Goal: Task Accomplishment & Management: Manage account settings

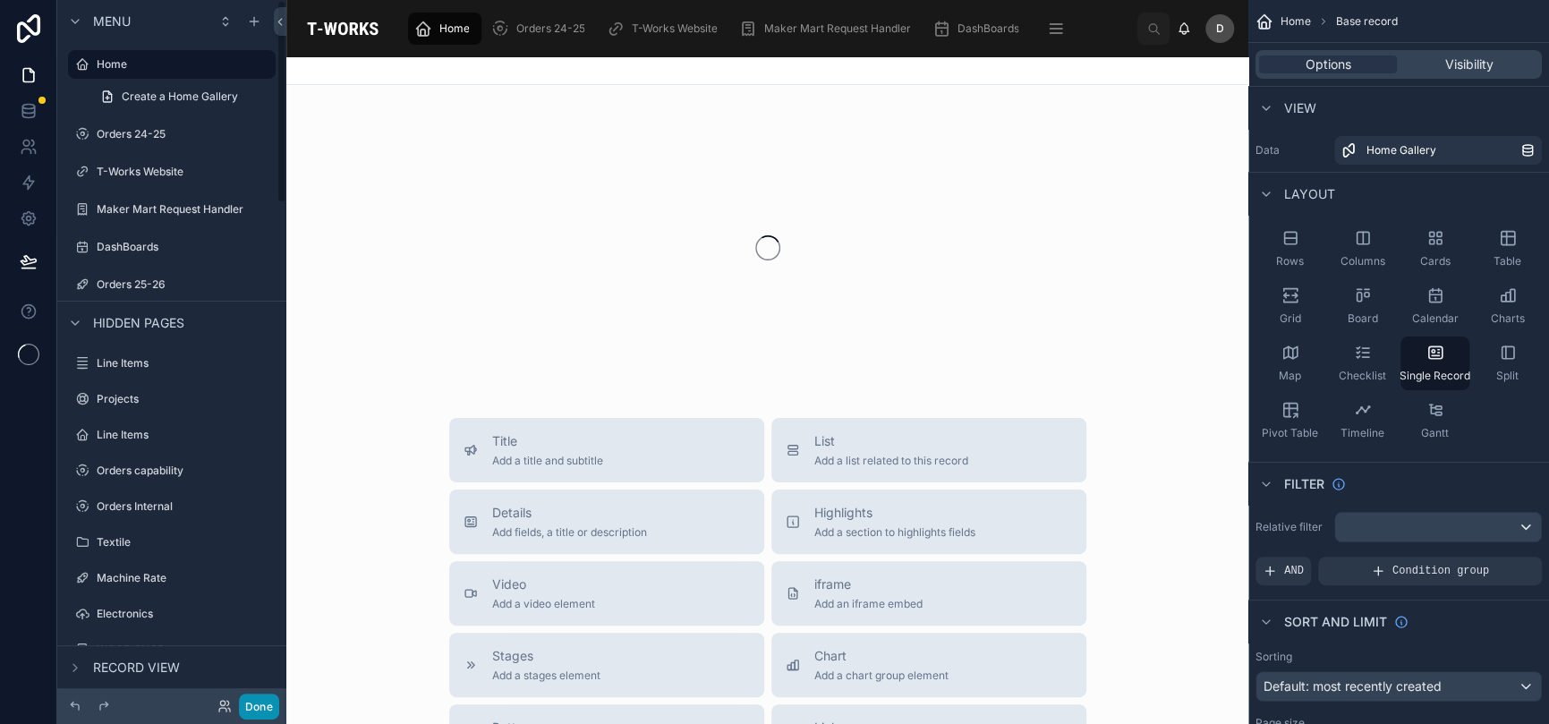
click at [251, 697] on button "Done" at bounding box center [259, 707] width 40 height 26
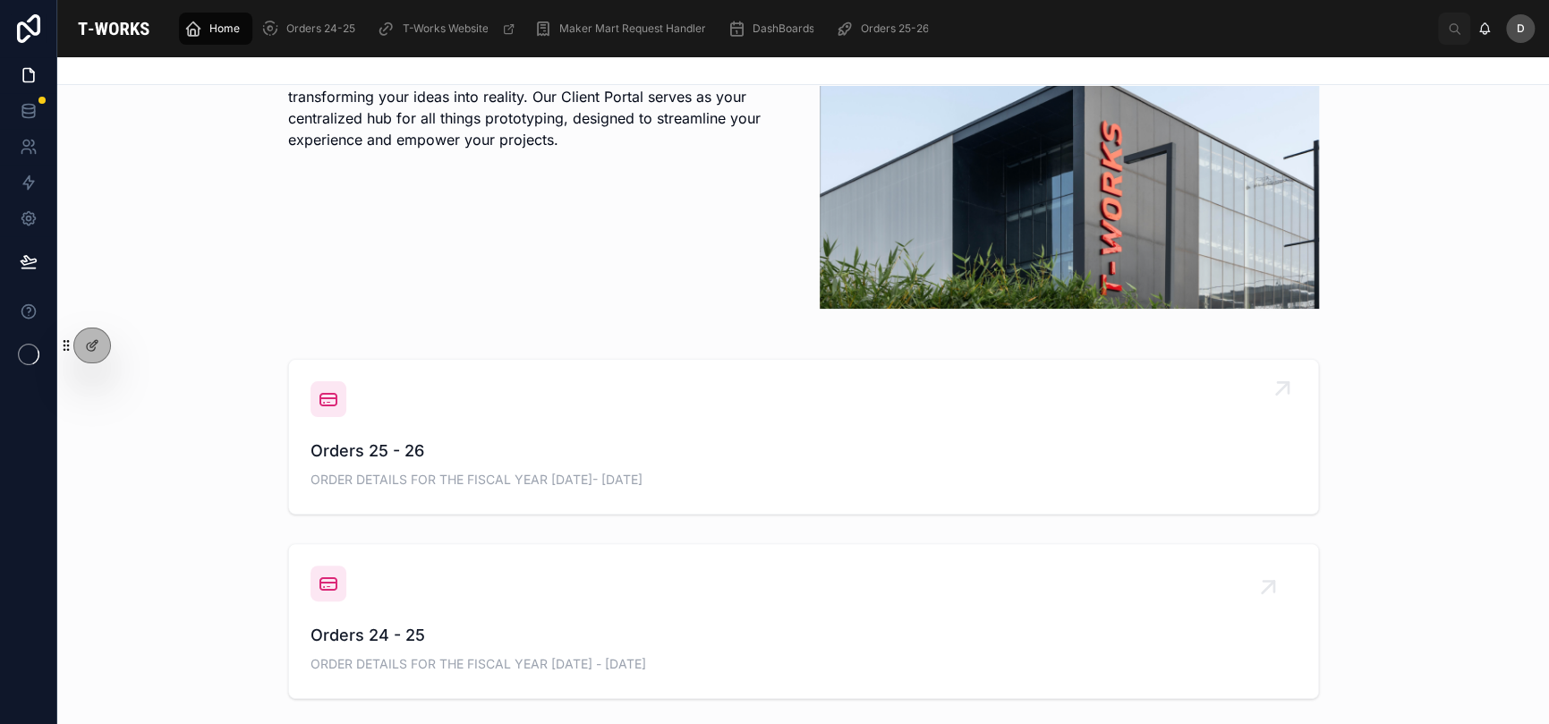
scroll to position [472, 0]
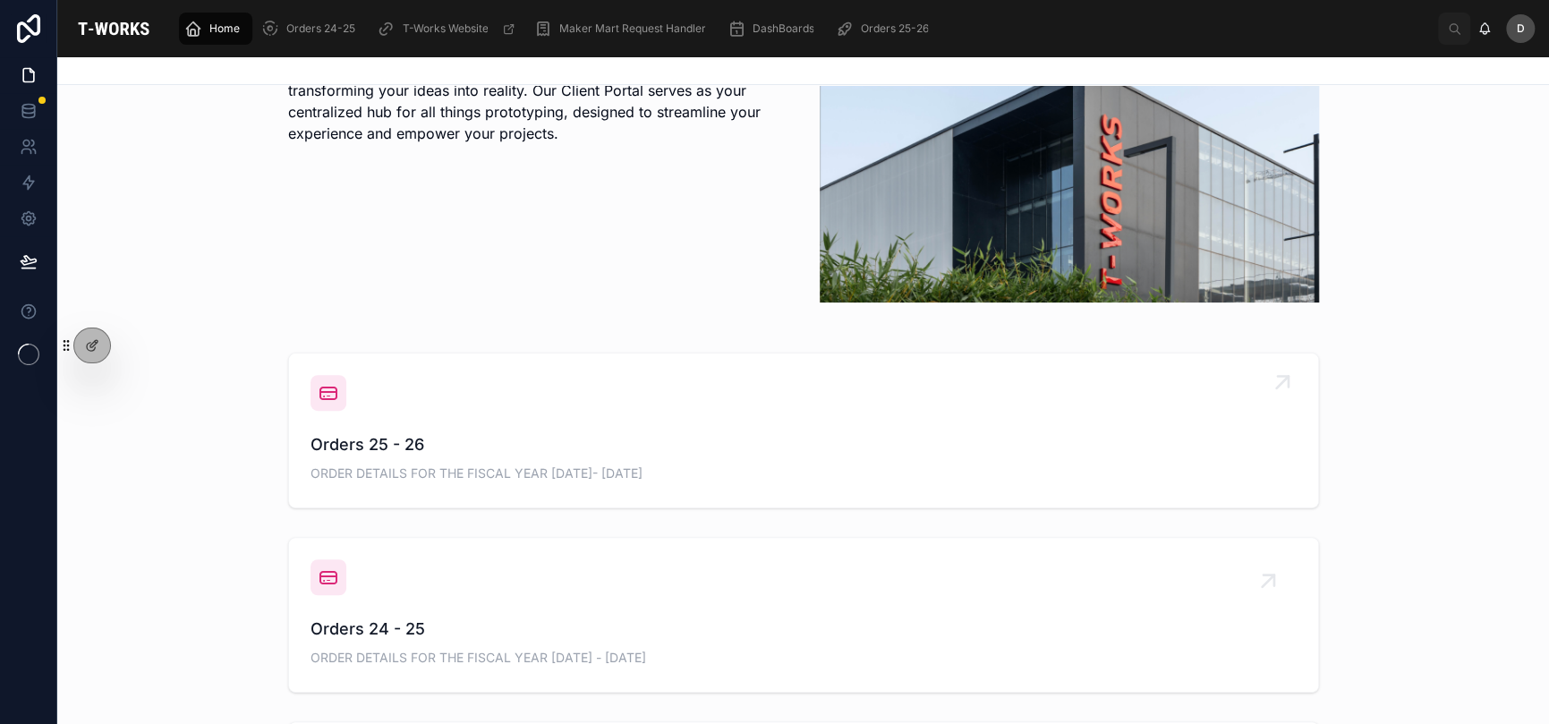
click at [541, 398] on div "Orders 25 - 26 ORDER DETAILS FOR THE FISCAL YEAR [DATE]- [DATE]" at bounding box center [804, 430] width 986 height 111
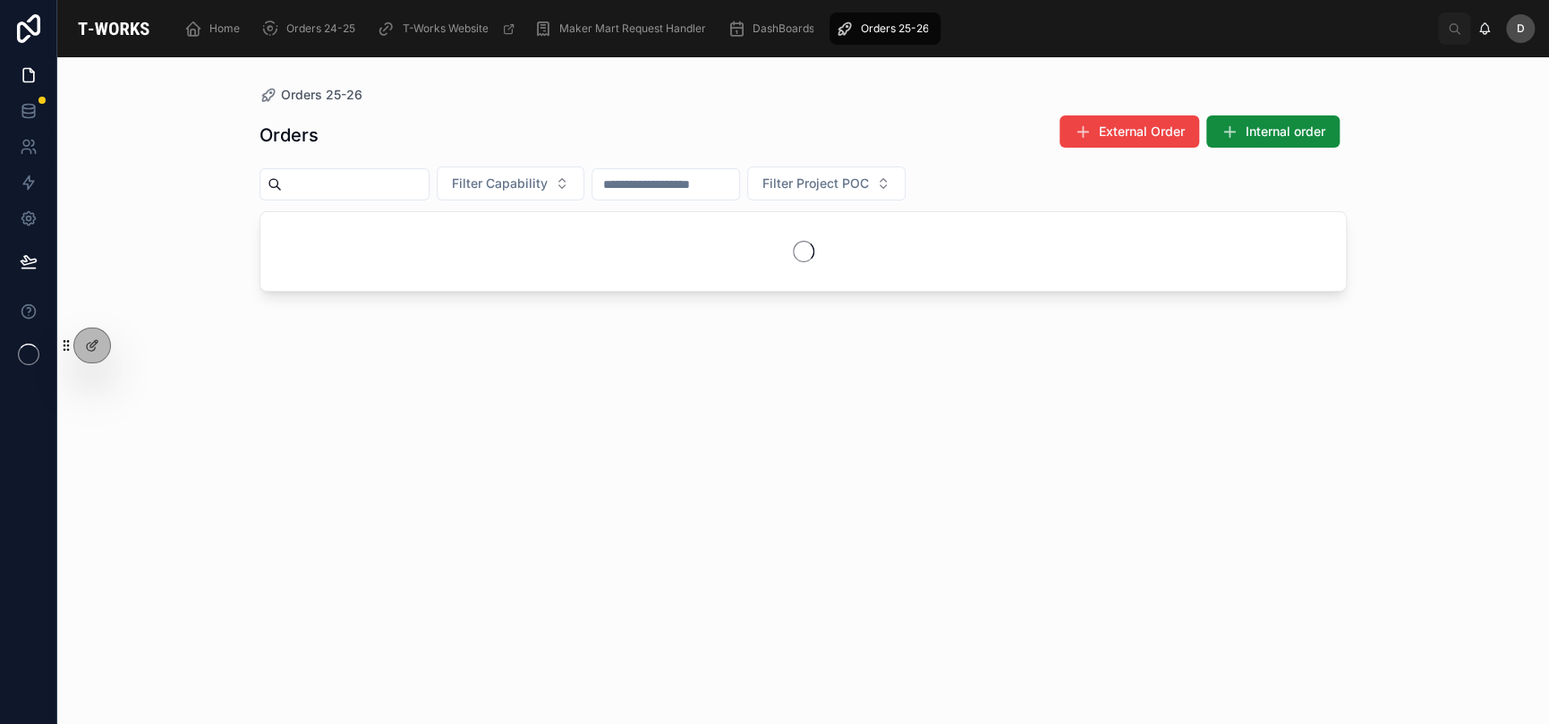
click at [379, 184] on input "text" at bounding box center [355, 184] width 147 height 25
type input "*"
type input "****"
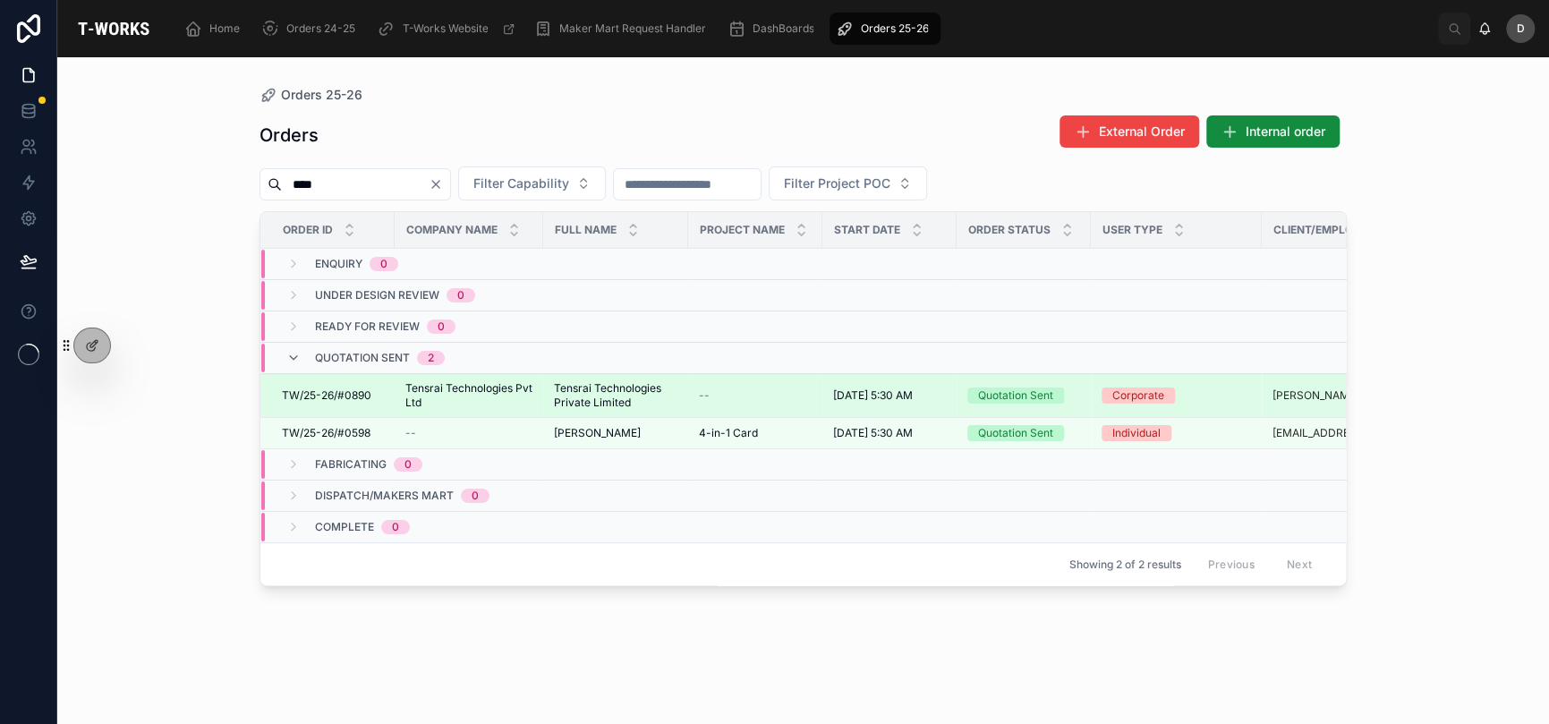
click at [507, 394] on span "Tensrai Technologies Pvt Ltd" at bounding box center [468, 395] width 127 height 29
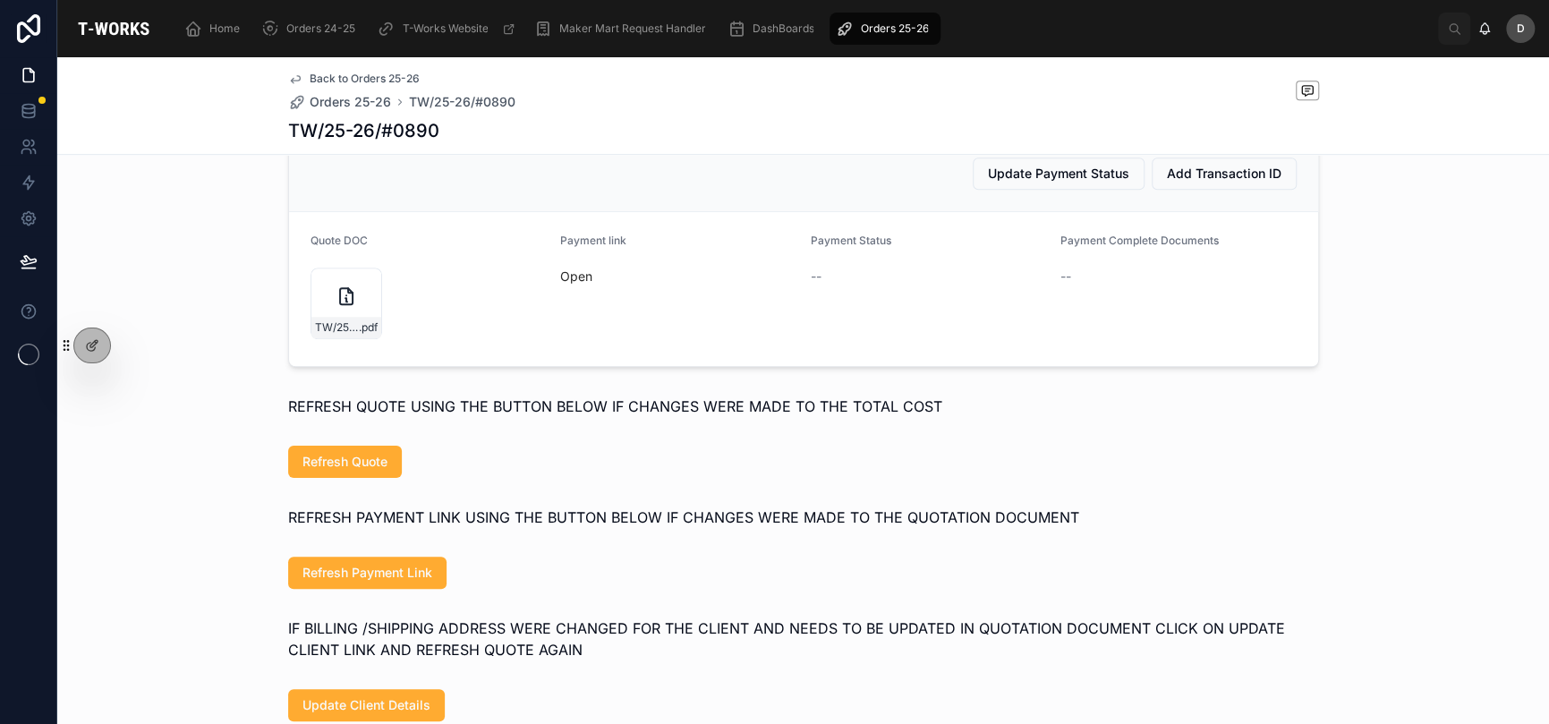
scroll to position [835, 0]
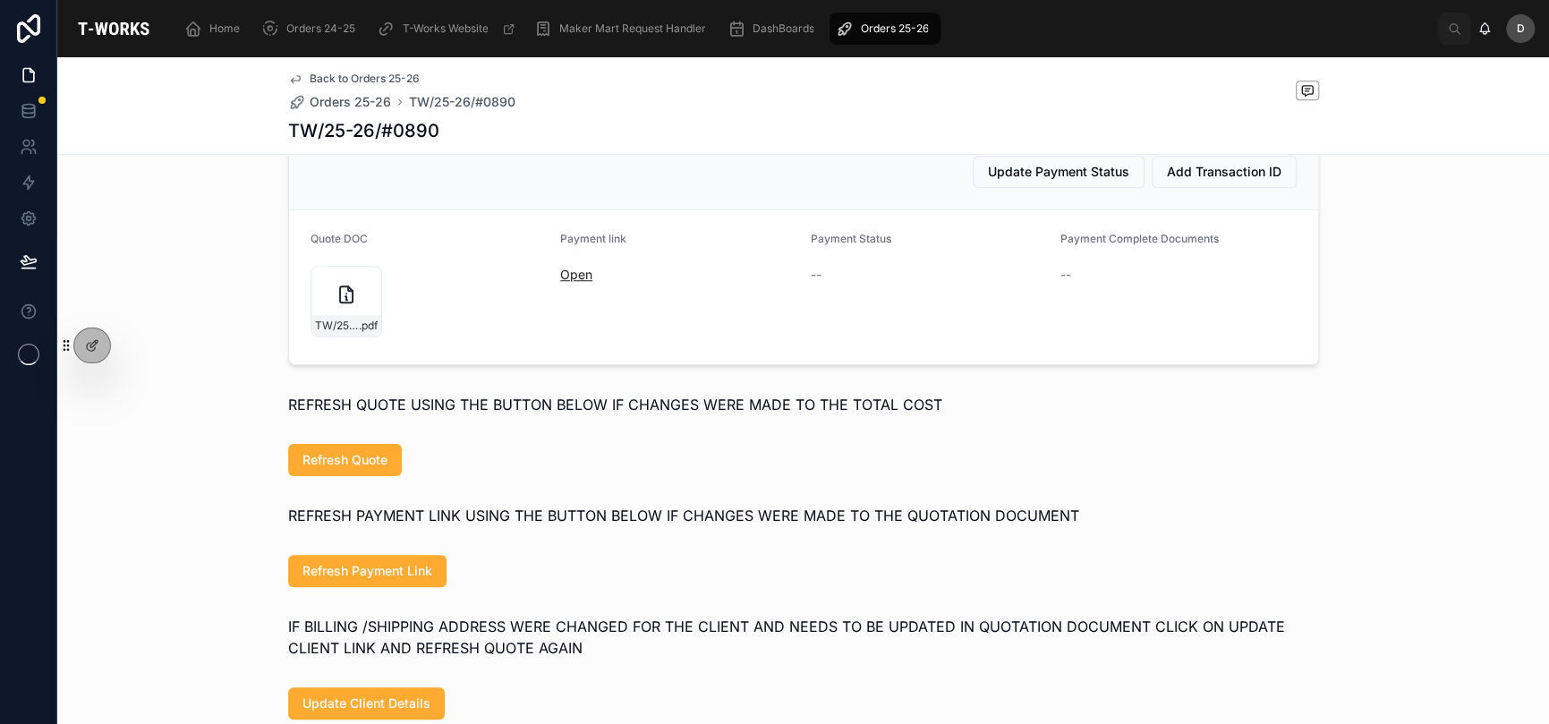
click at [577, 282] on link "Open" at bounding box center [576, 274] width 32 height 15
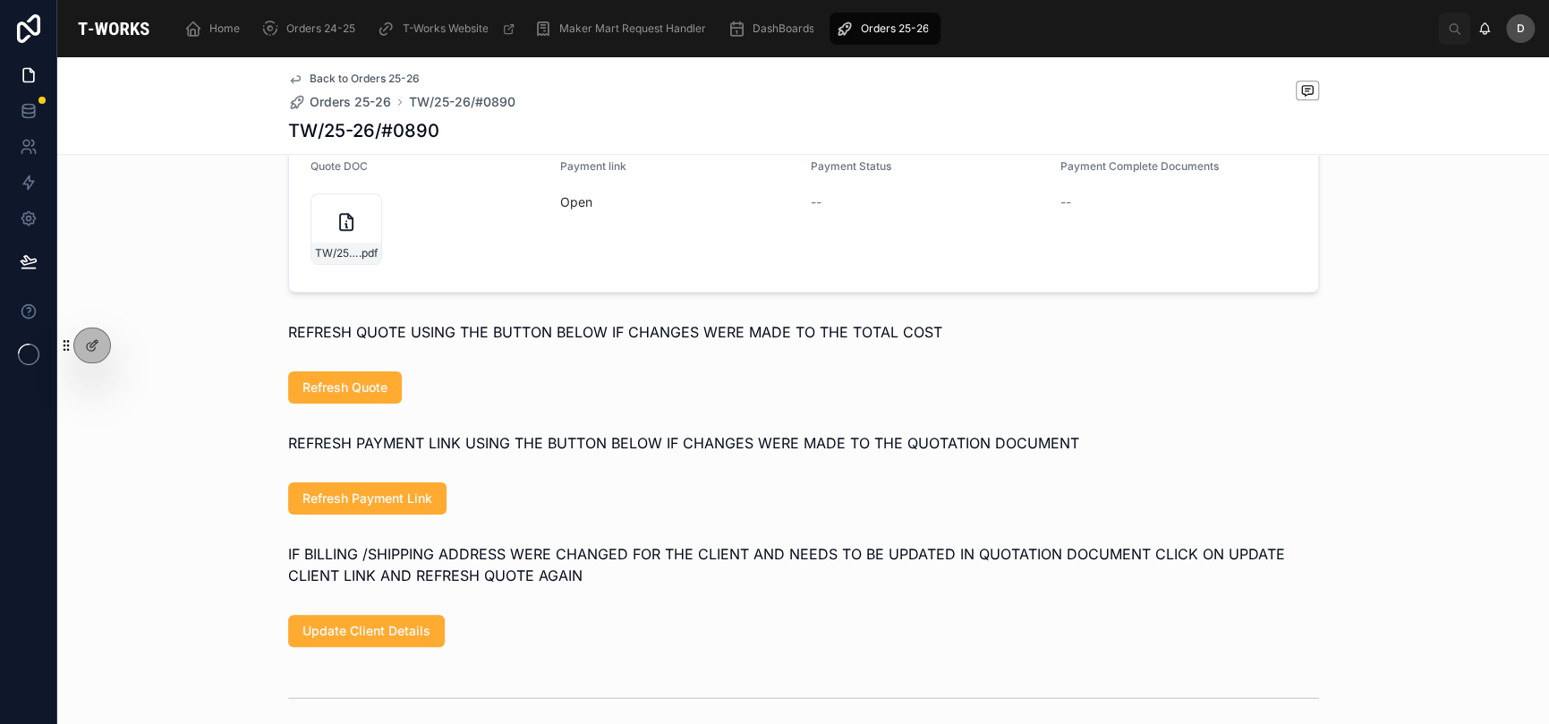
scroll to position [891, 0]
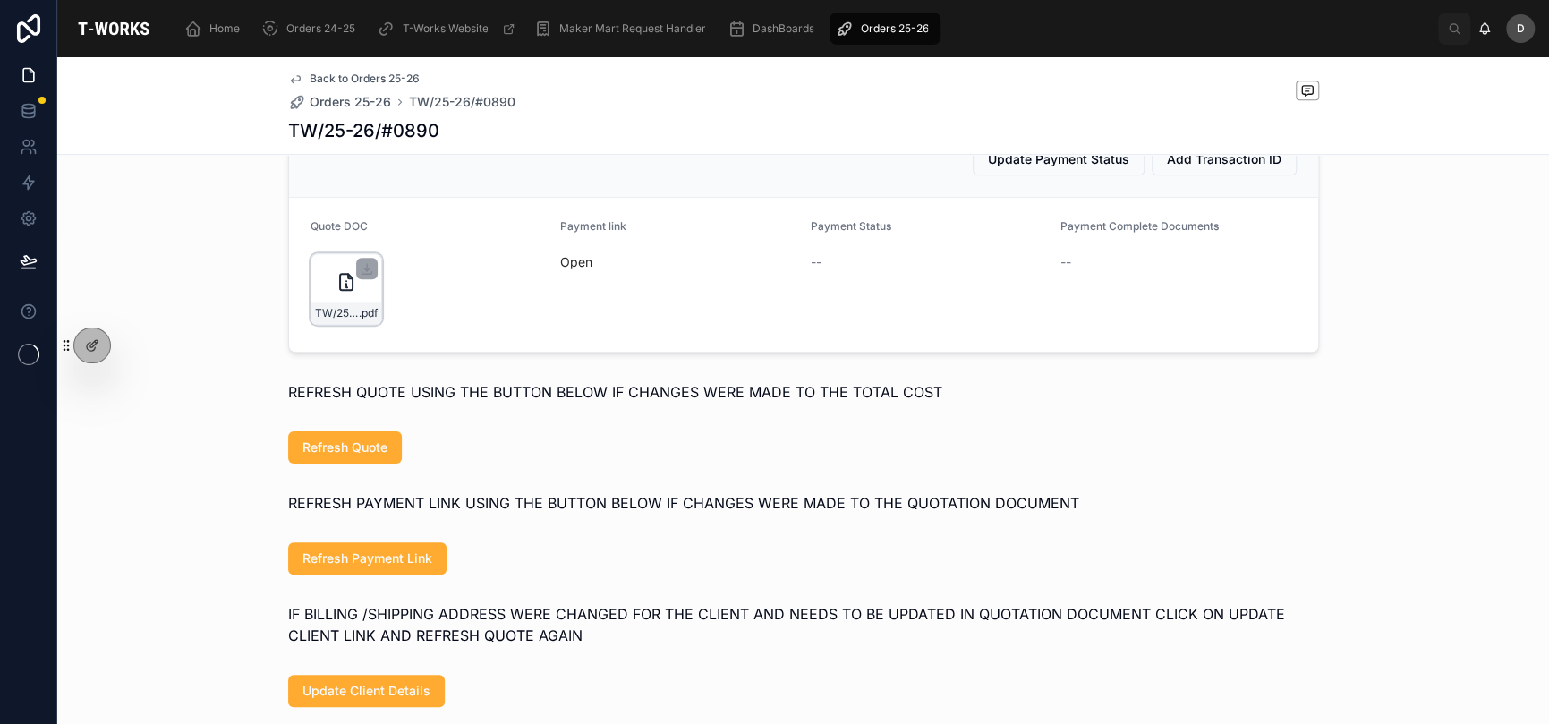
click at [336, 293] on icon at bounding box center [346, 281] width 21 height 21
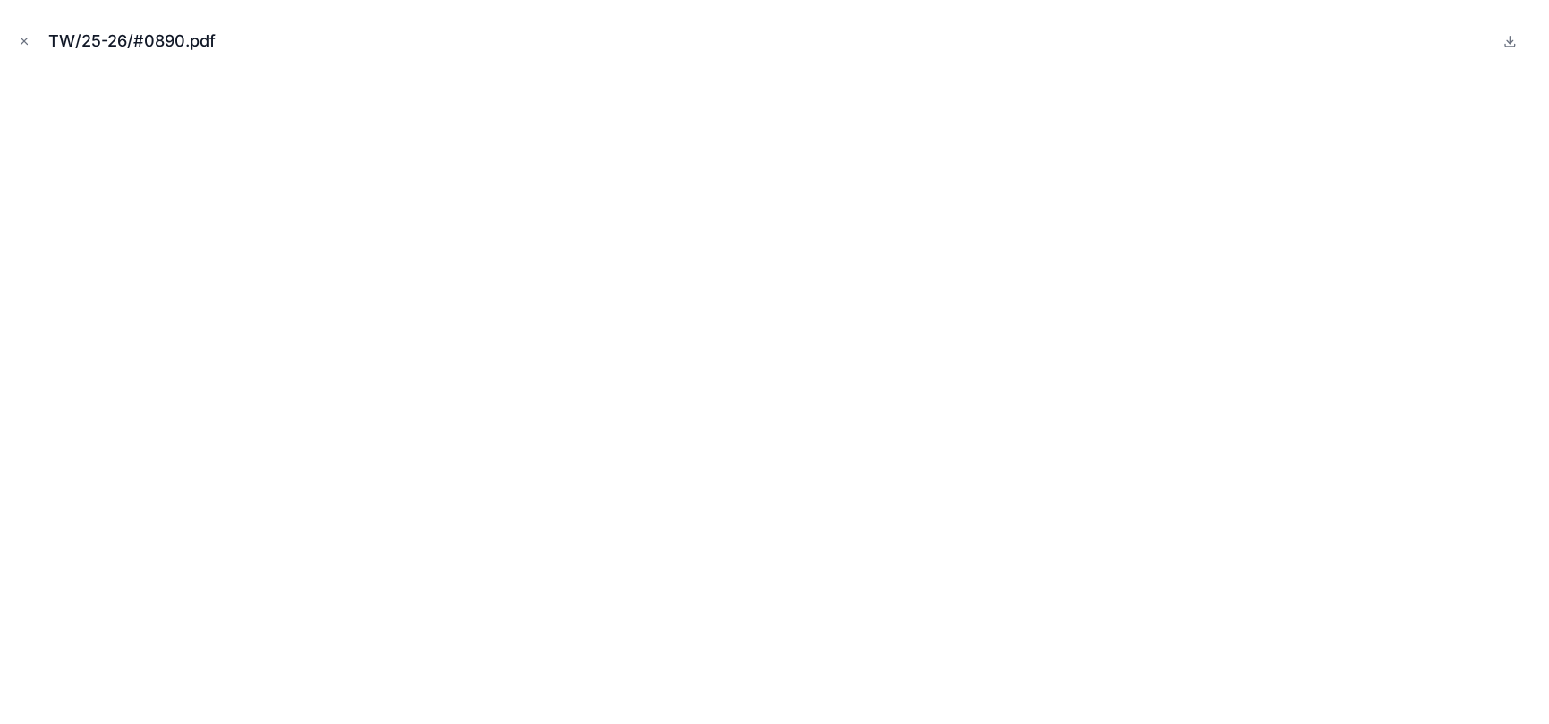
click at [31, 28] on div "TW/25-26/#0890.pdf" at bounding box center [774, 41] width 1521 height 54
click at [15, 46] on button "Close modal" at bounding box center [24, 41] width 20 height 20
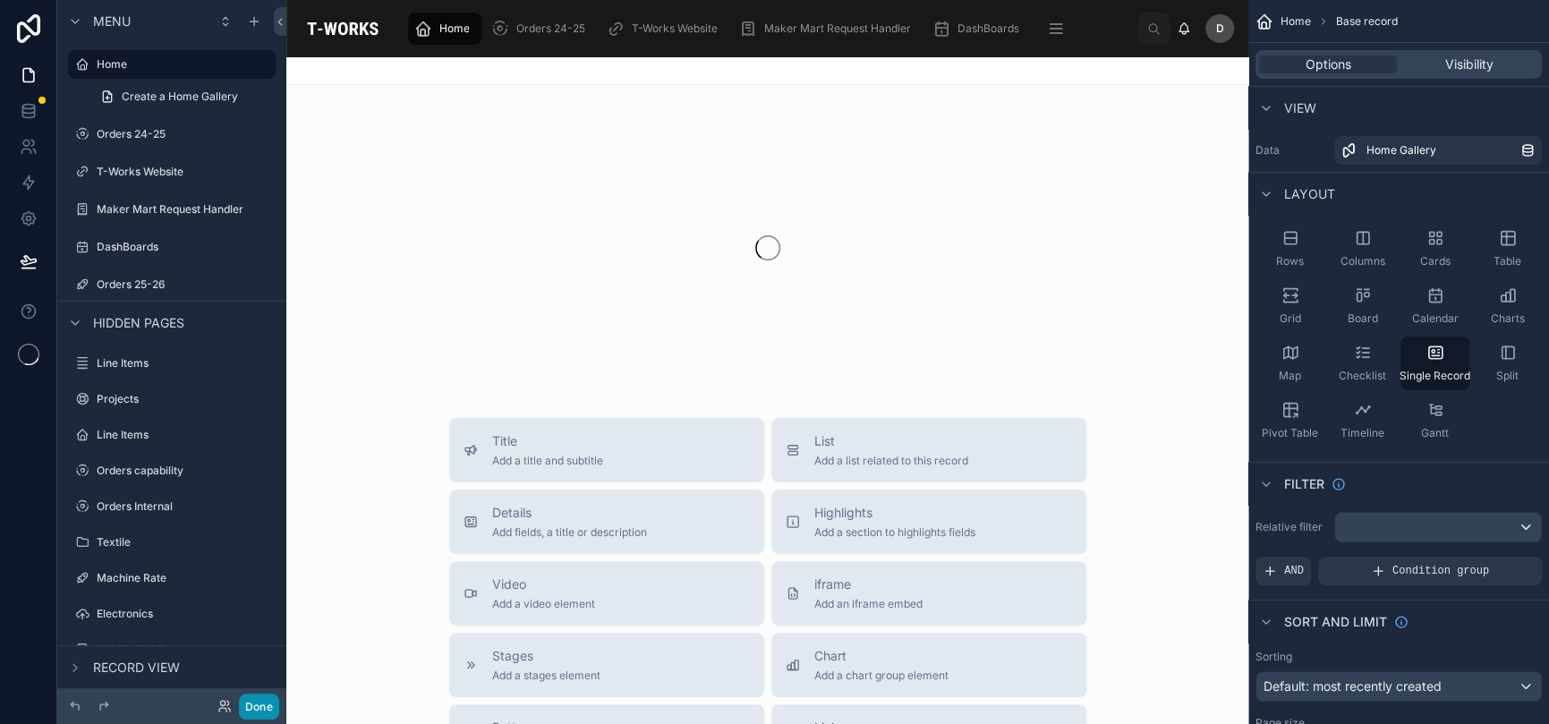
click at [260, 708] on button "Done" at bounding box center [259, 707] width 40 height 26
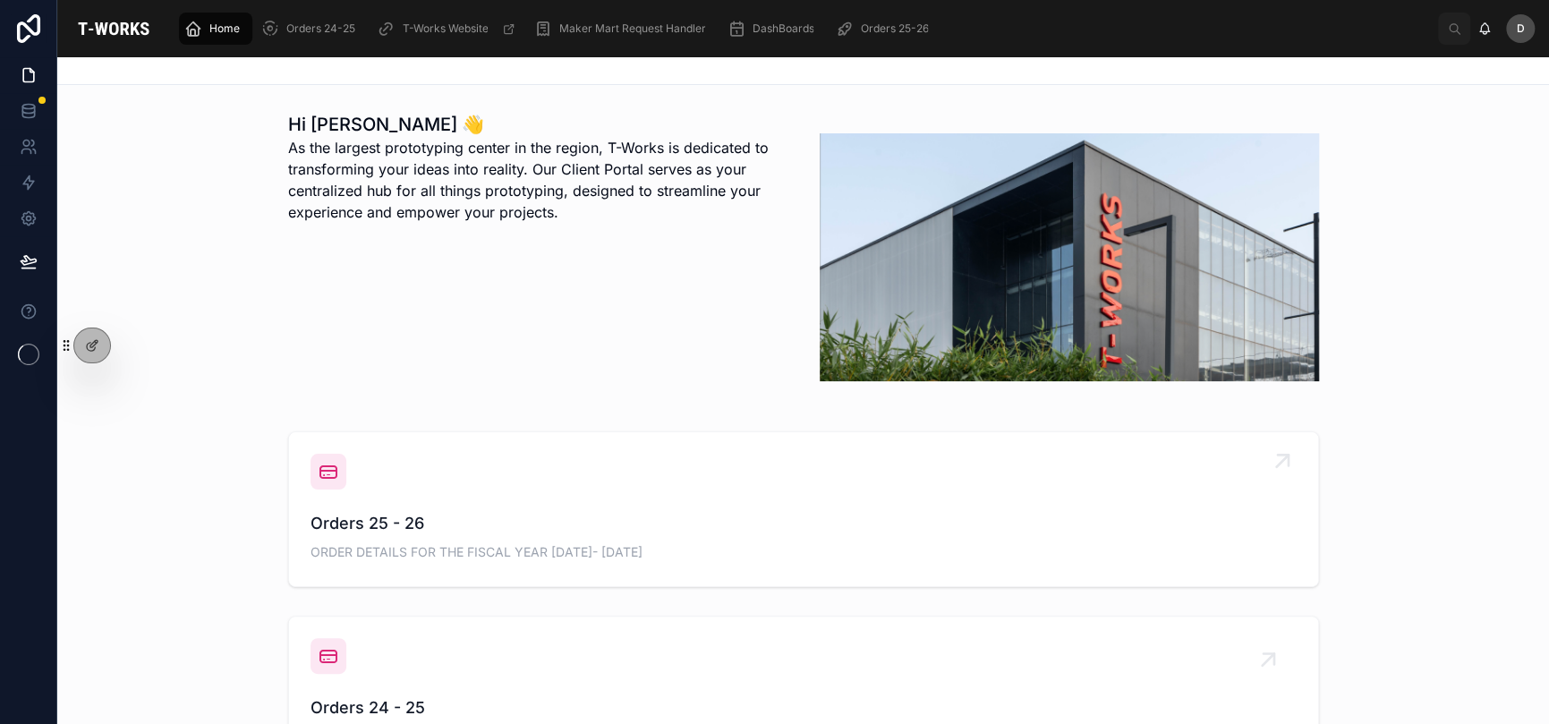
scroll to position [417, 0]
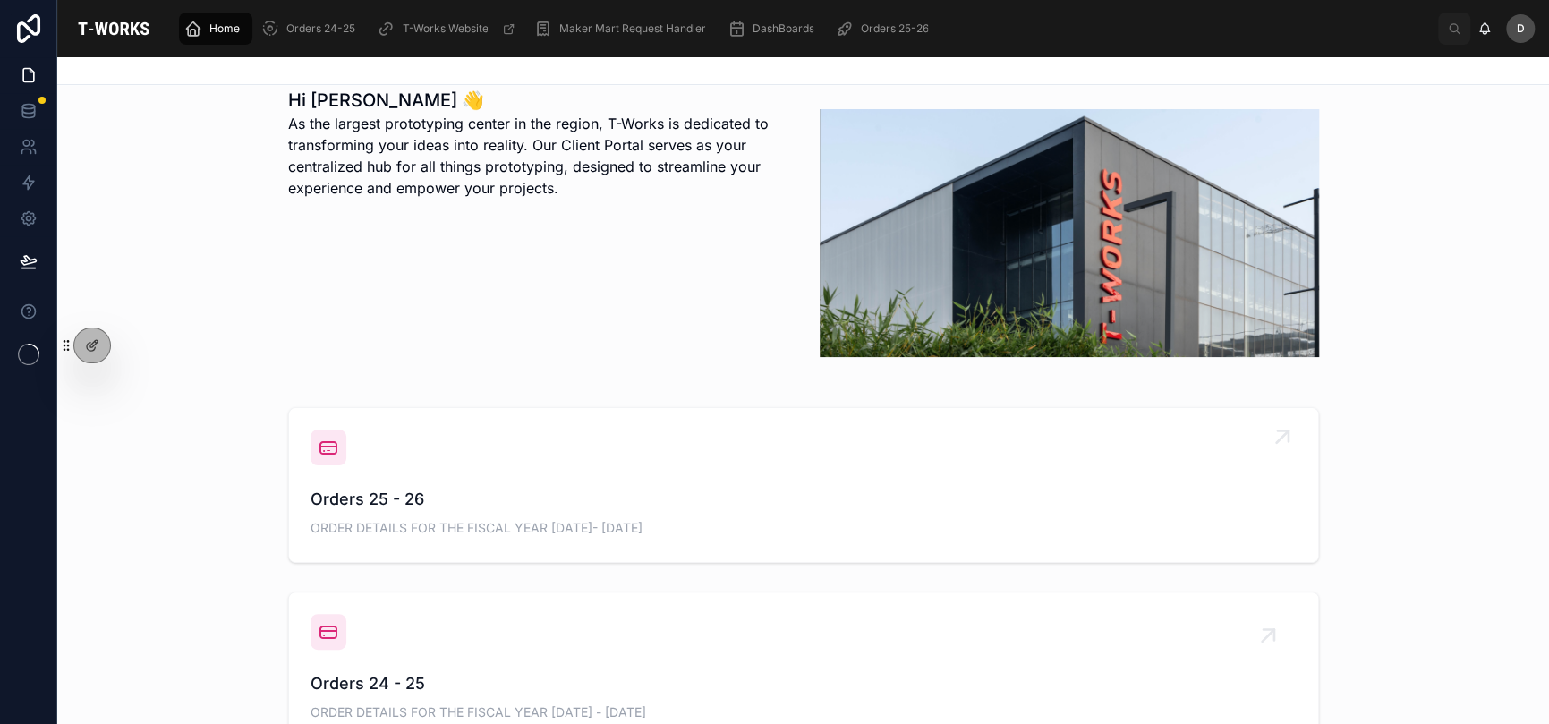
click at [555, 499] on span "Orders 25 - 26" at bounding box center [804, 499] width 986 height 25
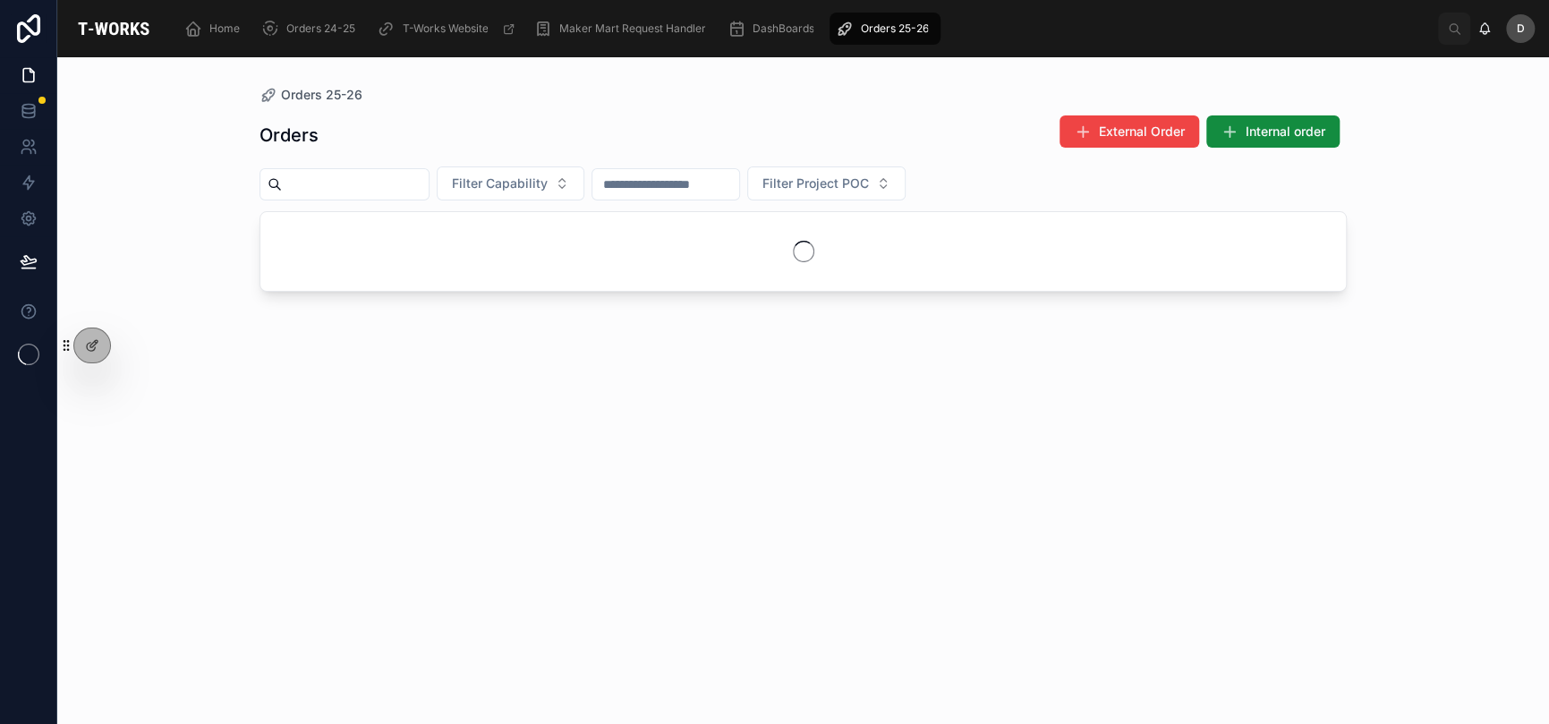
drag, startPoint x: 450, startPoint y: 198, endPoint x: 452, endPoint y: 188, distance: 10.0
click at [430, 196] on div at bounding box center [345, 184] width 170 height 32
click at [429, 187] on input "text" at bounding box center [355, 184] width 147 height 25
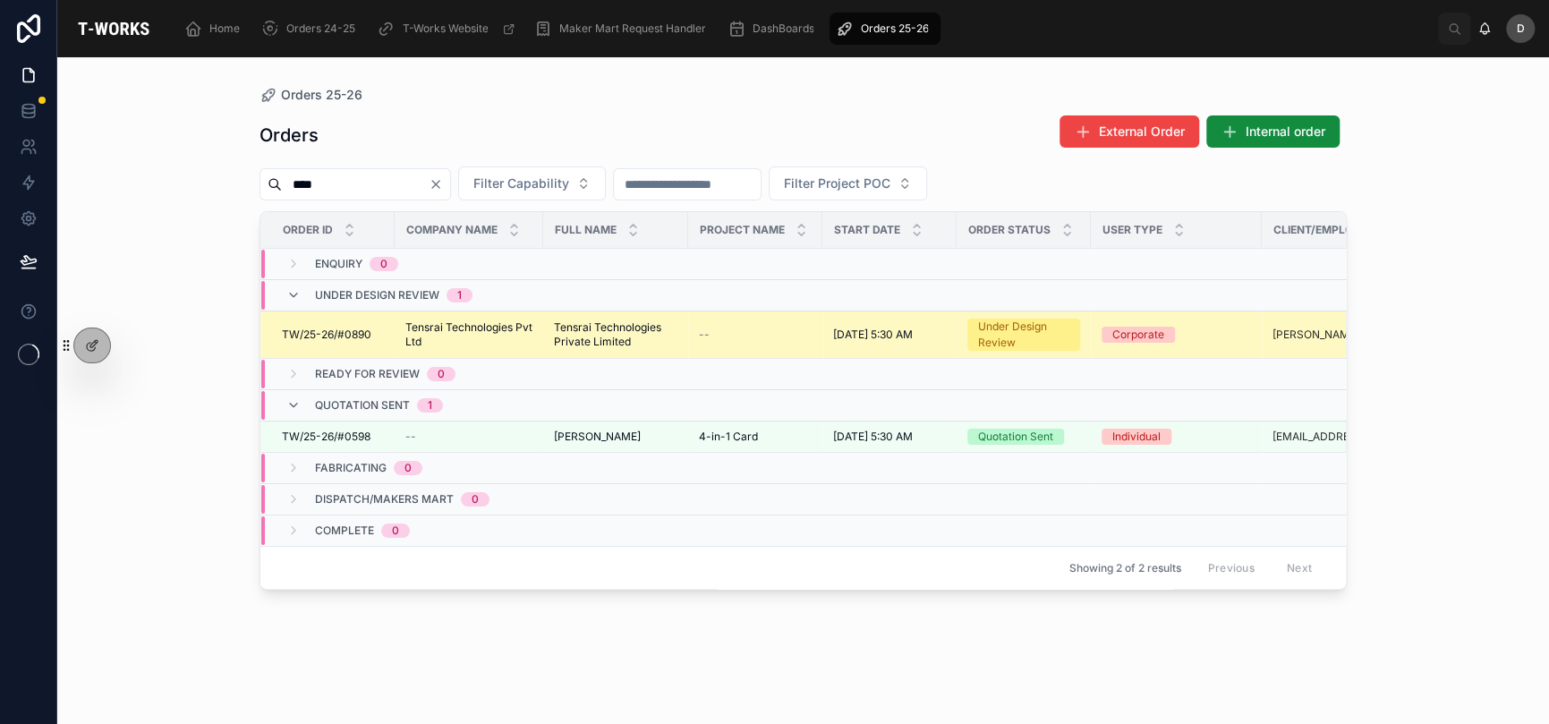
type input "****"
click at [568, 334] on span "Tensrai Technologies Private Limited" at bounding box center [616, 334] width 124 height 29
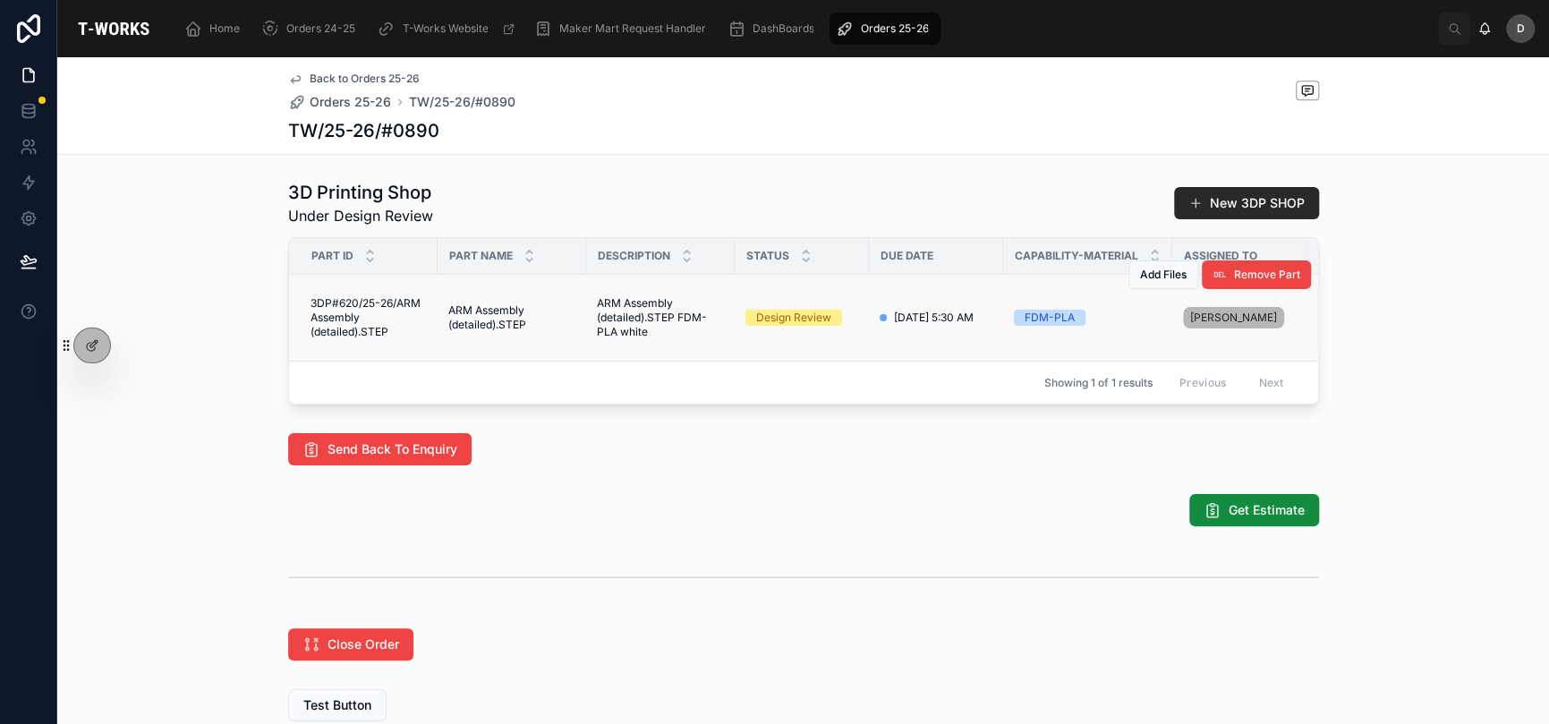
scroll to position [953, 0]
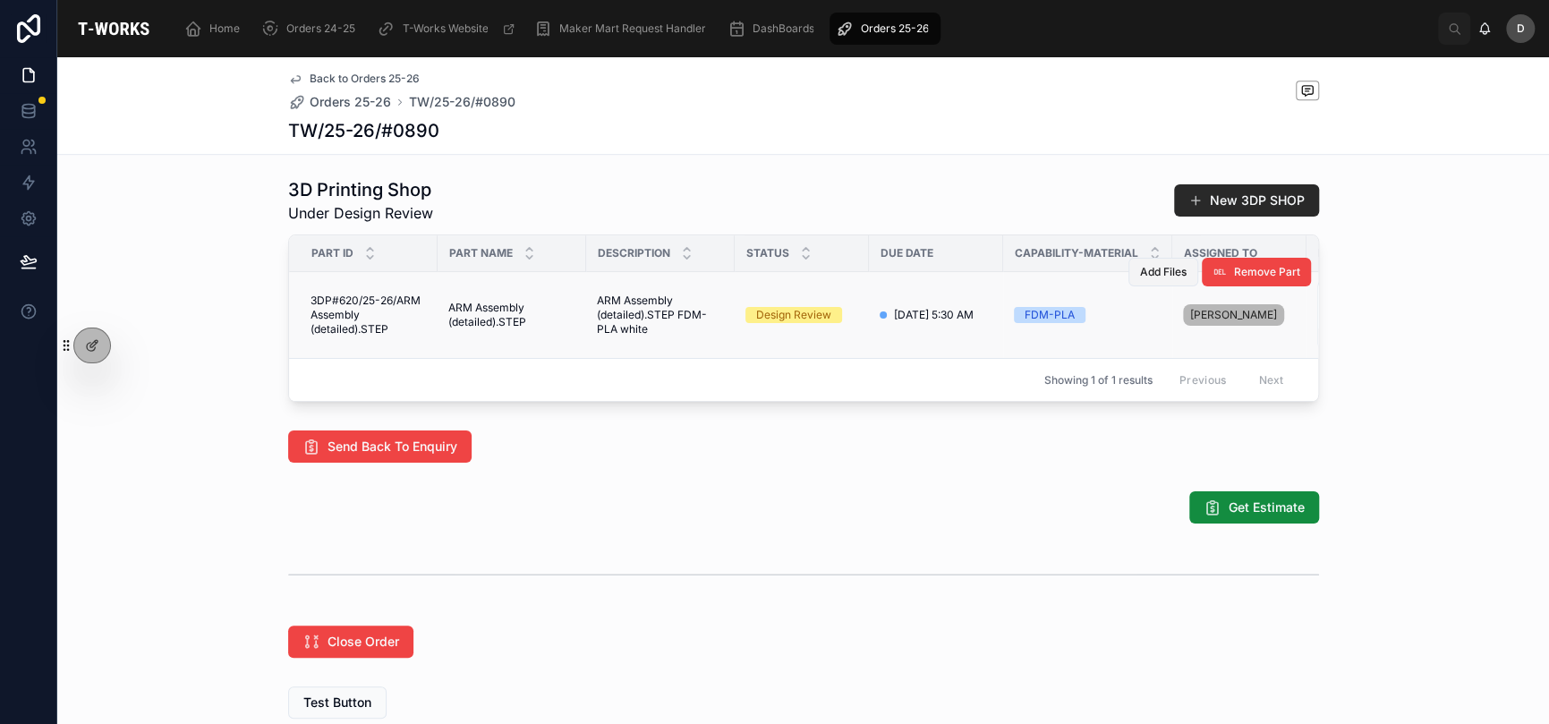
click at [1151, 279] on span "Add Files" at bounding box center [1163, 272] width 47 height 14
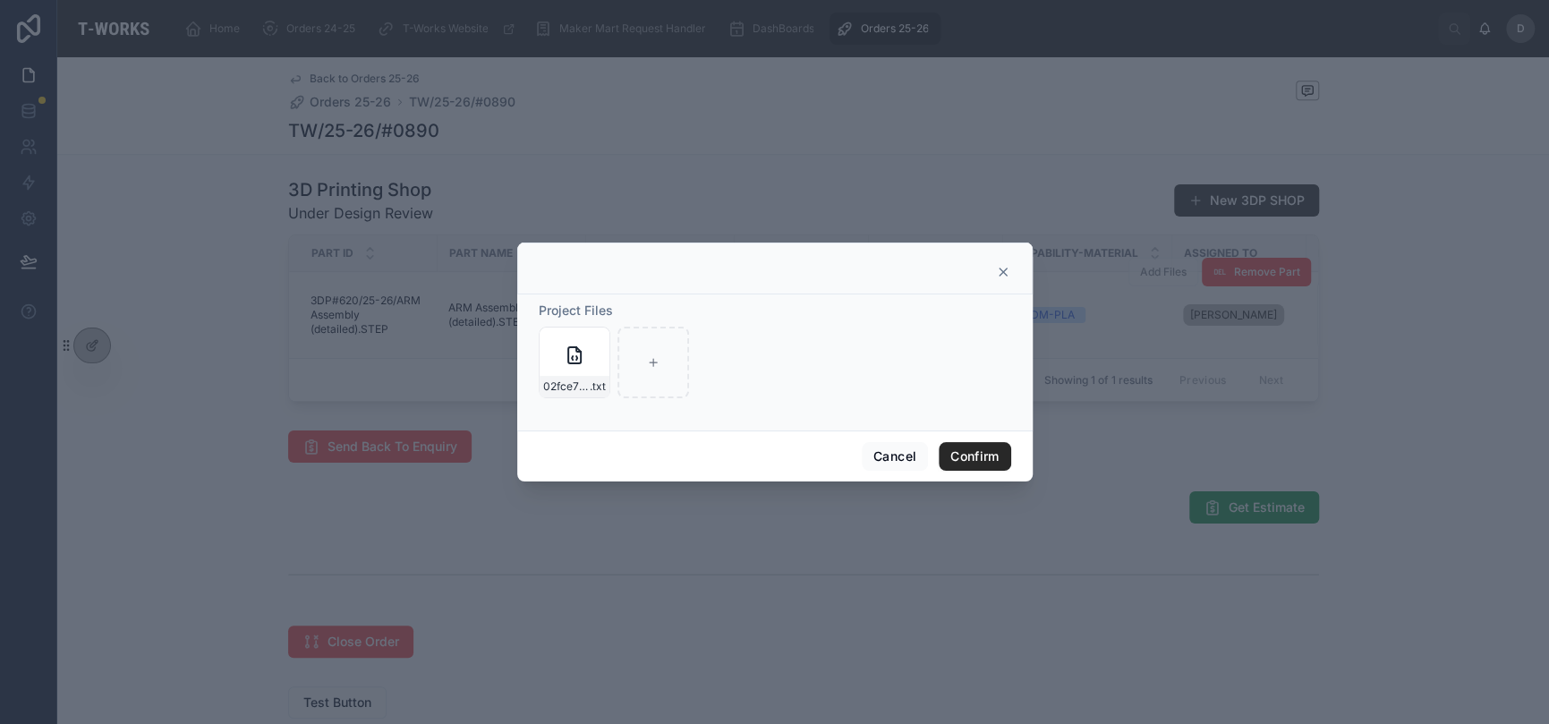
click at [1003, 264] on div at bounding box center [775, 269] width 516 height 52
click at [1004, 269] on icon at bounding box center [1003, 272] width 7 height 7
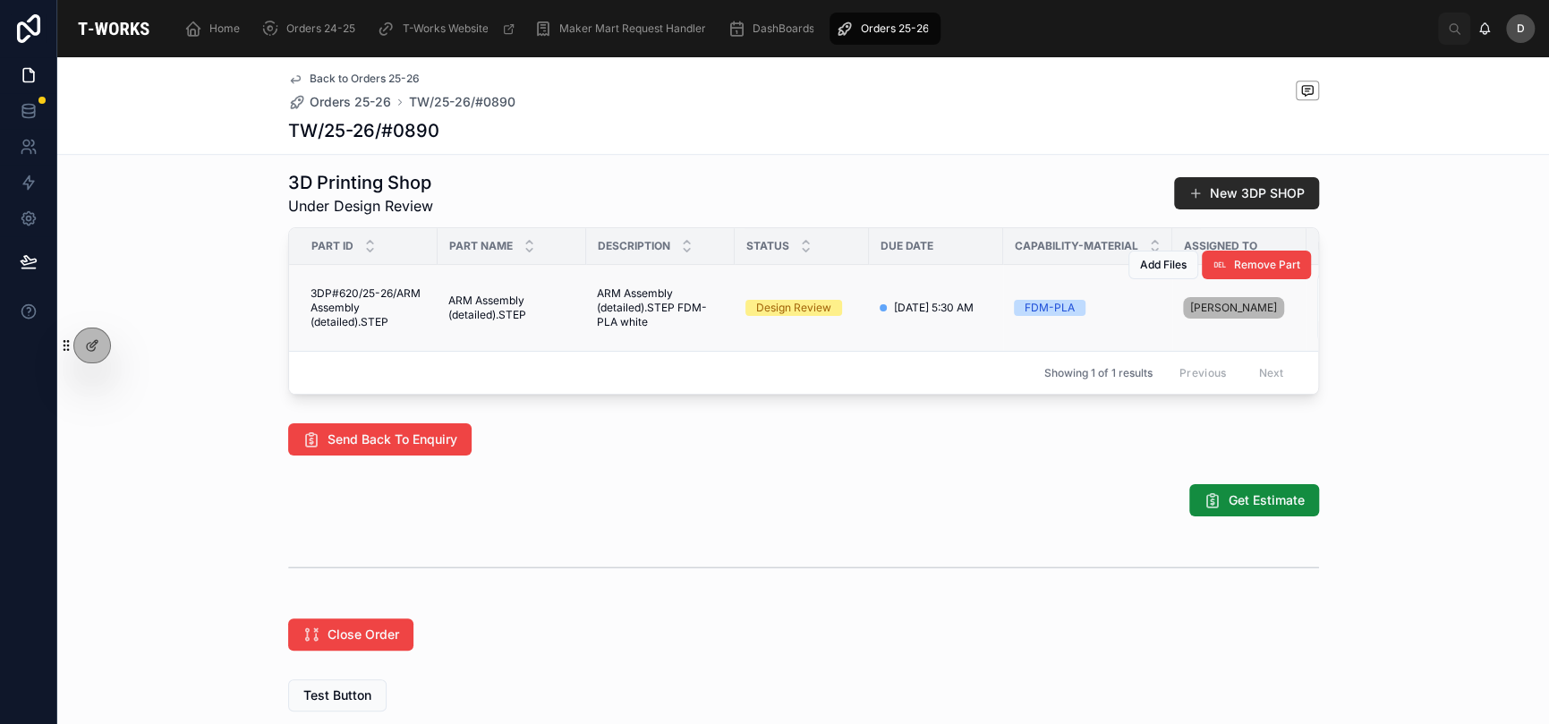
scroll to position [947, 0]
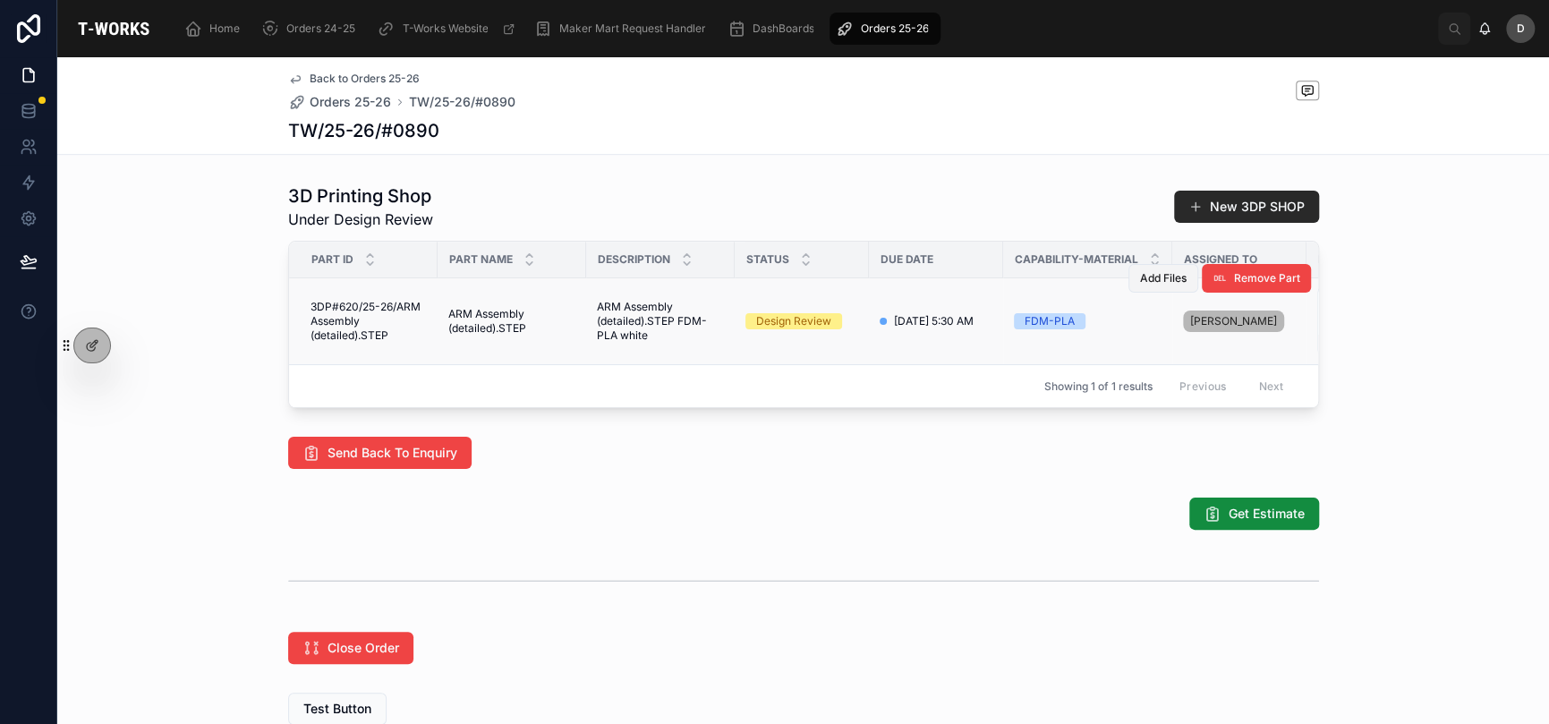
click at [1139, 293] on button "Add Files" at bounding box center [1164, 278] width 70 height 29
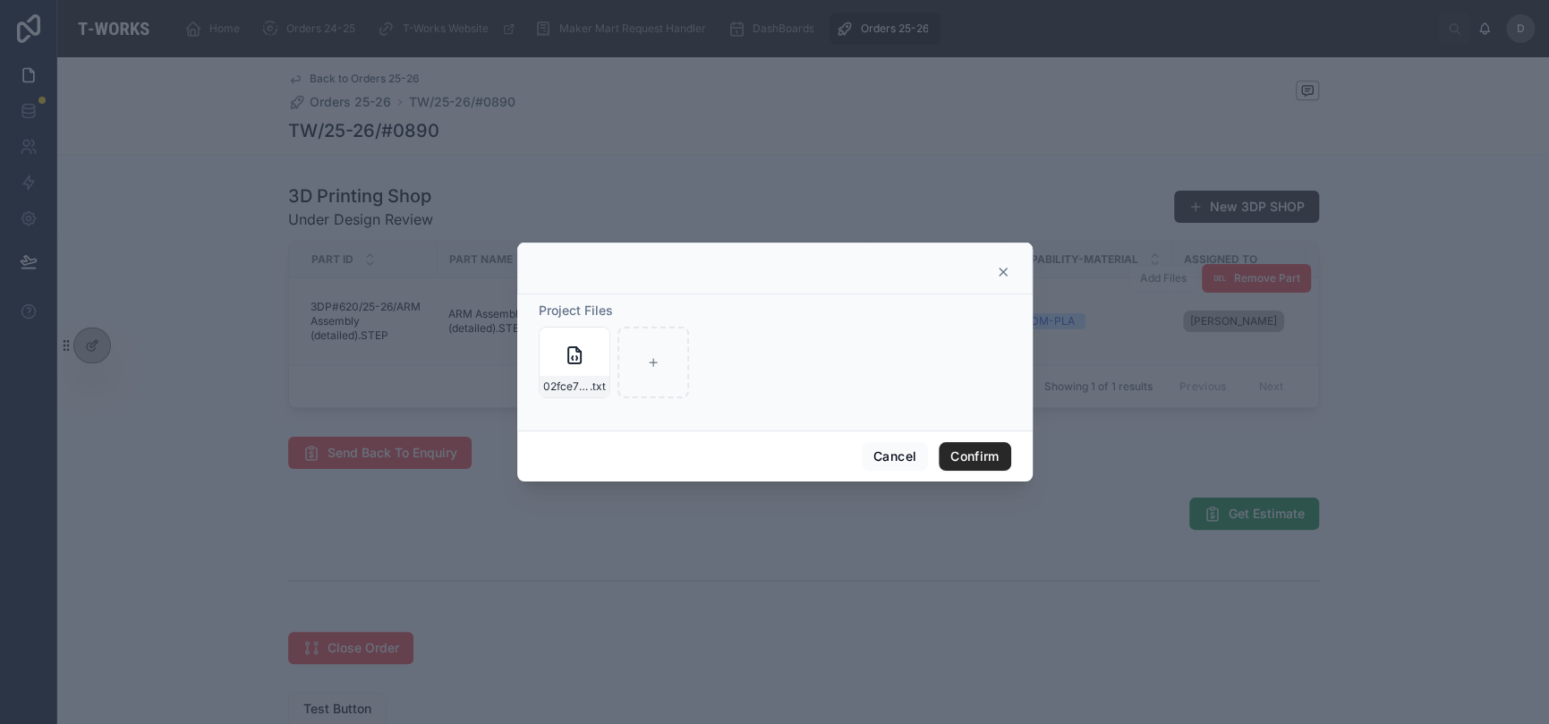
click at [1000, 272] on icon at bounding box center [1003, 272] width 14 height 14
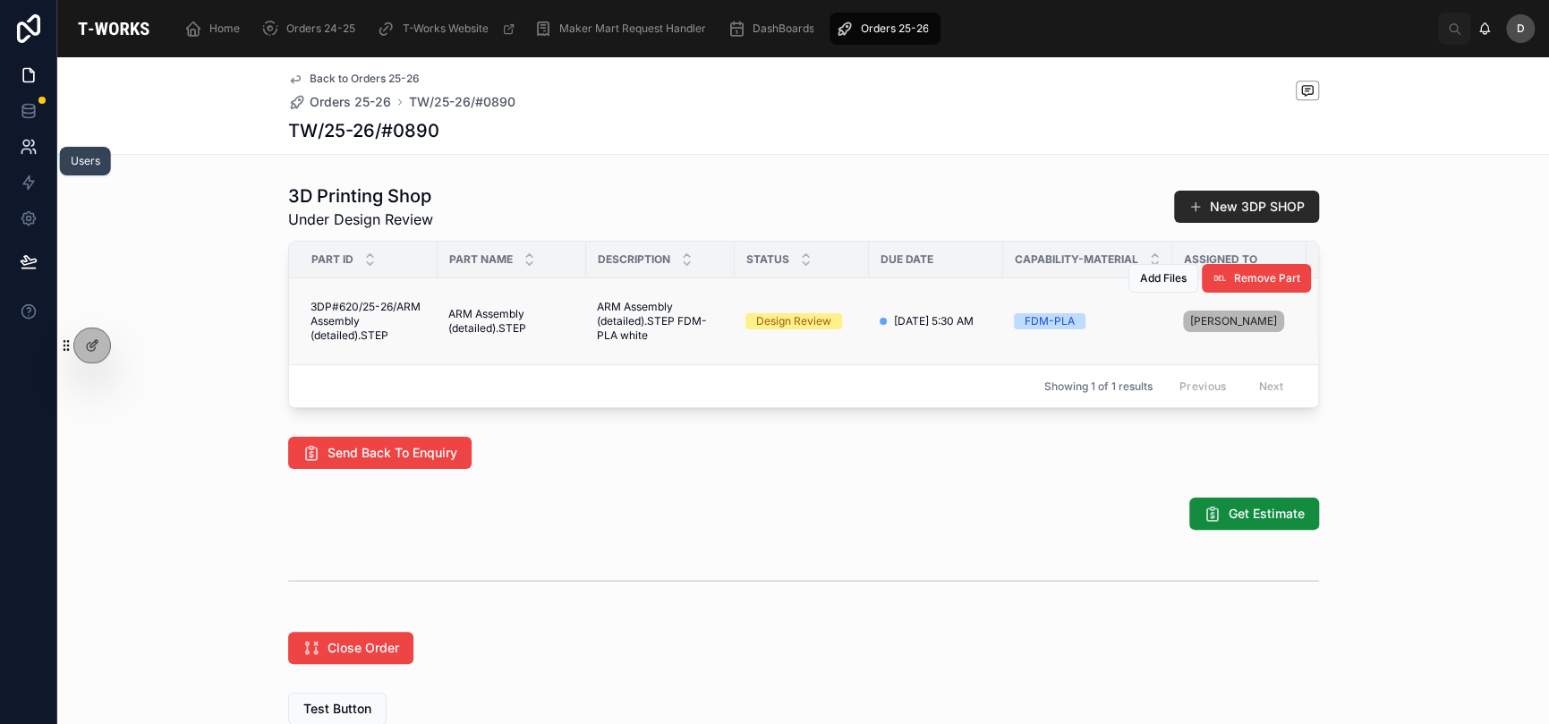
click at [31, 143] on icon at bounding box center [29, 147] width 18 height 18
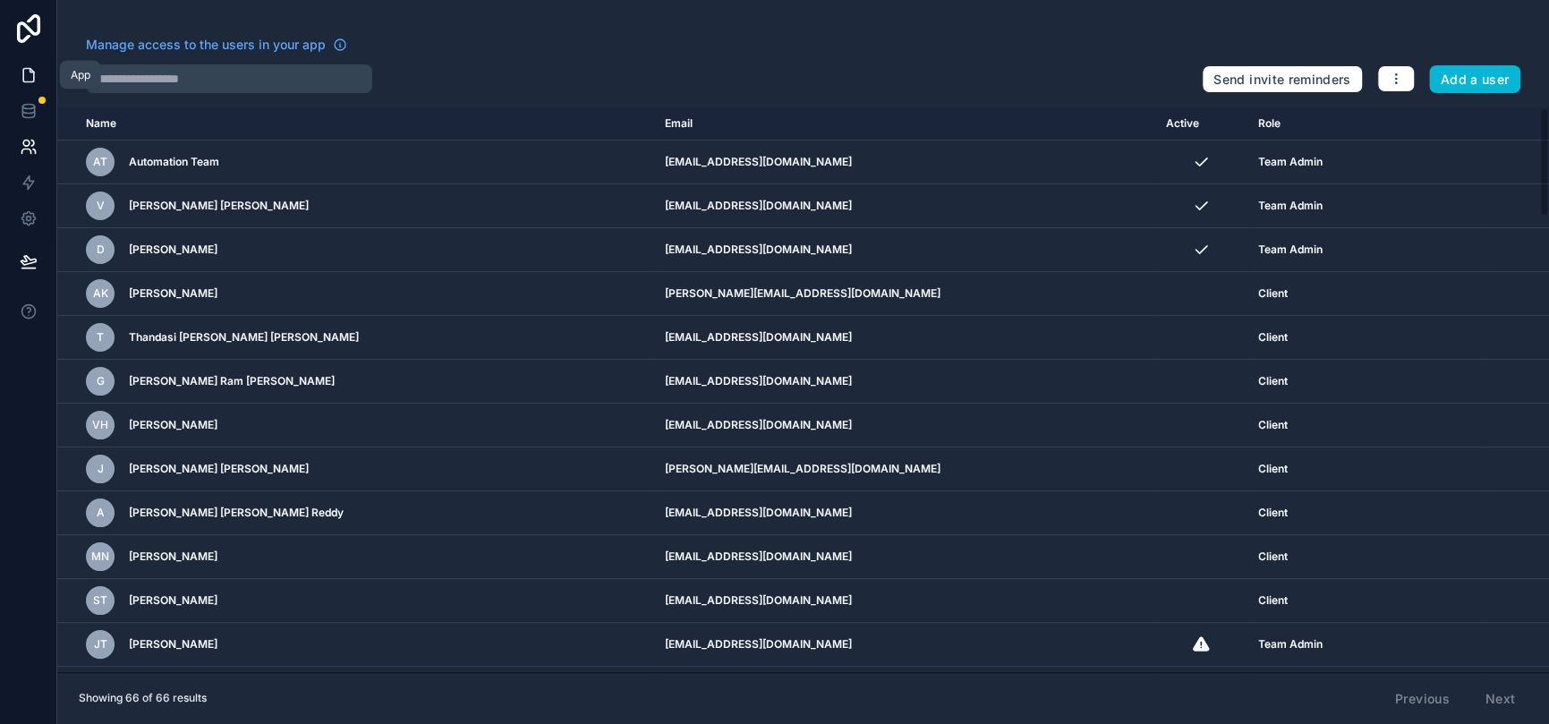
click at [14, 67] on link at bounding box center [28, 75] width 56 height 36
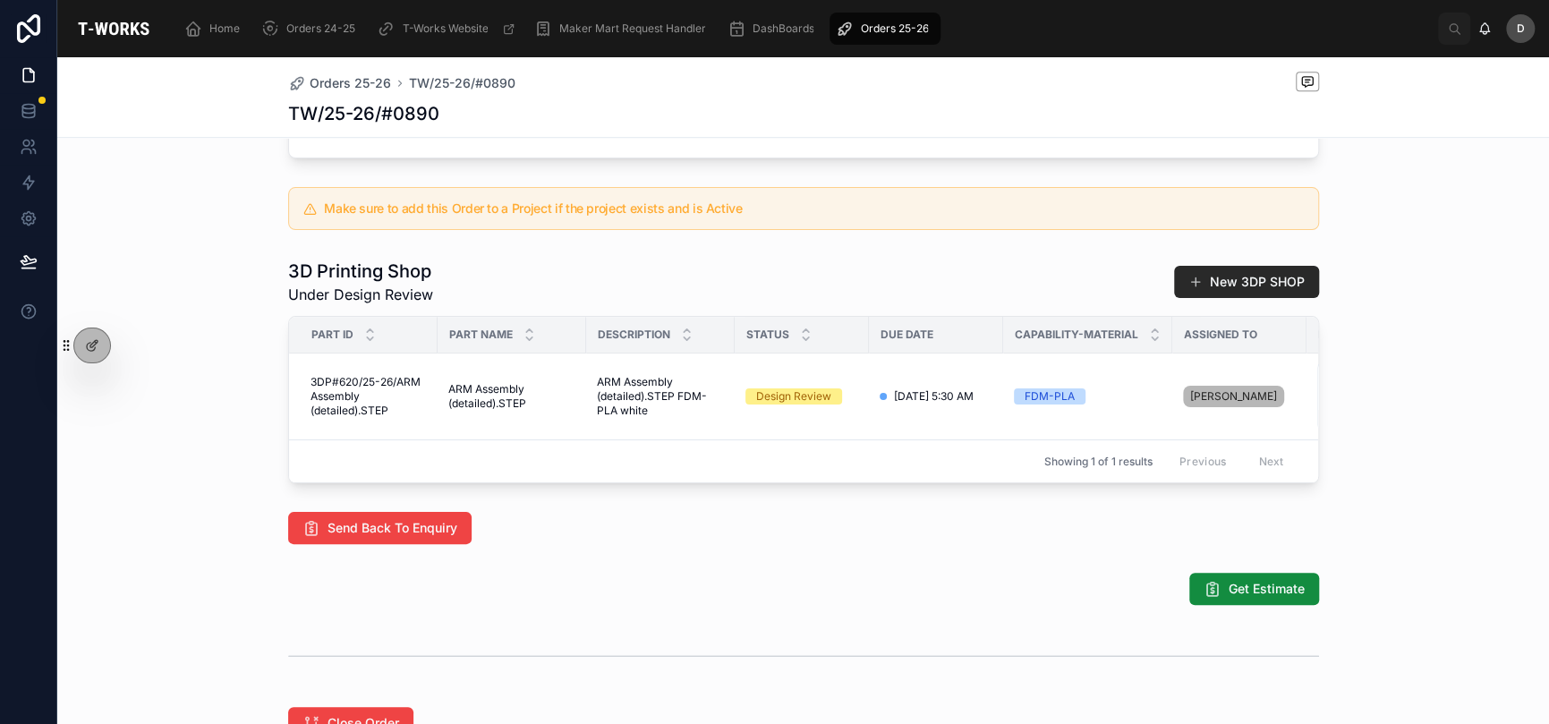
scroll to position [865, 0]
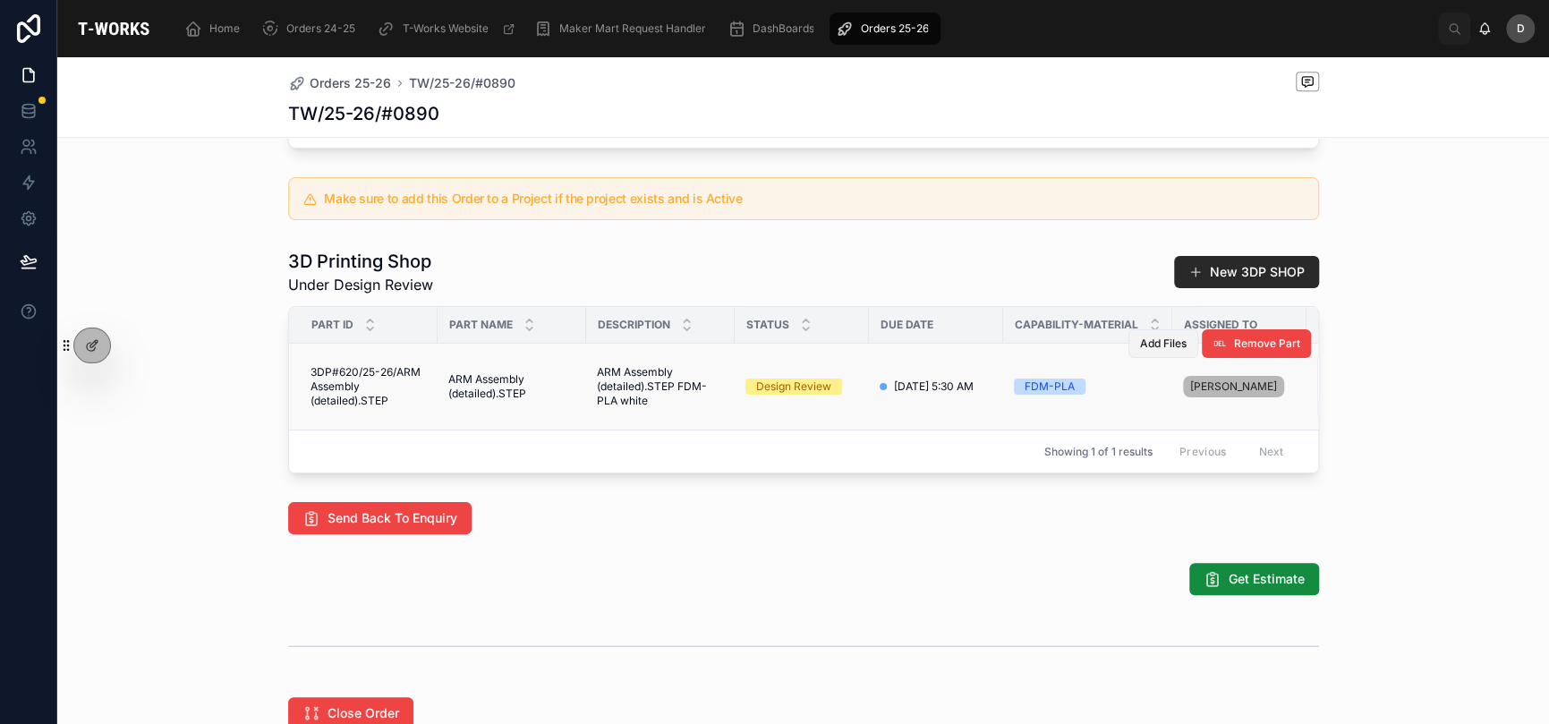
click at [1150, 358] on button "Add Files" at bounding box center [1164, 343] width 70 height 29
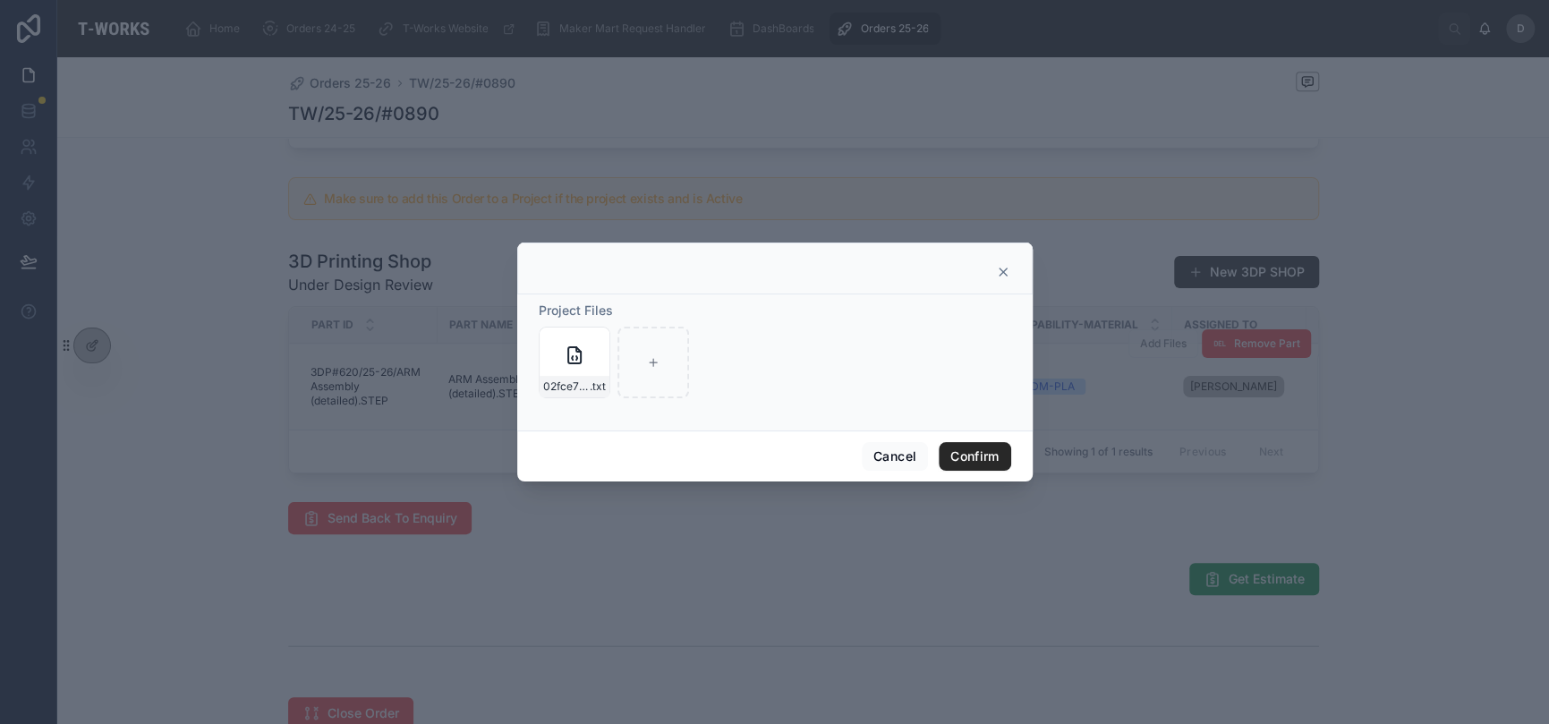
click at [1002, 266] on div at bounding box center [775, 269] width 516 height 52
click at [1002, 266] on icon at bounding box center [1003, 272] width 14 height 14
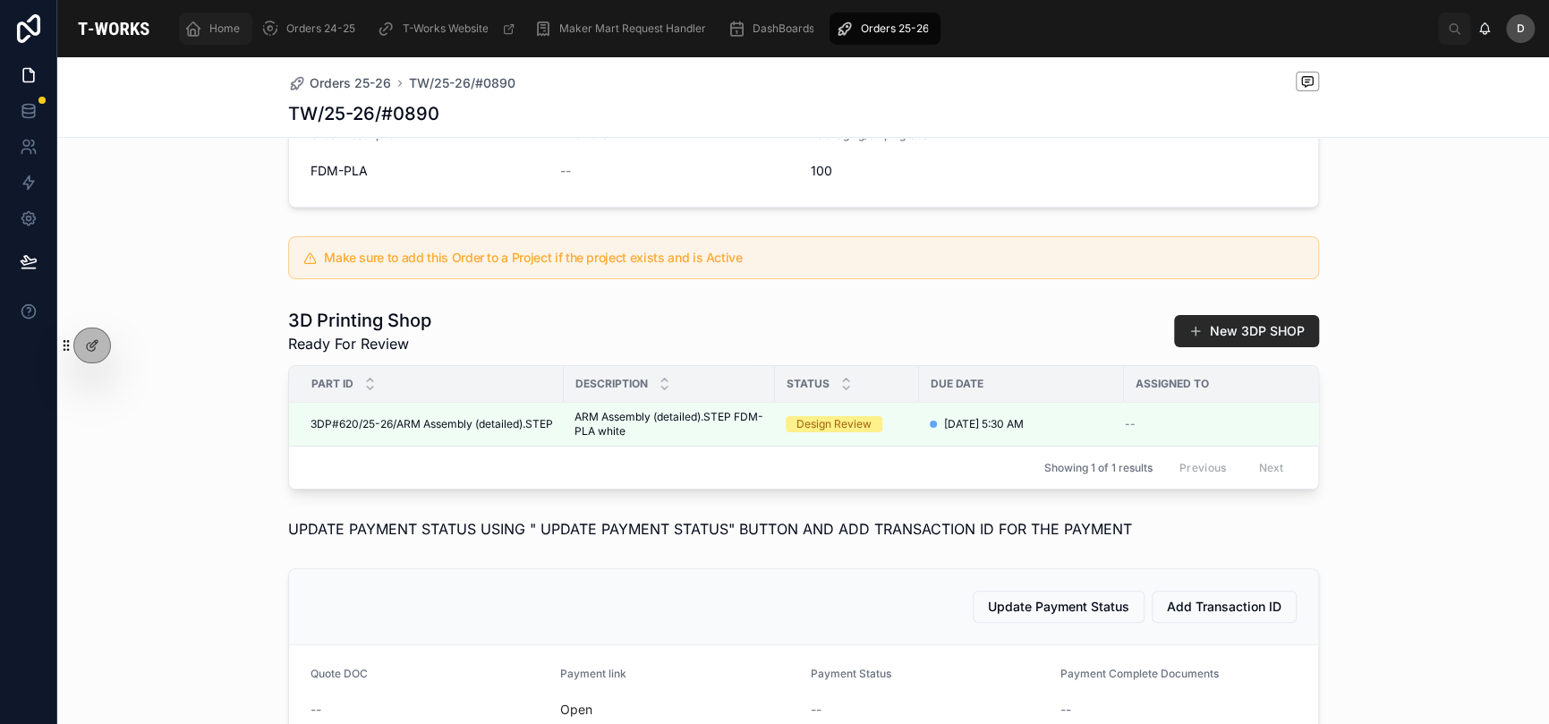
scroll to position [413, 0]
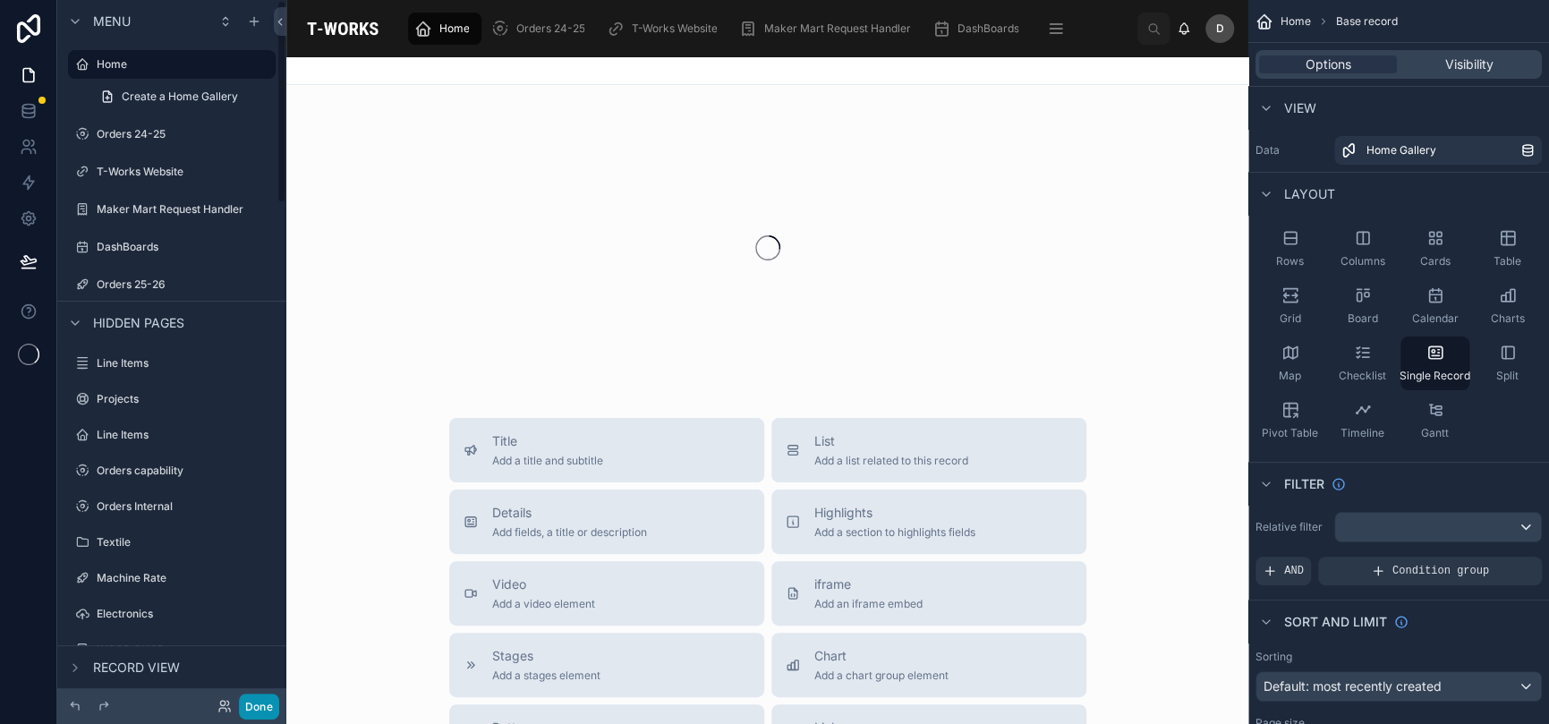
click at [249, 703] on button "Done" at bounding box center [259, 707] width 40 height 26
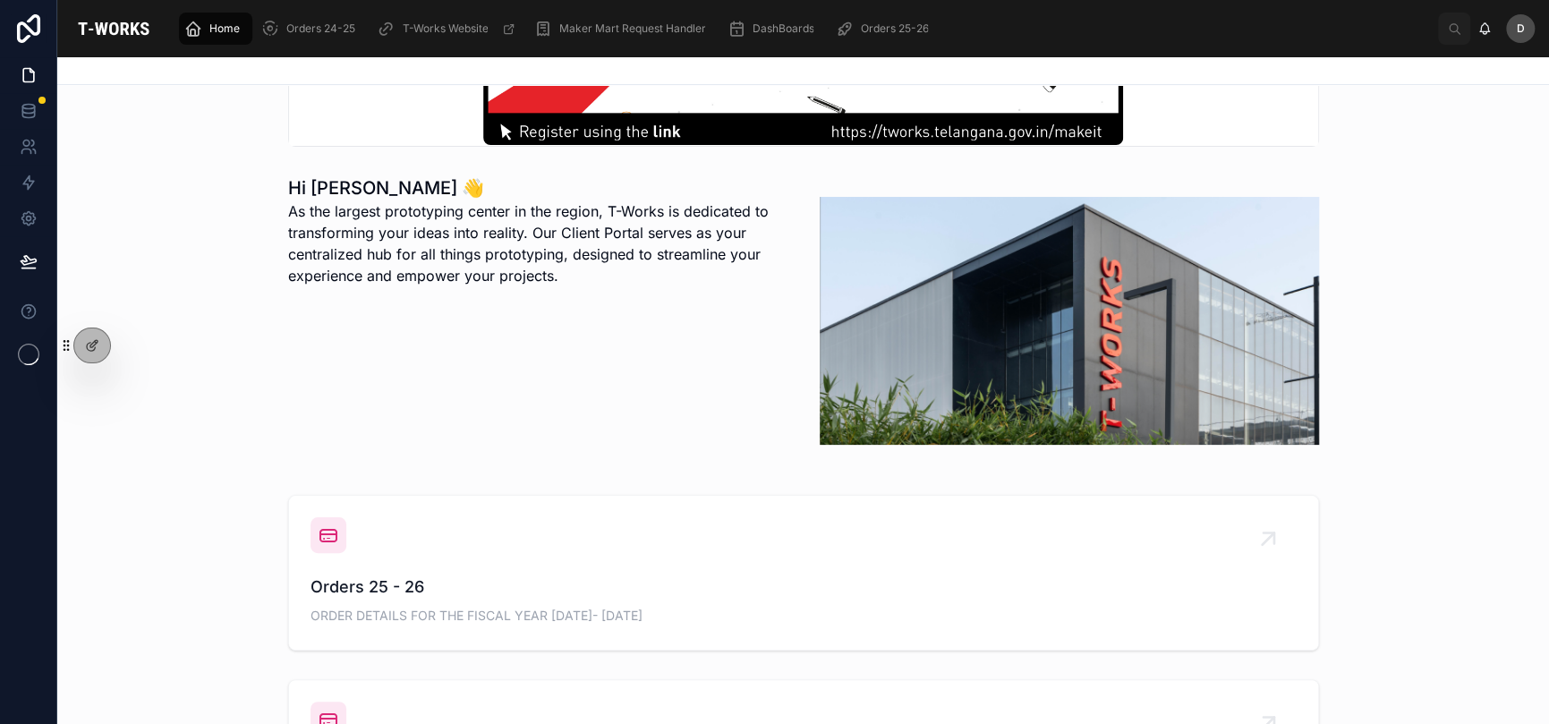
scroll to position [388, 0]
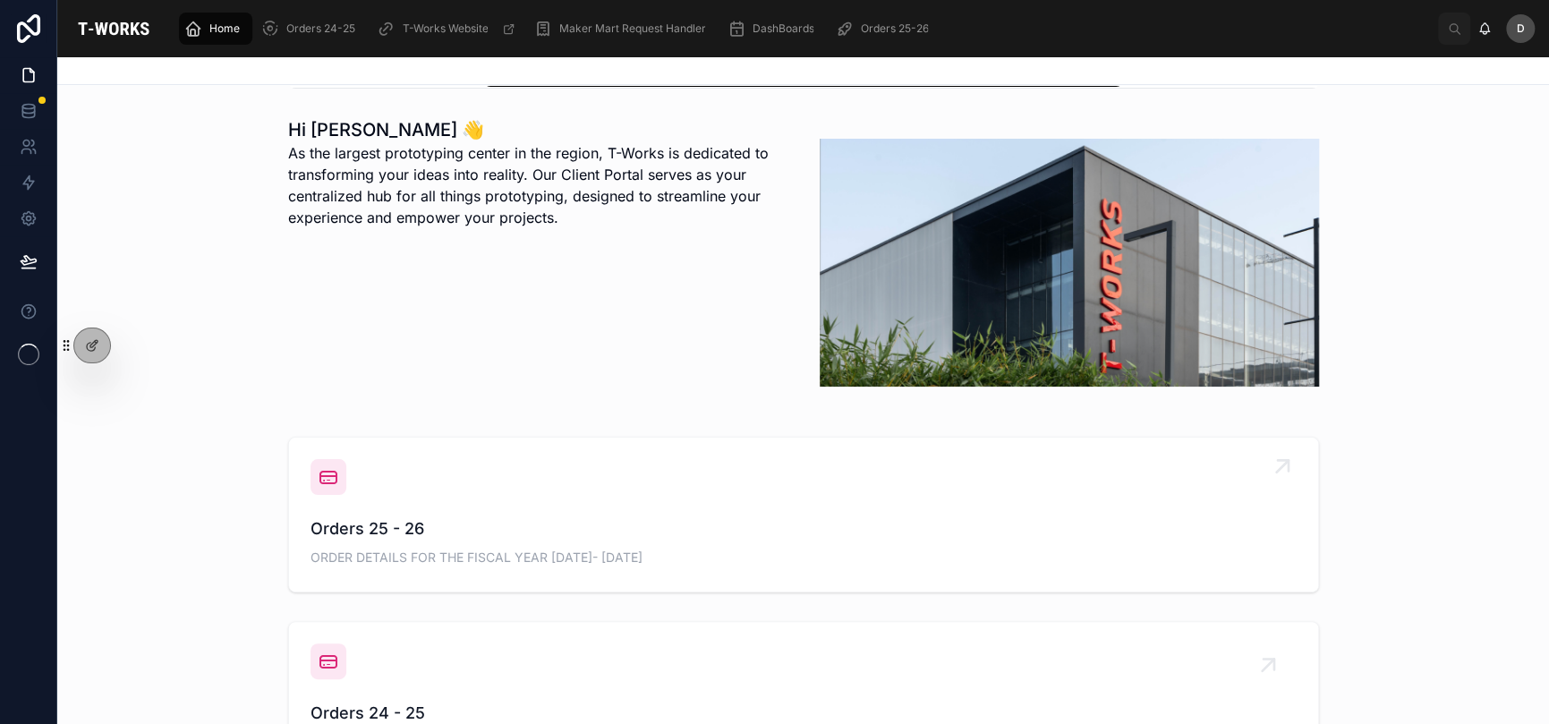
click at [698, 516] on span "Orders 25 - 26" at bounding box center [804, 528] width 986 height 25
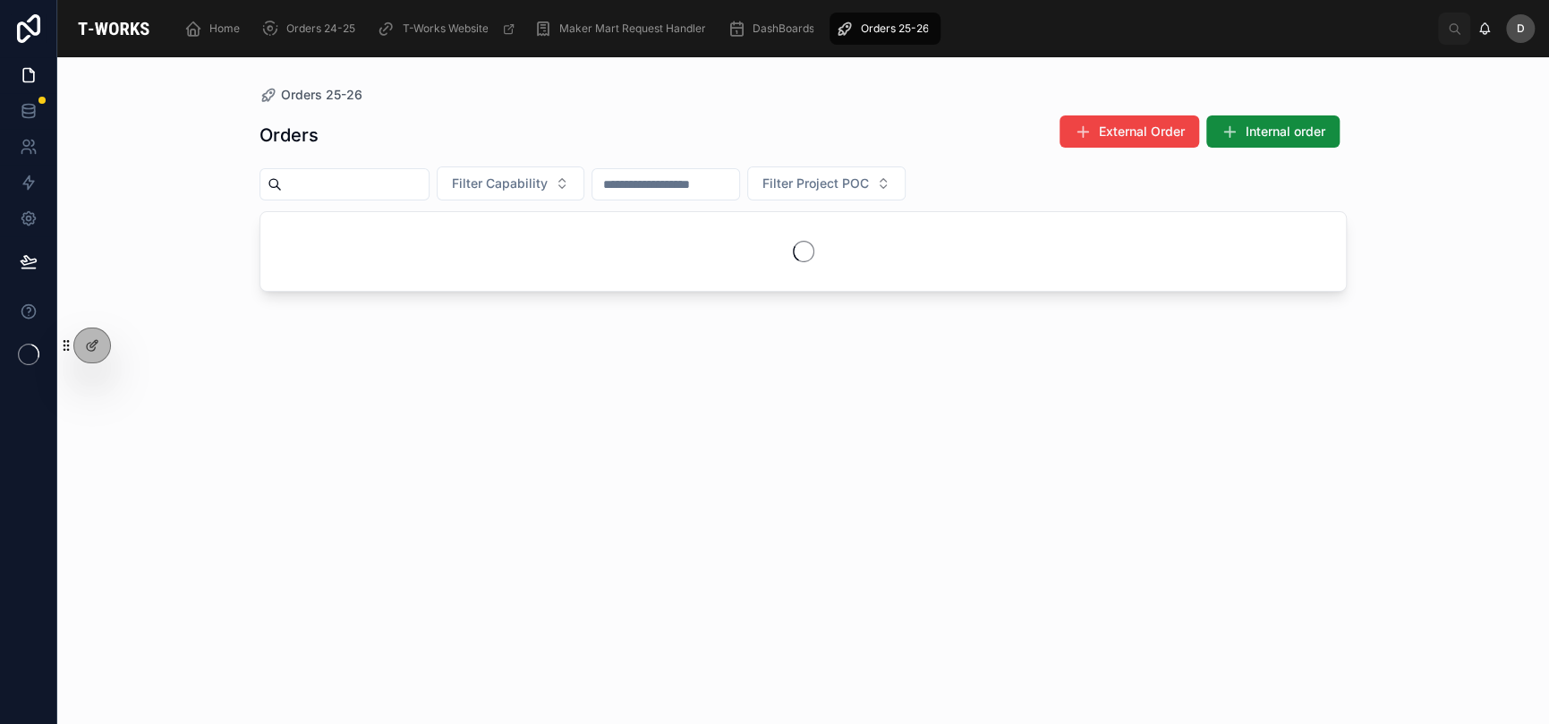
click at [425, 184] on input "text" at bounding box center [355, 184] width 147 height 25
type input "*"
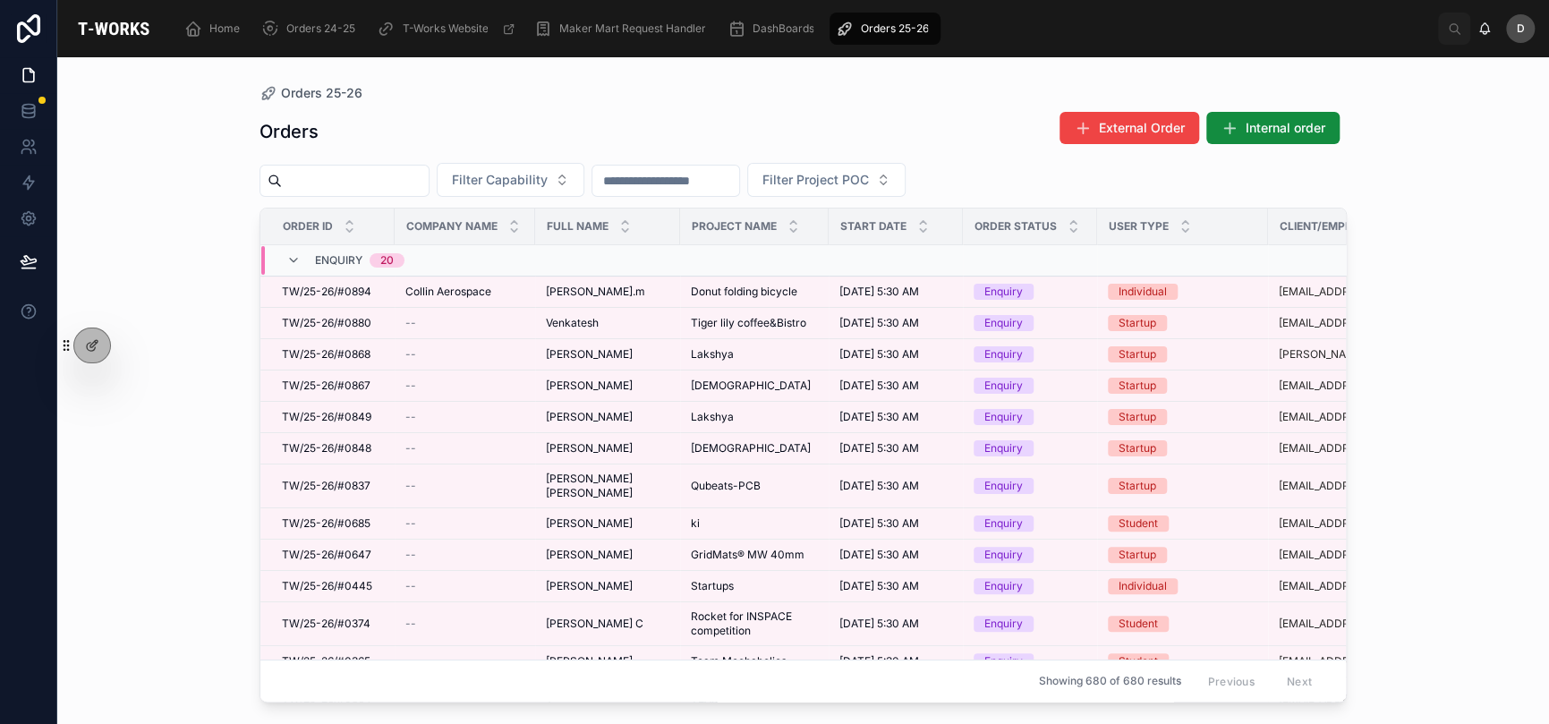
click at [393, 175] on input "text" at bounding box center [355, 180] width 147 height 25
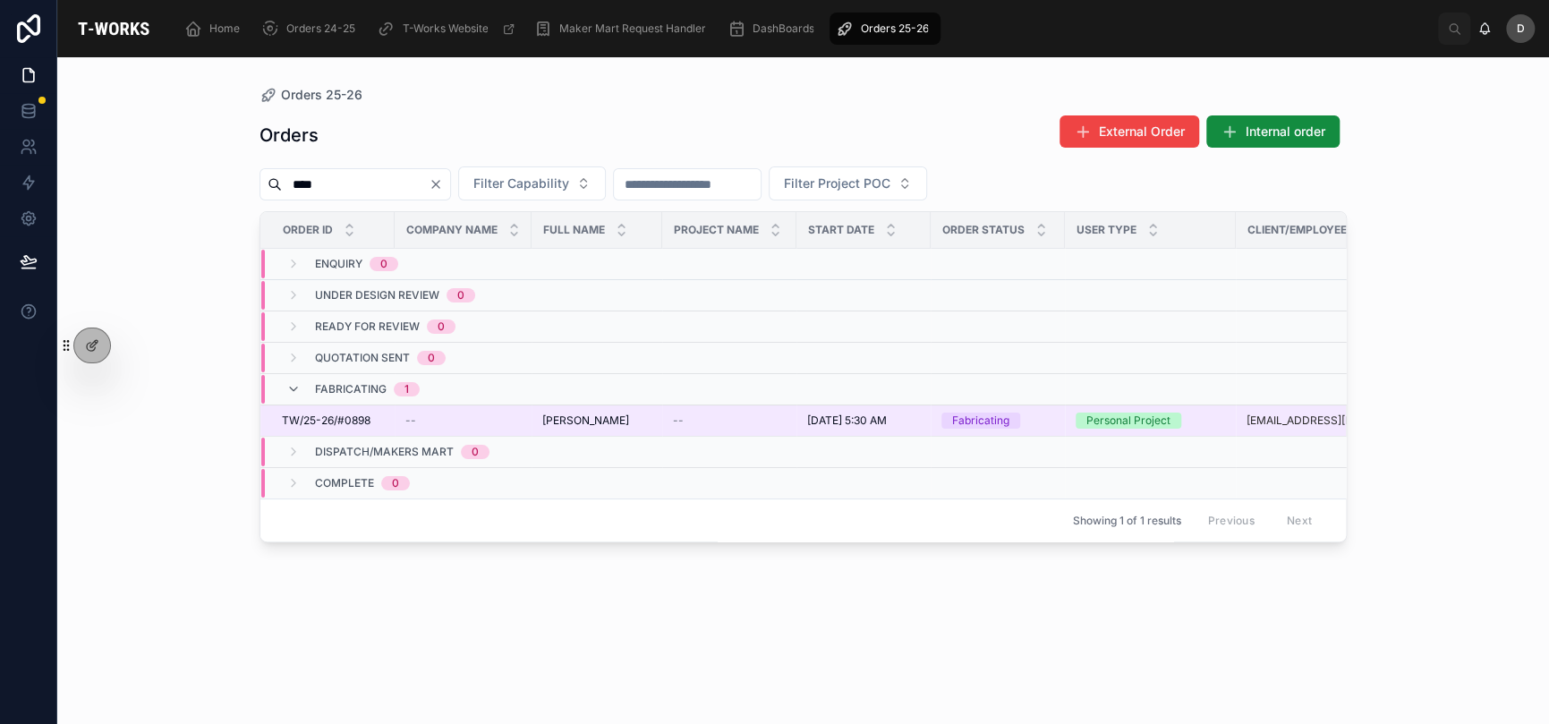
type input "****"
click at [561, 418] on span "[PERSON_NAME]" at bounding box center [585, 420] width 87 height 14
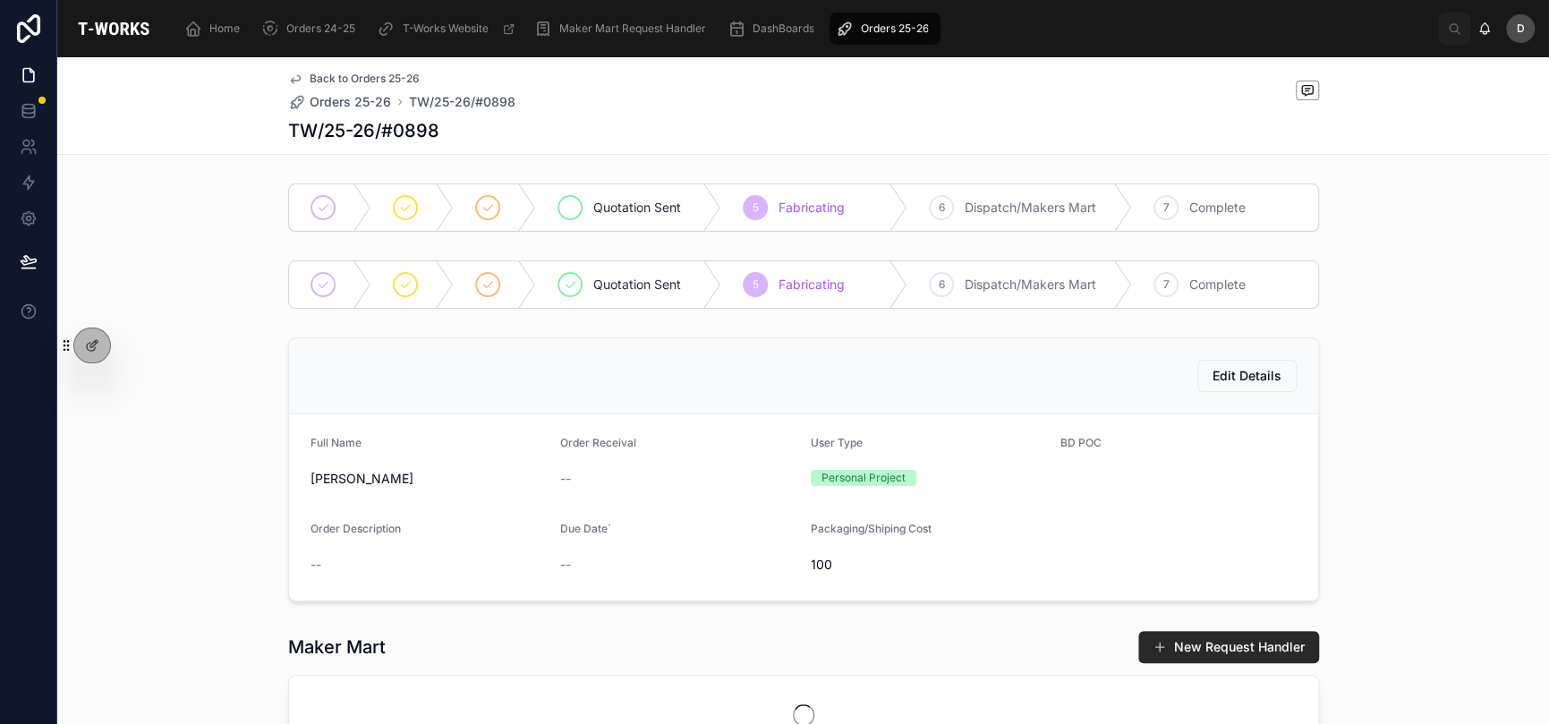
click at [651, 209] on span "Quotation Sent" at bounding box center [637, 208] width 88 height 18
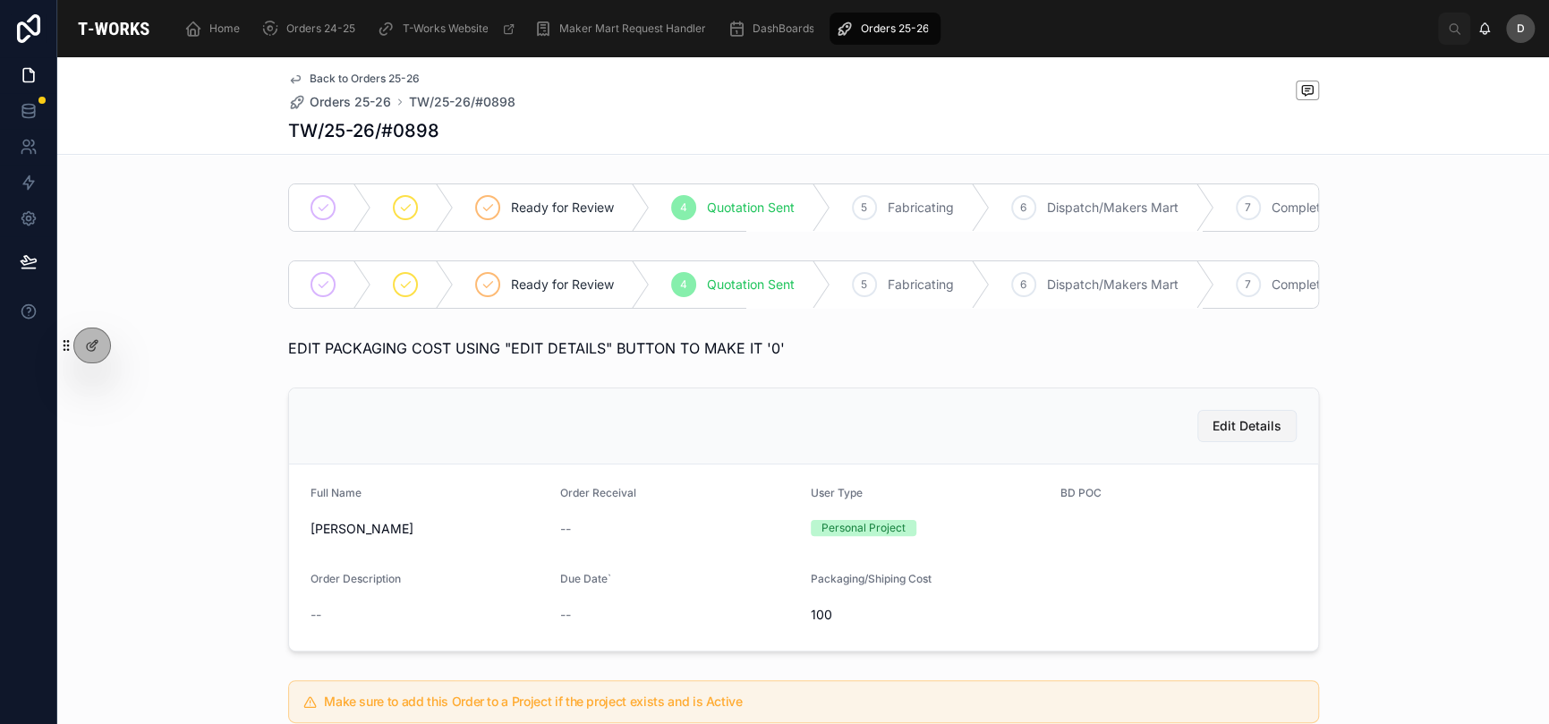
click at [1228, 435] on span "Edit Details" at bounding box center [1247, 426] width 69 height 18
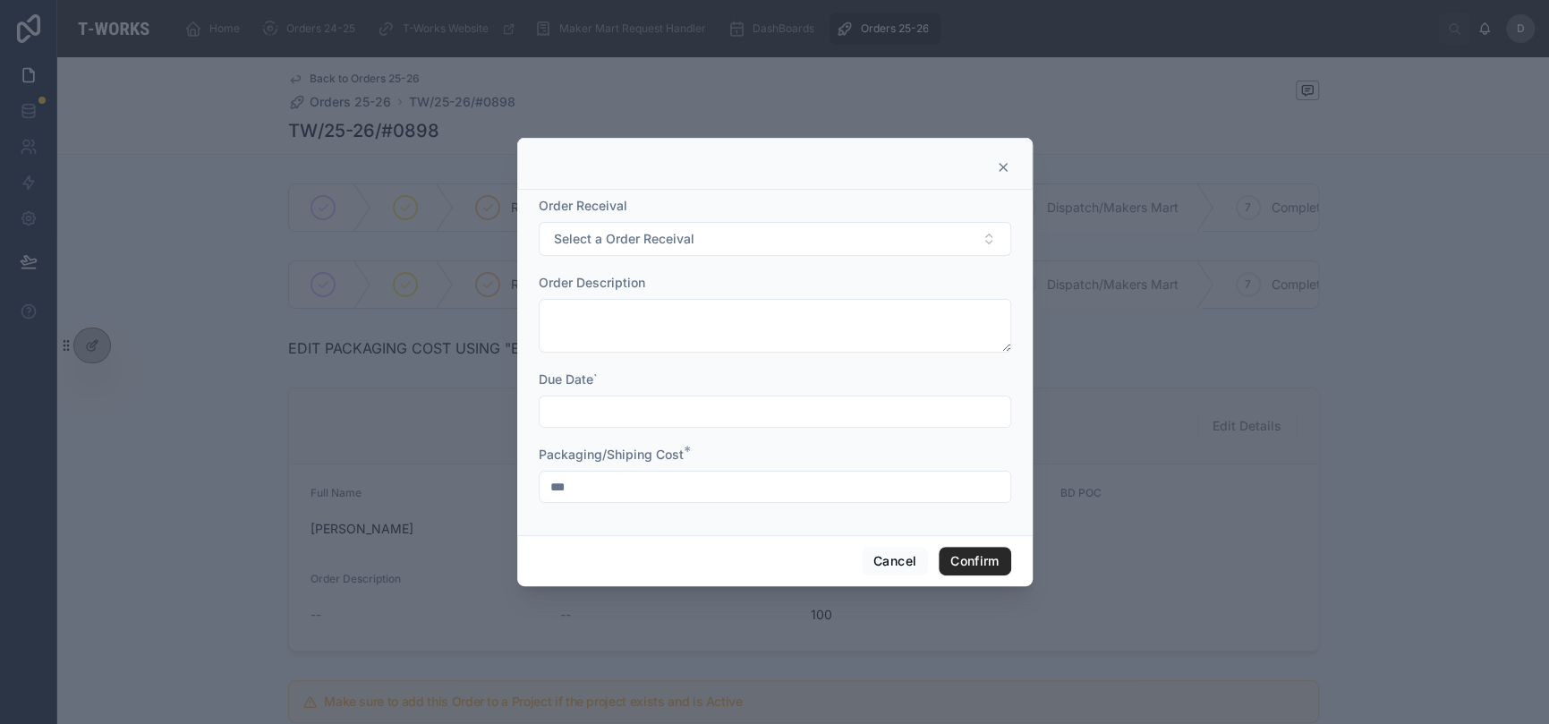
drag, startPoint x: 618, startPoint y: 483, endPoint x: 491, endPoint y: 482, distance: 126.2
click at [495, 482] on div "Order Receival Select a Order Receival Order Description Due Date` Packaging/Sh…" at bounding box center [774, 362] width 1549 height 724
type input "*"
click at [985, 552] on button "Confirm" at bounding box center [975, 561] width 72 height 29
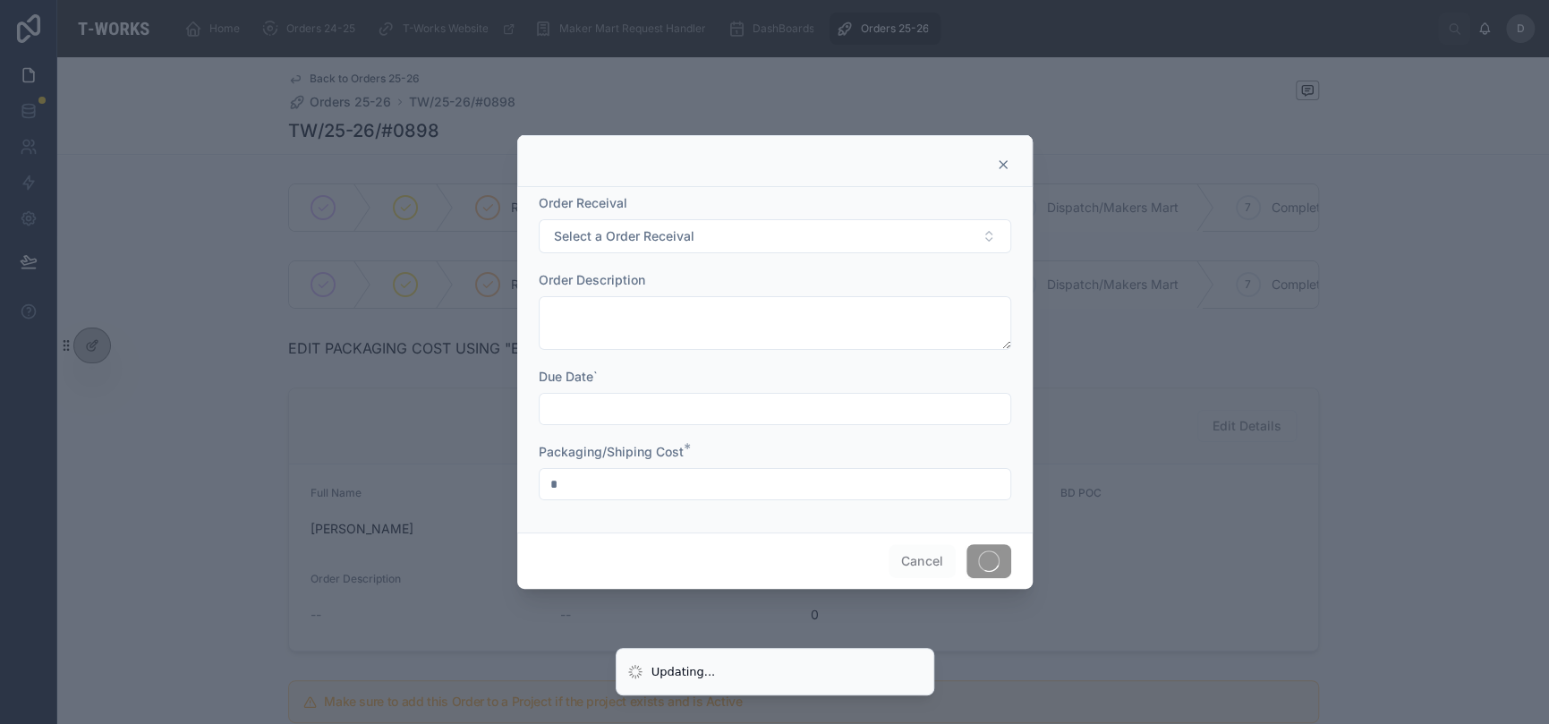
click at [1253, 506] on div at bounding box center [774, 362] width 1549 height 724
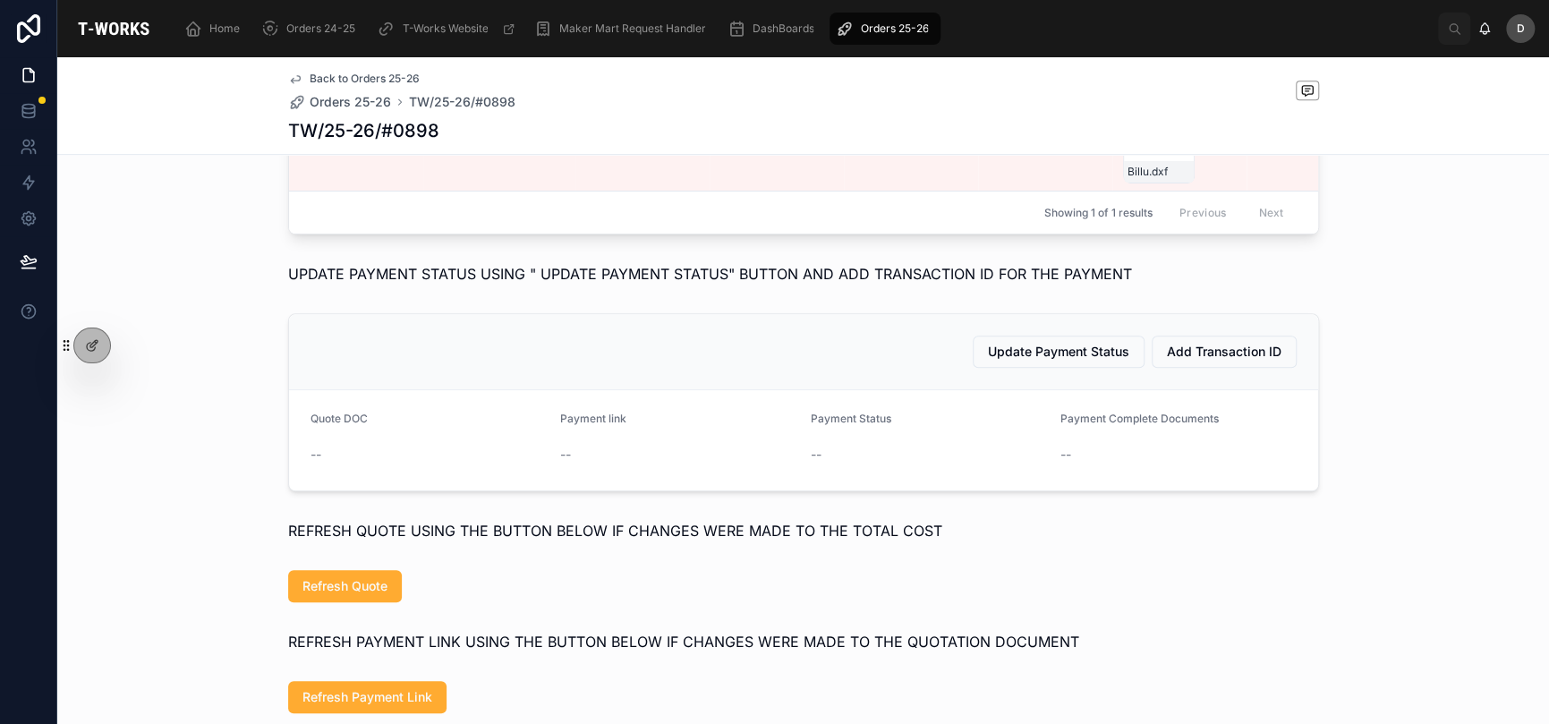
scroll to position [925, 0]
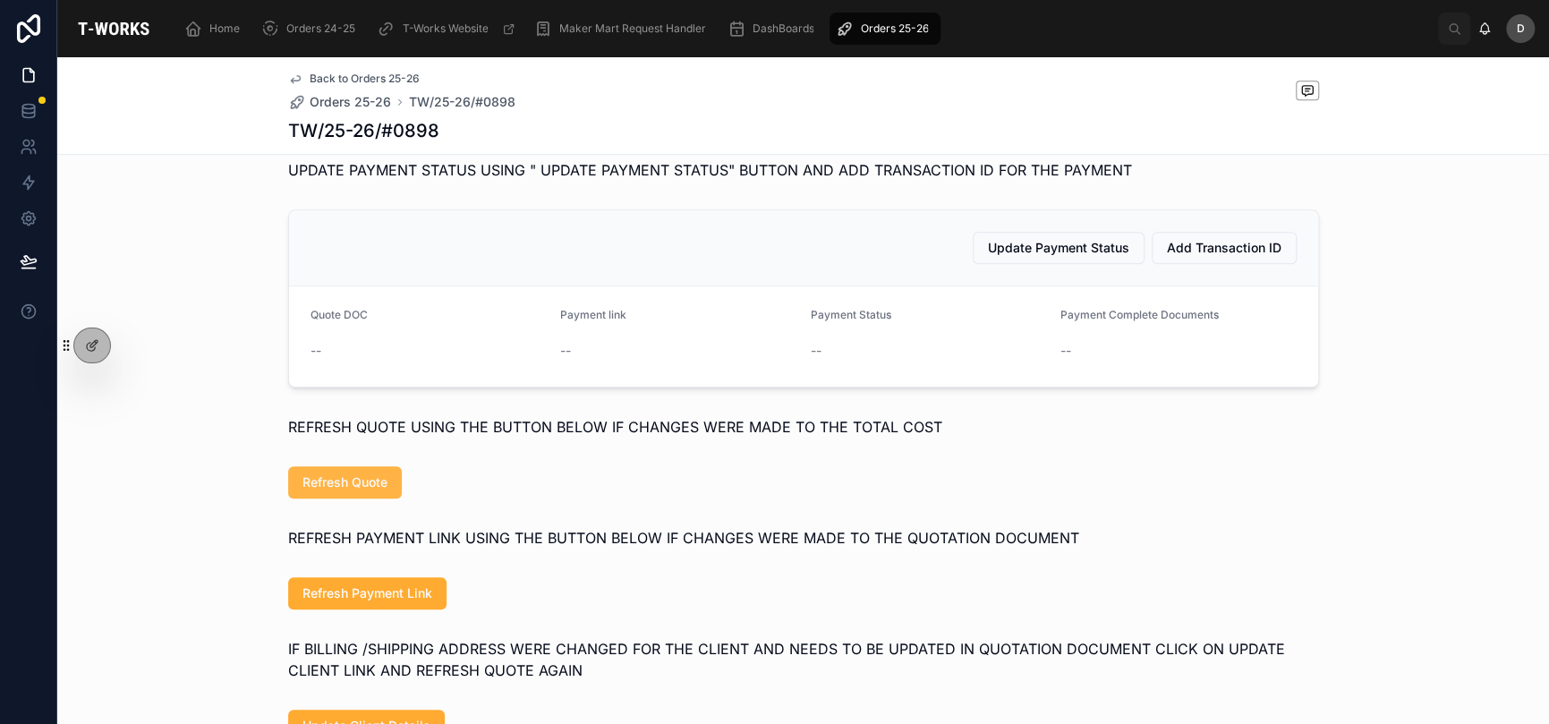
click at [365, 491] on span "Refresh Quote" at bounding box center [345, 482] width 85 height 18
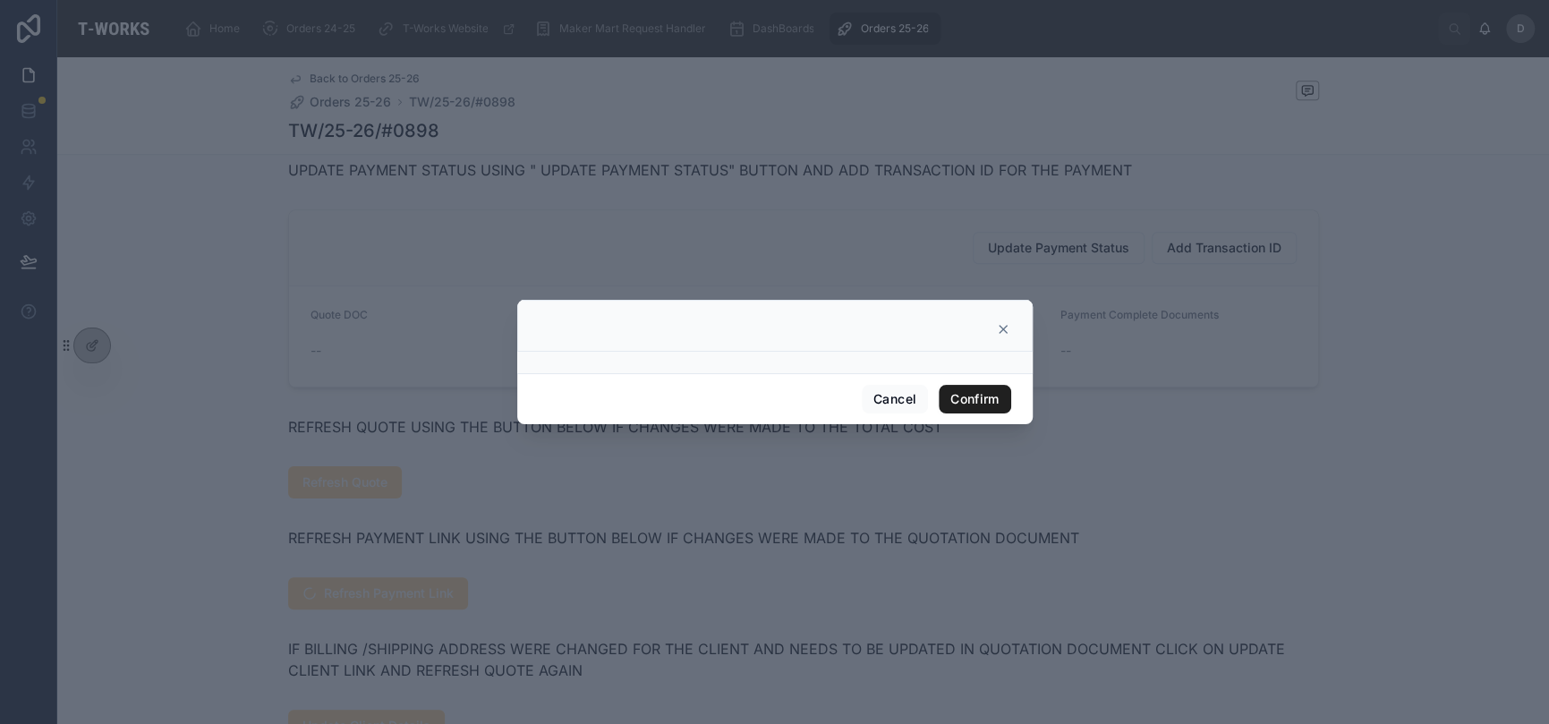
click at [962, 402] on button "Confirm" at bounding box center [975, 399] width 72 height 29
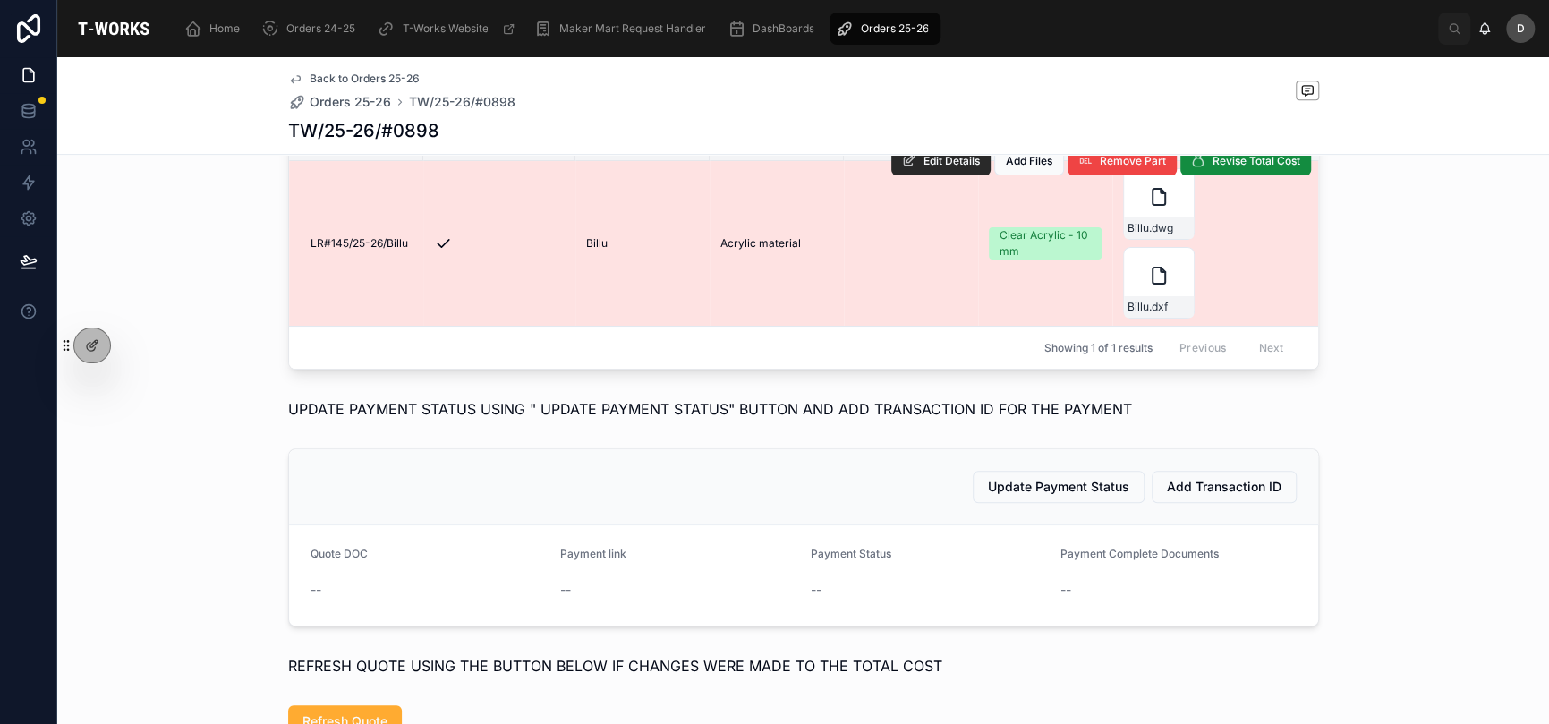
scroll to position [656, 0]
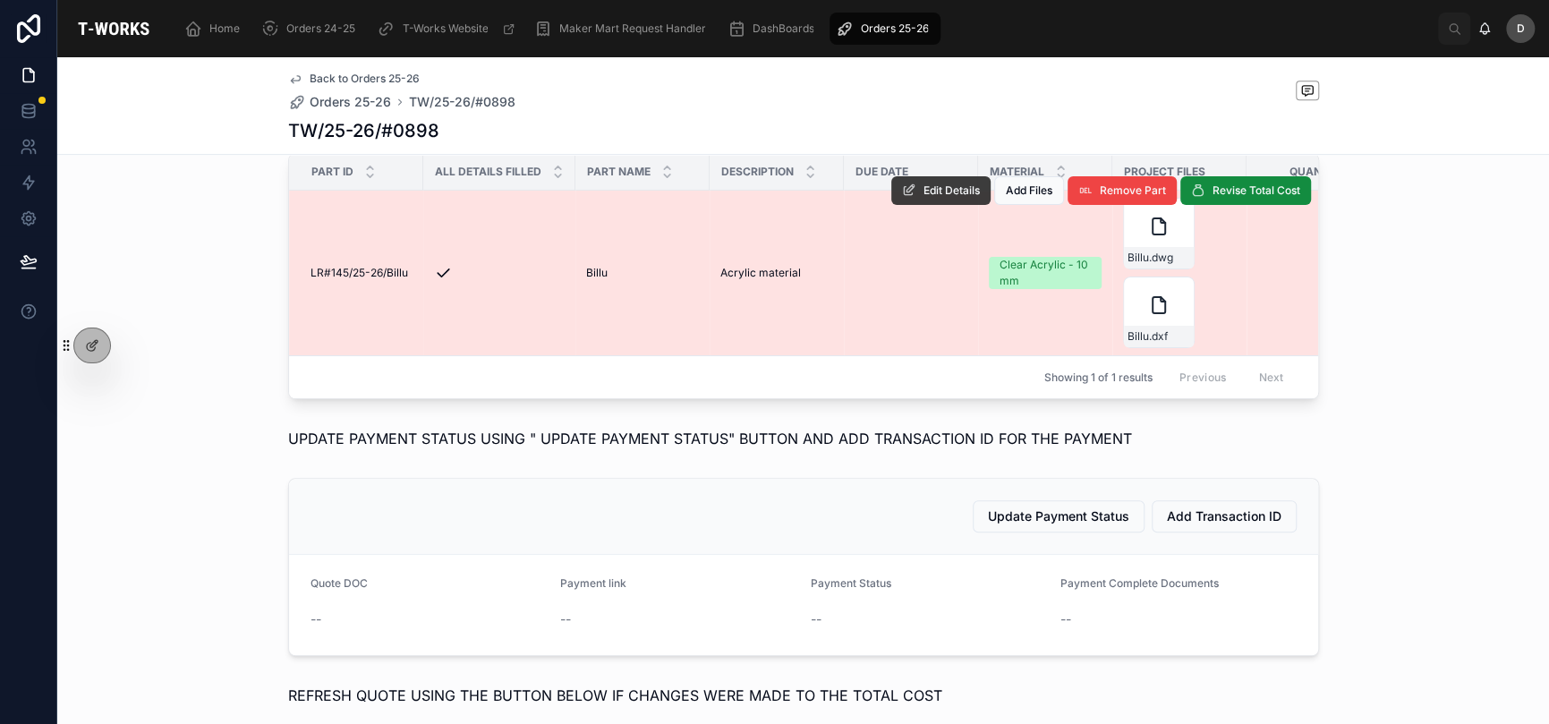
click at [924, 198] on span "Edit Details" at bounding box center [952, 190] width 56 height 14
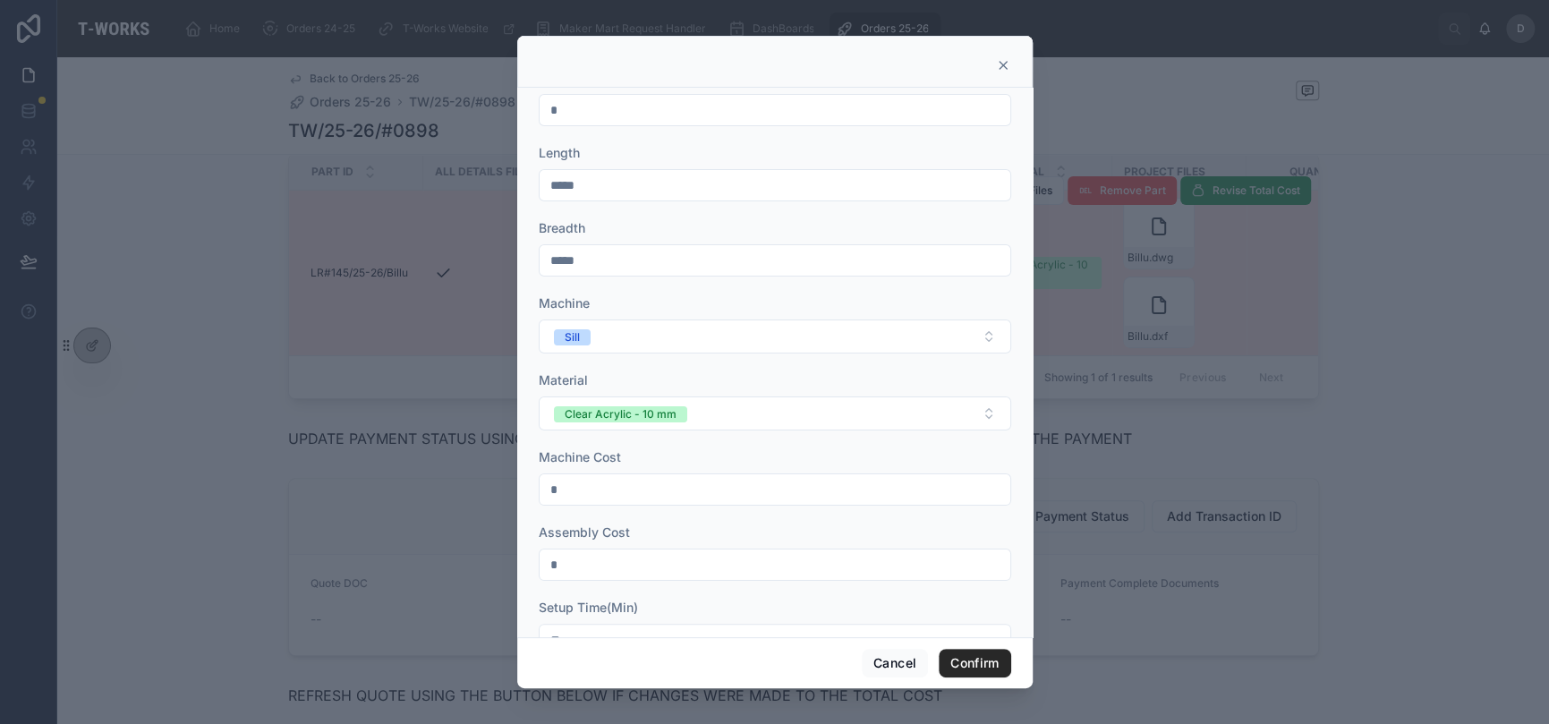
scroll to position [226, 0]
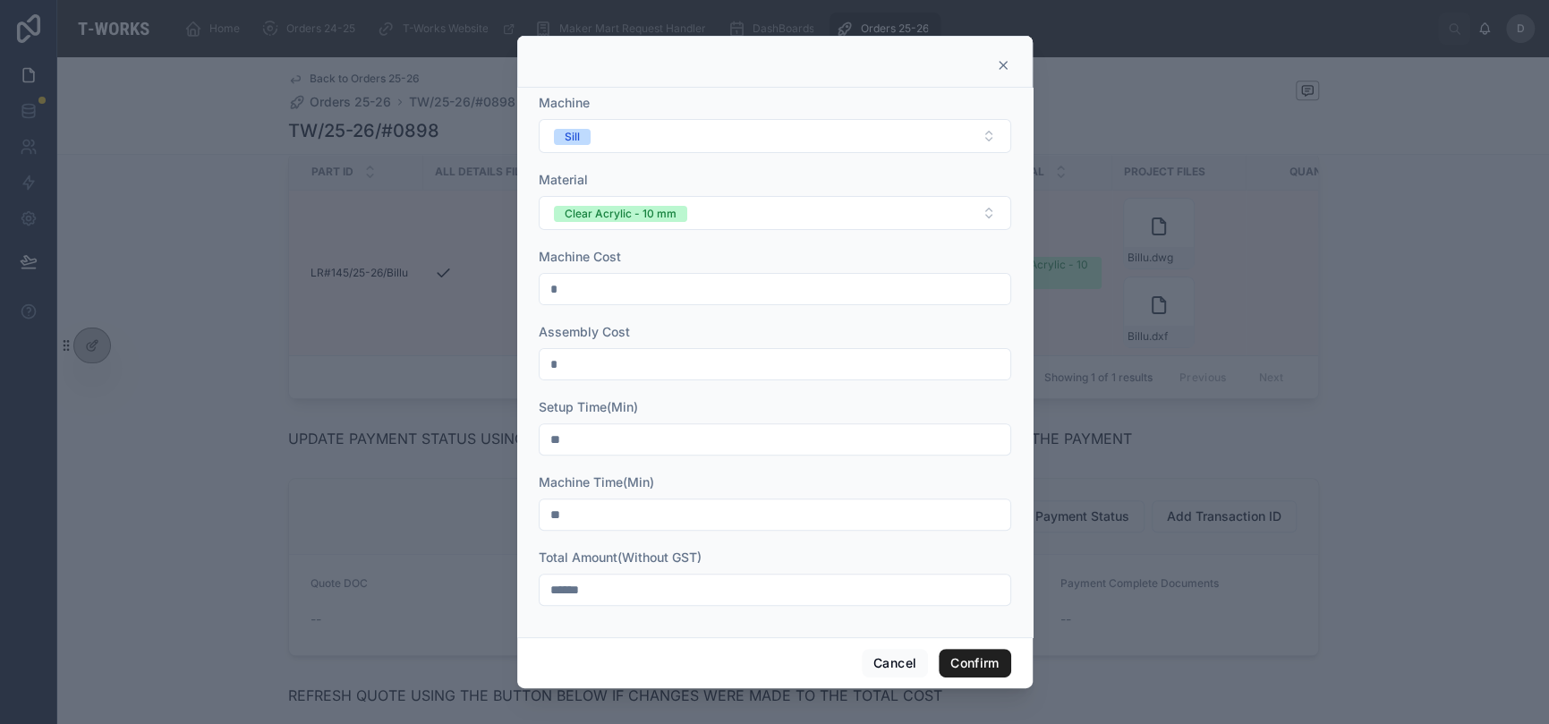
click at [950, 657] on button "Confirm" at bounding box center [975, 663] width 72 height 29
click at [1007, 67] on icon at bounding box center [1003, 65] width 14 height 14
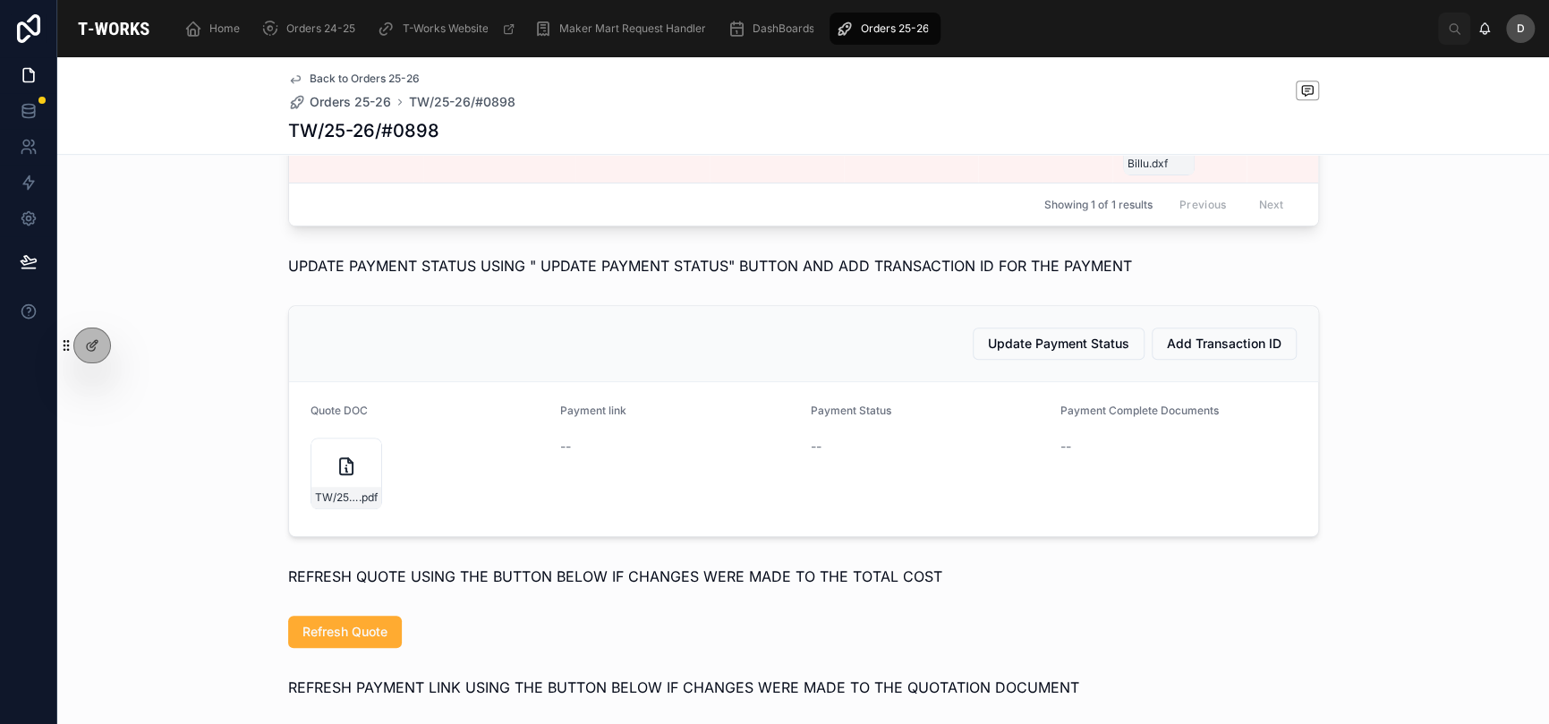
scroll to position [865, 0]
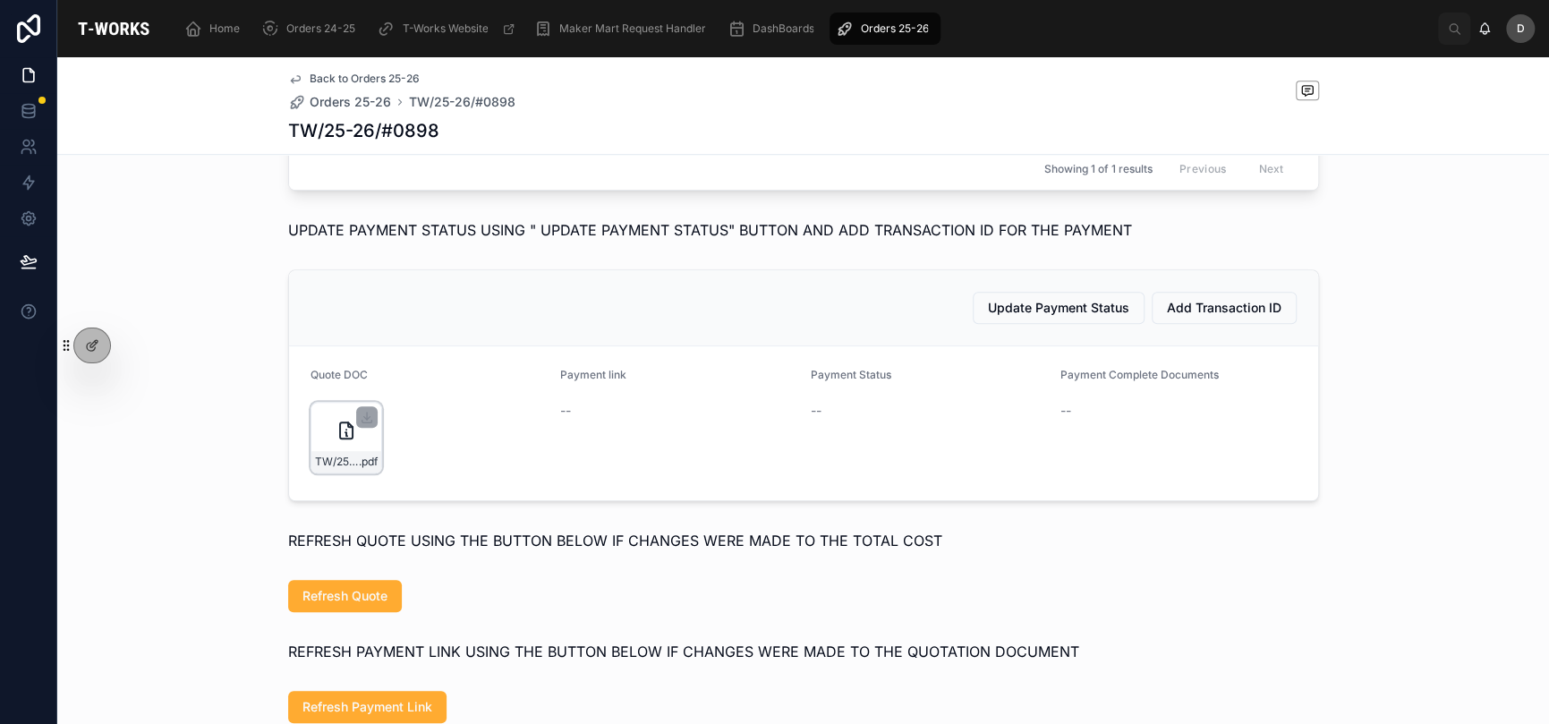
click at [323, 473] on div "TW/25-26/#0898 .pdf" at bounding box center [347, 438] width 72 height 72
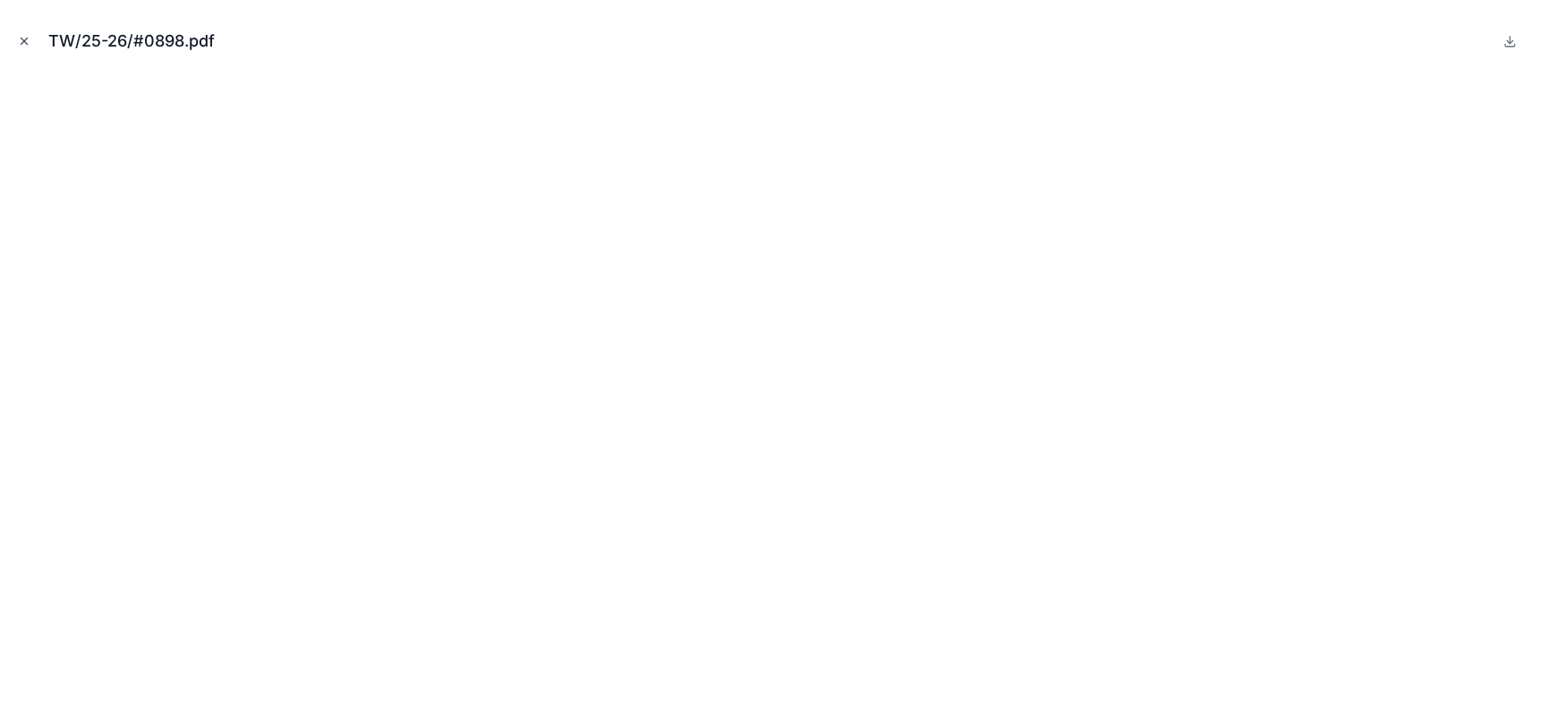
click at [30, 45] on icon "Close modal" at bounding box center [24, 41] width 13 height 13
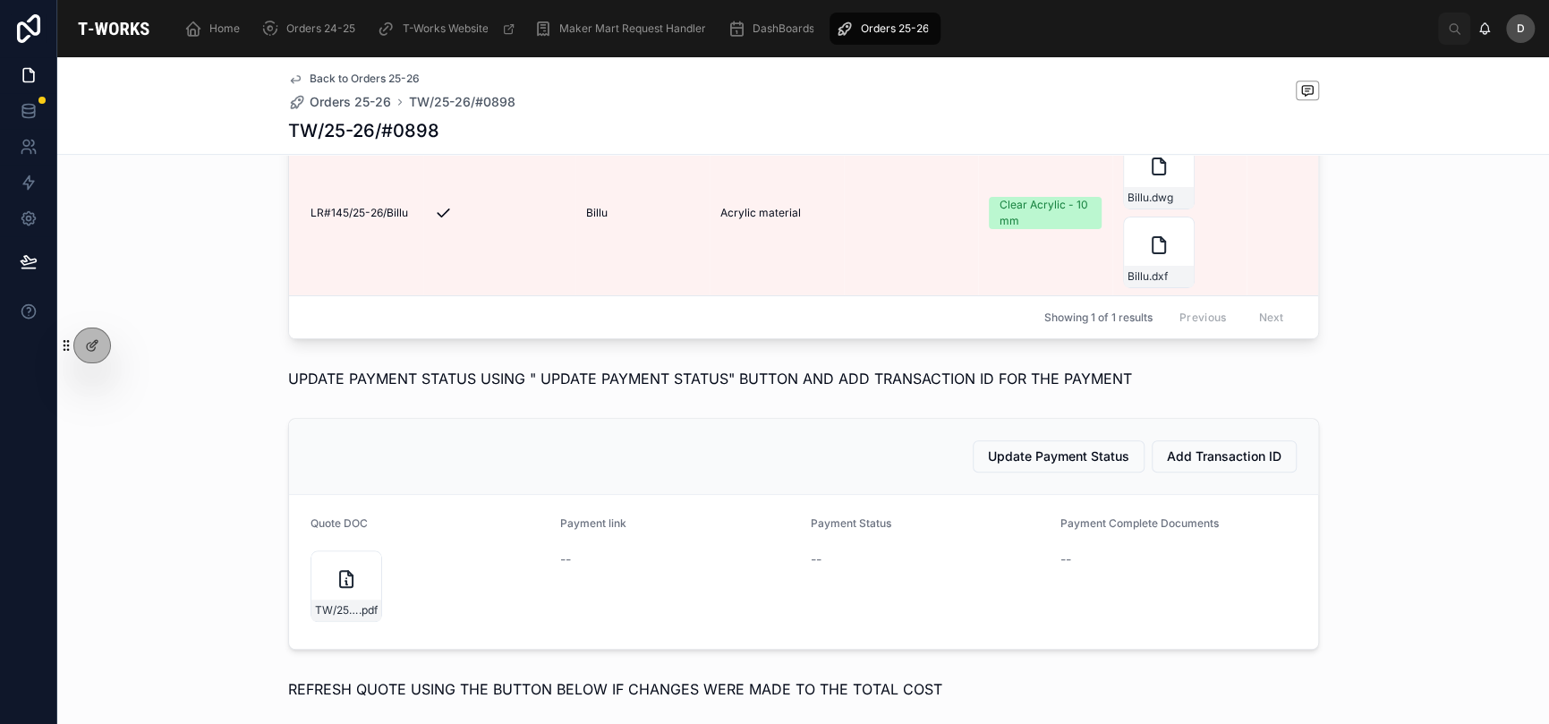
scroll to position [895, 0]
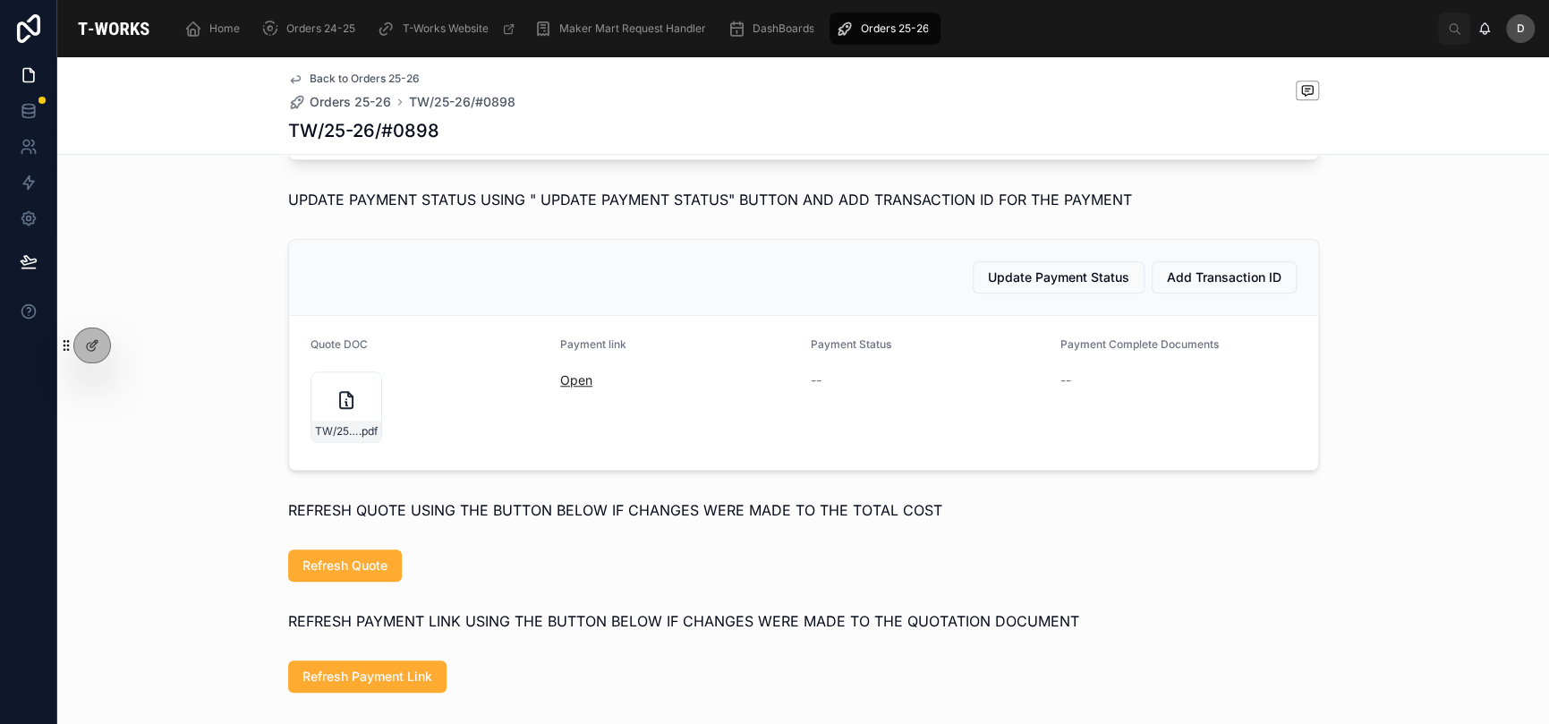
click at [567, 388] on link "Open" at bounding box center [576, 379] width 32 height 15
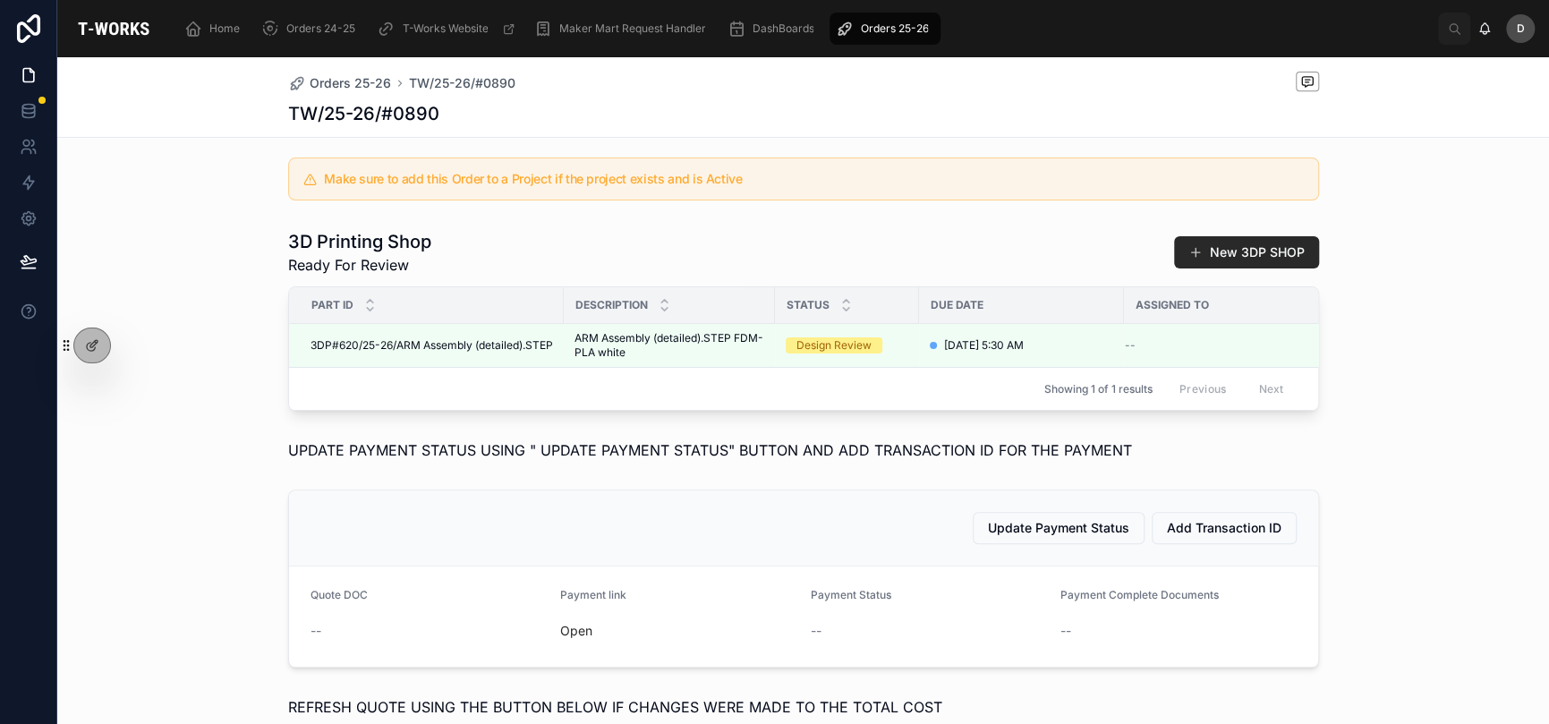
scroll to position [448, 0]
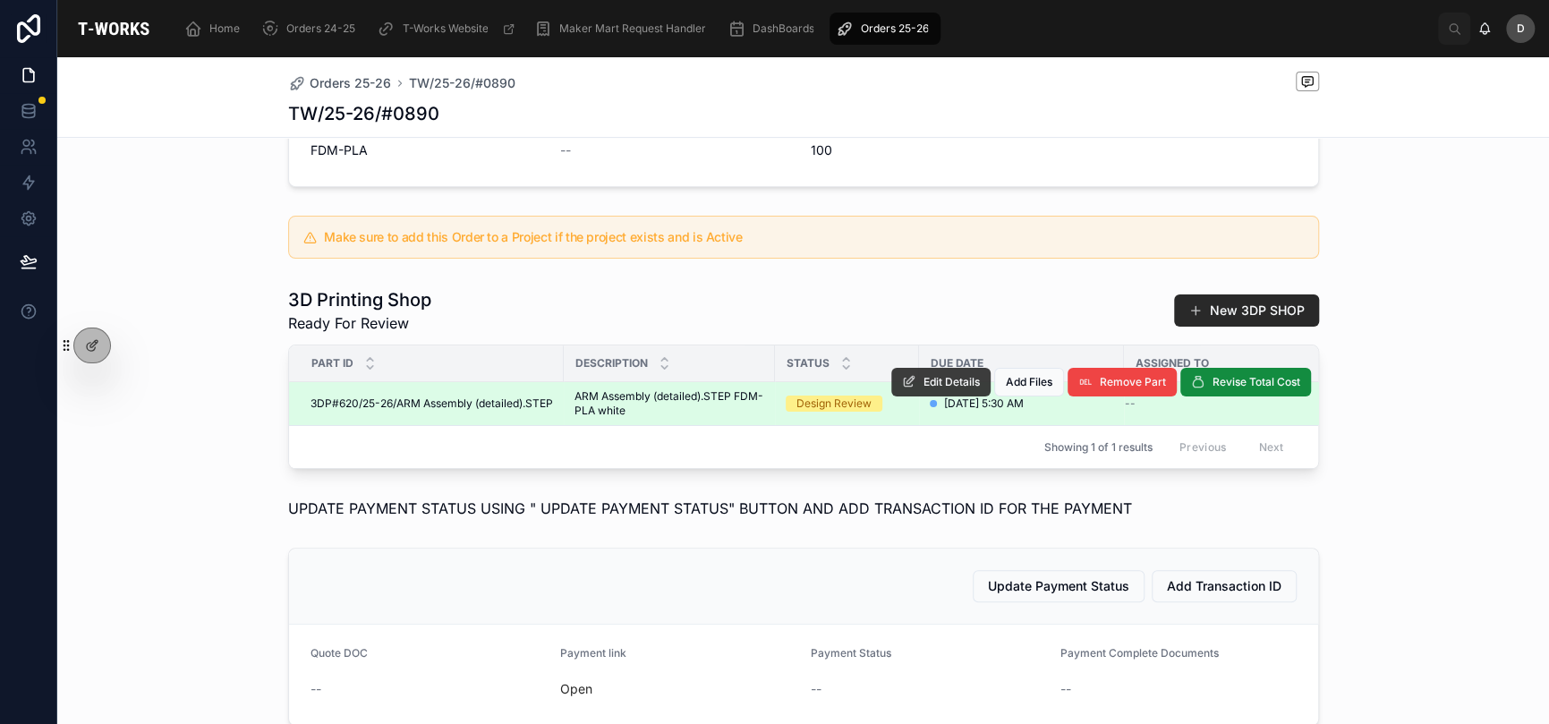
click at [924, 389] on span "Edit Details" at bounding box center [952, 382] width 56 height 14
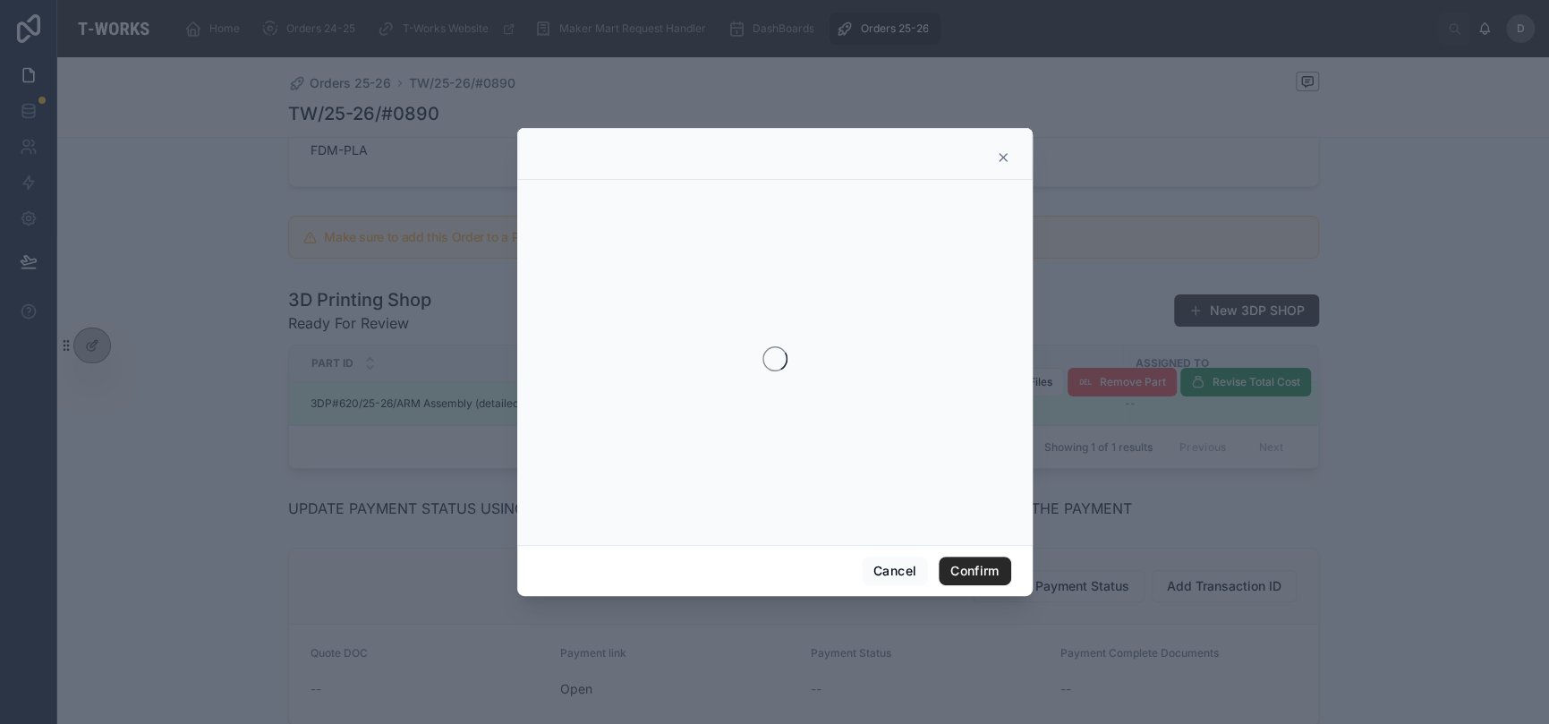
click at [1005, 154] on icon at bounding box center [1003, 157] width 7 height 7
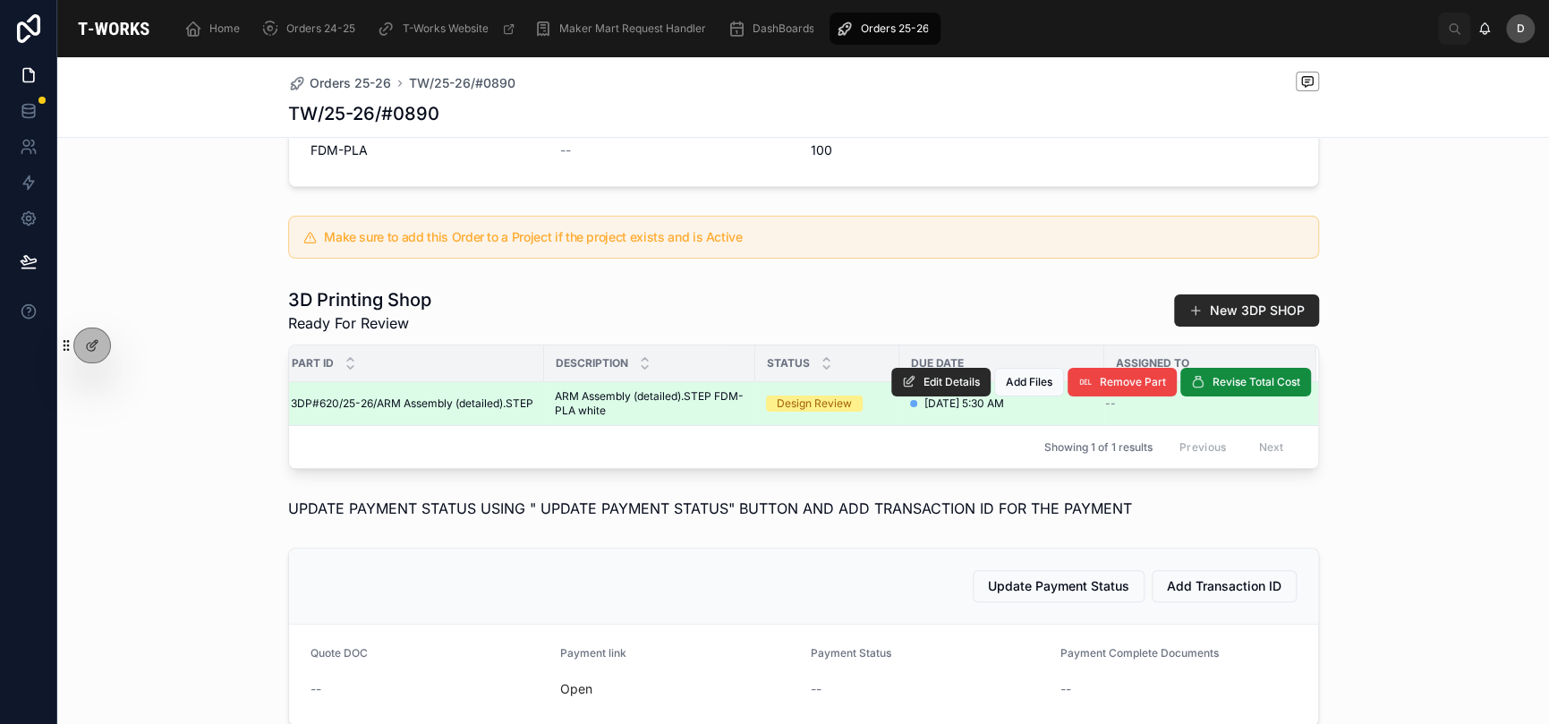
scroll to position [0, 0]
click at [216, 476] on div "3D Printing Shop Ready For Review New 3DP SHOP Part ID Description Status Due D…" at bounding box center [803, 378] width 1492 height 196
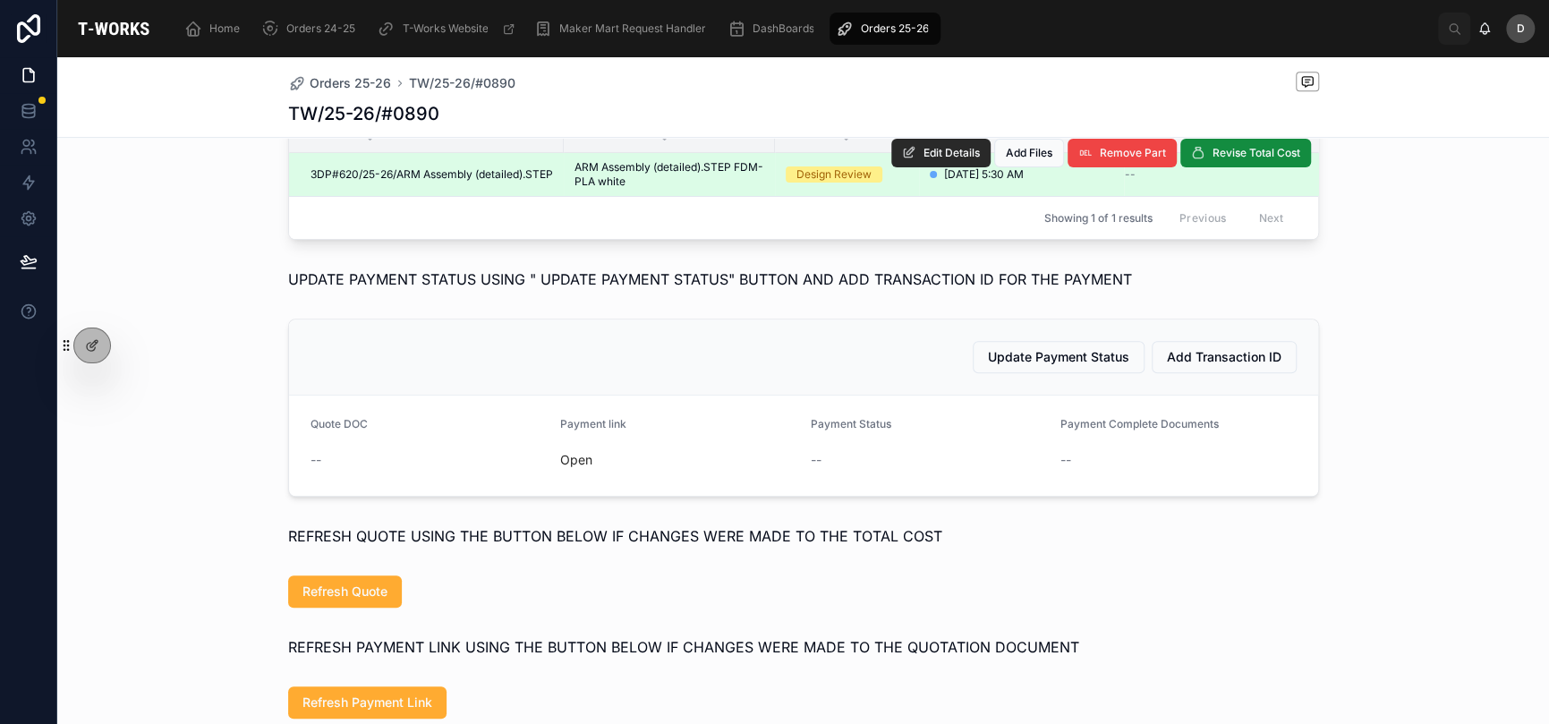
scroll to position [656, 0]
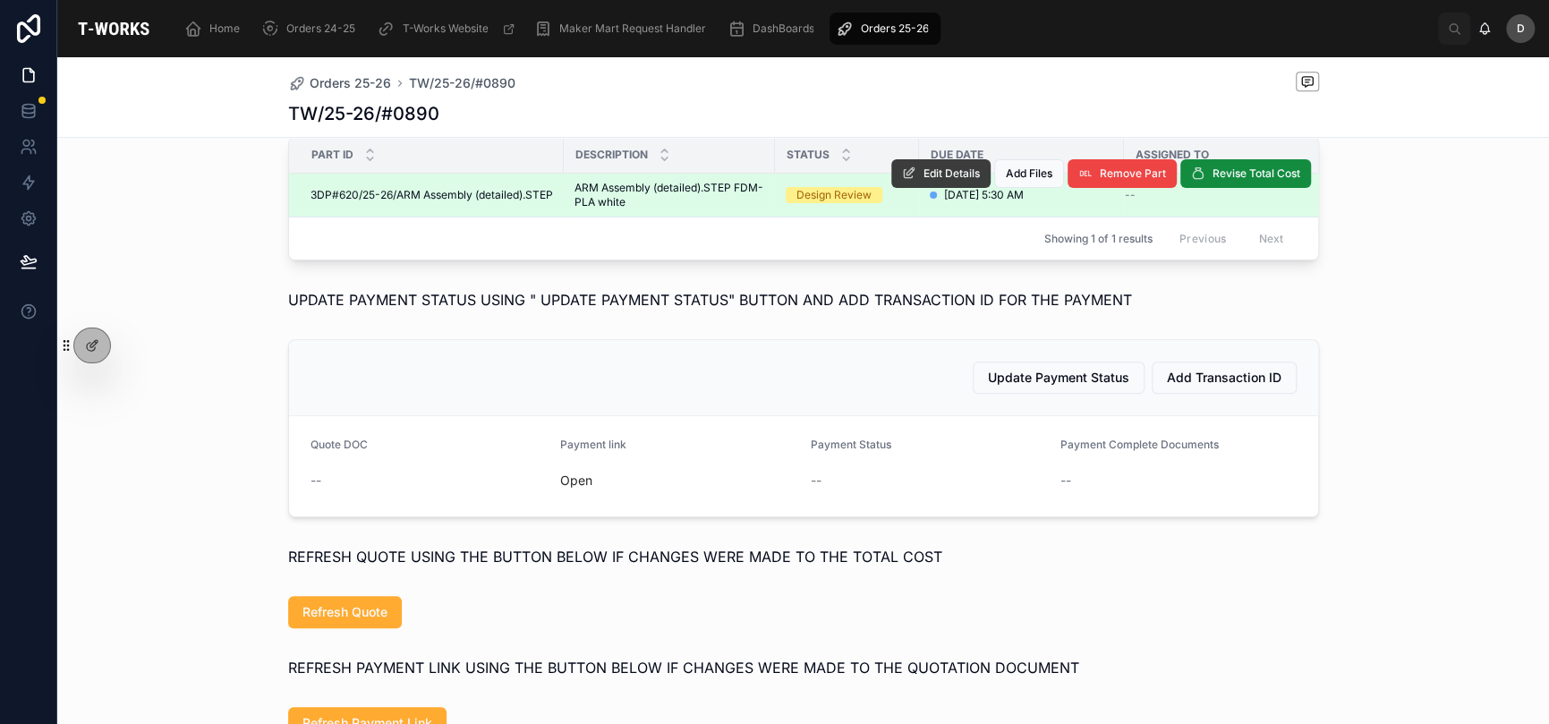
click at [962, 181] on span "Edit Details" at bounding box center [952, 173] width 56 height 14
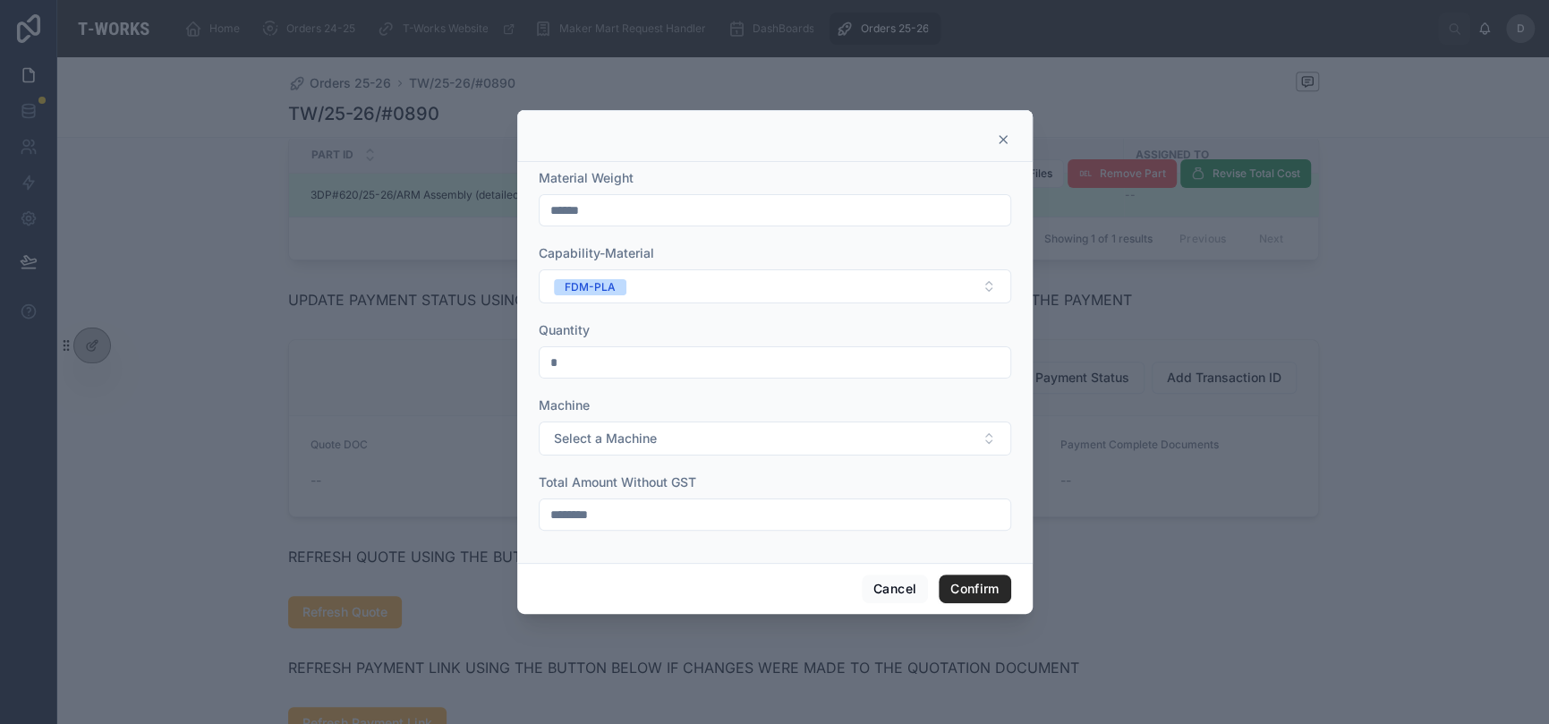
click at [1000, 141] on icon at bounding box center [1003, 139] width 14 height 14
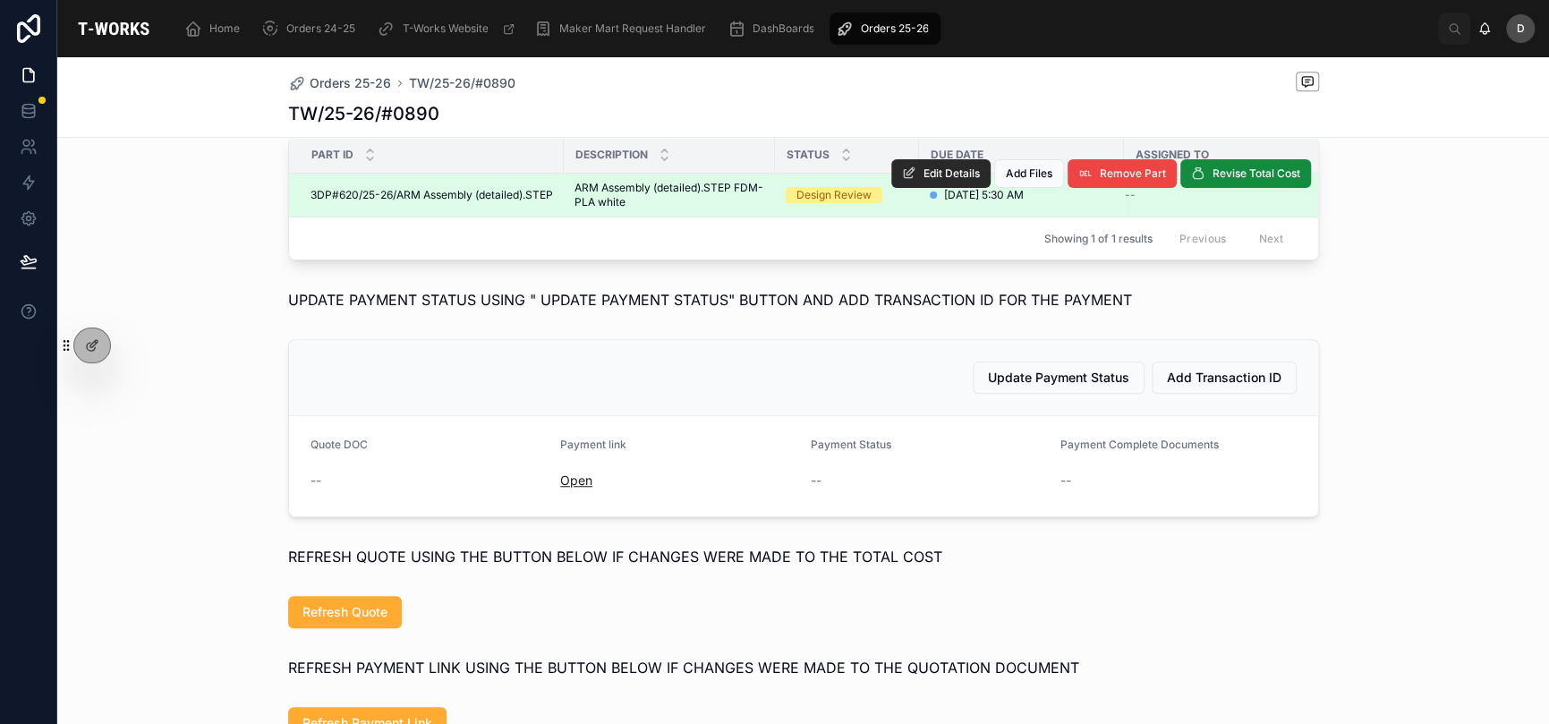
click at [576, 488] on link "Open" at bounding box center [576, 480] width 32 height 15
click at [372, 621] on span "Refresh Quote" at bounding box center [345, 612] width 85 height 18
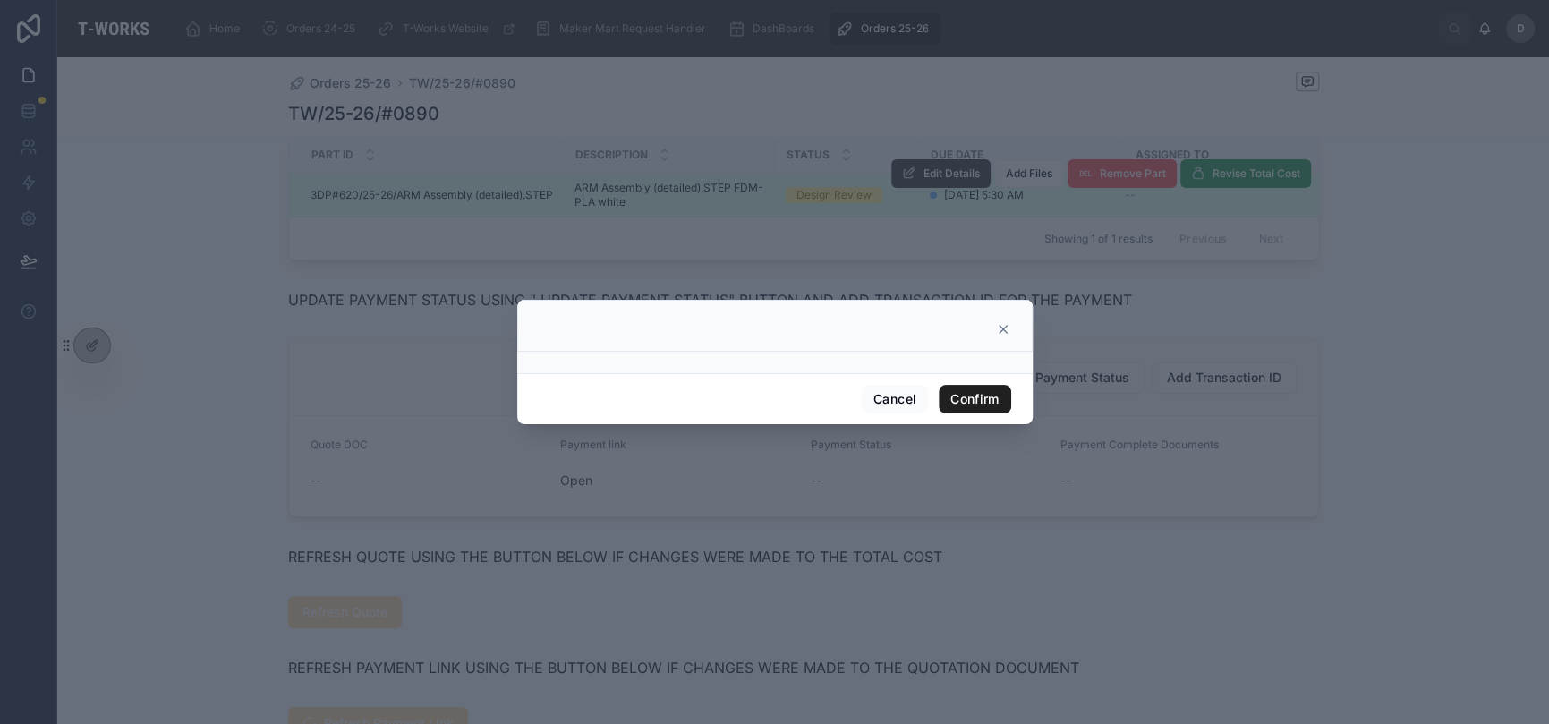
click at [947, 395] on button "Confirm" at bounding box center [975, 399] width 72 height 29
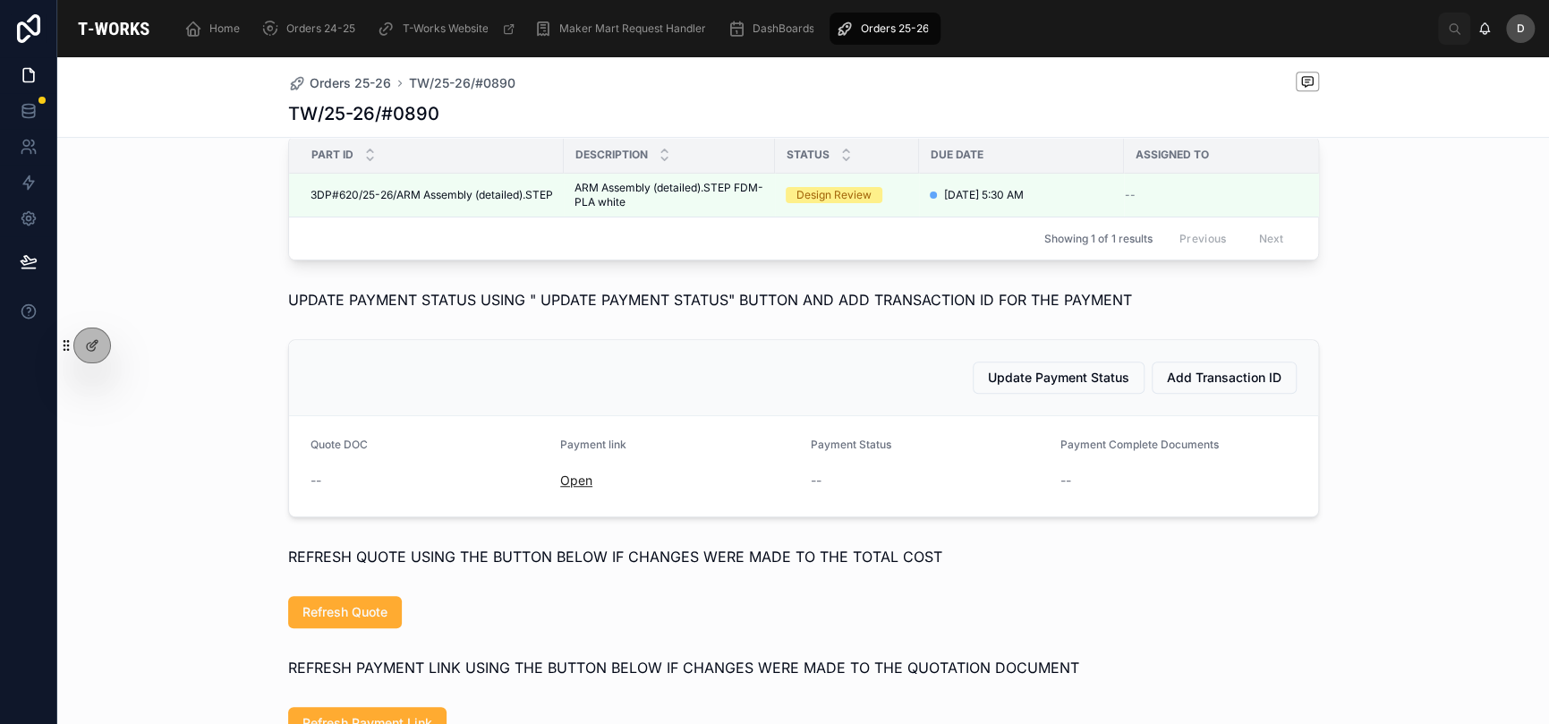
click at [575, 488] on link "Open" at bounding box center [576, 480] width 32 height 15
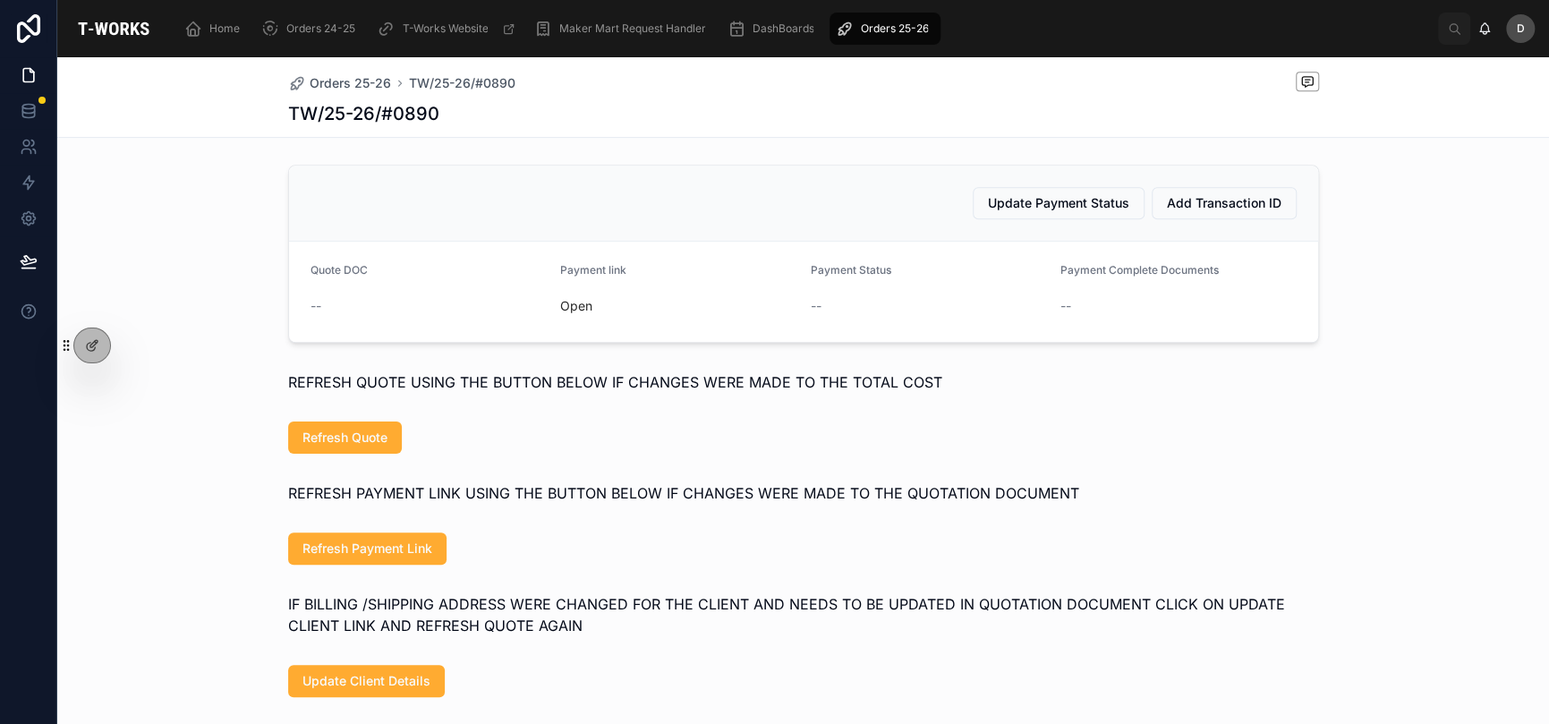
scroll to position [835, 0]
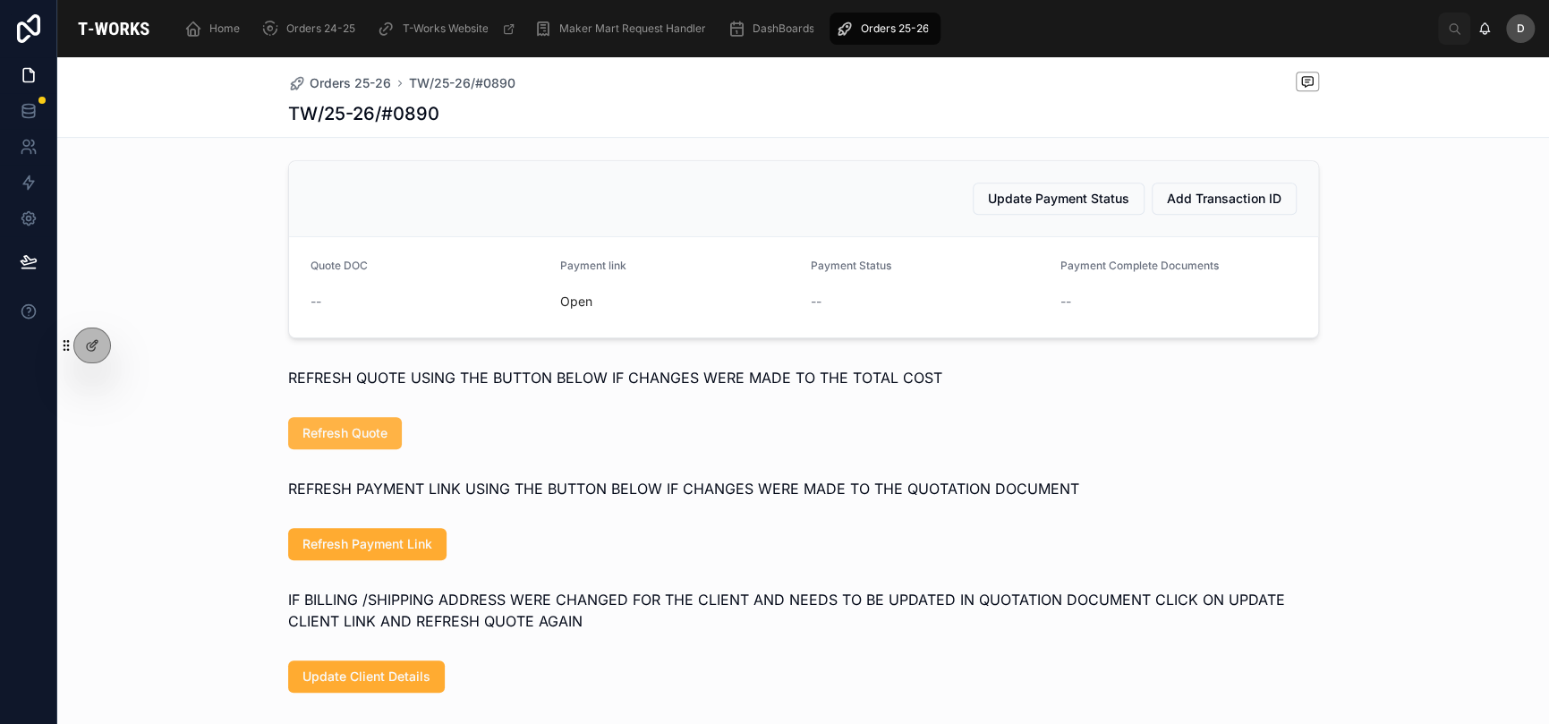
click at [371, 442] on span "Refresh Quote" at bounding box center [345, 433] width 85 height 18
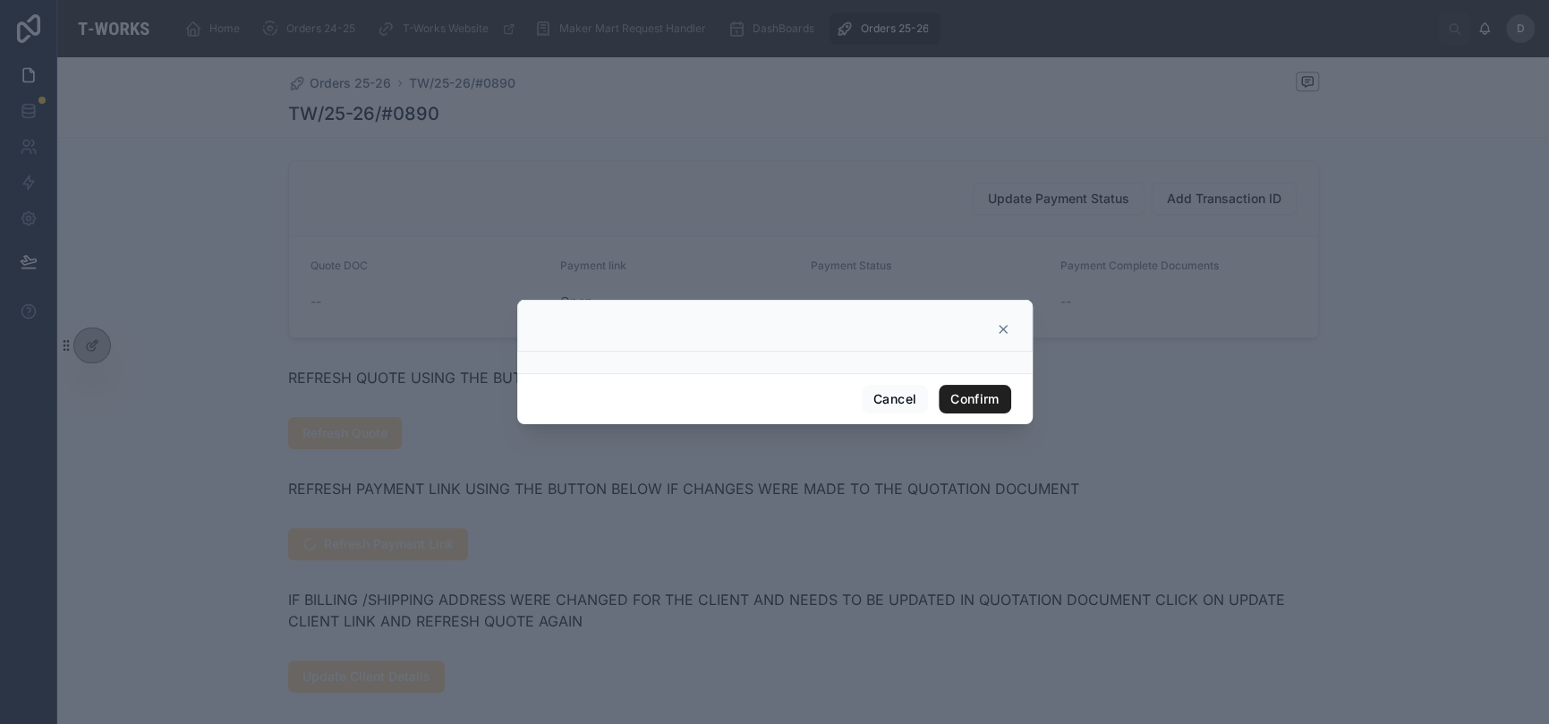
click at [974, 404] on button "Confirm" at bounding box center [975, 399] width 72 height 29
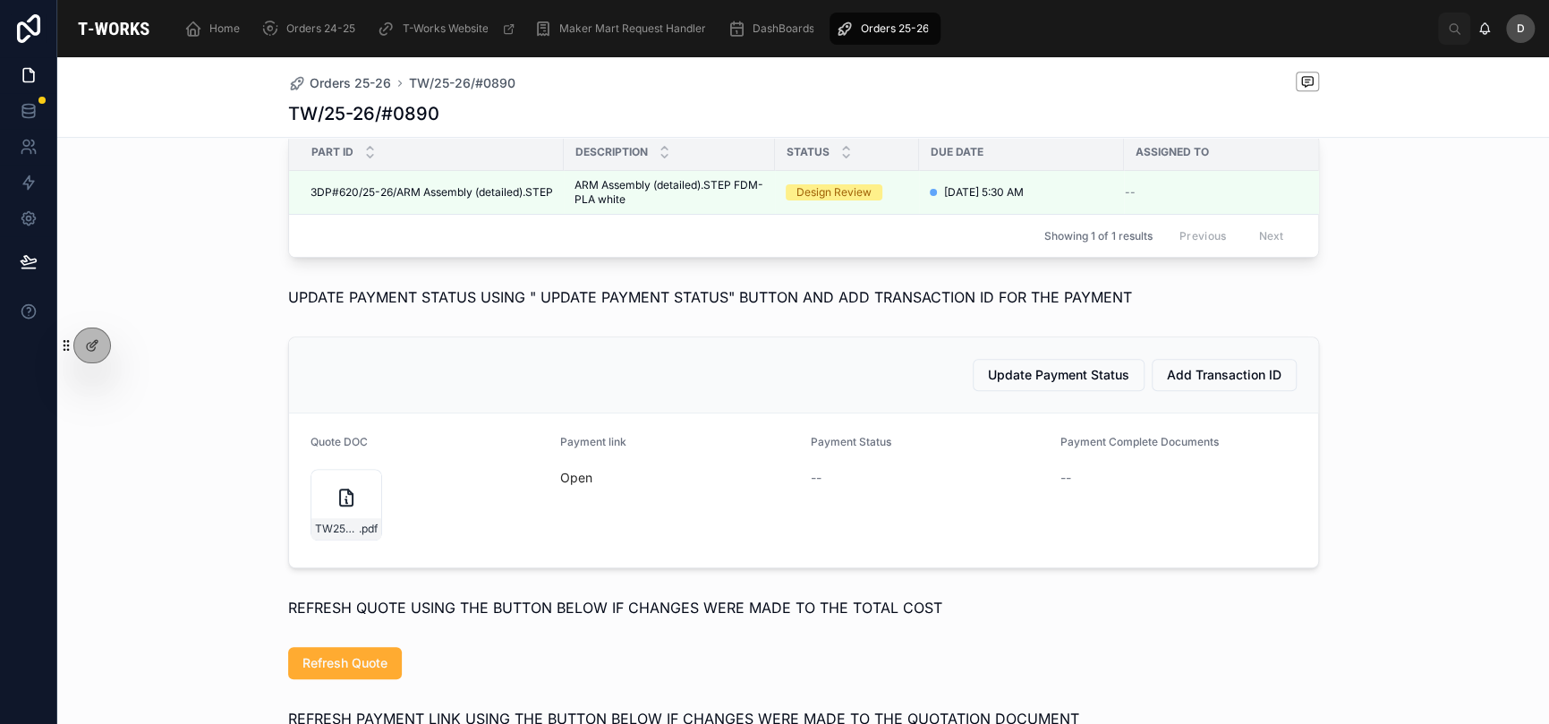
scroll to position [810, 0]
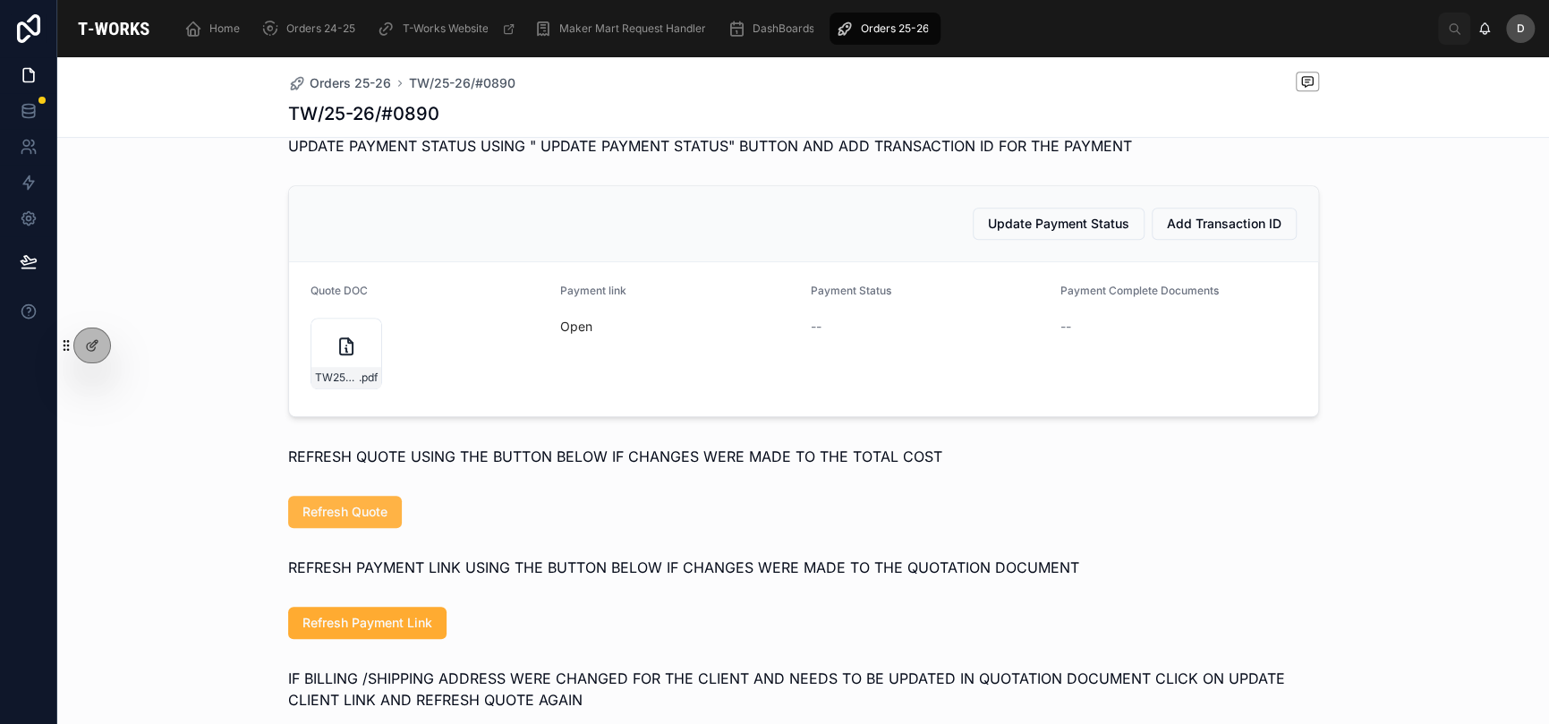
click at [354, 521] on span "Refresh Quote" at bounding box center [345, 512] width 85 height 18
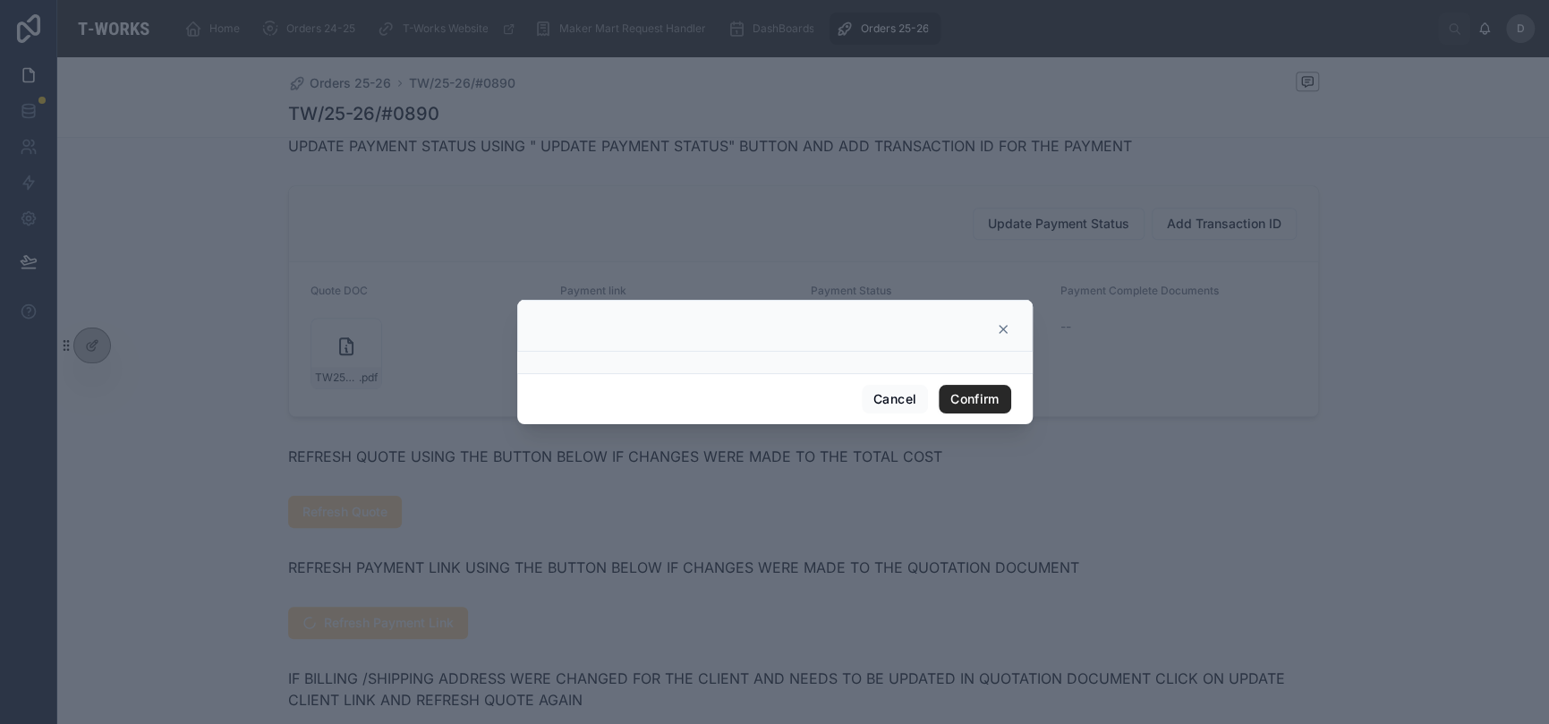
click at [1002, 327] on icon at bounding box center [1003, 329] width 14 height 14
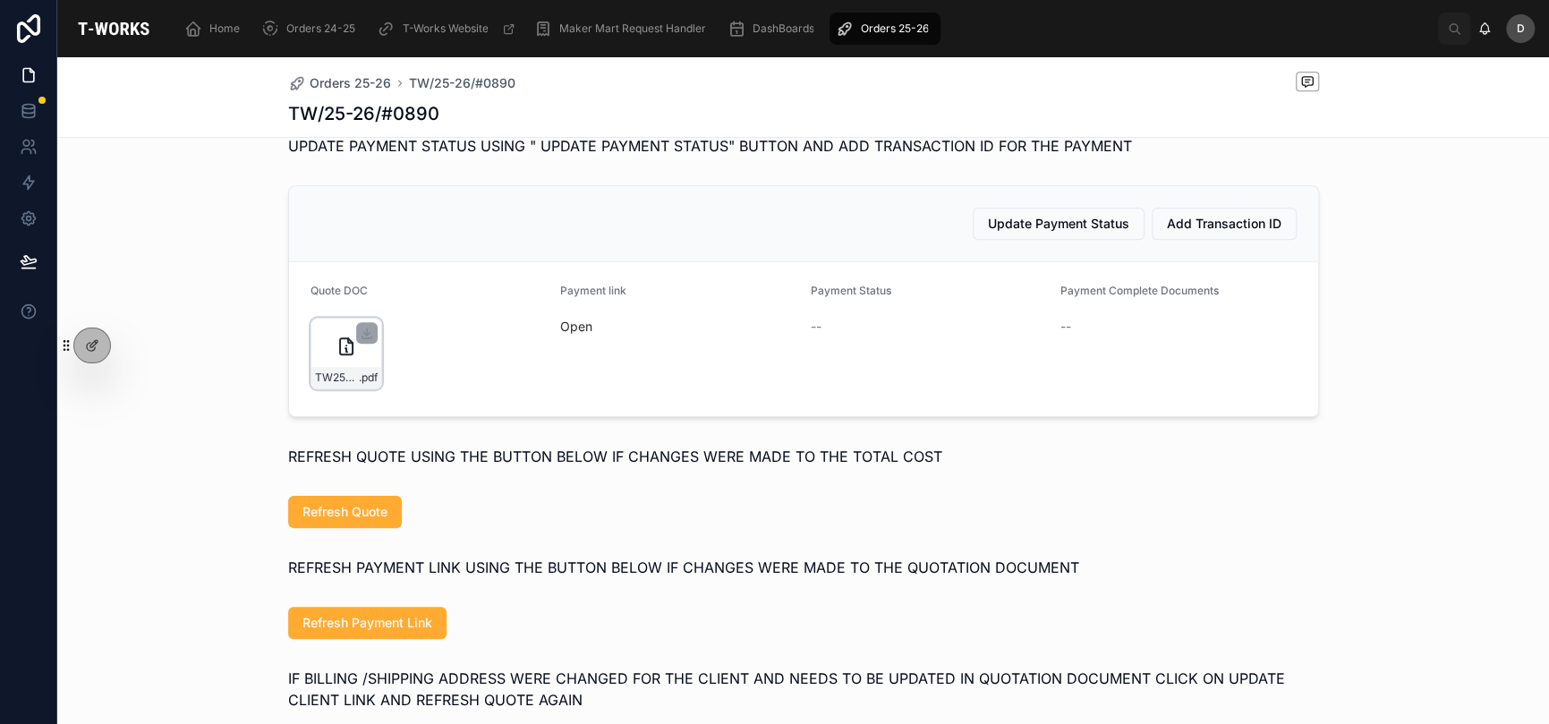
click at [349, 357] on icon at bounding box center [346, 346] width 21 height 21
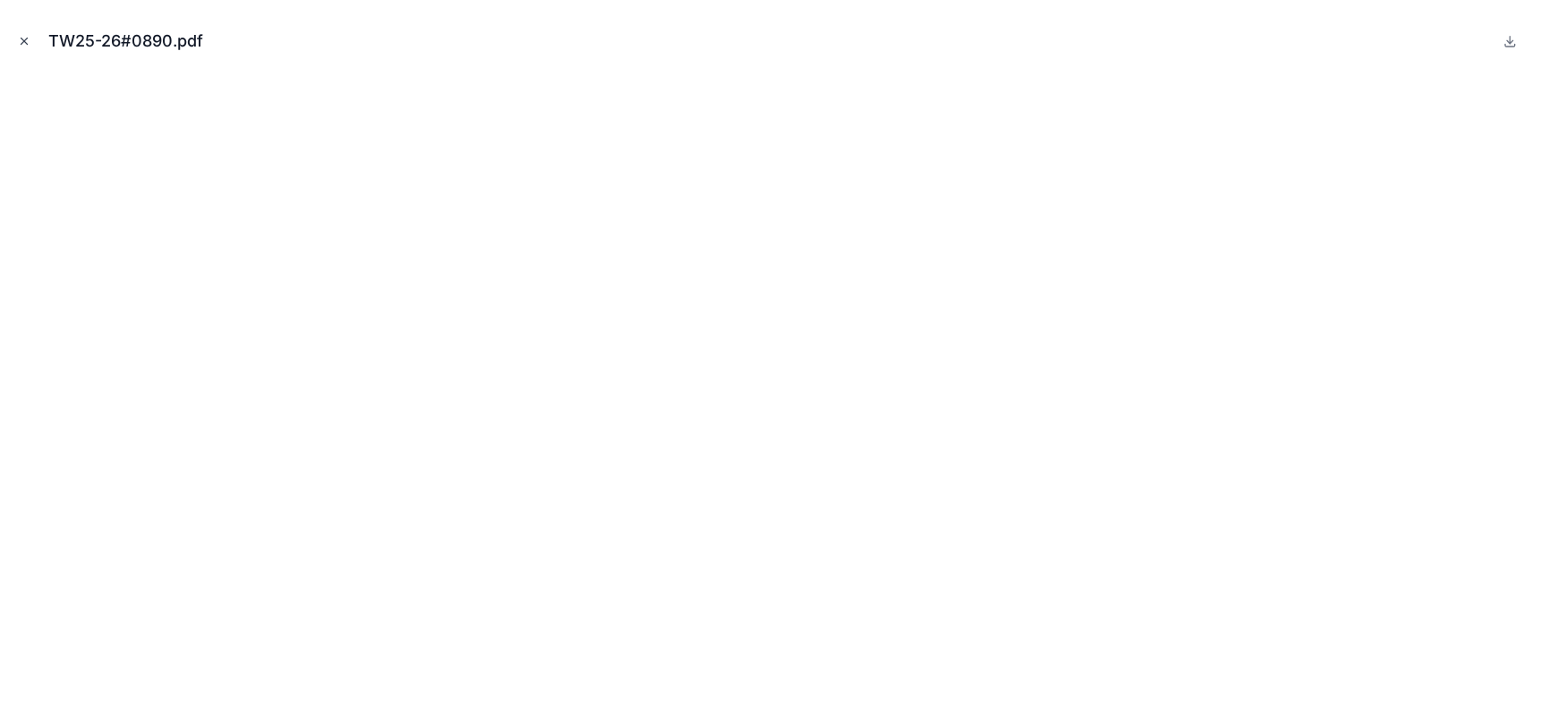
click at [24, 46] on icon "Close modal" at bounding box center [24, 41] width 13 height 13
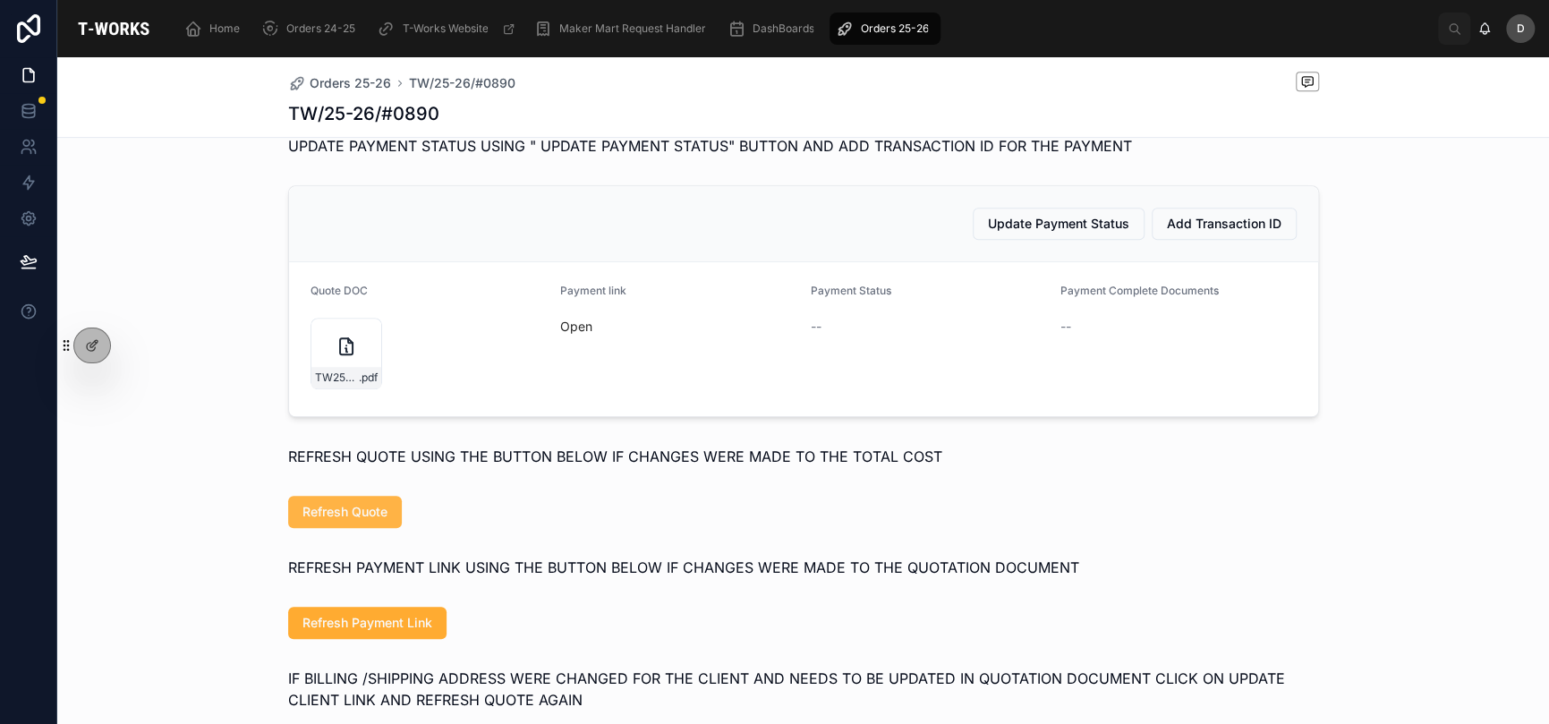
click at [343, 521] on span "Refresh Quote" at bounding box center [345, 512] width 85 height 18
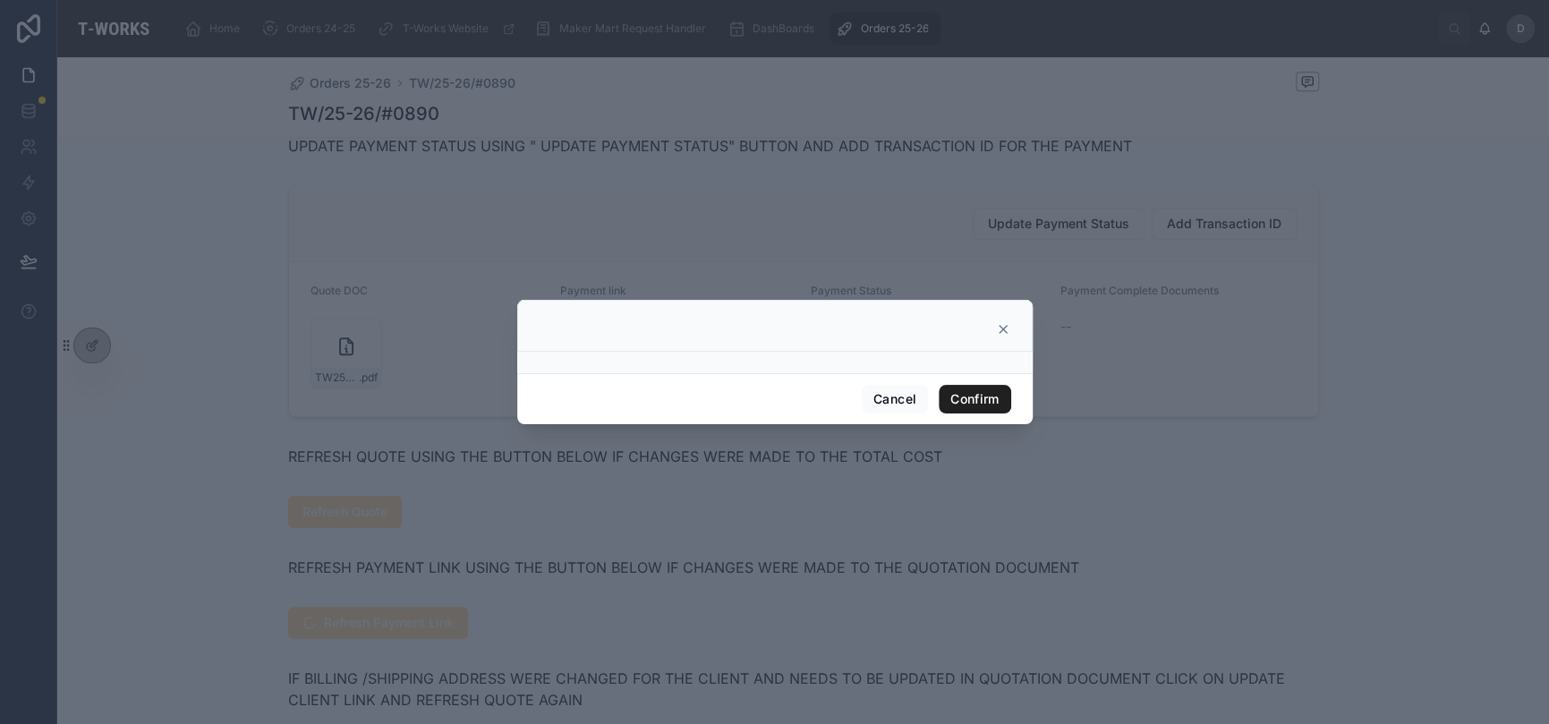
click at [976, 405] on button "Confirm" at bounding box center [975, 399] width 72 height 29
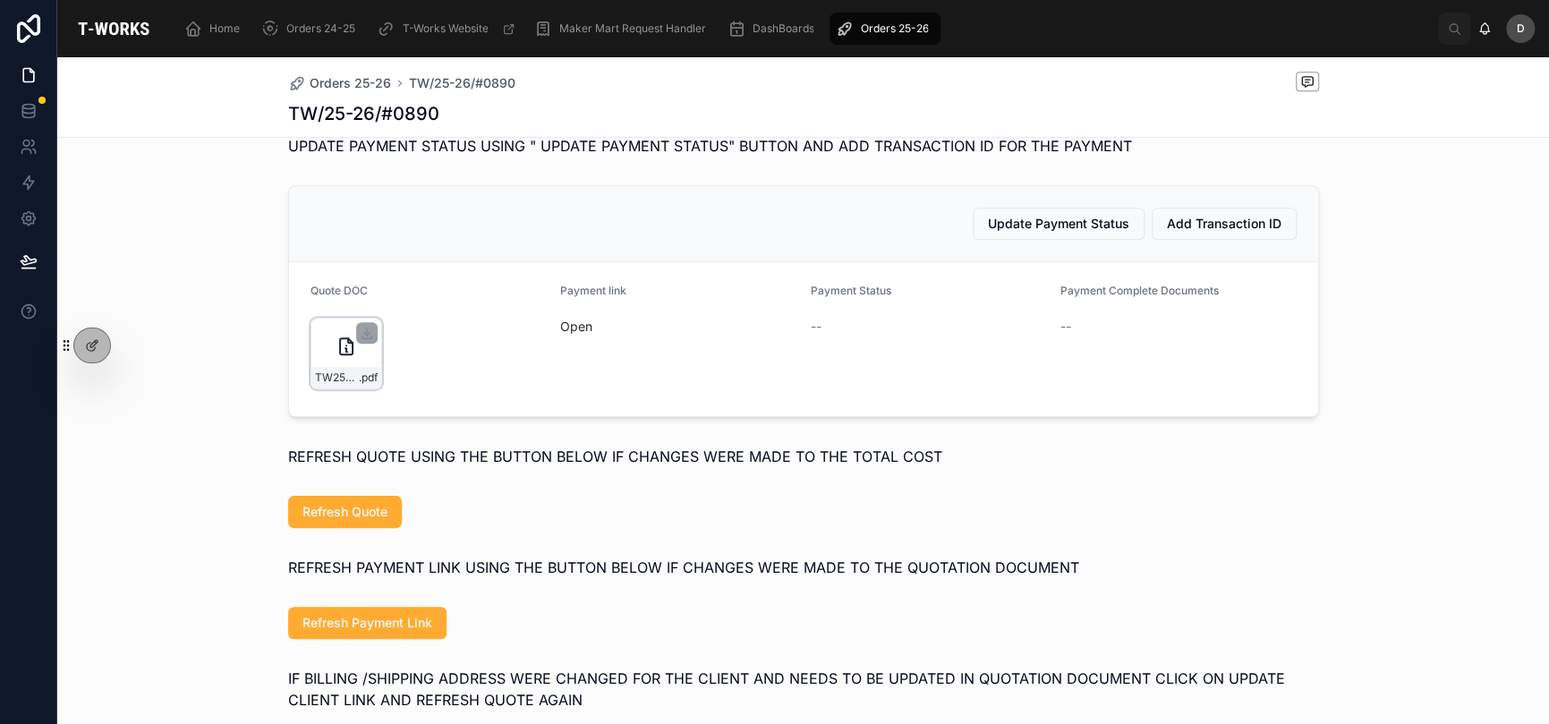
click at [323, 386] on div "TW25-26#0890 .pdf" at bounding box center [347, 354] width 72 height 72
click at [336, 357] on icon at bounding box center [346, 346] width 21 height 21
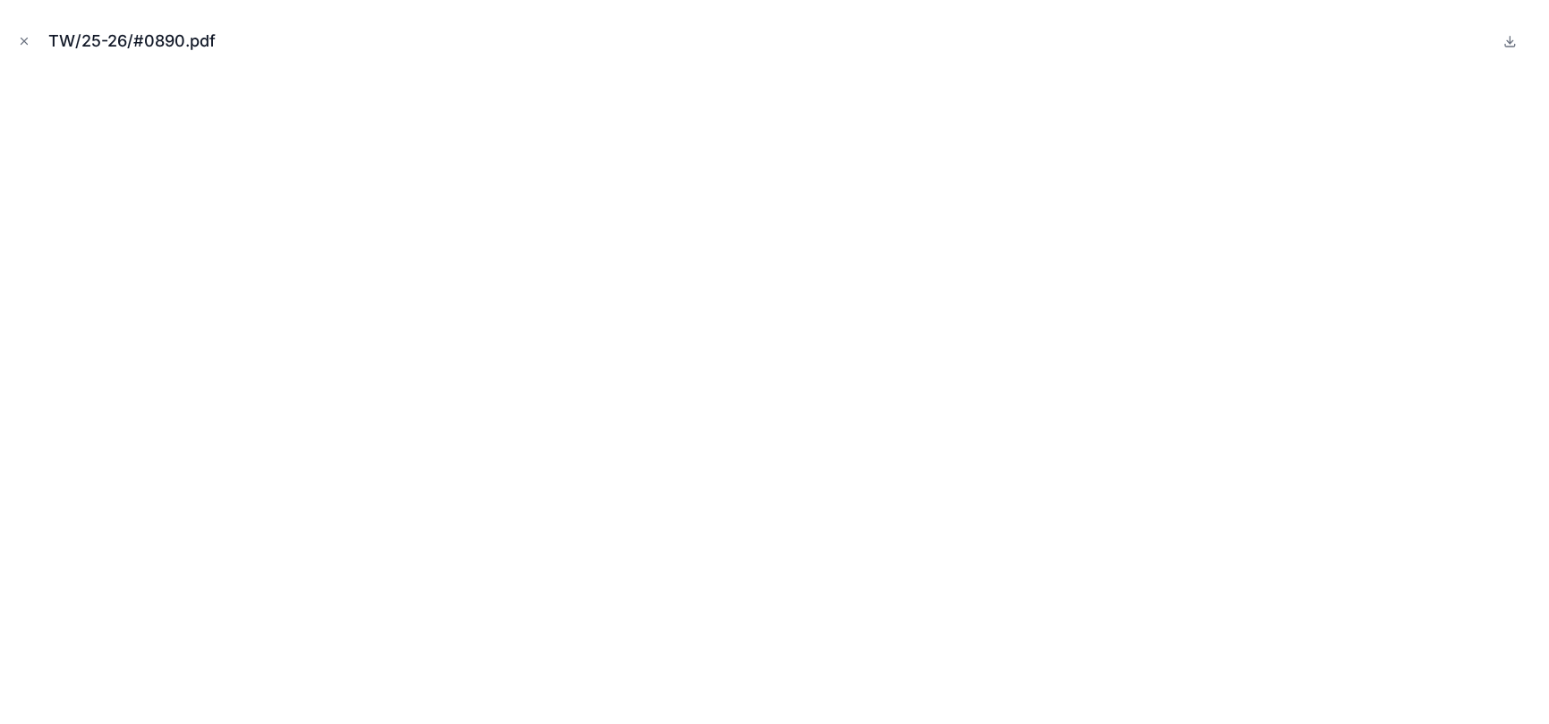
click at [35, 51] on div "TW/25-26/#0890.pdf" at bounding box center [774, 41] width 1521 height 54
click at [30, 47] on button "Close modal" at bounding box center [24, 41] width 20 height 20
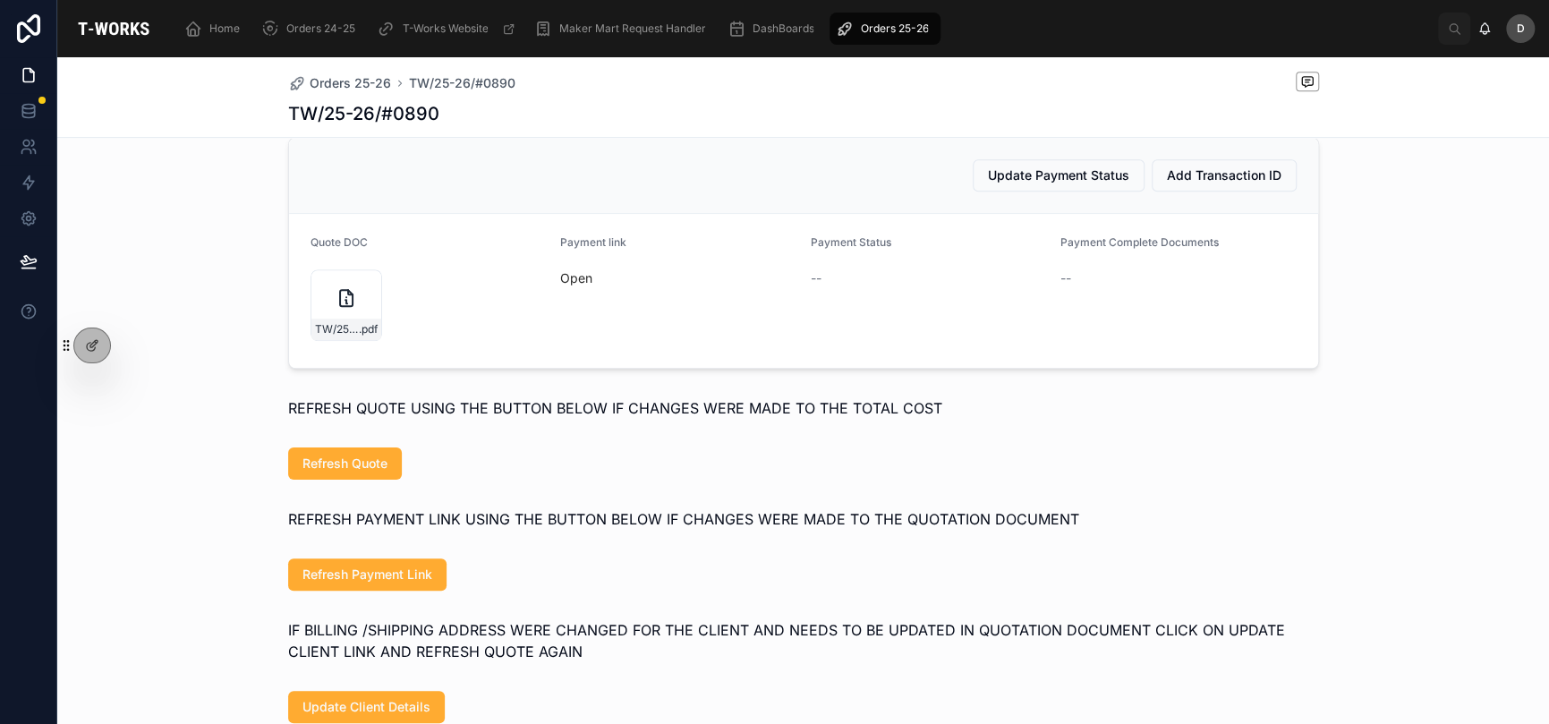
scroll to position [1019, 0]
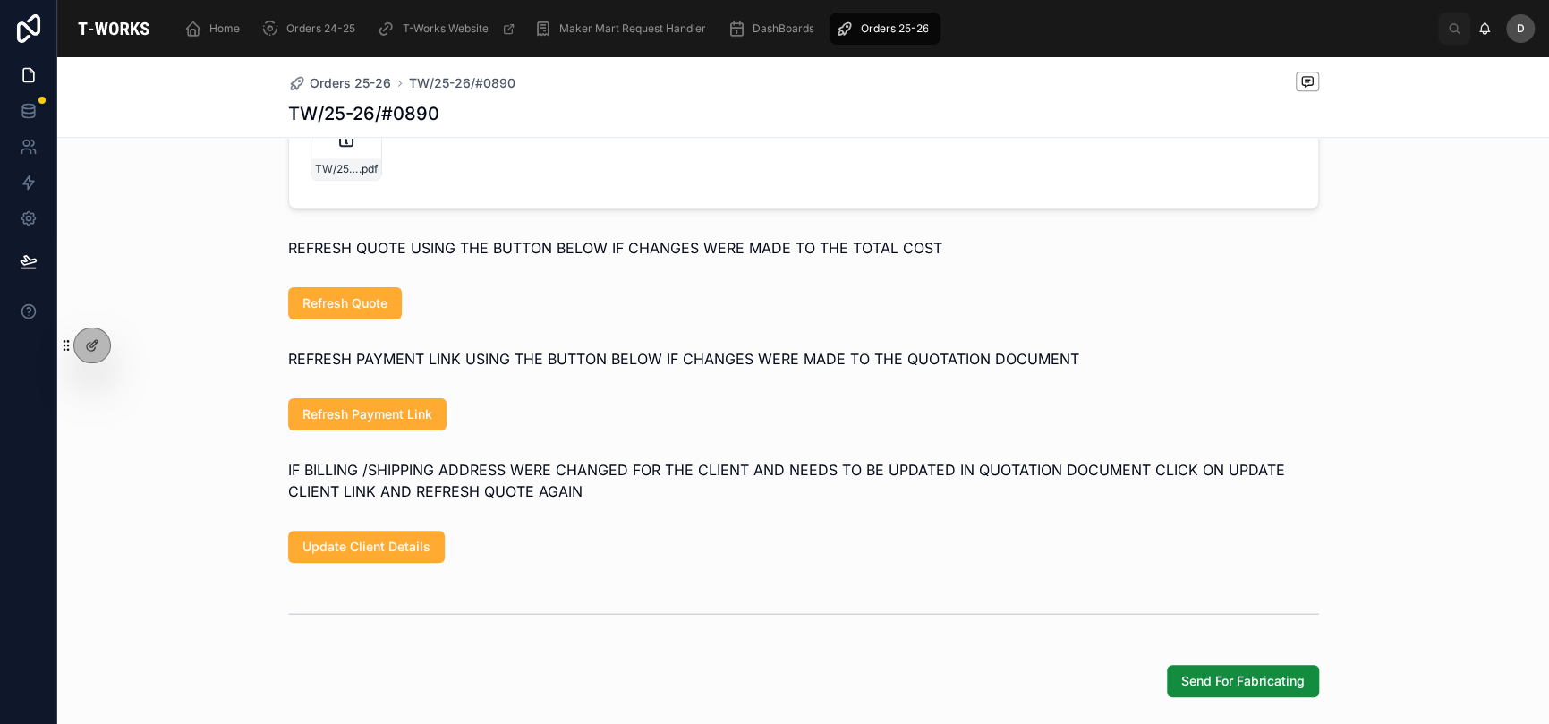
click at [392, 423] on span "Refresh Payment Link" at bounding box center [368, 414] width 130 height 18
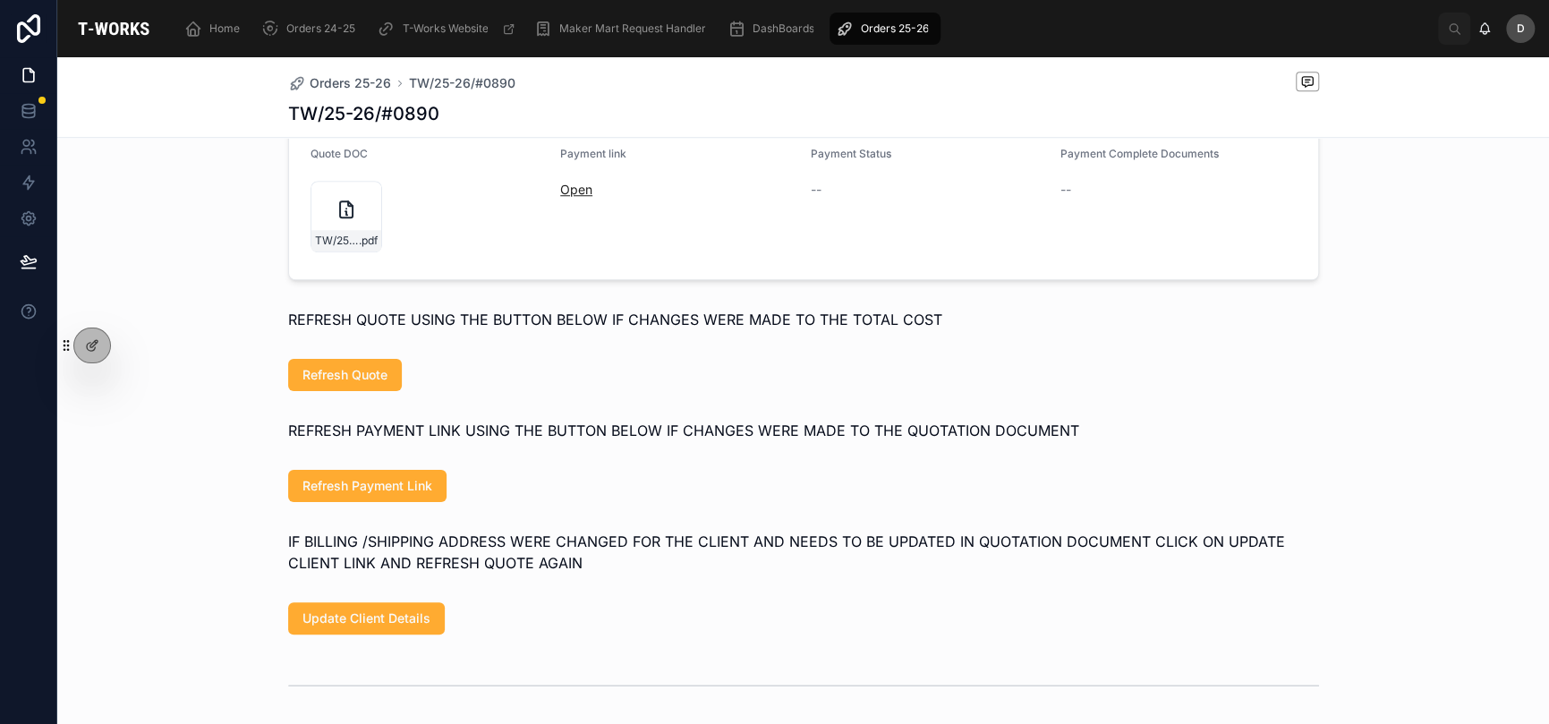
scroll to position [929, 0]
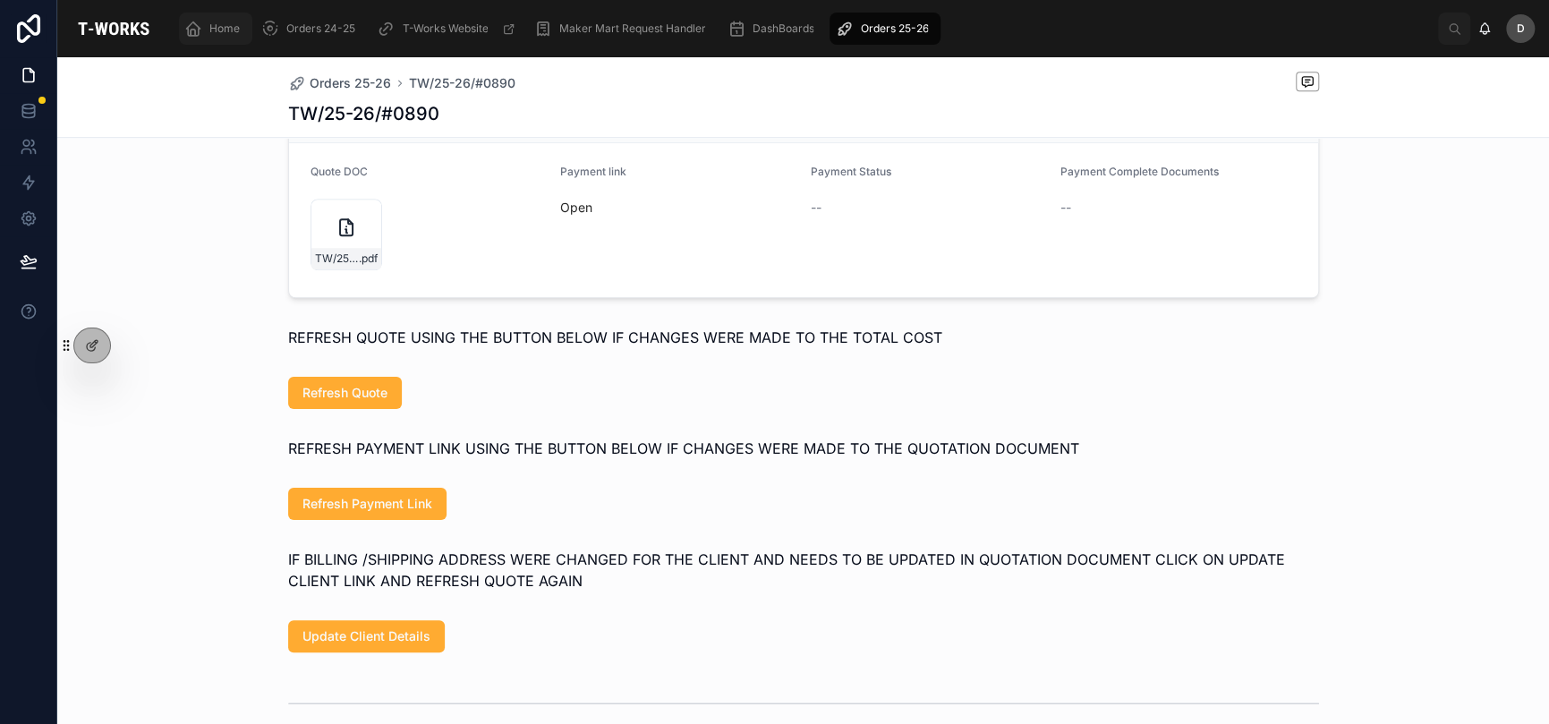
click at [224, 38] on div "Home" at bounding box center [215, 28] width 63 height 29
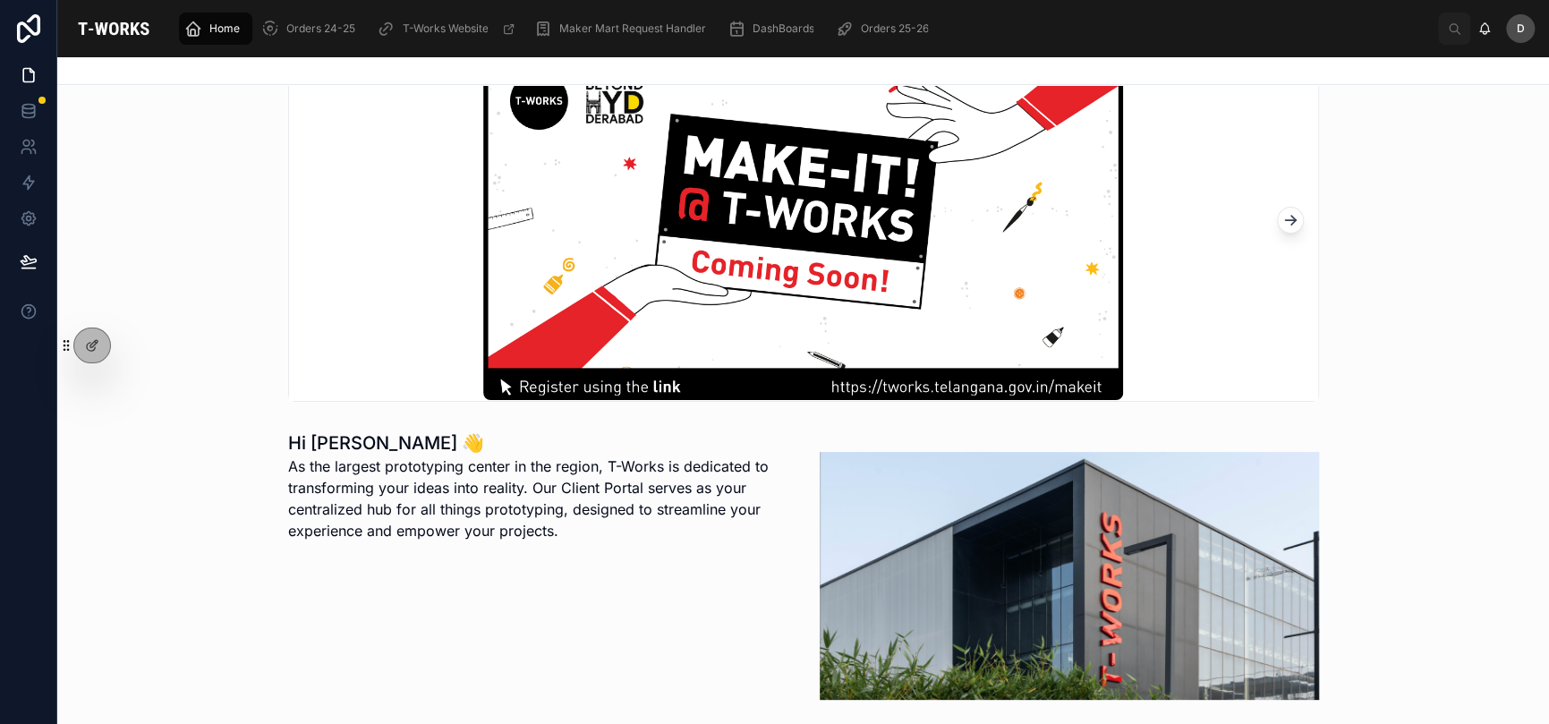
scroll to position [448, 0]
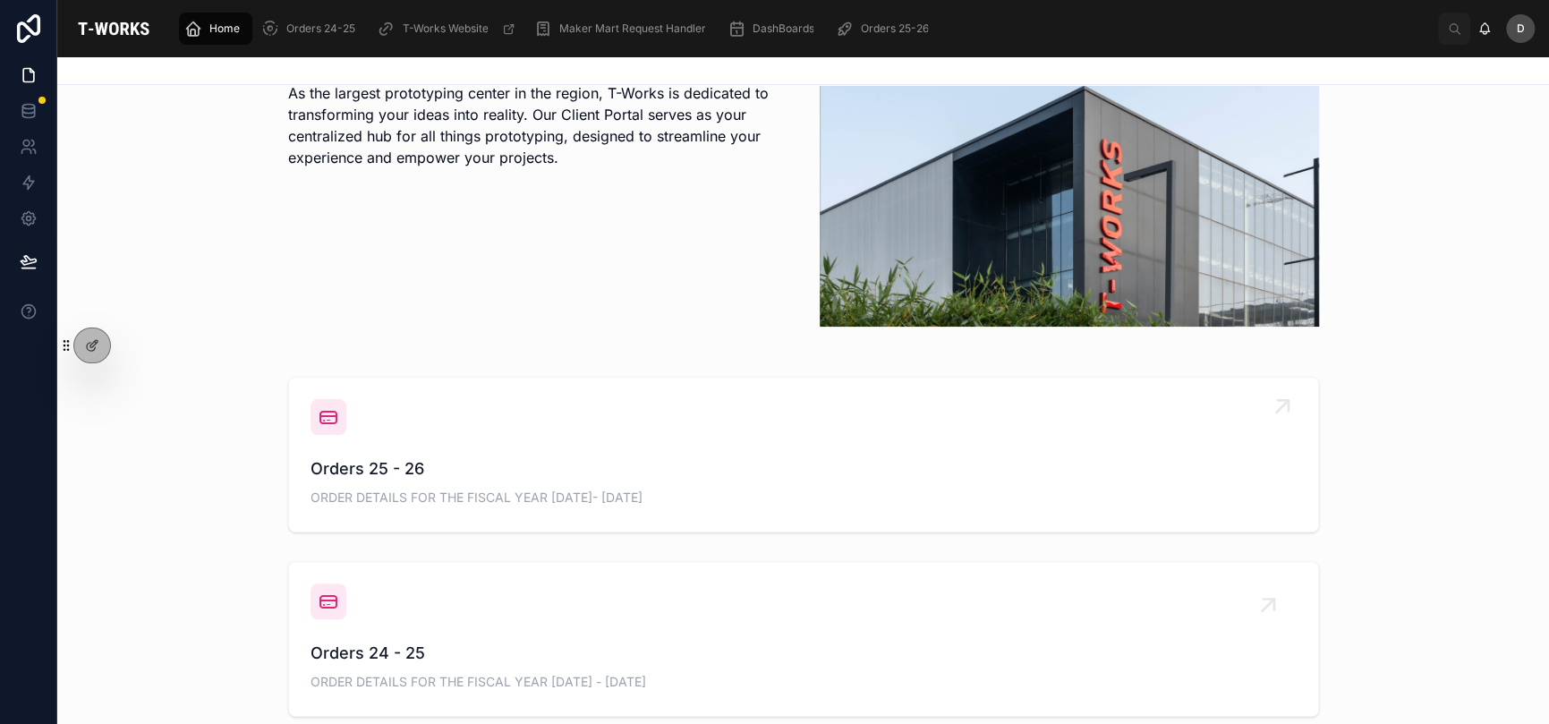
click at [669, 448] on div "Orders 25 - 26 ORDER DETAILS FOR THE FISCAL YEAR [DATE]- [DATE]" at bounding box center [804, 454] width 986 height 111
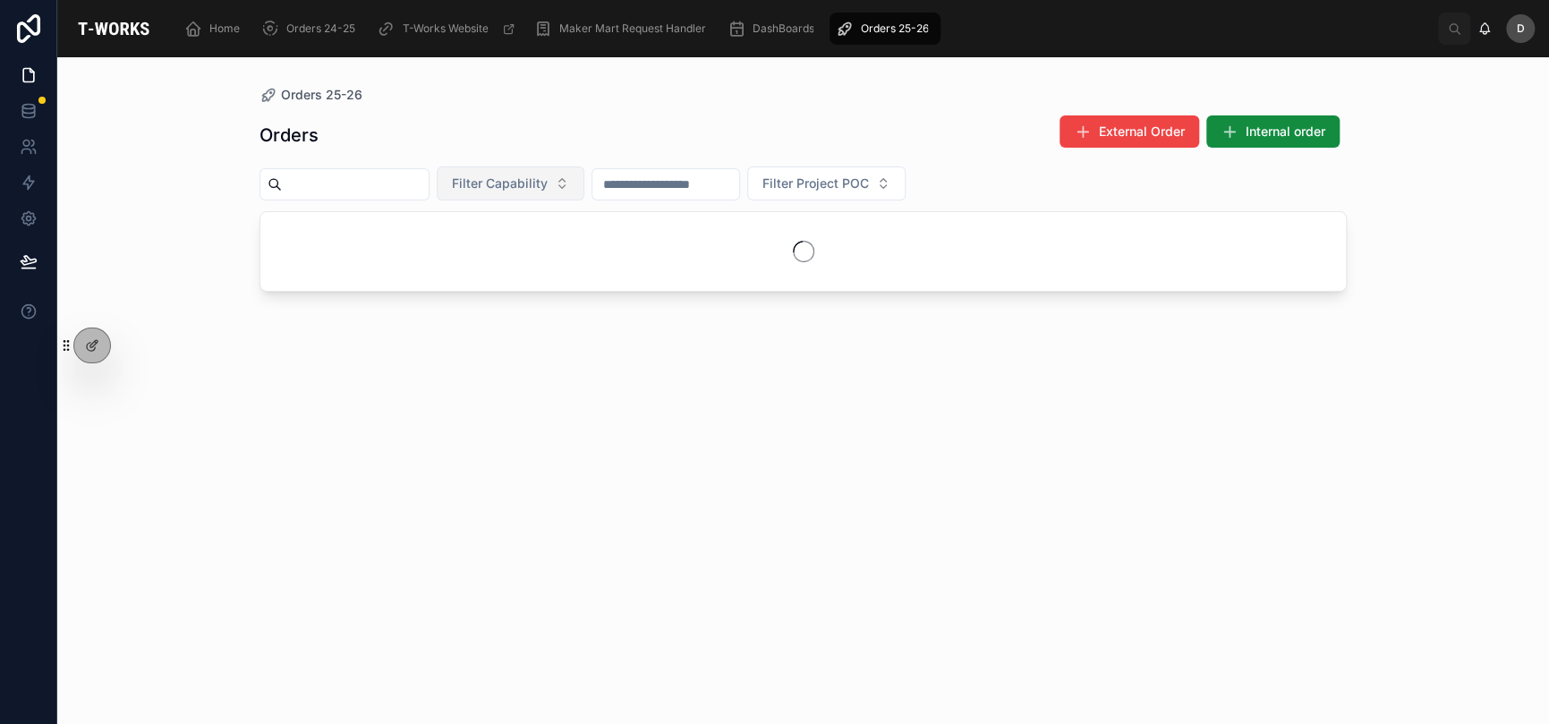
click at [551, 194] on button "Filter Capability" at bounding box center [511, 183] width 148 height 34
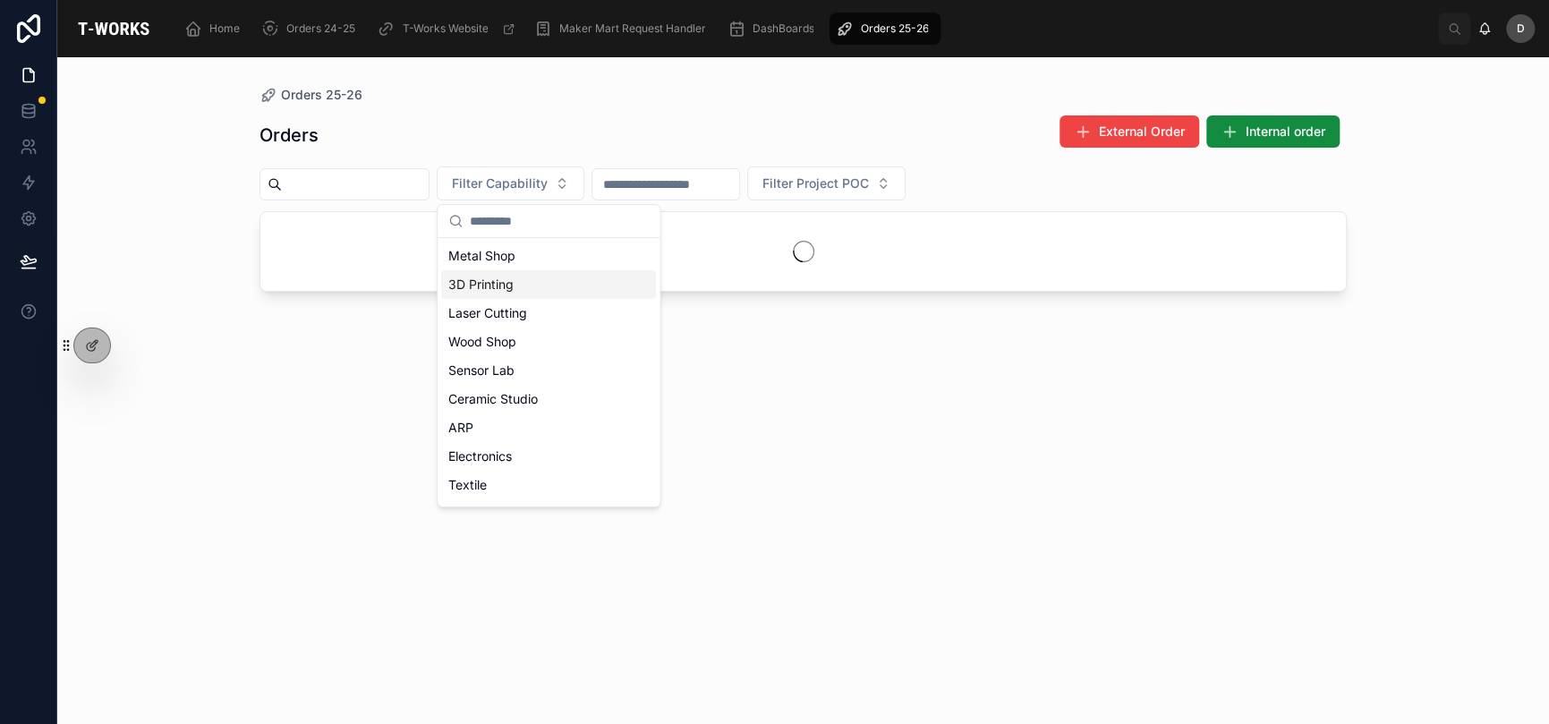
click at [553, 288] on div "3D Printing" at bounding box center [548, 284] width 215 height 29
click at [756, 119] on div "Orders External Order Internal order" at bounding box center [803, 135] width 1087 height 41
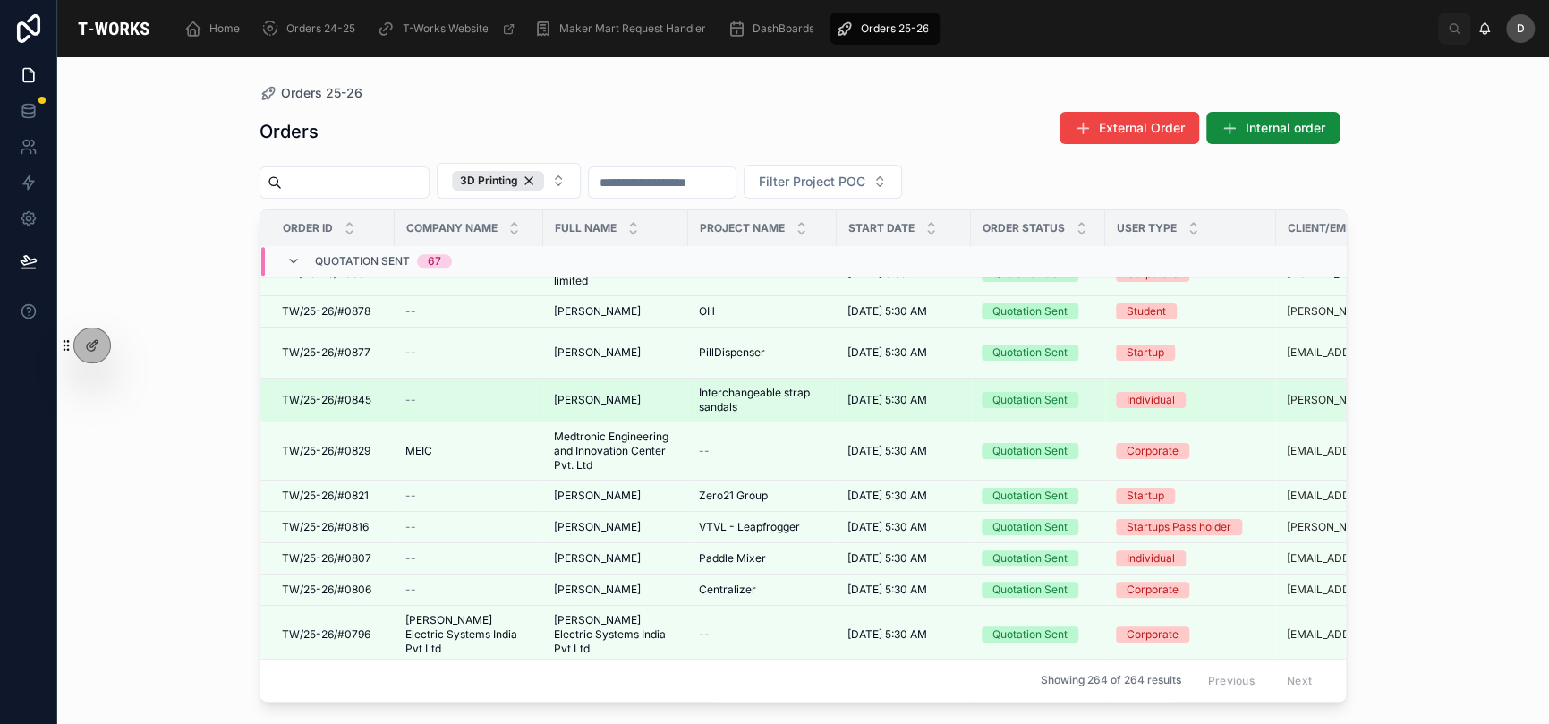
scroll to position [763, 0]
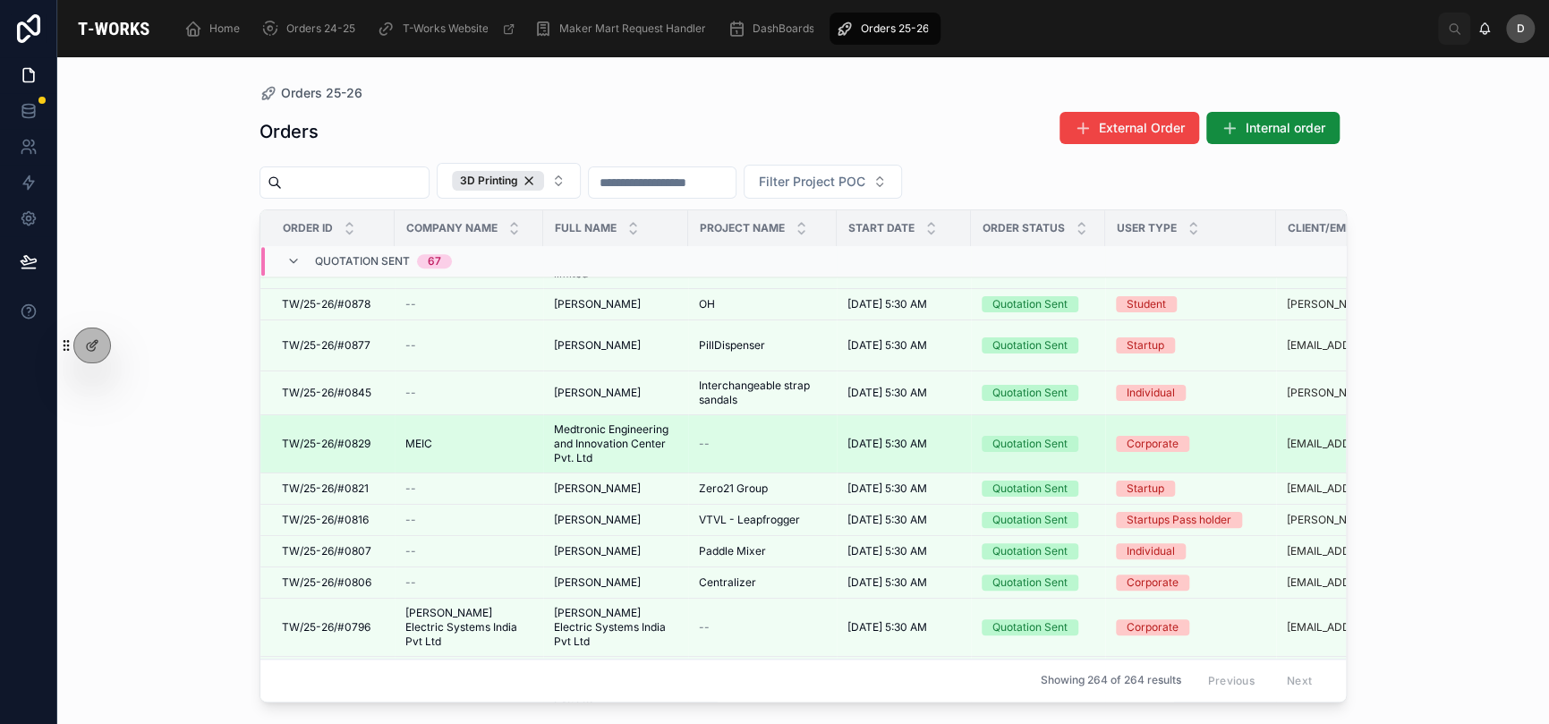
click at [638, 438] on span "Medtronic Engineering and Innovation Center Pvt. Ltd" at bounding box center [616, 443] width 124 height 43
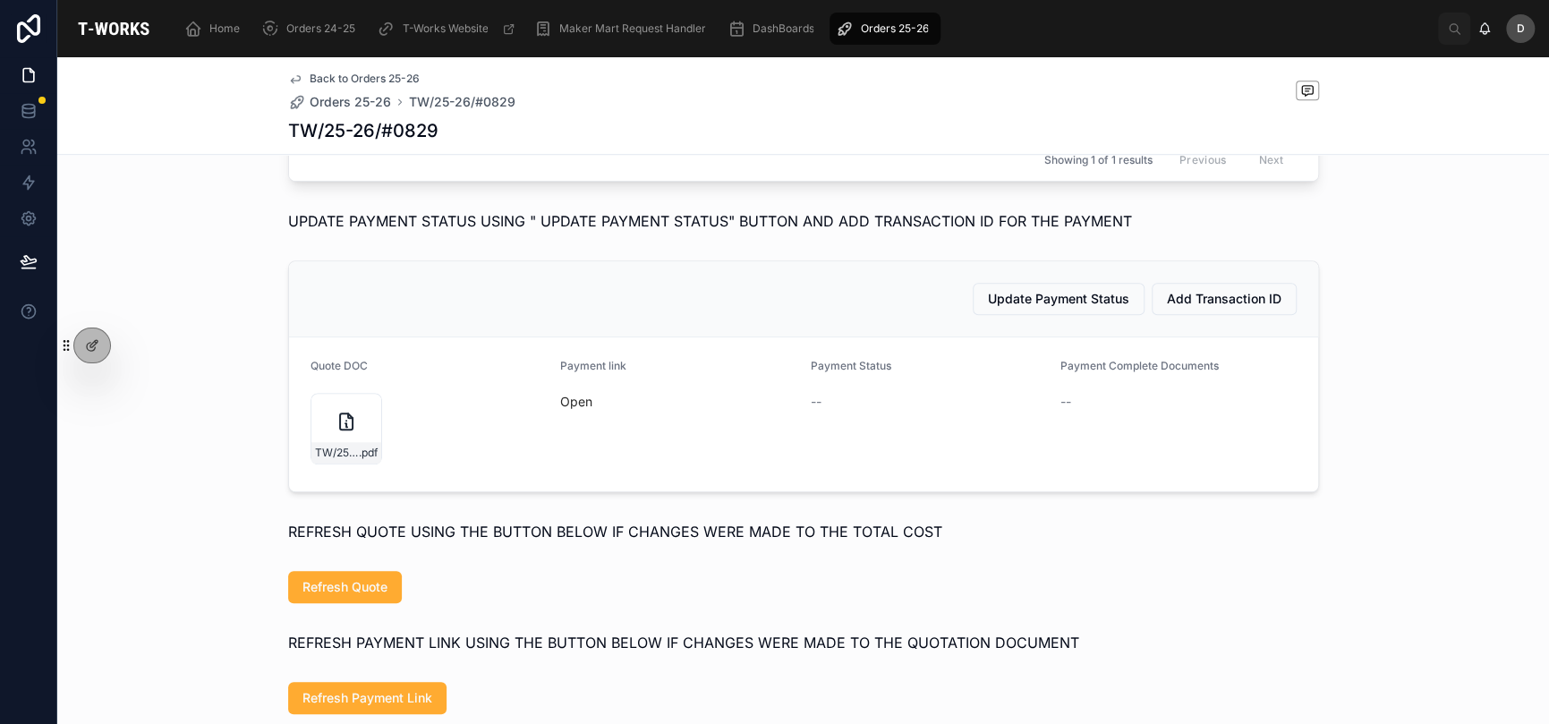
scroll to position [746, 0]
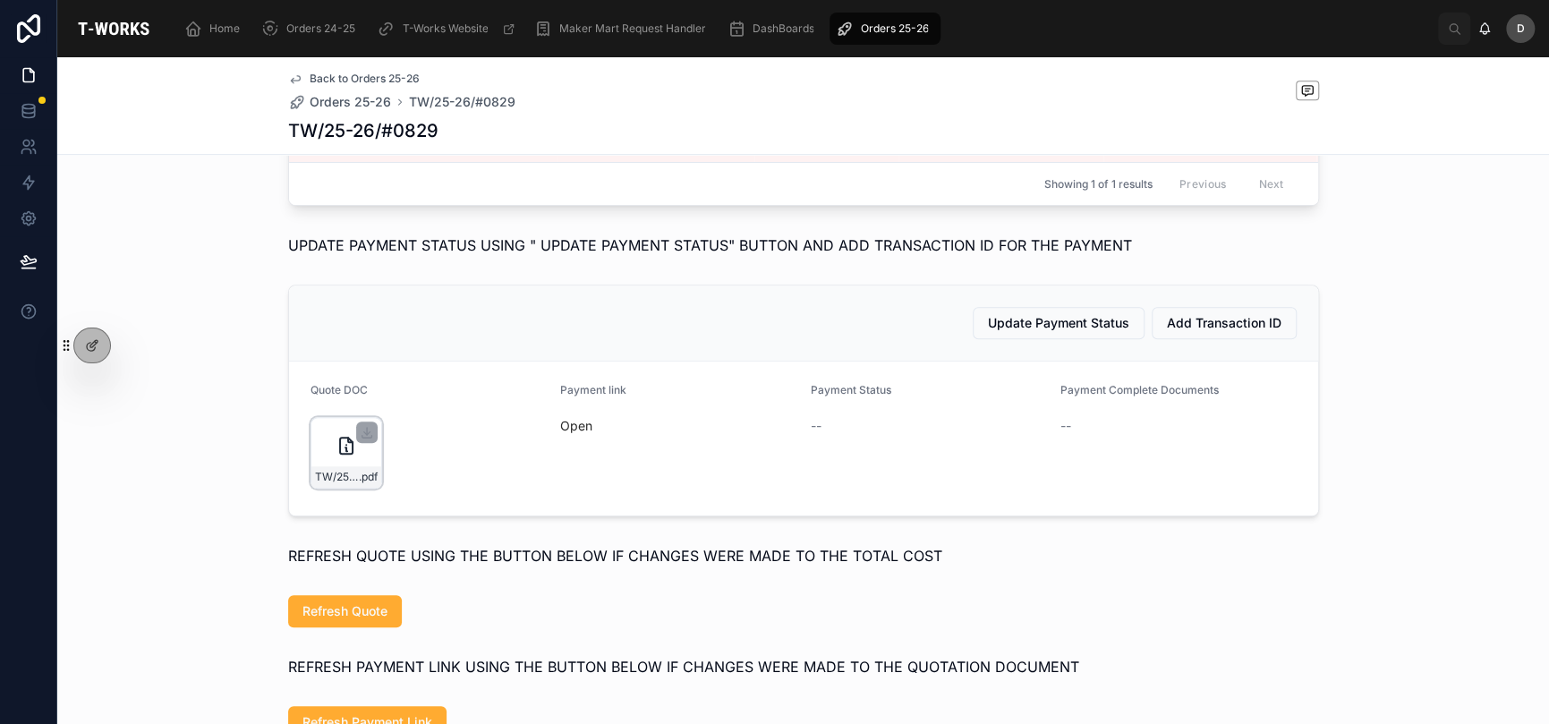
click at [336, 456] on icon at bounding box center [346, 445] width 21 height 21
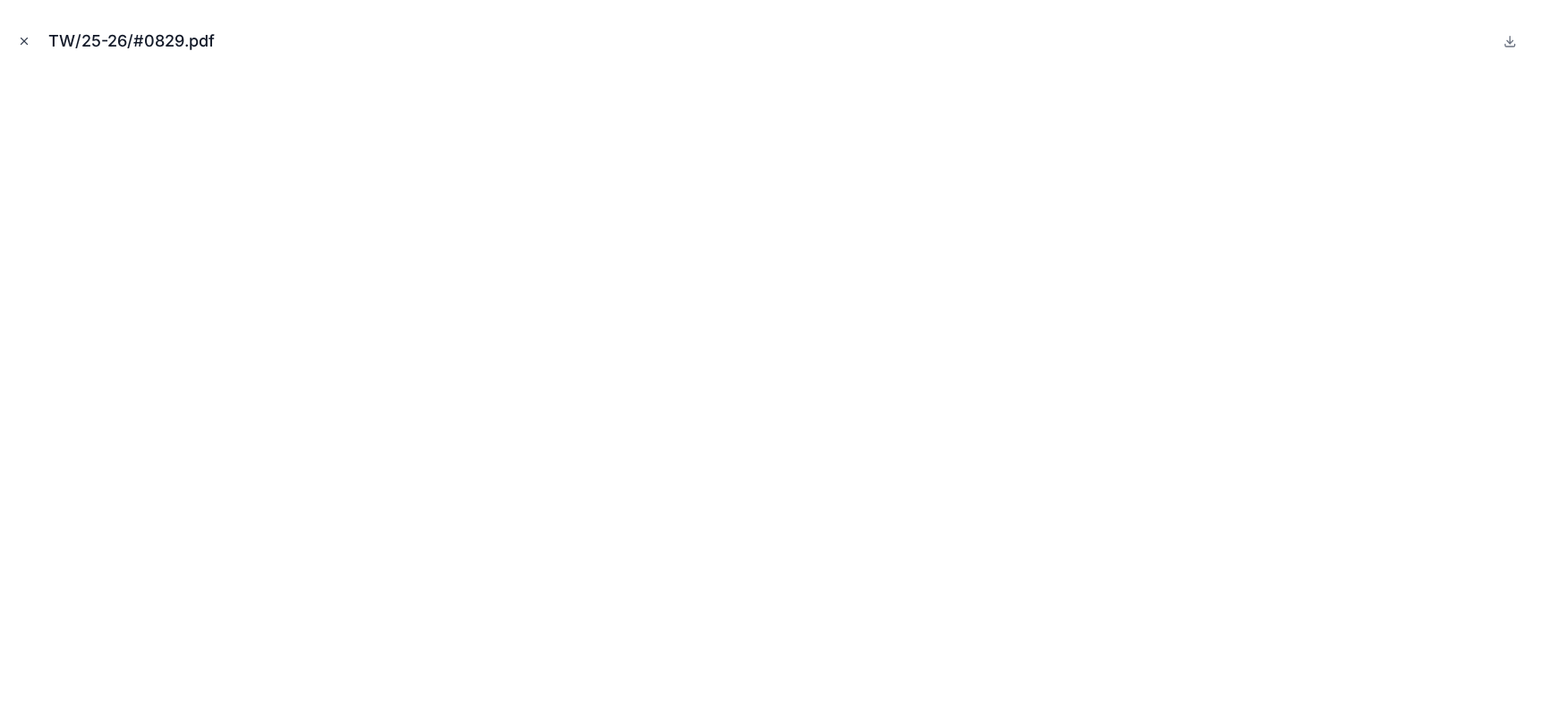
click at [24, 41] on icon "Close modal" at bounding box center [24, 41] width 6 height 6
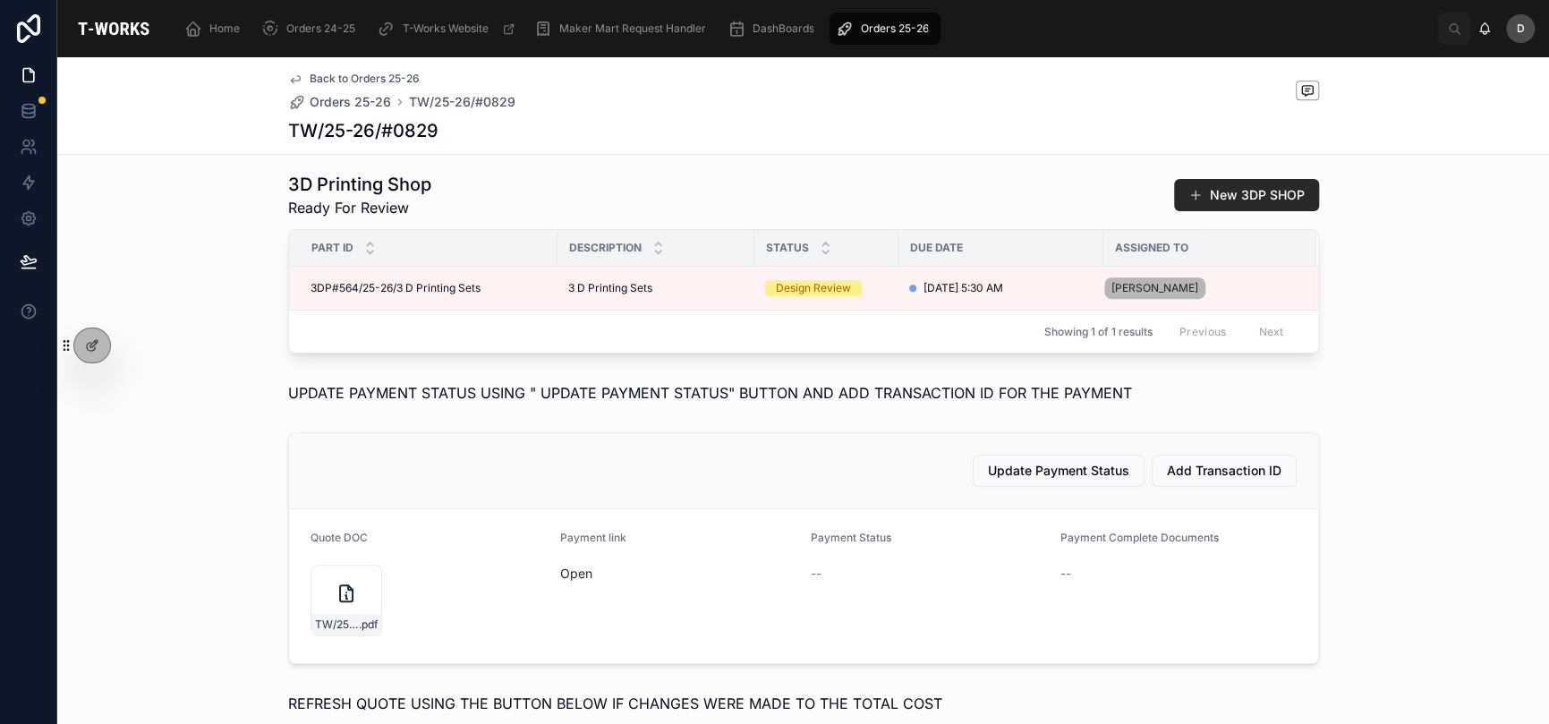
scroll to position [601, 0]
click at [854, 26] on div "Orders 25-26" at bounding box center [885, 28] width 100 height 29
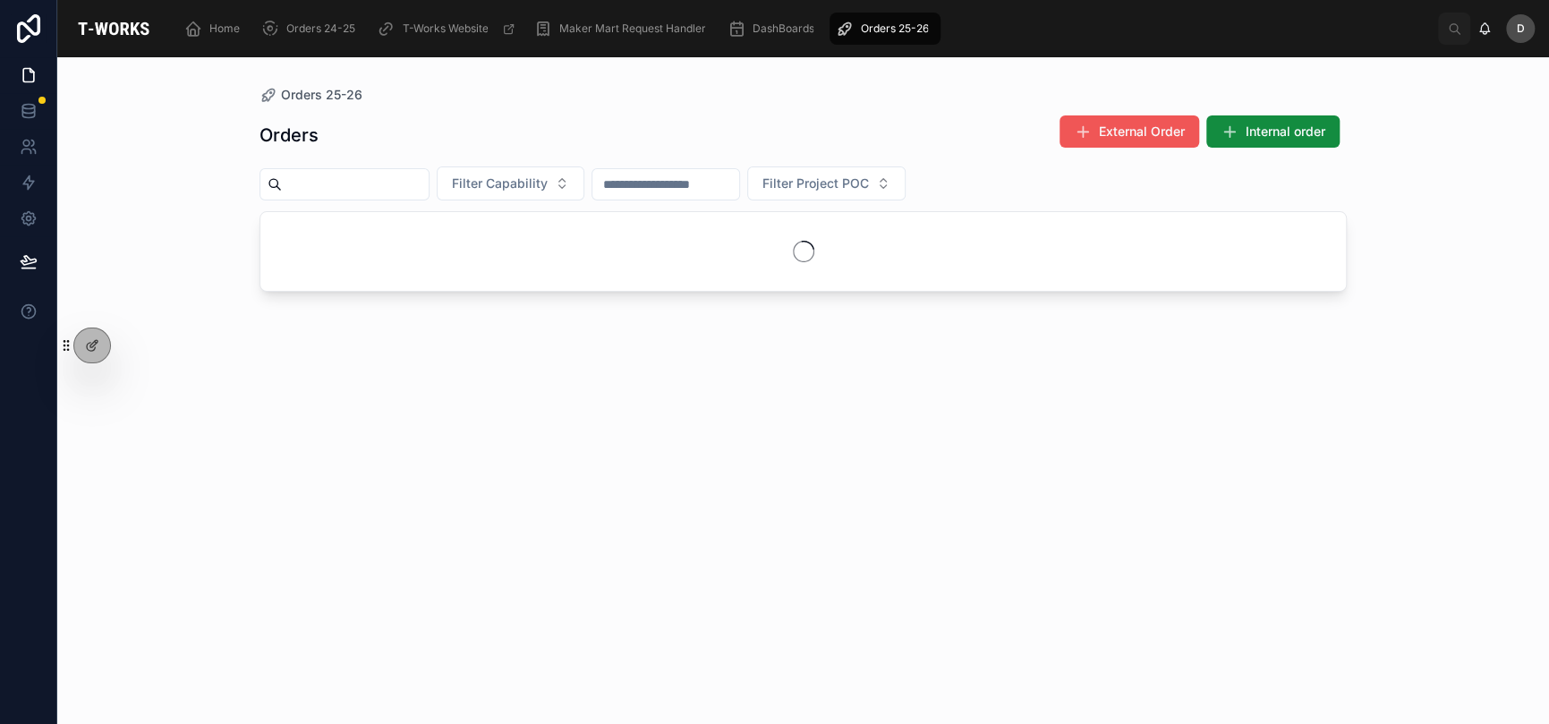
click at [1147, 136] on span "External Order" at bounding box center [1142, 132] width 86 height 18
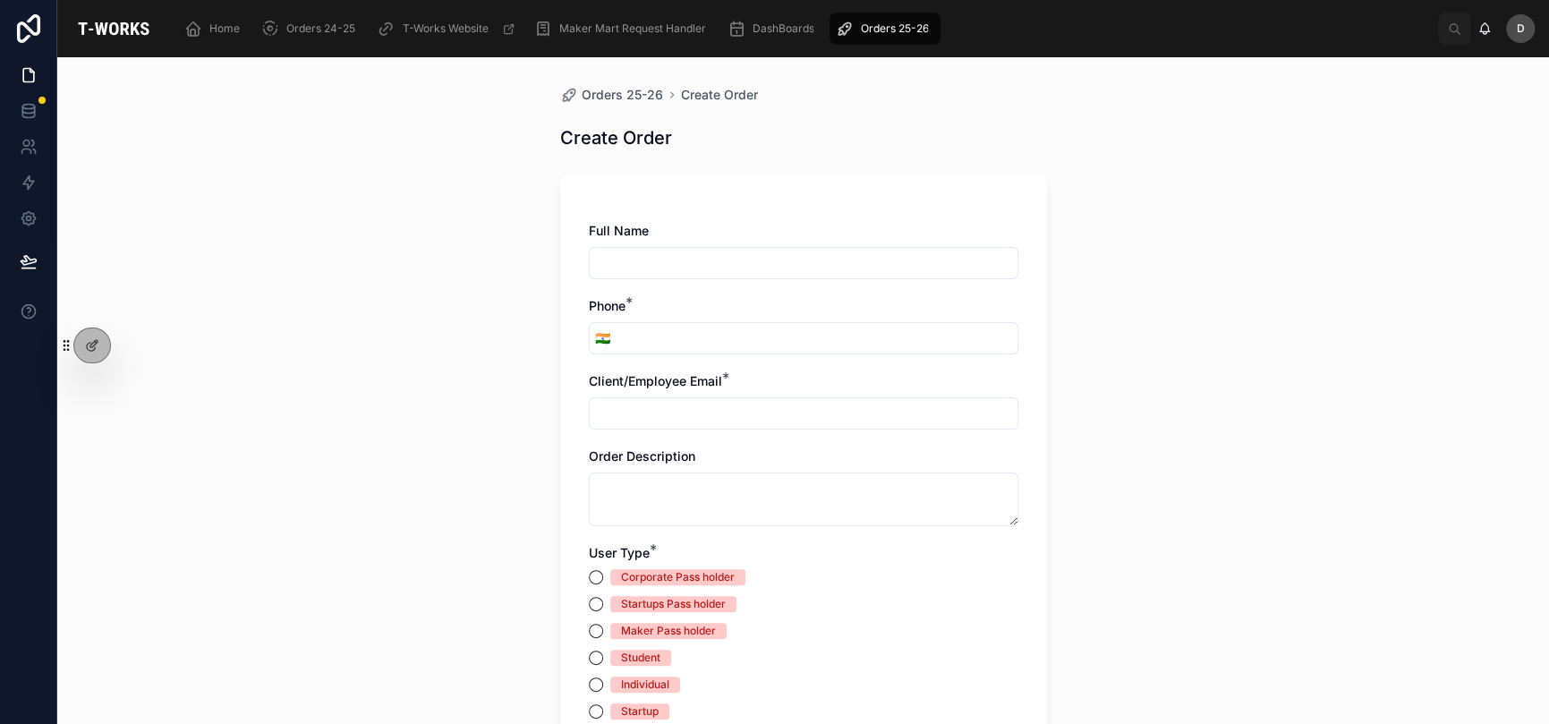
click at [846, 260] on input "text" at bounding box center [804, 263] width 428 height 25
click at [1172, 355] on div "Orders 25-26 Create Order Create Order Full Name Phone * 🇮🇳 Client/Employee Ema…" at bounding box center [803, 390] width 1492 height 667
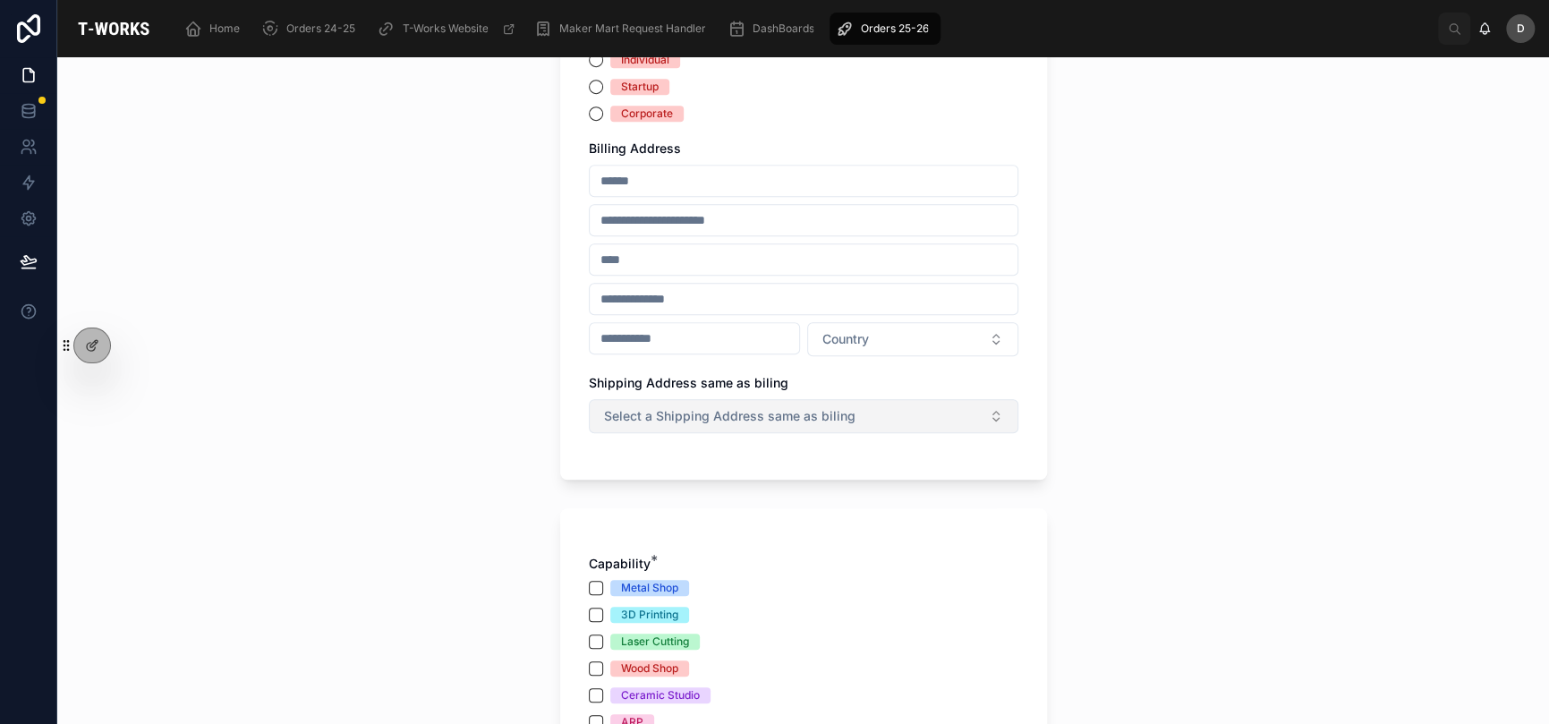
scroll to position [626, 0]
click at [209, 13] on link "Home" at bounding box center [215, 29] width 73 height 32
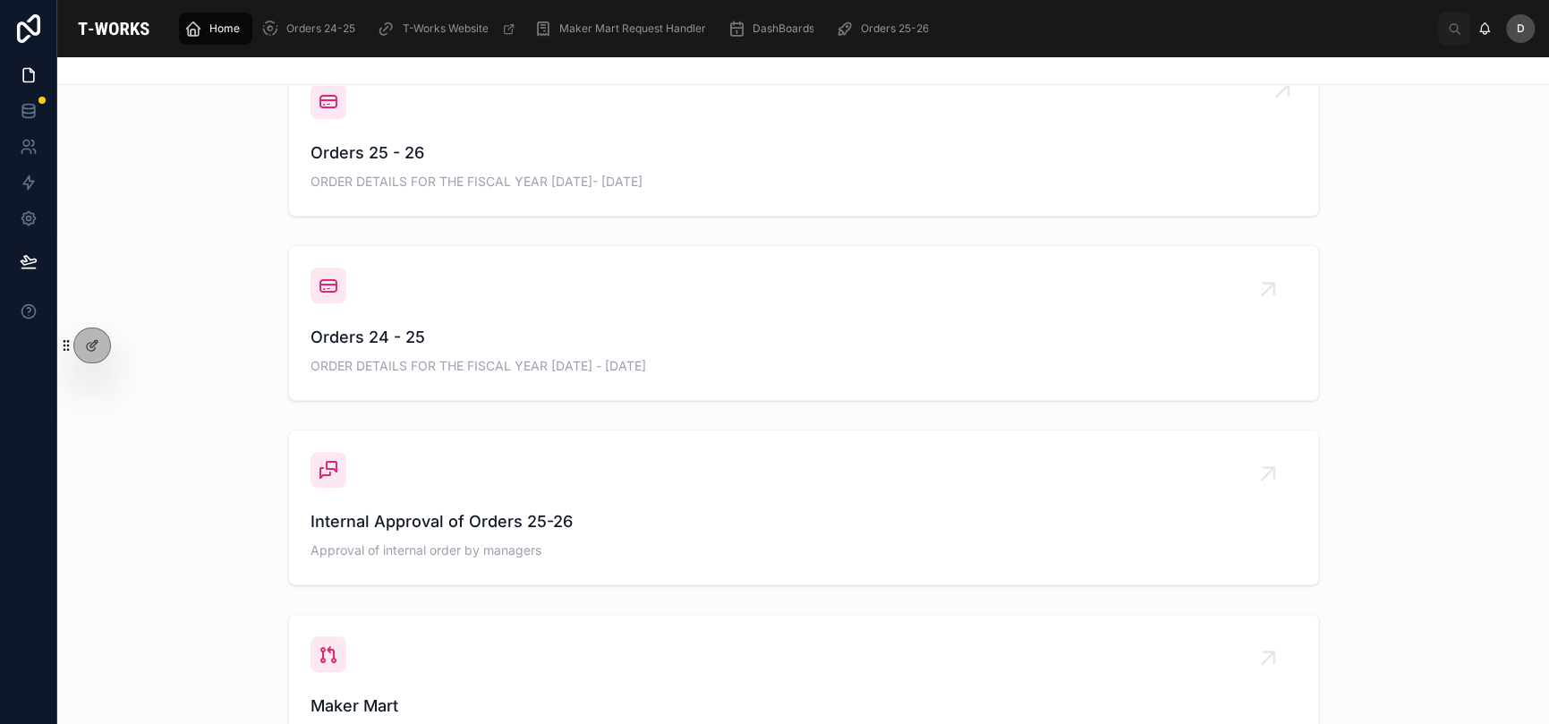
scroll to position [764, 0]
click at [668, 176] on span "ORDER DETAILS FOR THE FISCAL YEAR [DATE]- [DATE]" at bounding box center [804, 181] width 986 height 18
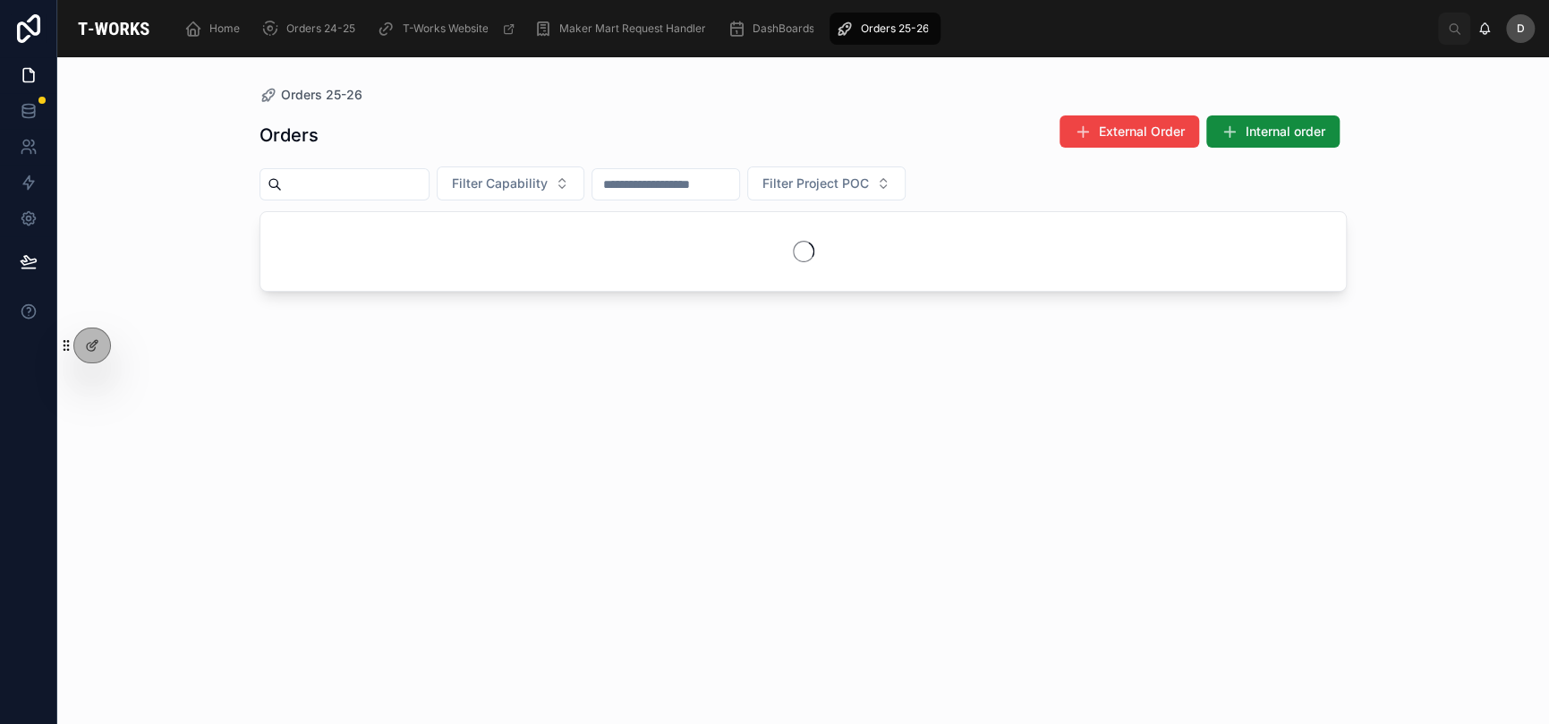
click at [414, 184] on input "text" at bounding box center [355, 184] width 147 height 25
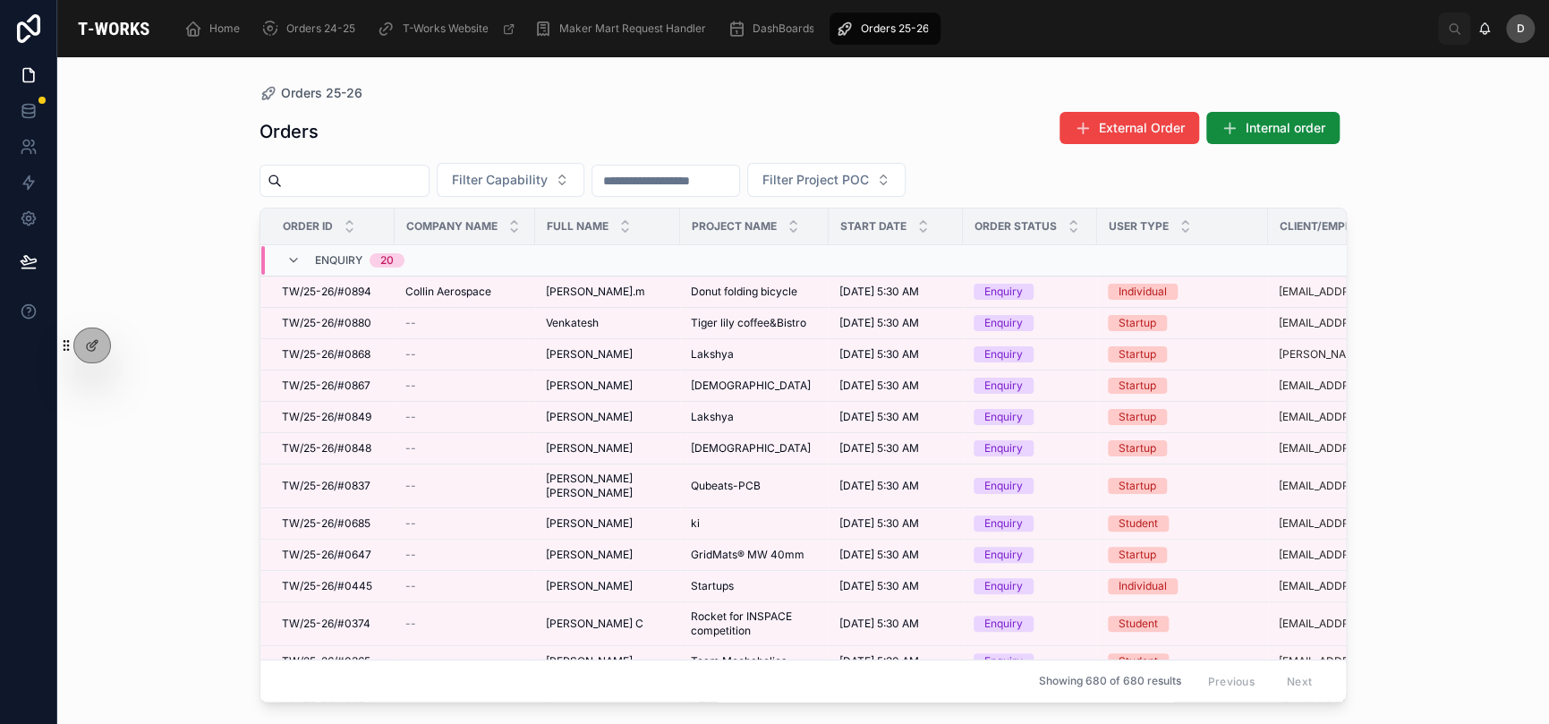
click at [644, 136] on div "Orders External Order Internal order" at bounding box center [803, 131] width 1087 height 41
click at [1119, 130] on span "External Order" at bounding box center [1142, 128] width 86 height 18
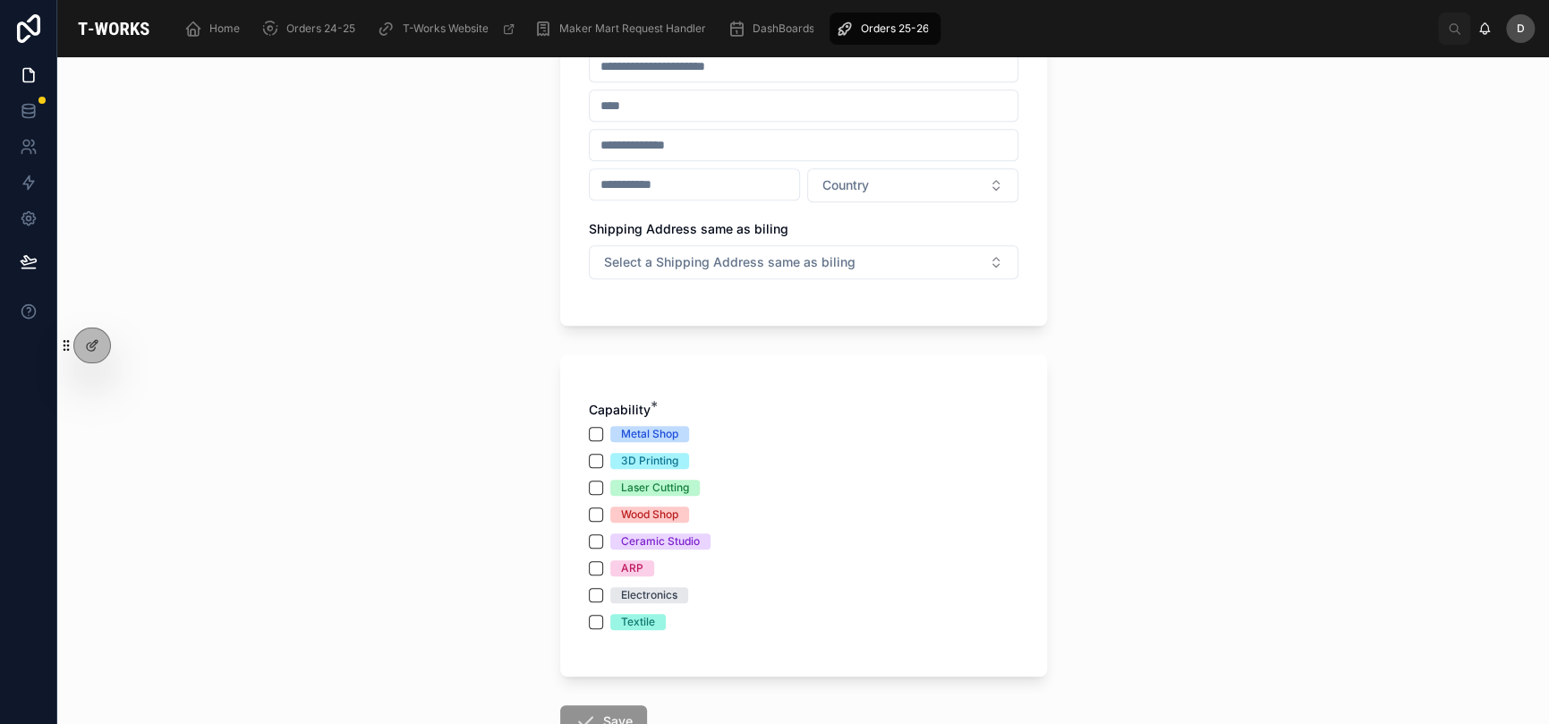
scroll to position [806, 0]
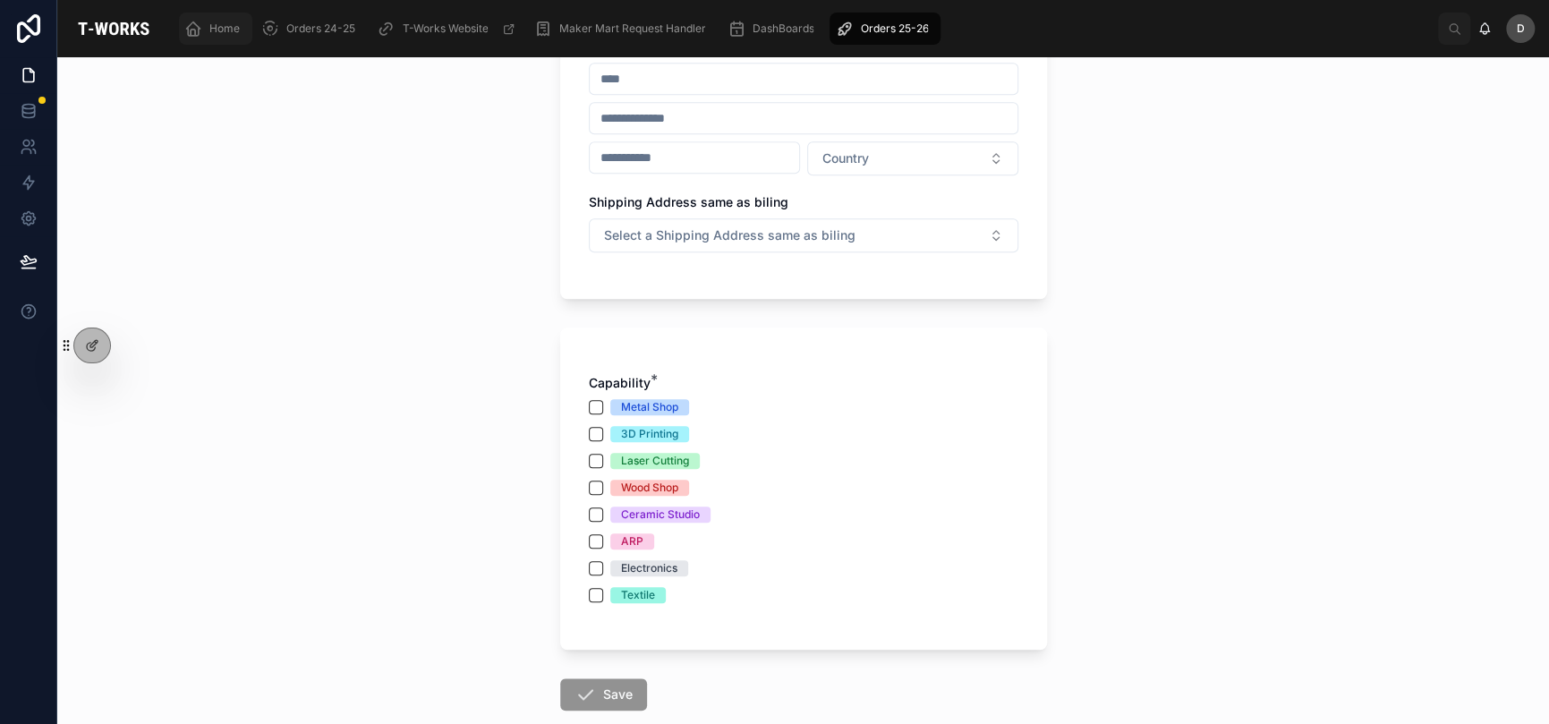
click at [217, 39] on div "Home" at bounding box center [215, 28] width 63 height 29
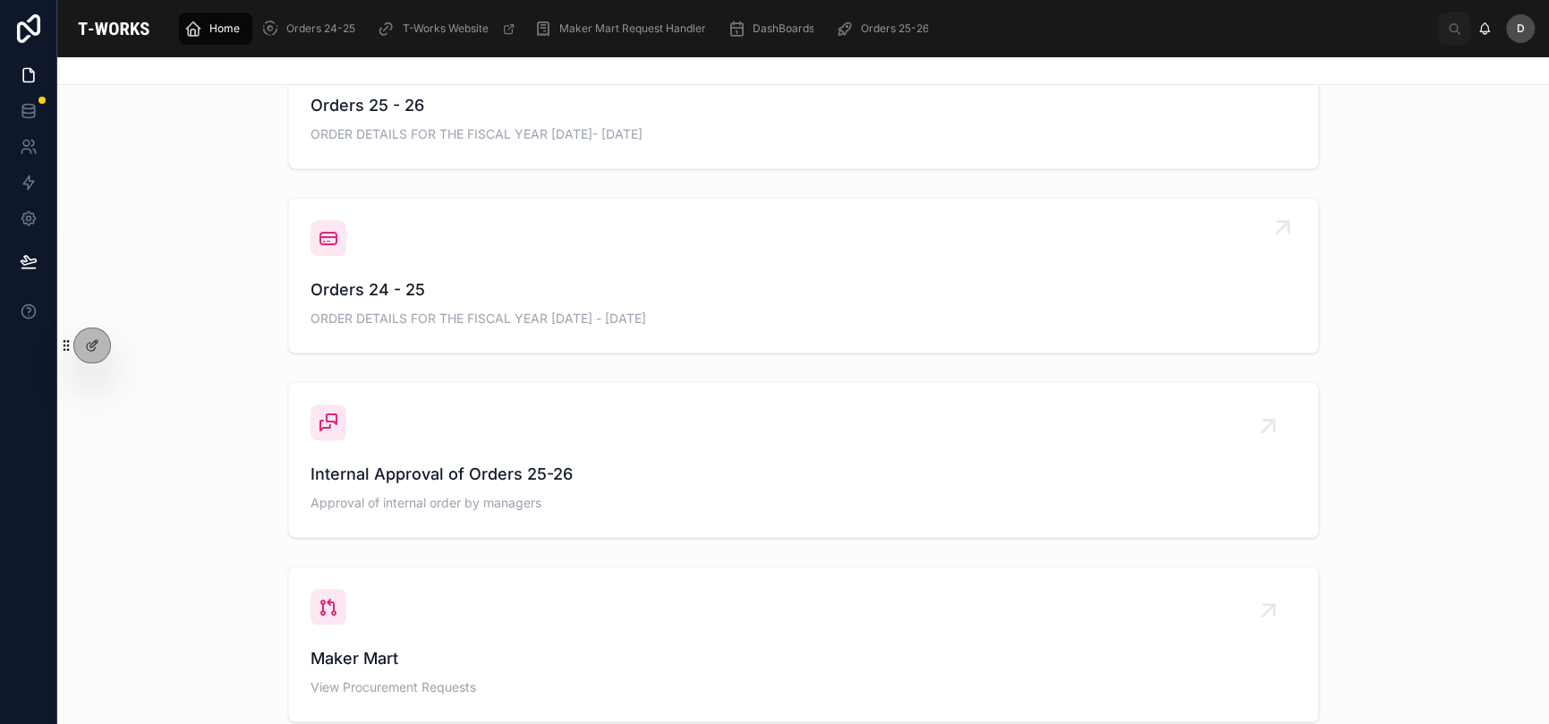
scroll to position [796, 0]
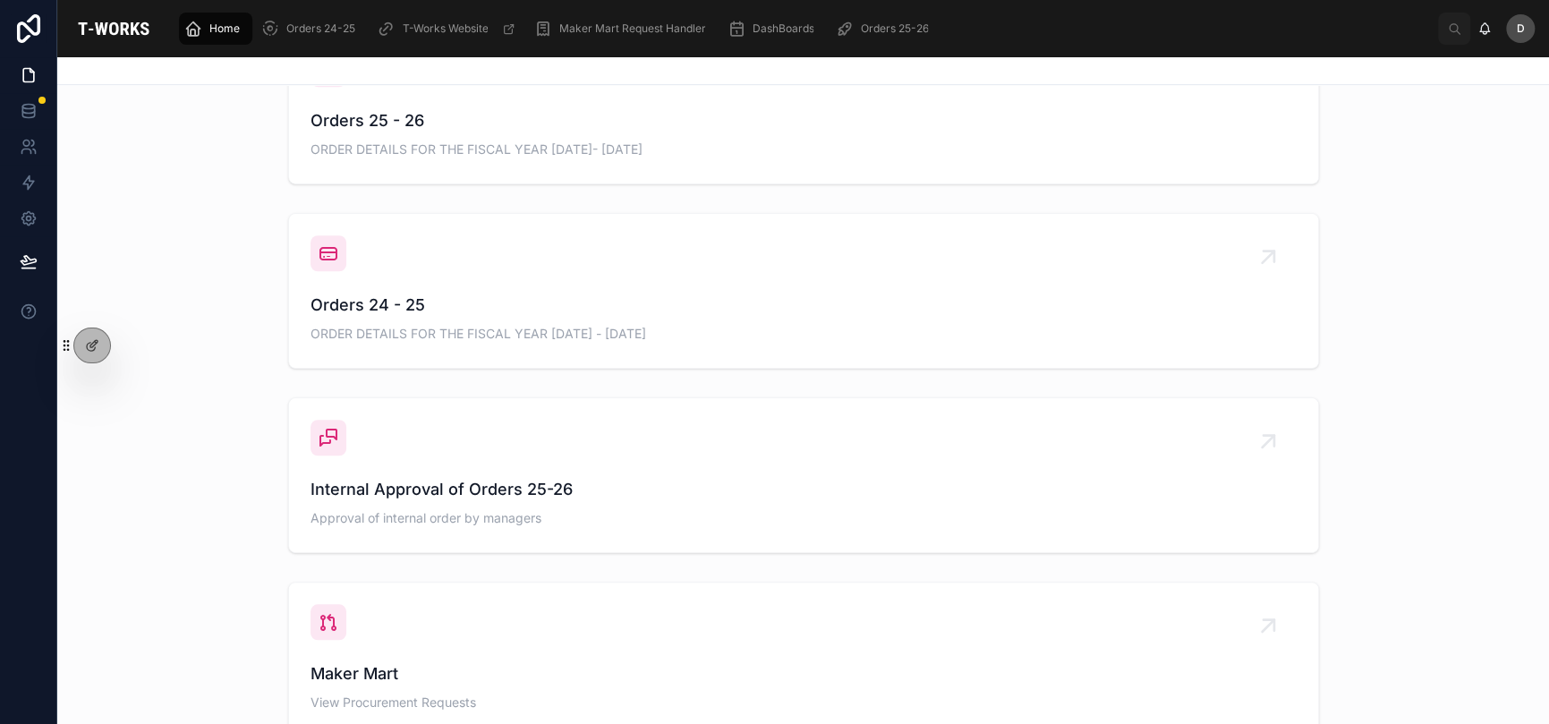
click at [706, 119] on span "Orders 25 - 26" at bounding box center [804, 120] width 986 height 25
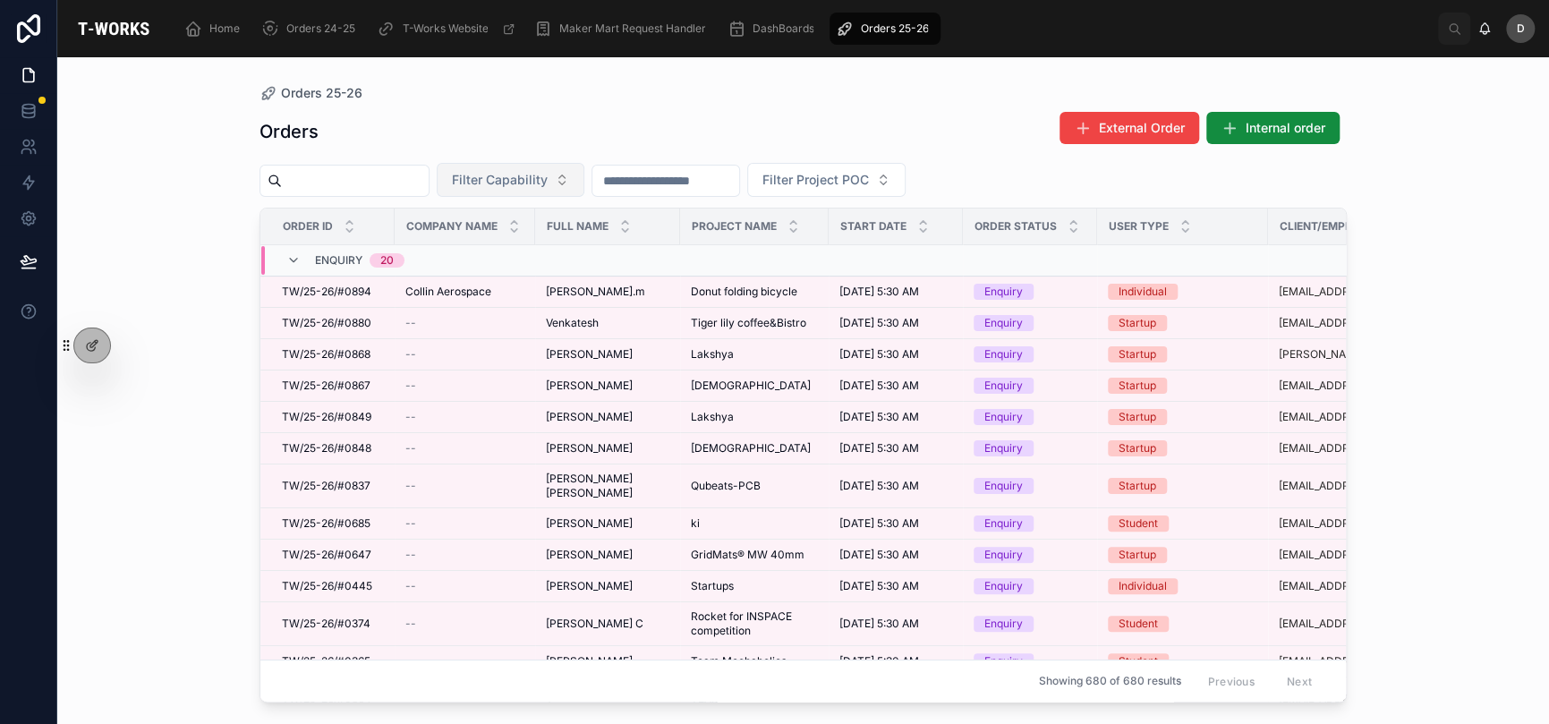
click at [582, 192] on button "Filter Capability" at bounding box center [511, 180] width 148 height 34
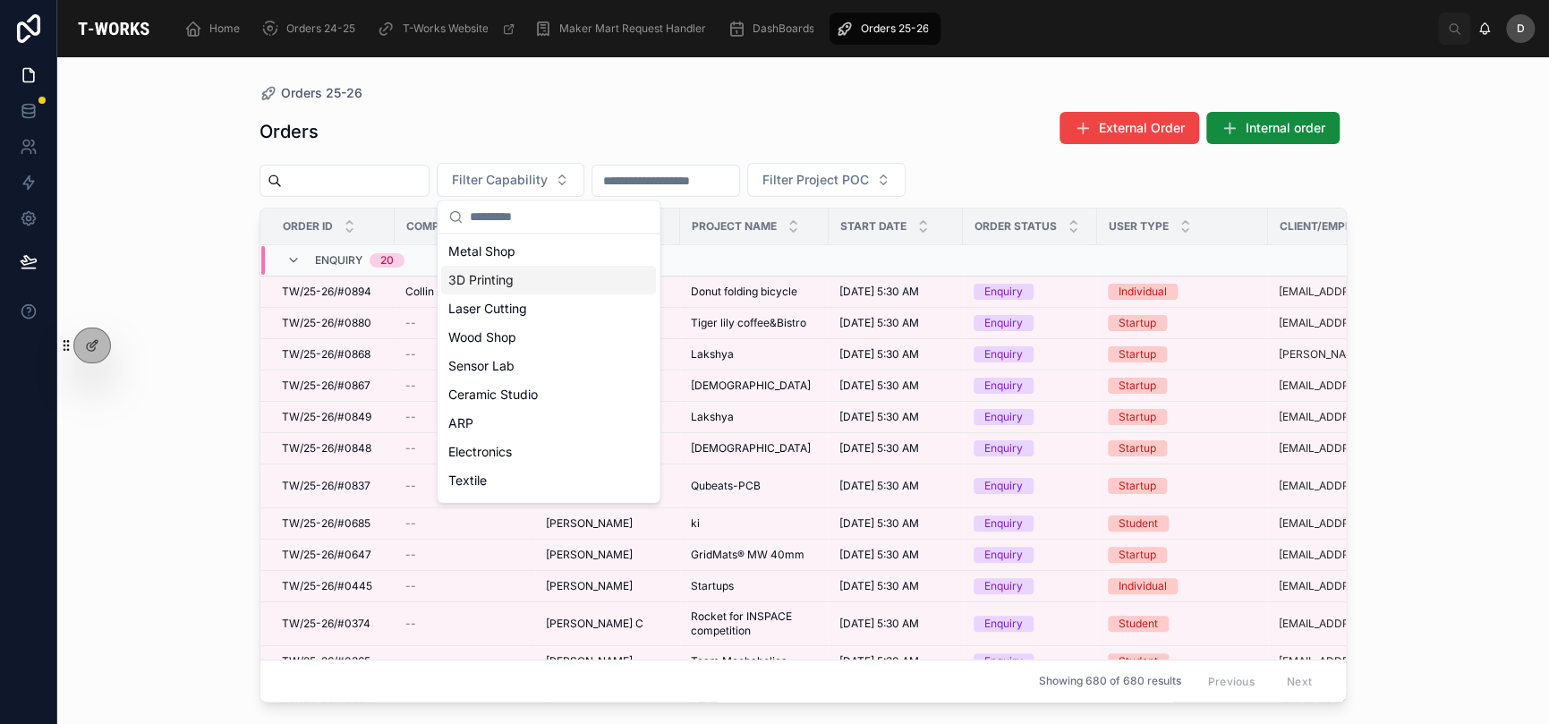
click at [553, 284] on div "3D Printing" at bounding box center [548, 280] width 215 height 29
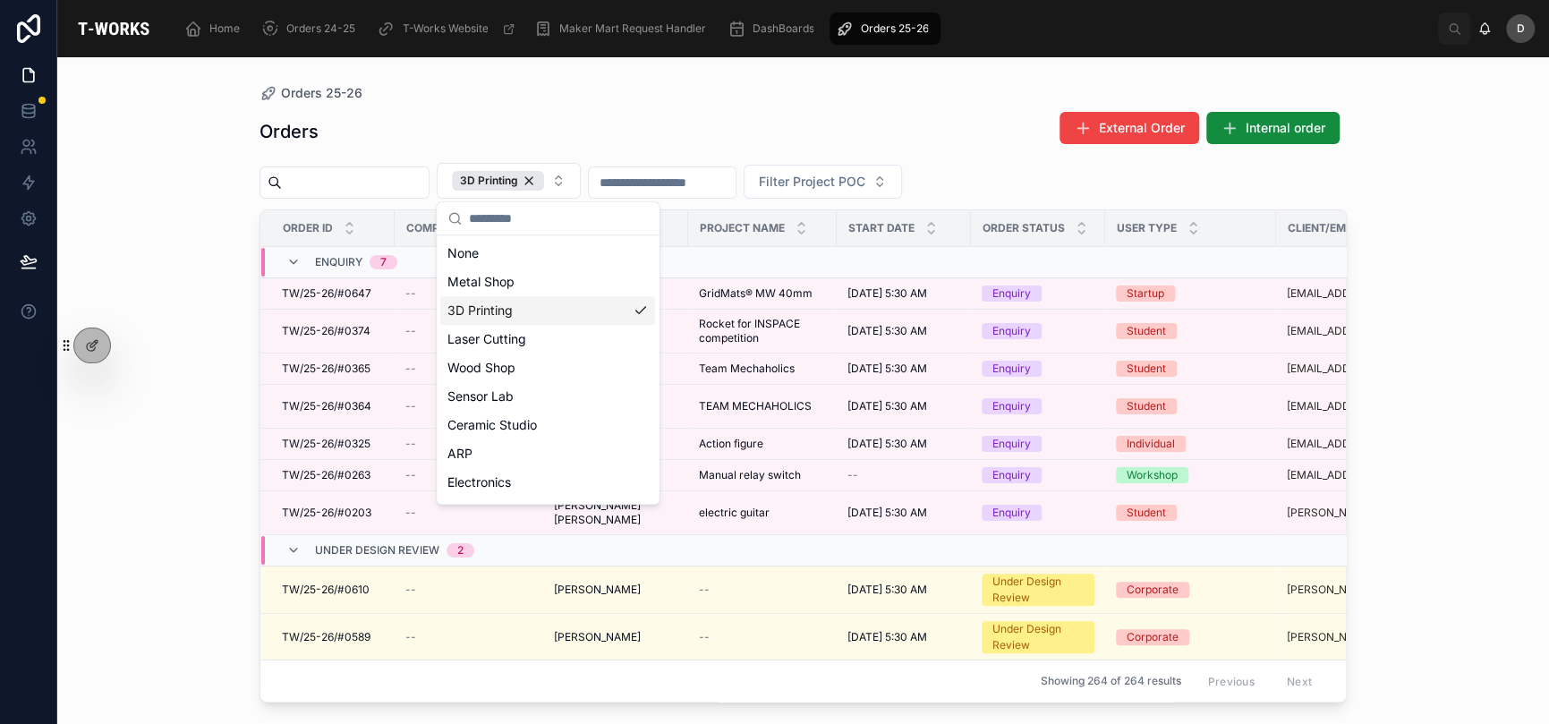
click at [192, 281] on div "Orders 25-26 Orders External Order Internal order 3D Printing Filter Project PO…" at bounding box center [803, 390] width 1492 height 667
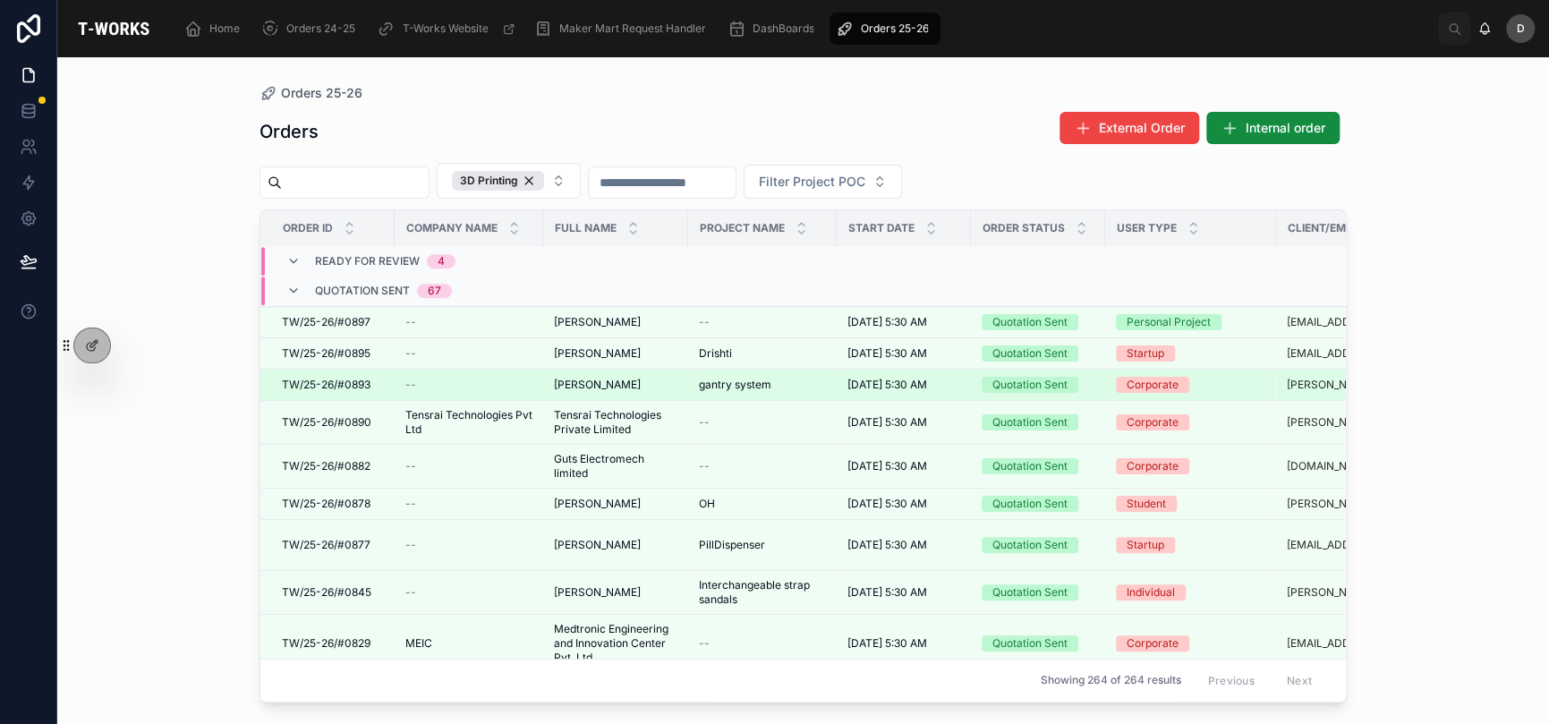
scroll to position [621, 0]
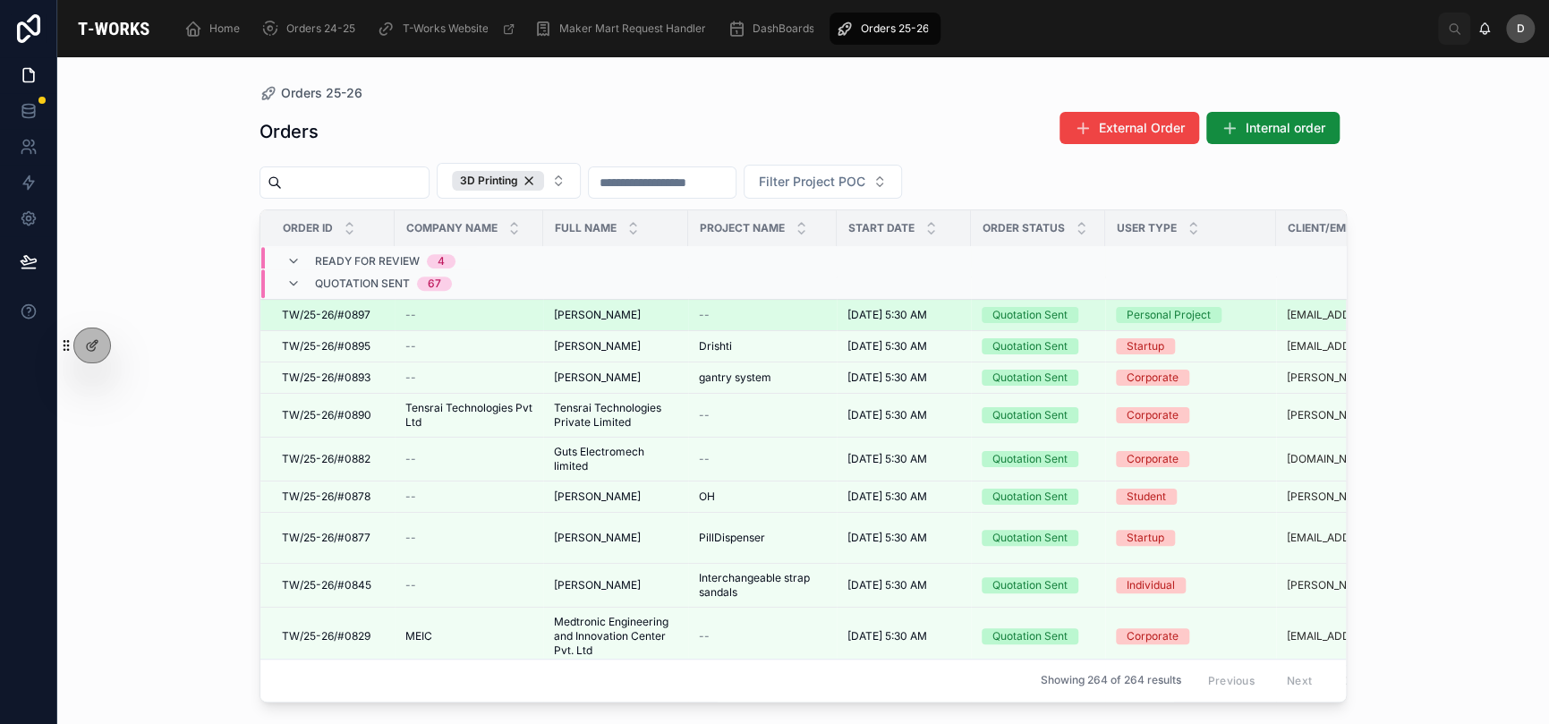
click at [627, 308] on span "Abhishek kushwaha" at bounding box center [597, 315] width 87 height 14
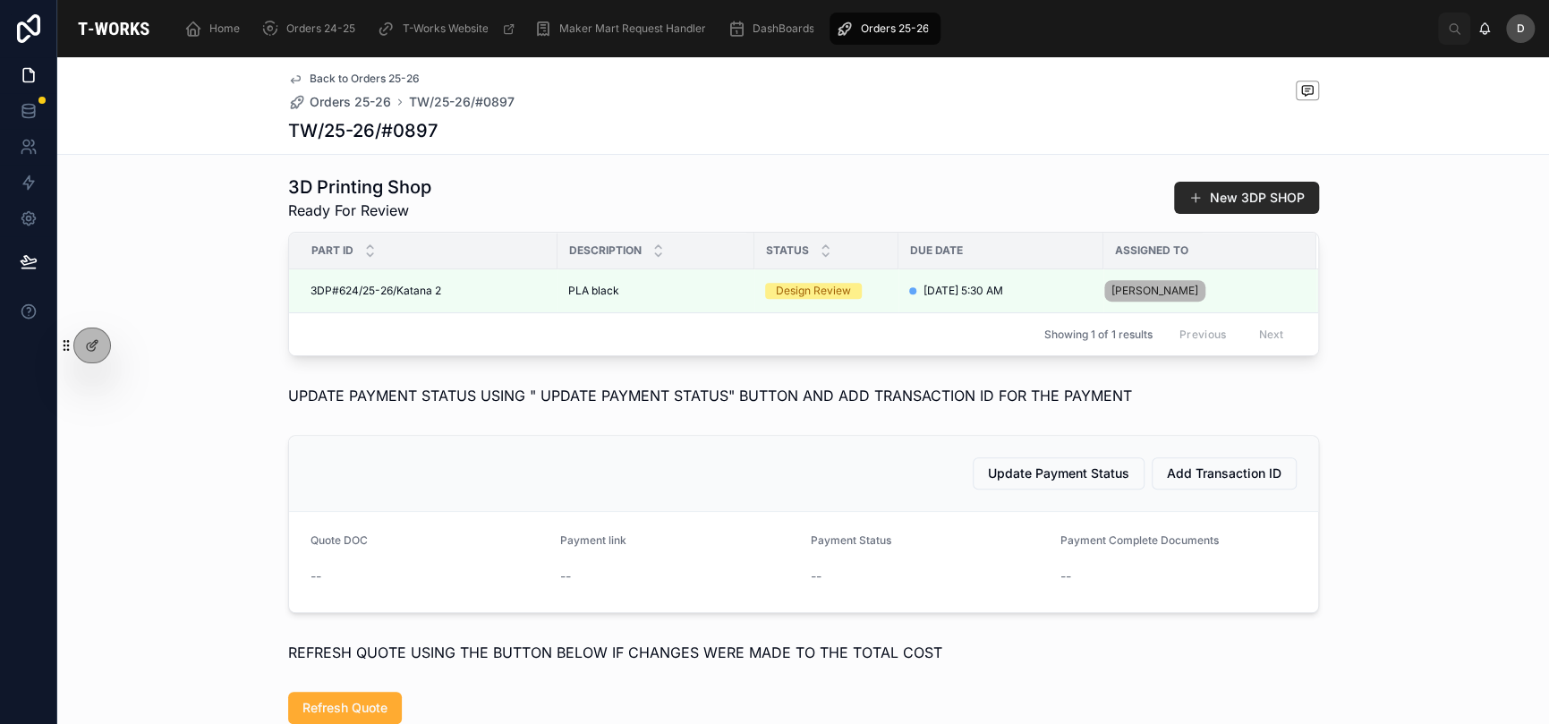
scroll to position [537, 0]
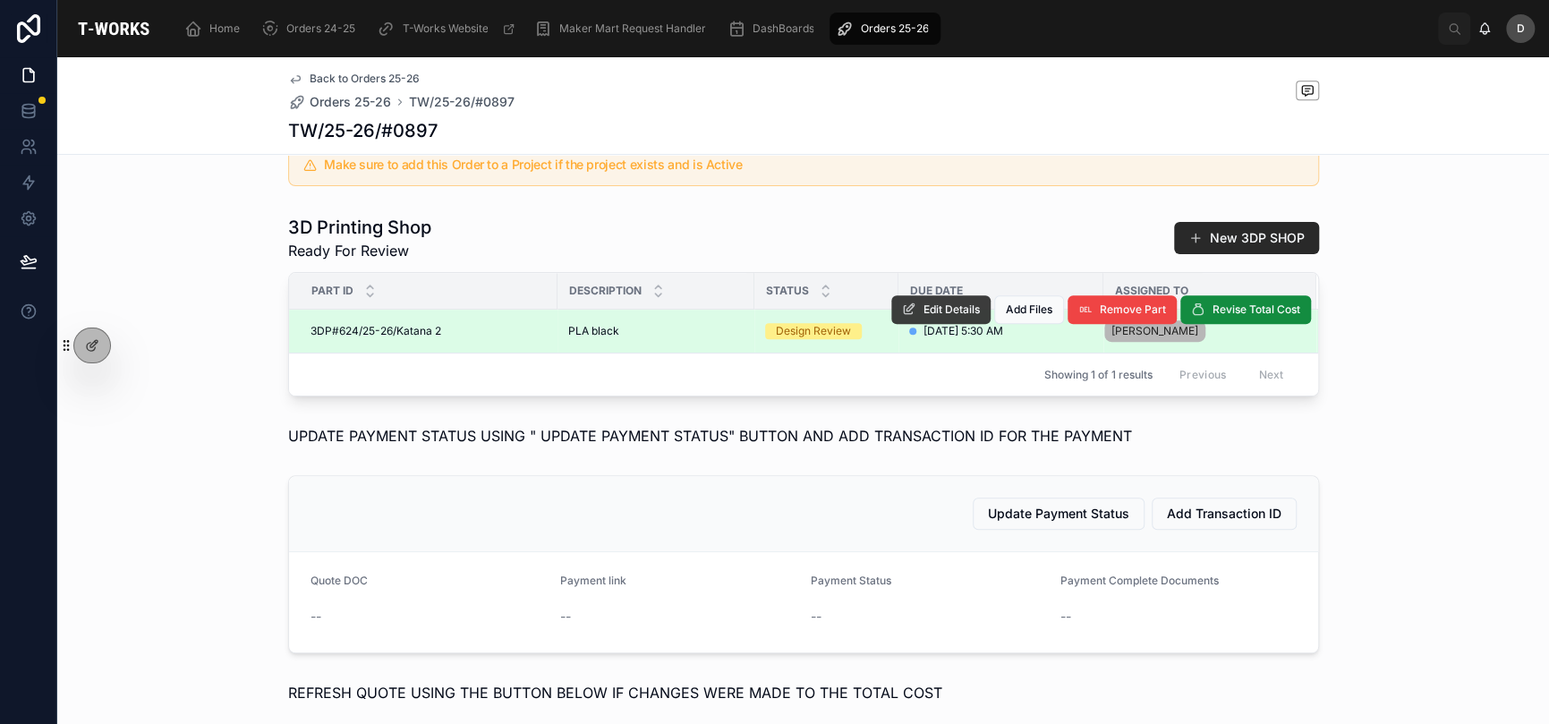
click at [924, 317] on span "Edit Details" at bounding box center [952, 310] width 56 height 14
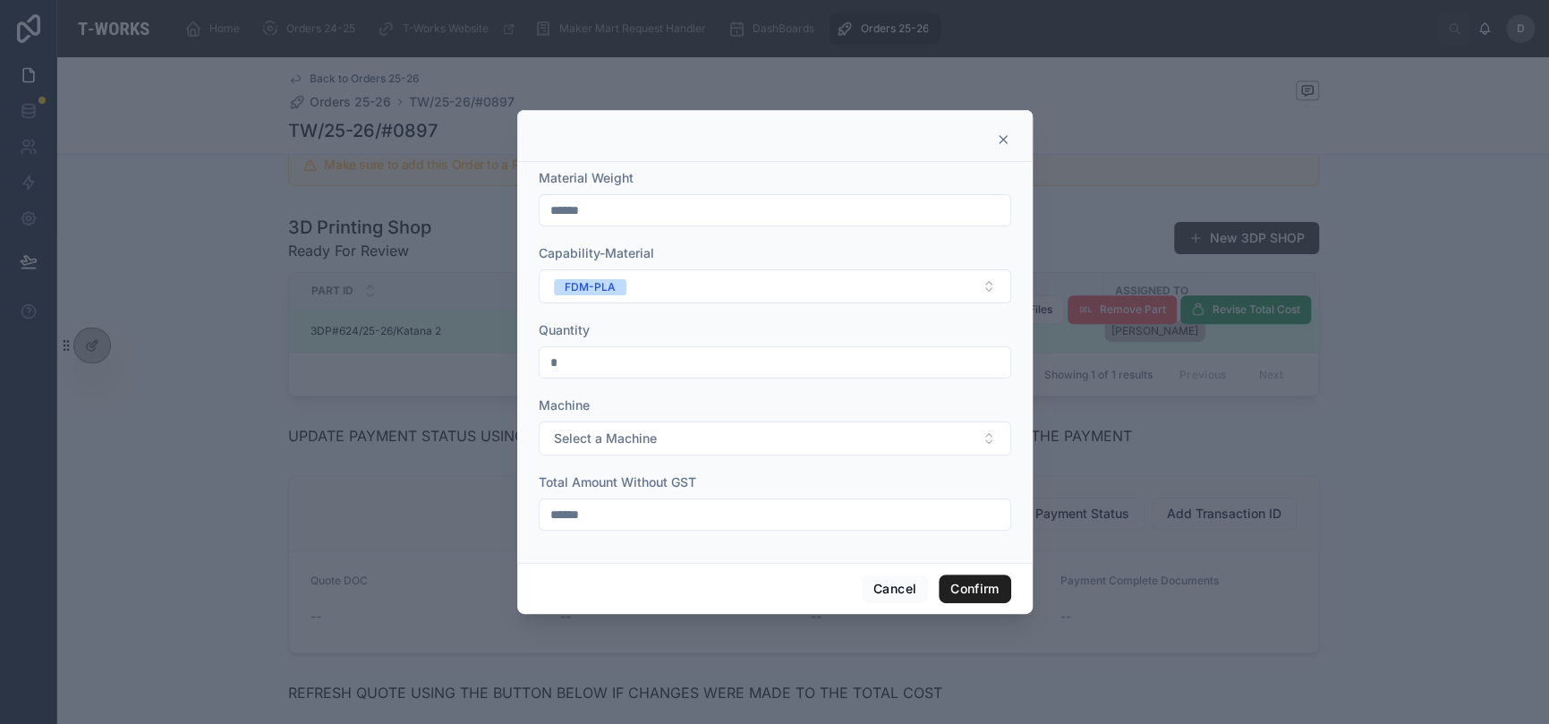
click at [971, 586] on button "Confirm" at bounding box center [975, 589] width 72 height 29
click at [972, 575] on button "Confirm" at bounding box center [975, 589] width 72 height 29
click at [989, 135] on div at bounding box center [775, 139] width 471 height 14
click at [1002, 138] on icon at bounding box center [1003, 139] width 14 height 14
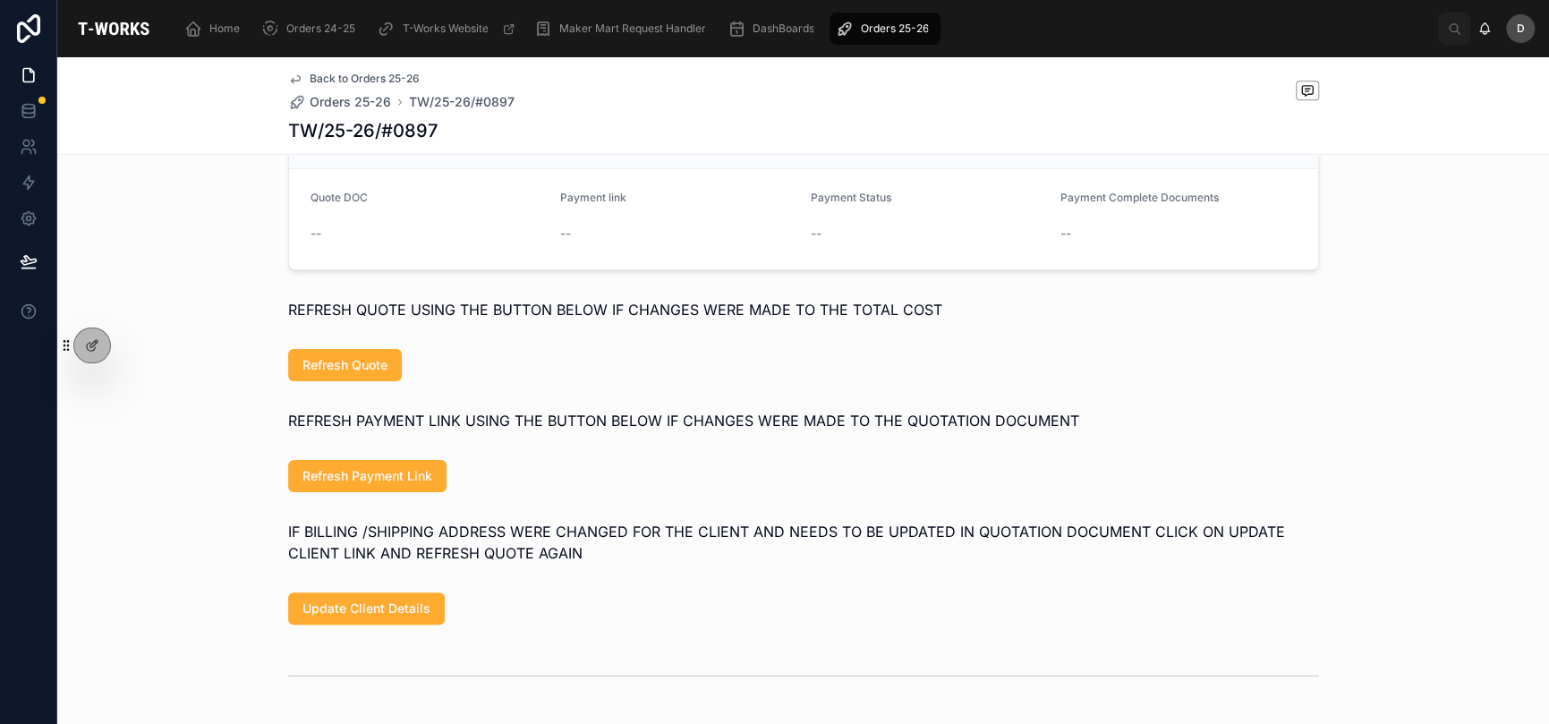
scroll to position [954, 0]
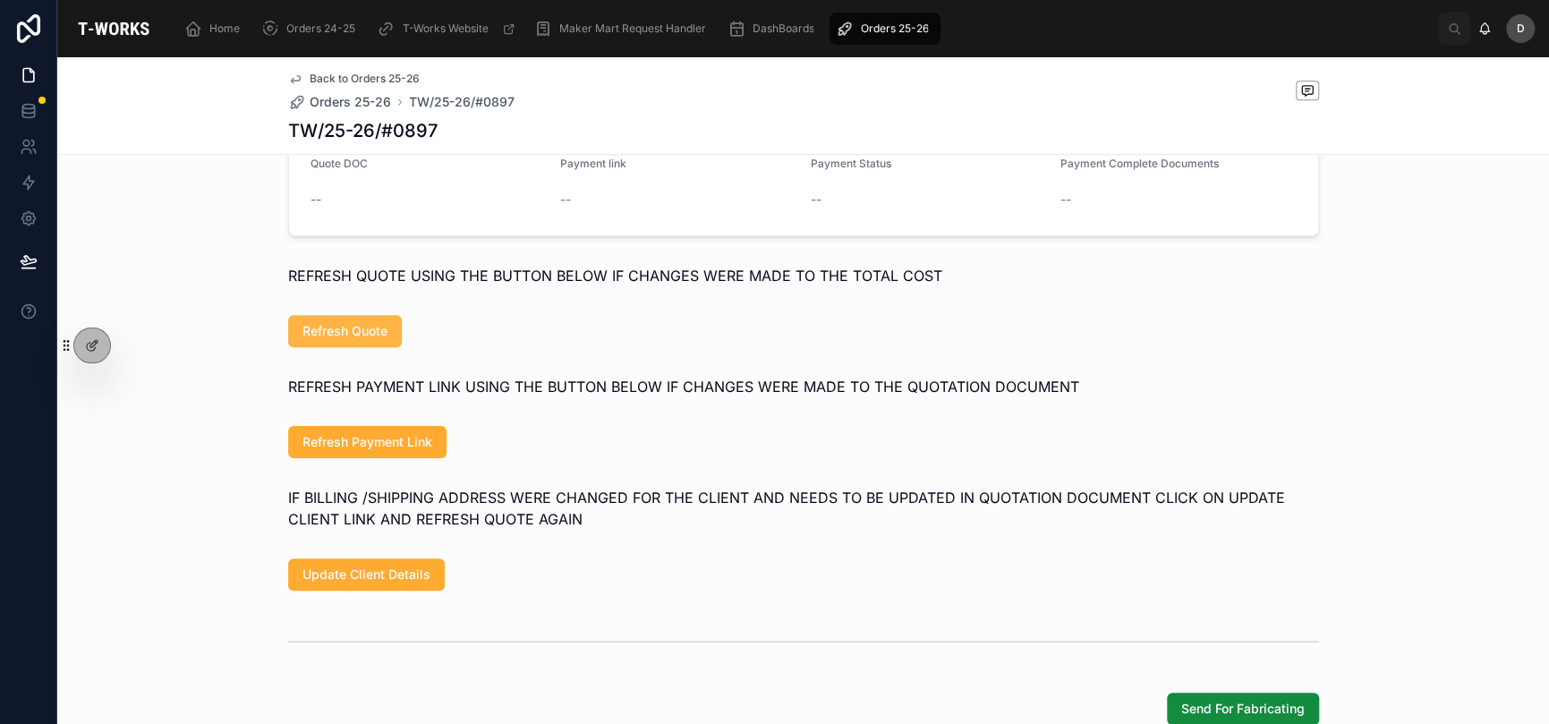
click at [362, 340] on span "Refresh Quote" at bounding box center [345, 331] width 85 height 18
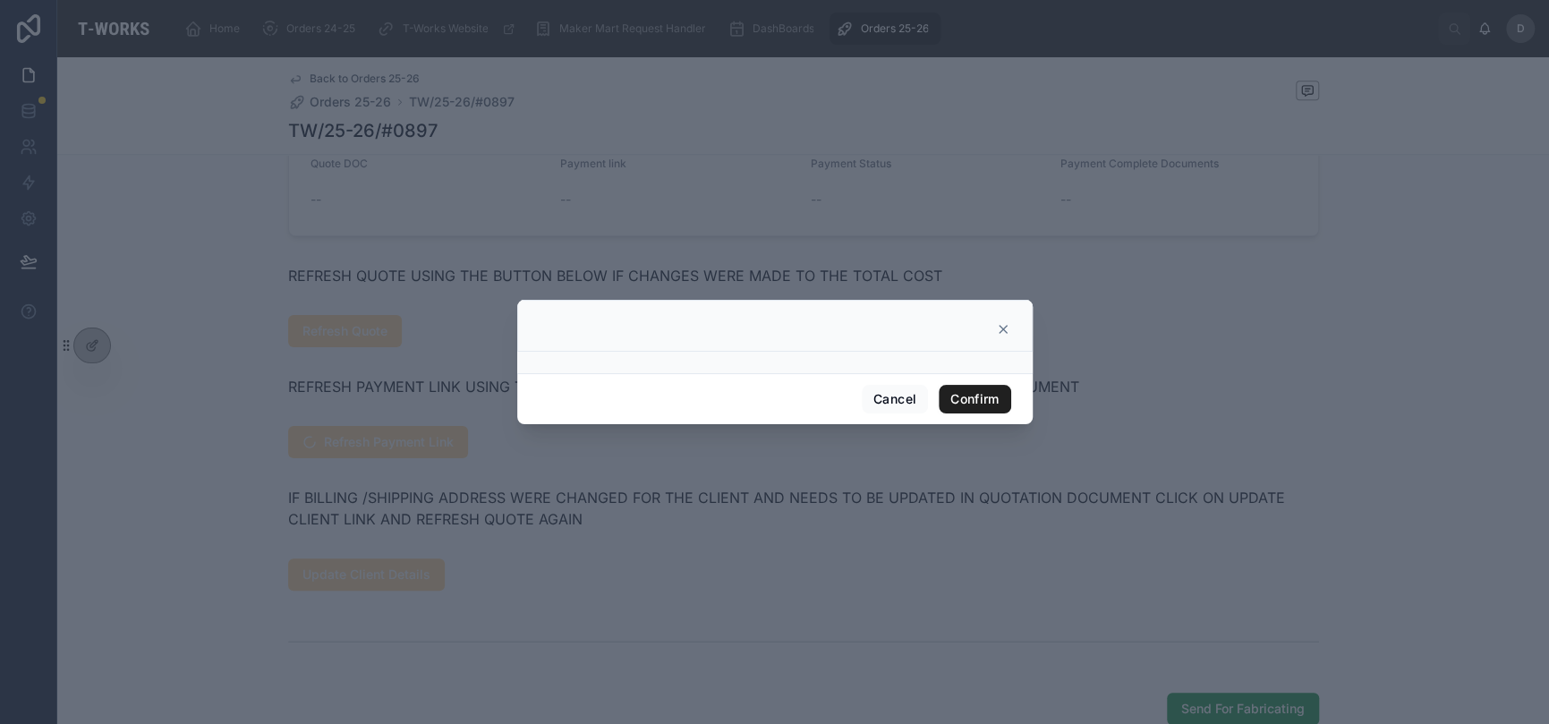
click at [958, 390] on button "Confirm" at bounding box center [975, 399] width 72 height 29
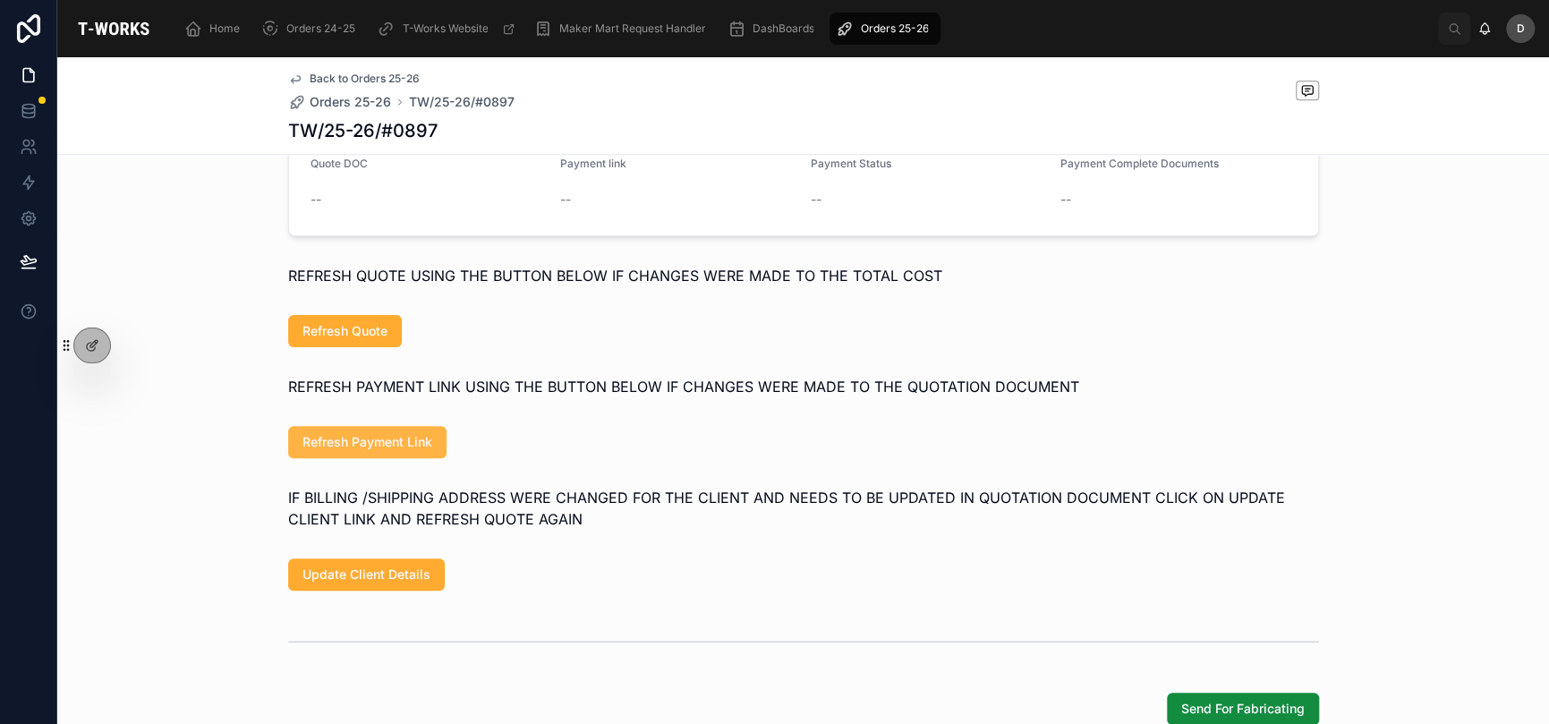
click at [419, 451] on span "Refresh Payment Link" at bounding box center [368, 442] width 130 height 18
click at [560, 207] on link "Open" at bounding box center [576, 199] width 32 height 15
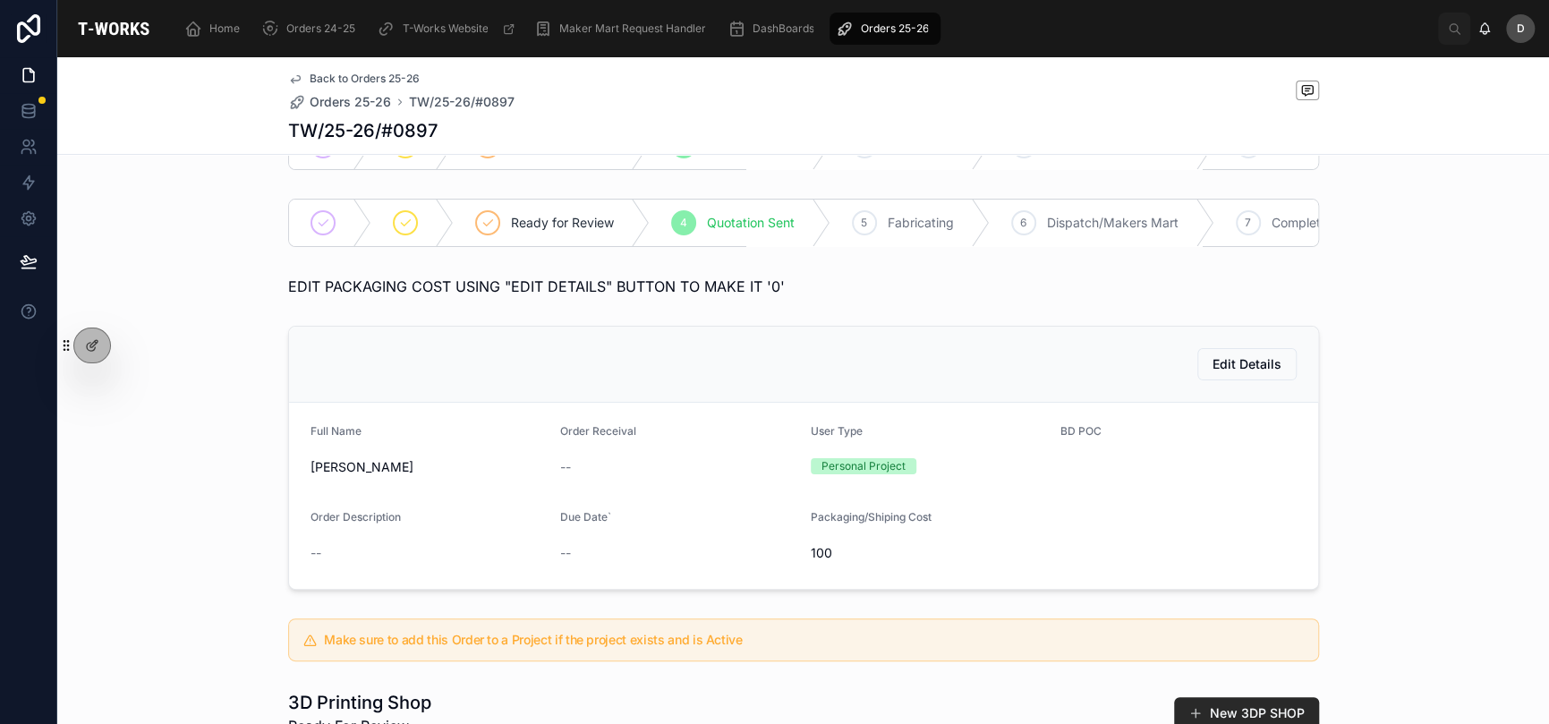
scroll to position [59, 0]
click at [1263, 376] on span "Edit Details" at bounding box center [1247, 367] width 69 height 18
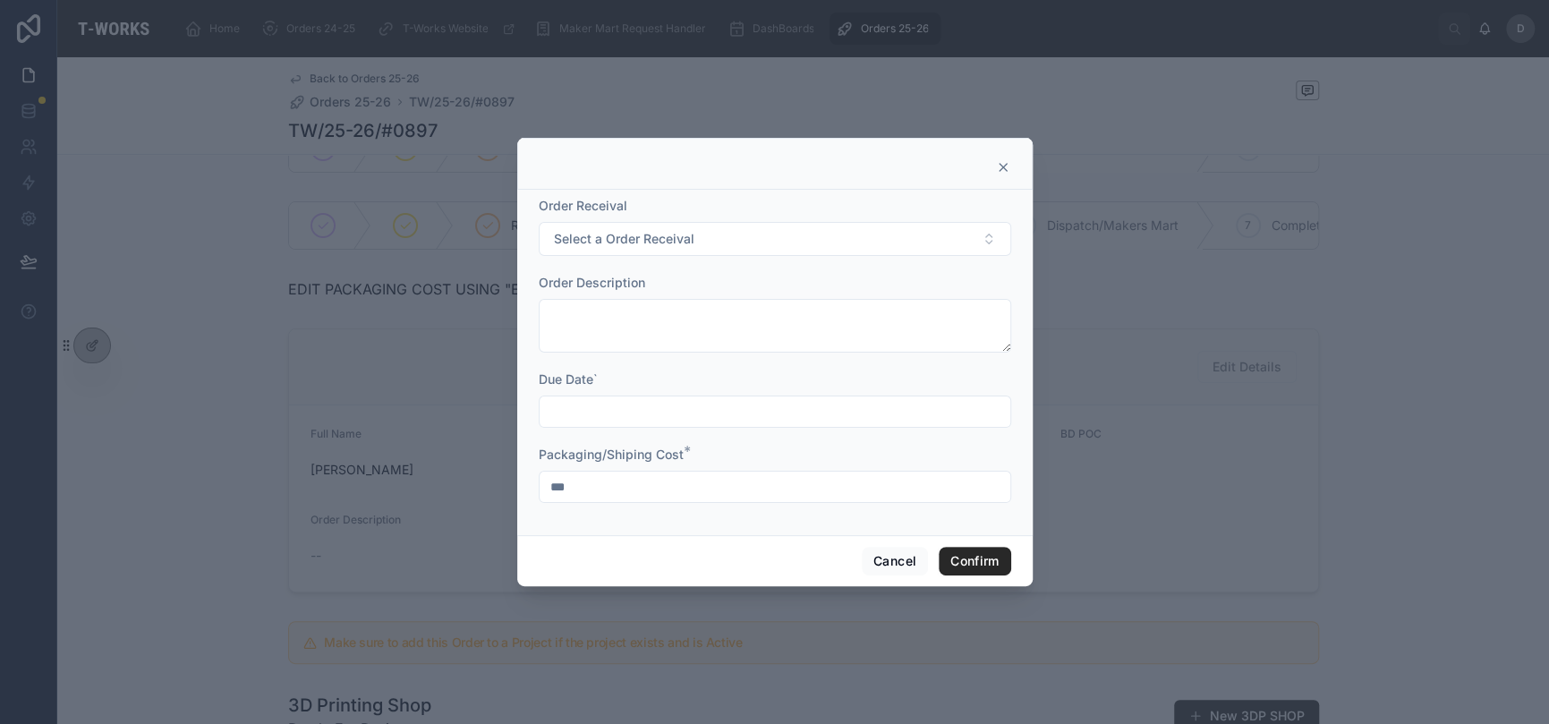
drag, startPoint x: 772, startPoint y: 477, endPoint x: 512, endPoint y: 465, distance: 260.7
click at [512, 465] on div "Order Receival Select a Order Receival Order Description Due Date` Packaging/Sh…" at bounding box center [774, 362] width 1549 height 724
type input "*"
click at [963, 558] on button "Confirm" at bounding box center [975, 561] width 72 height 29
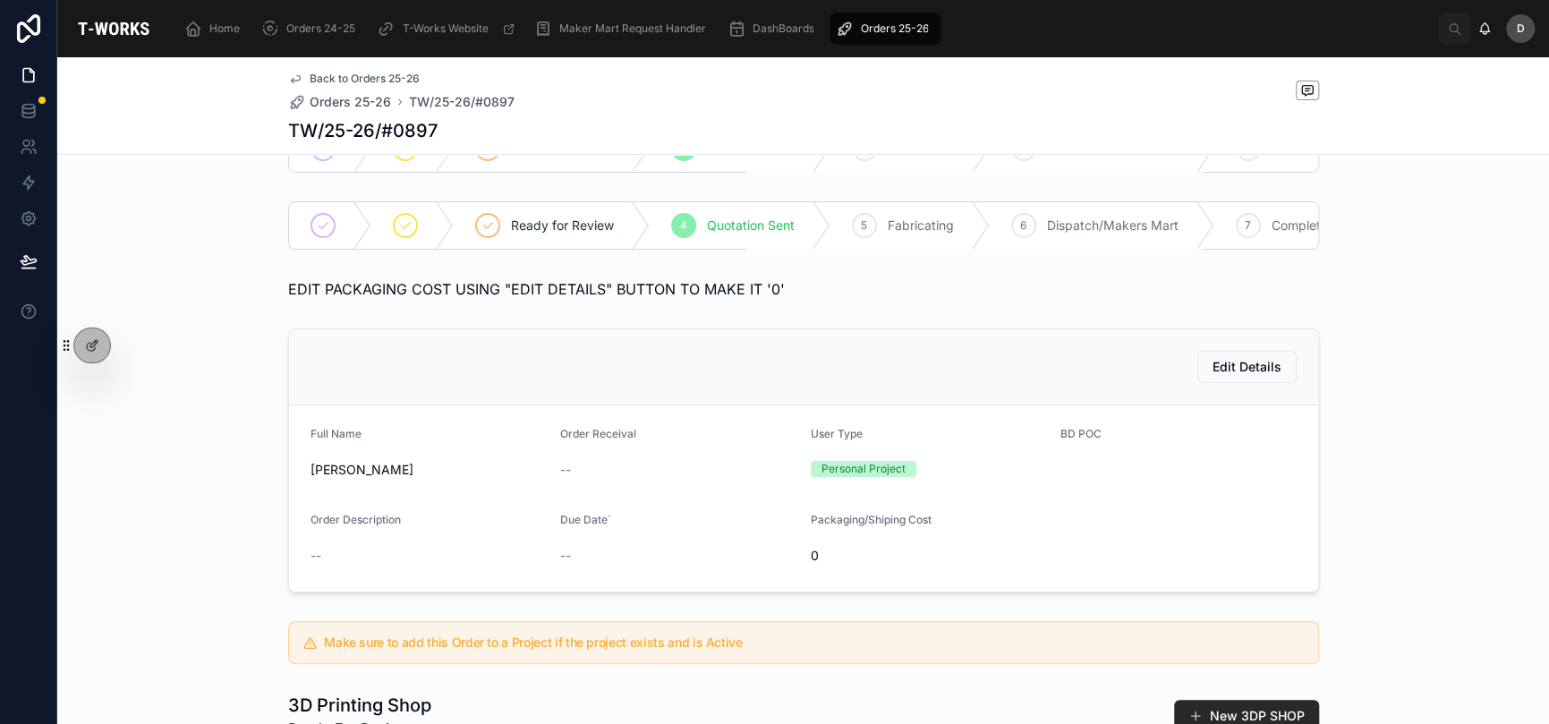
click at [206, 492] on div "Edit Details Full Name Abhishek kushwaha Order Receival -- User Type Personal P…" at bounding box center [803, 460] width 1492 height 278
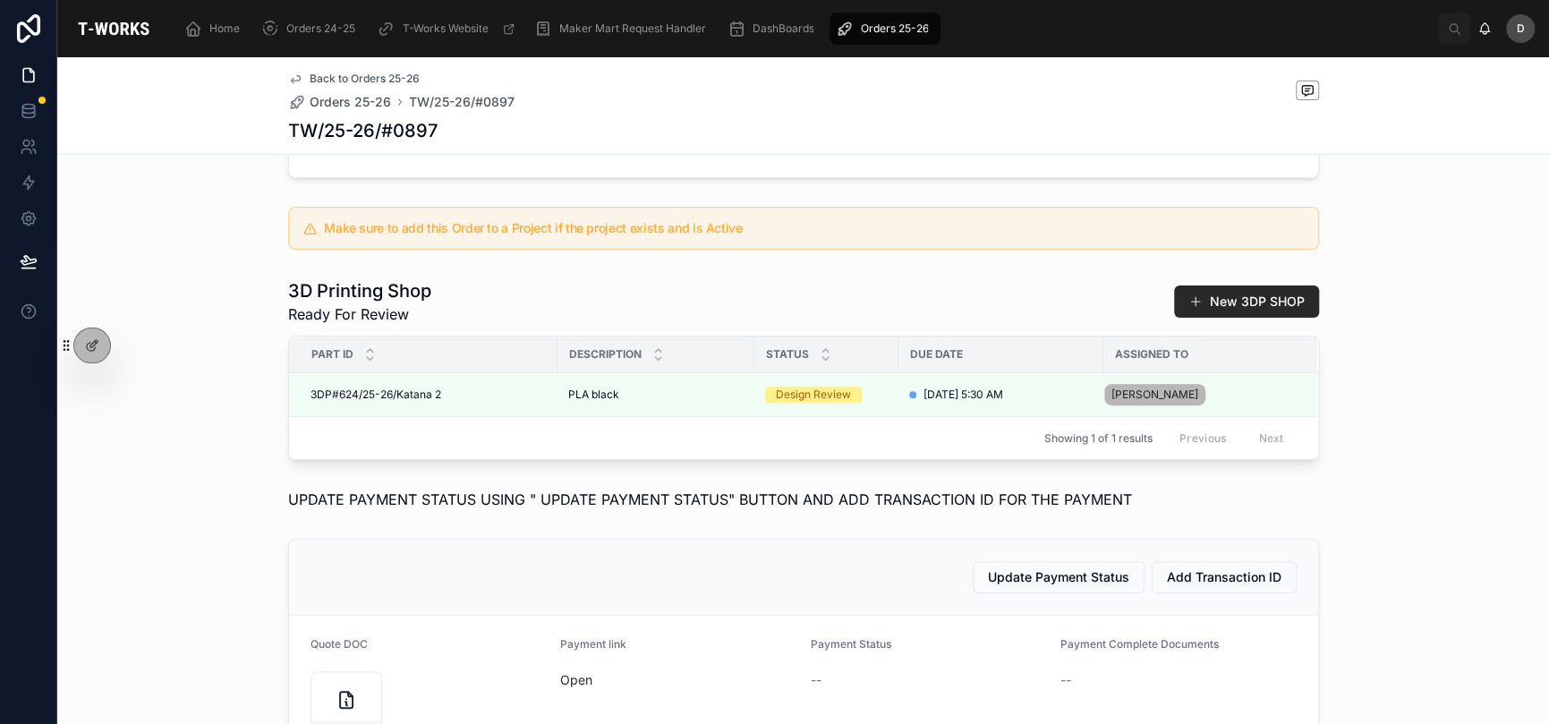
scroll to position [537, 0]
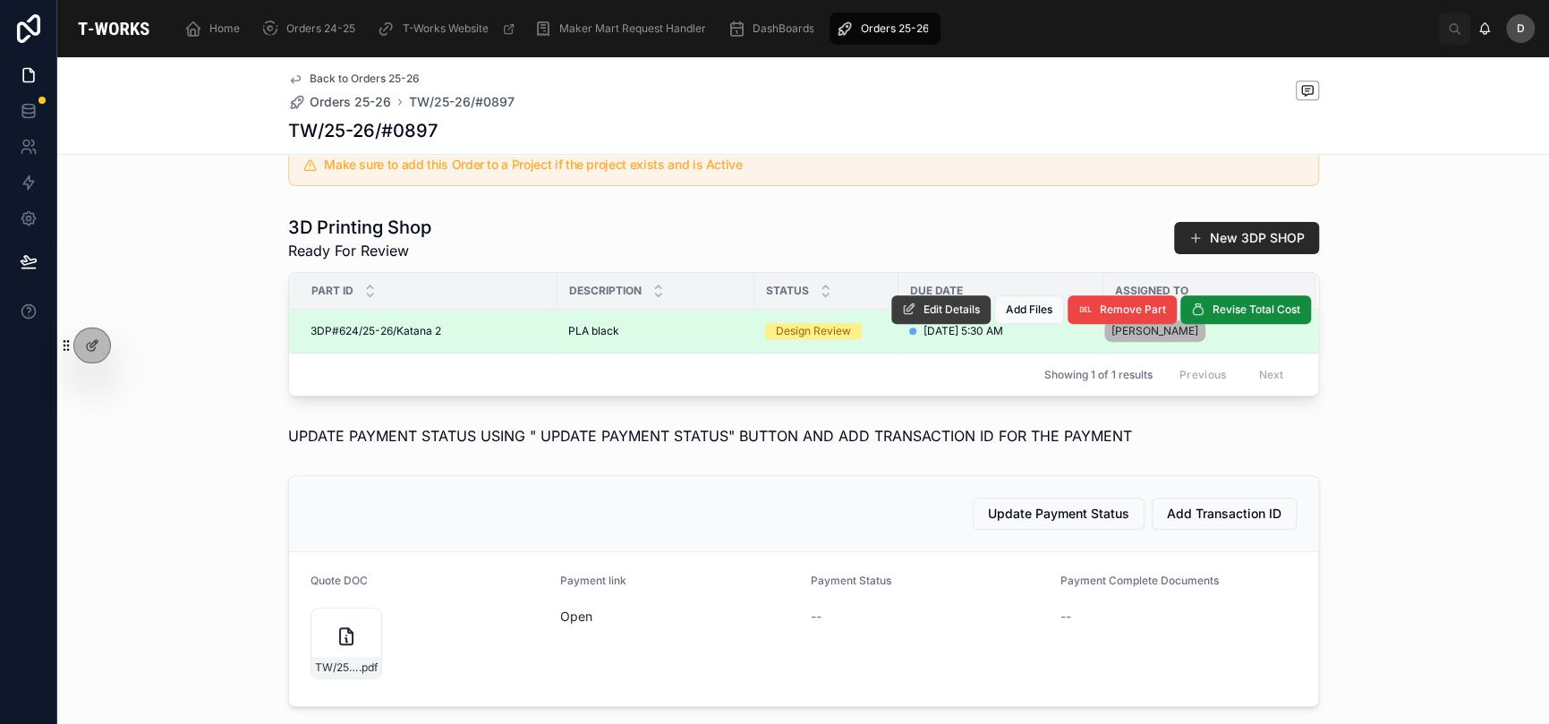
click at [937, 317] on span "Edit Details" at bounding box center [952, 310] width 56 height 14
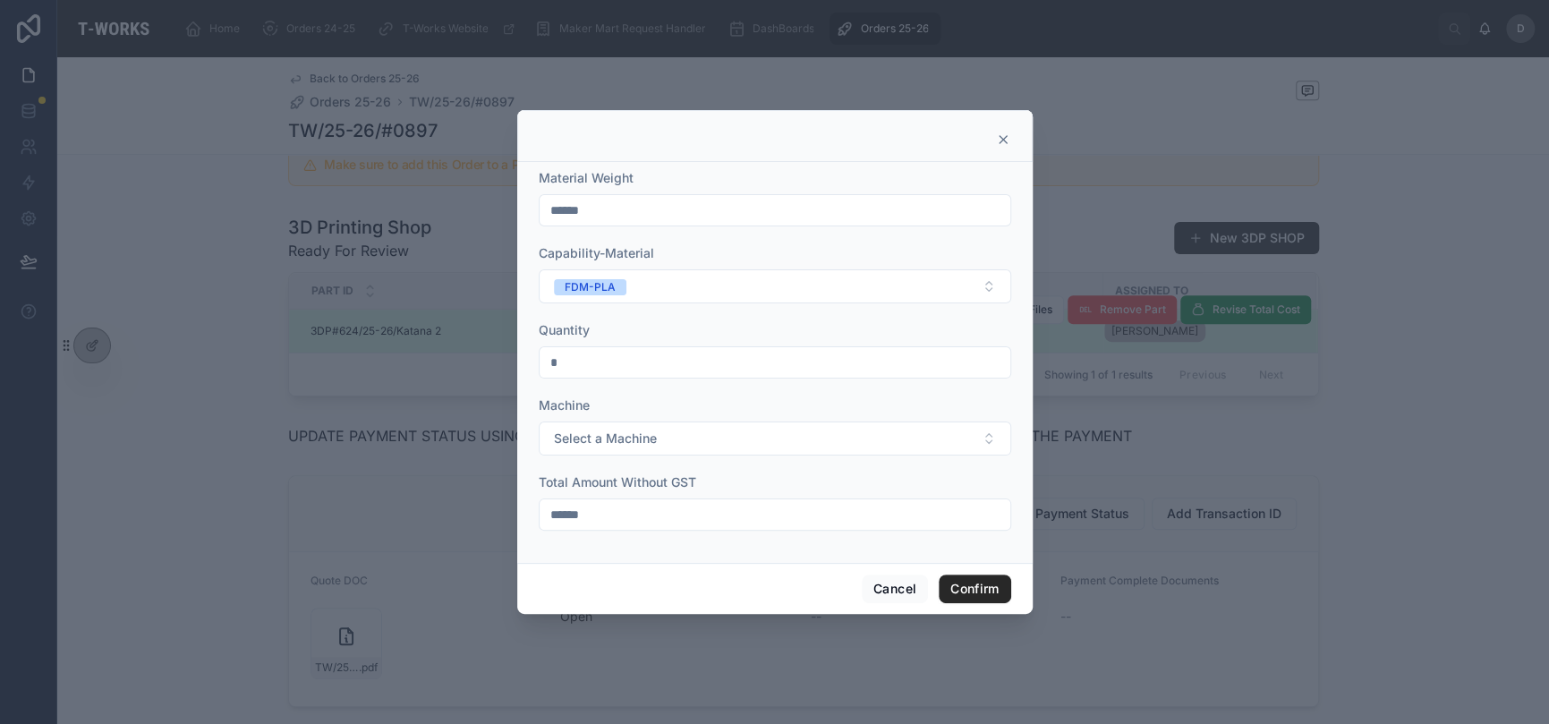
click at [1001, 133] on icon at bounding box center [1003, 139] width 14 height 14
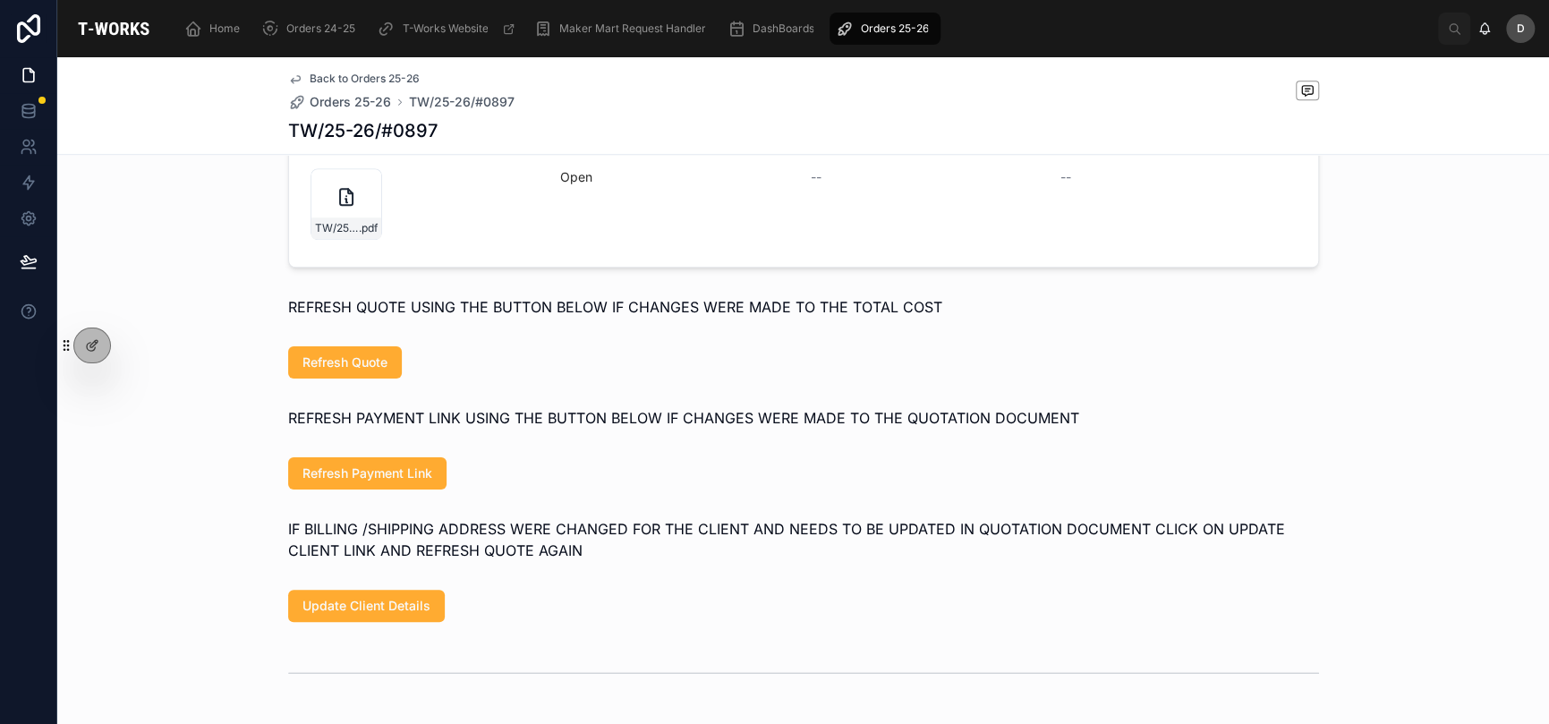
scroll to position [1014, 0]
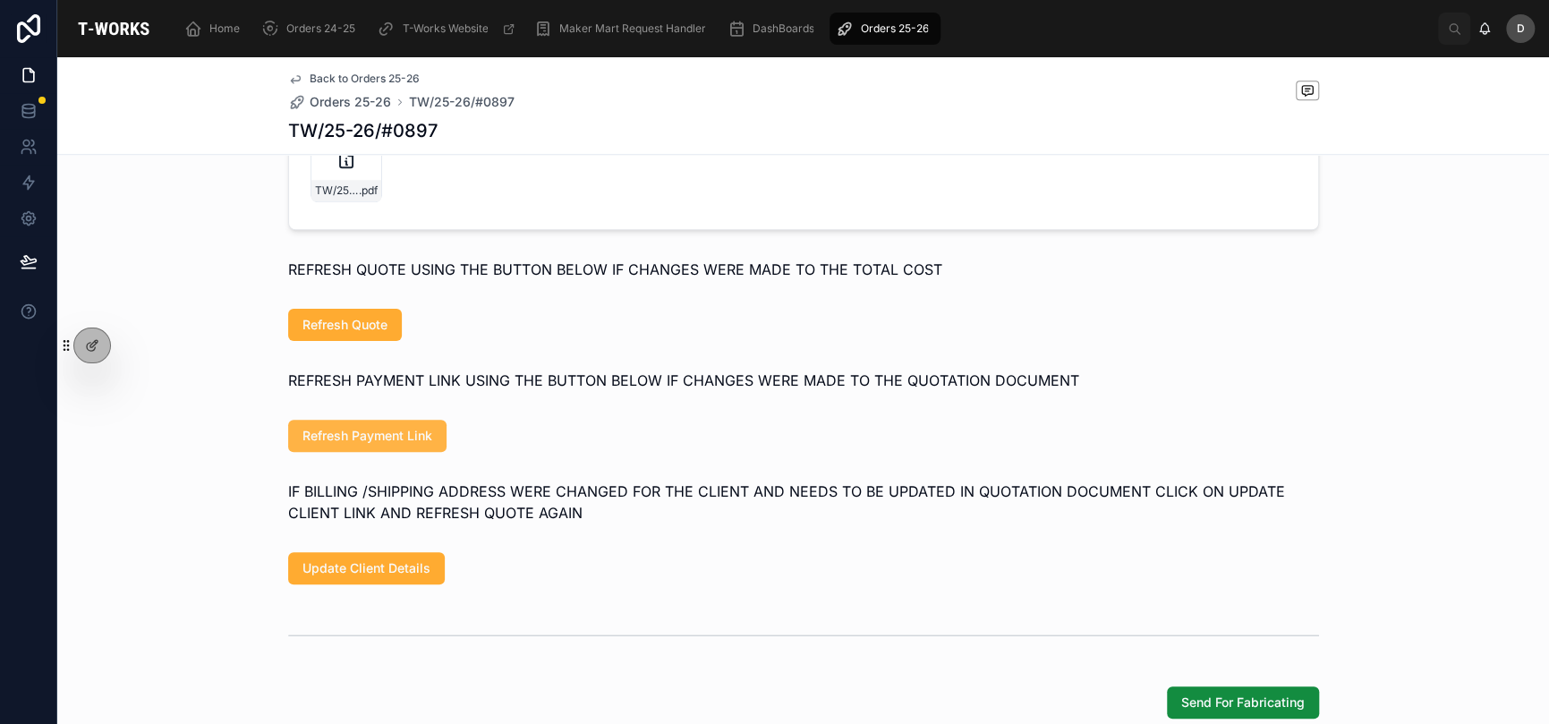
click at [383, 445] on span "Refresh Payment Link" at bounding box center [368, 436] width 130 height 18
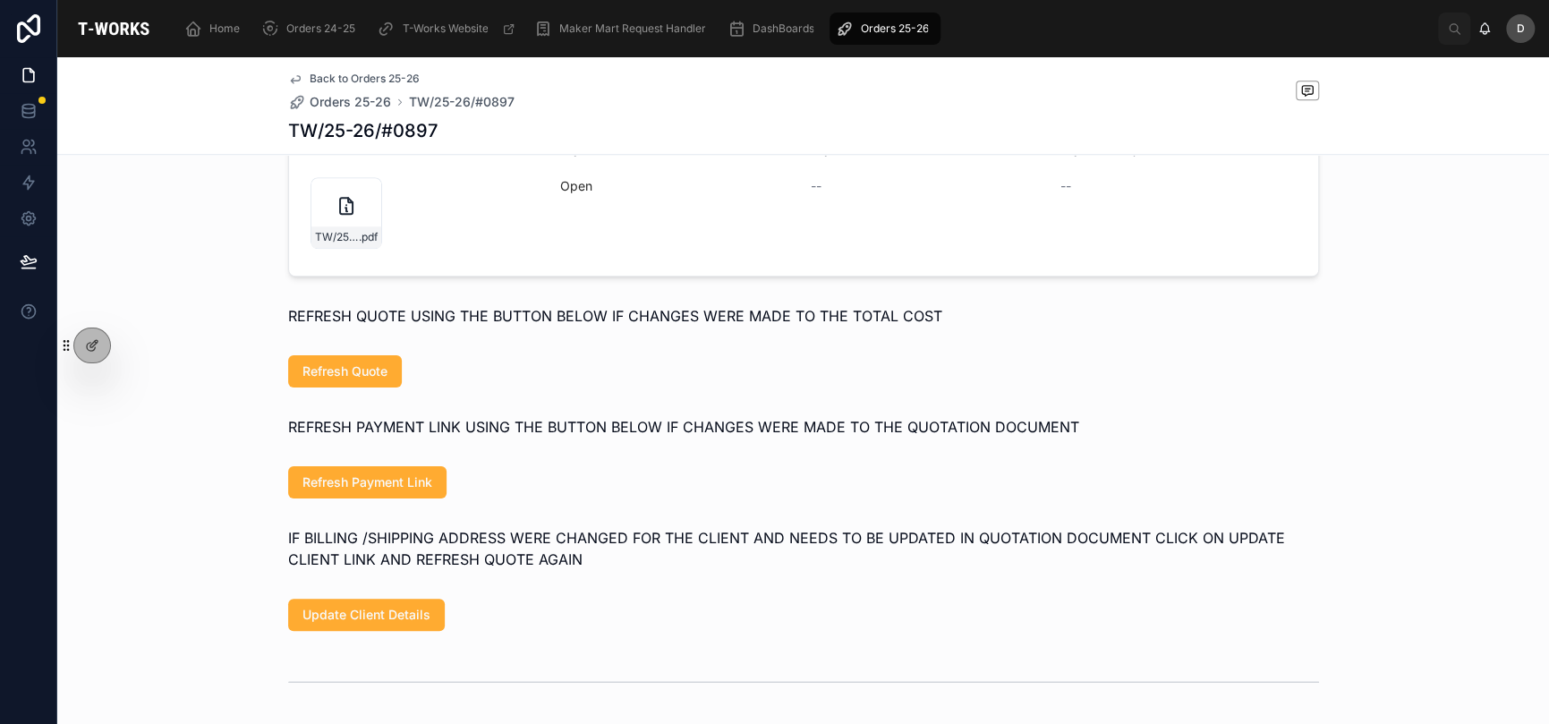
scroll to position [954, 0]
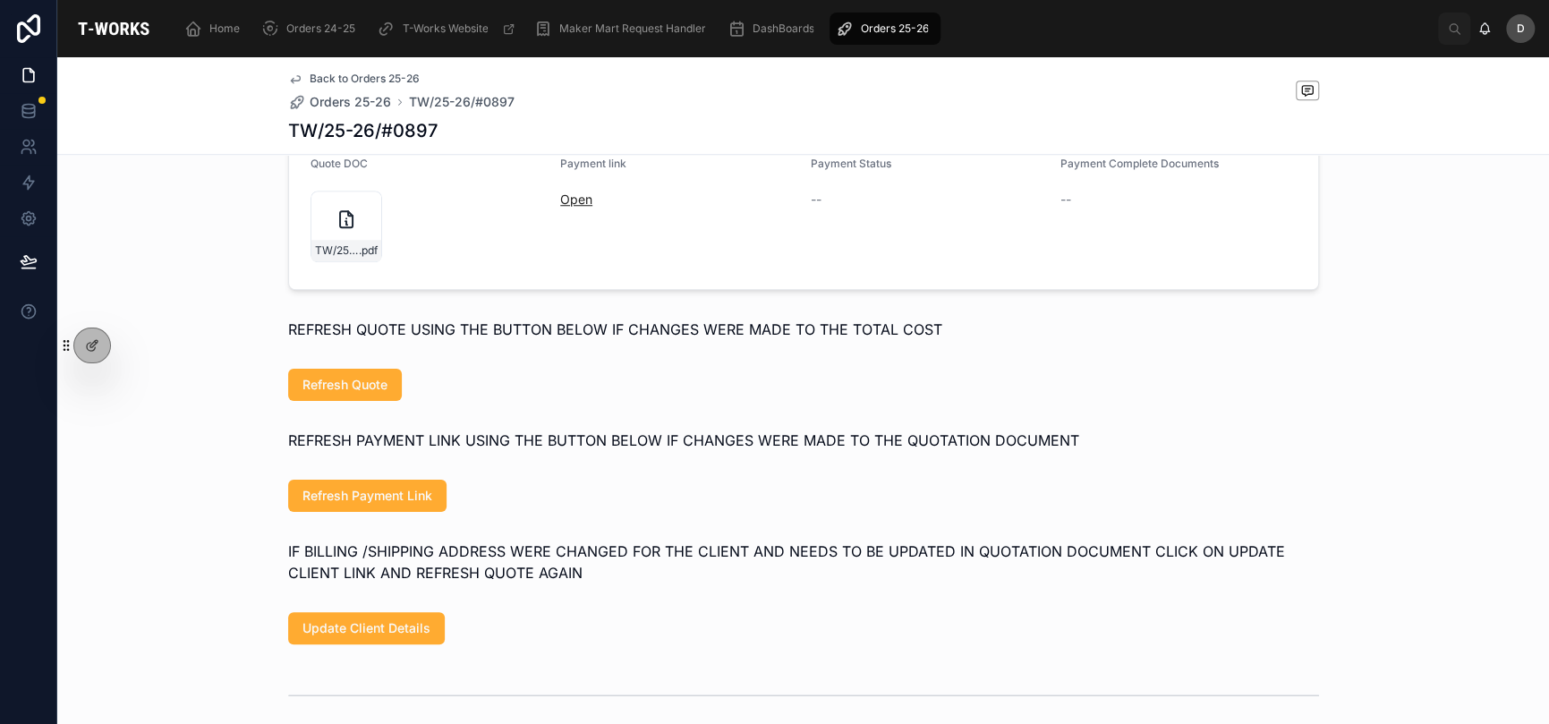
click at [574, 207] on link "Open" at bounding box center [576, 199] width 32 height 15
click at [578, 207] on link "Open" at bounding box center [576, 199] width 32 height 15
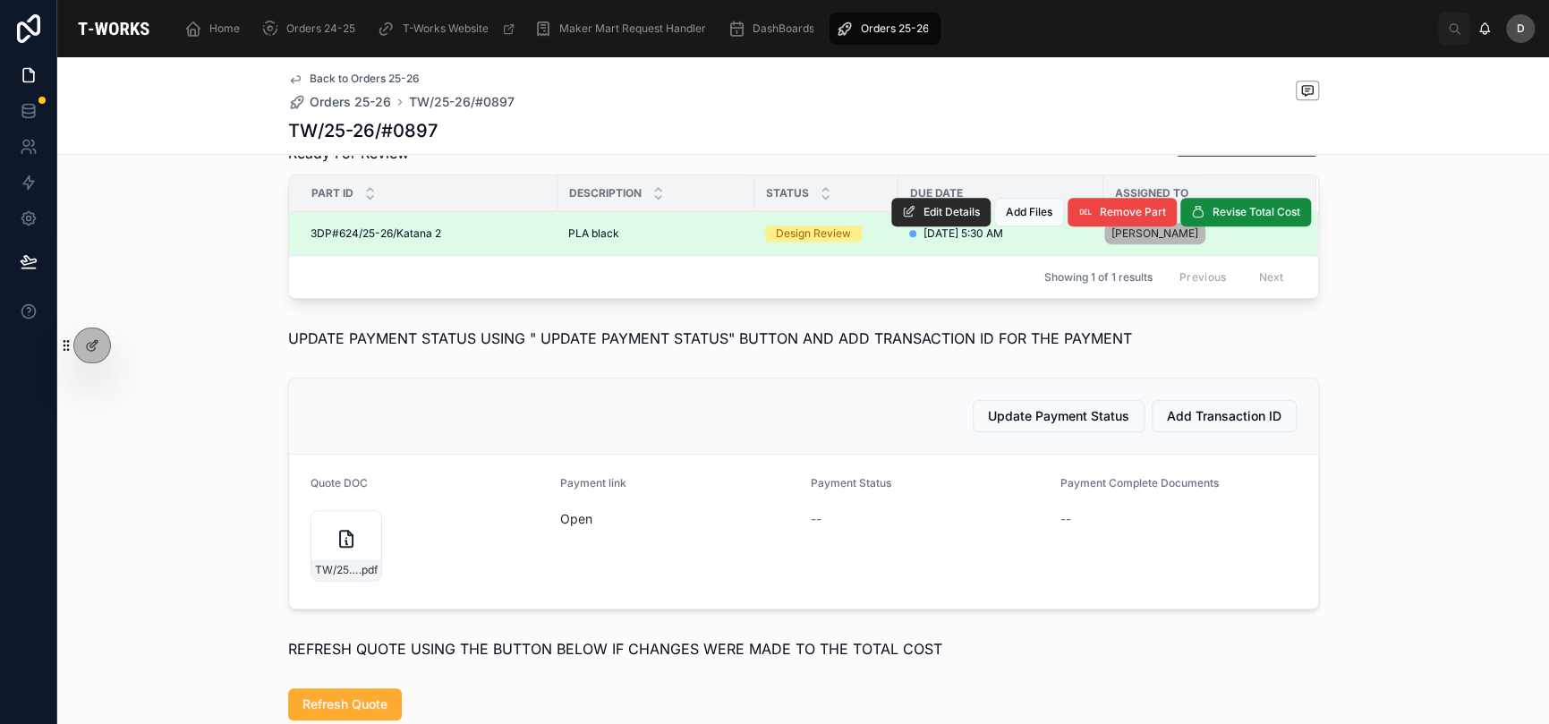
scroll to position [596, 0]
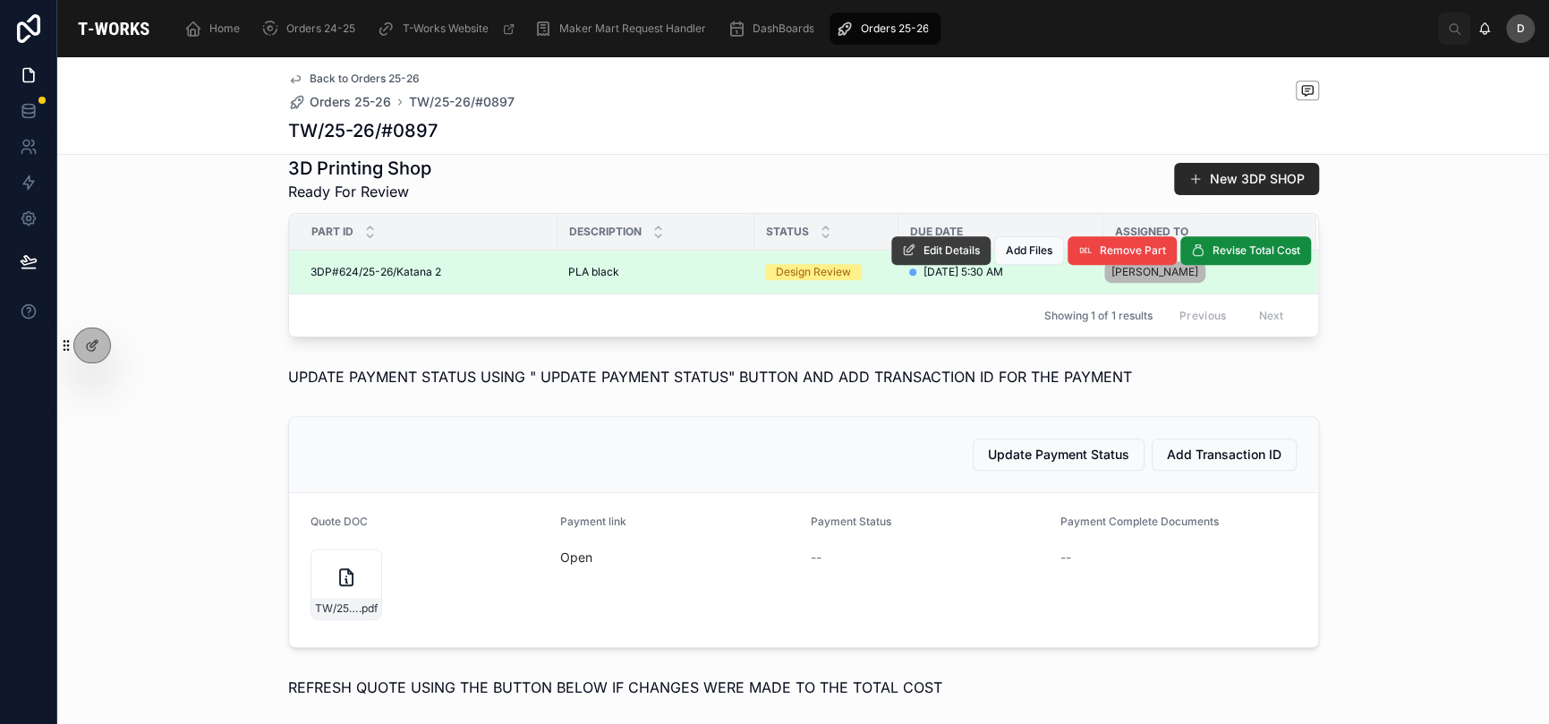
click at [931, 258] on span "Edit Details" at bounding box center [952, 250] width 56 height 14
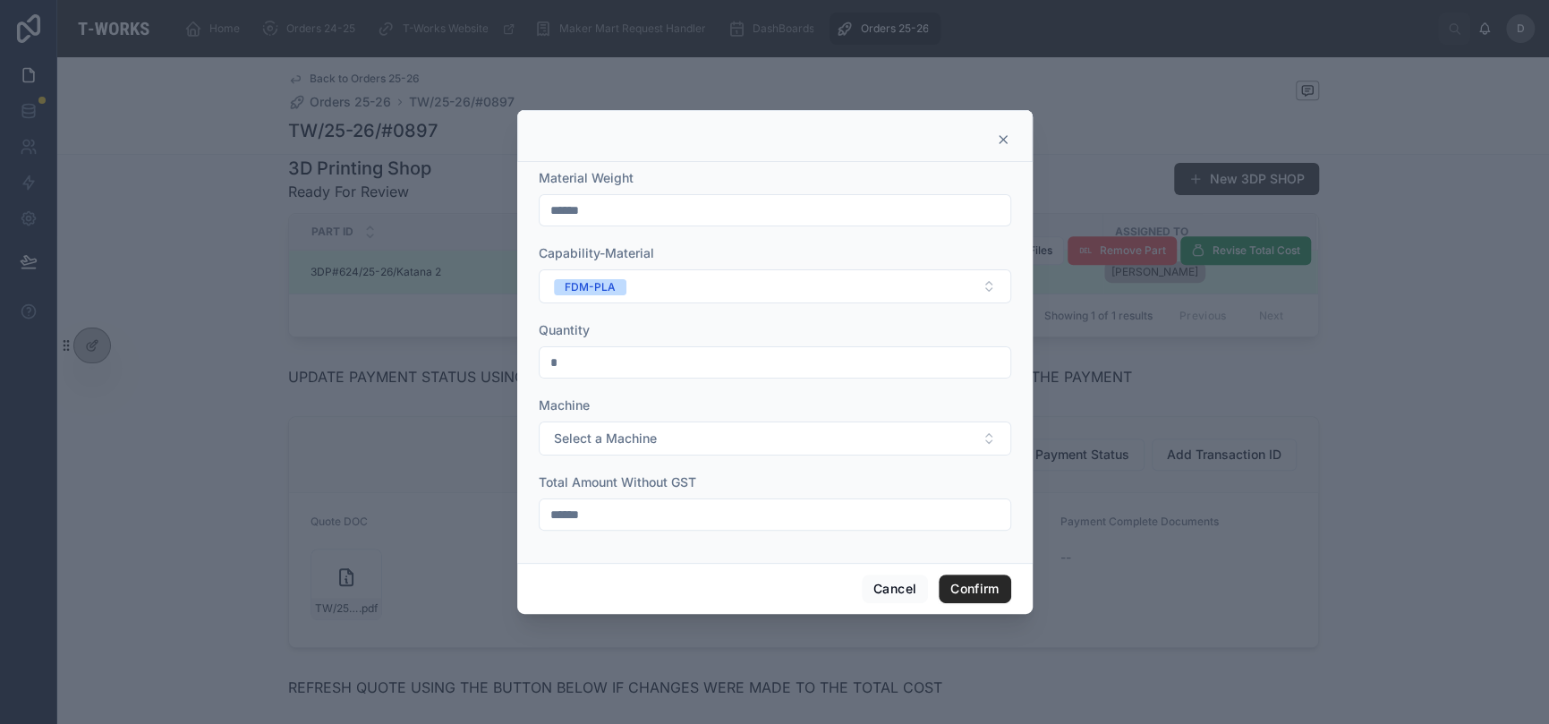
click at [999, 142] on icon at bounding box center [1003, 139] width 14 height 14
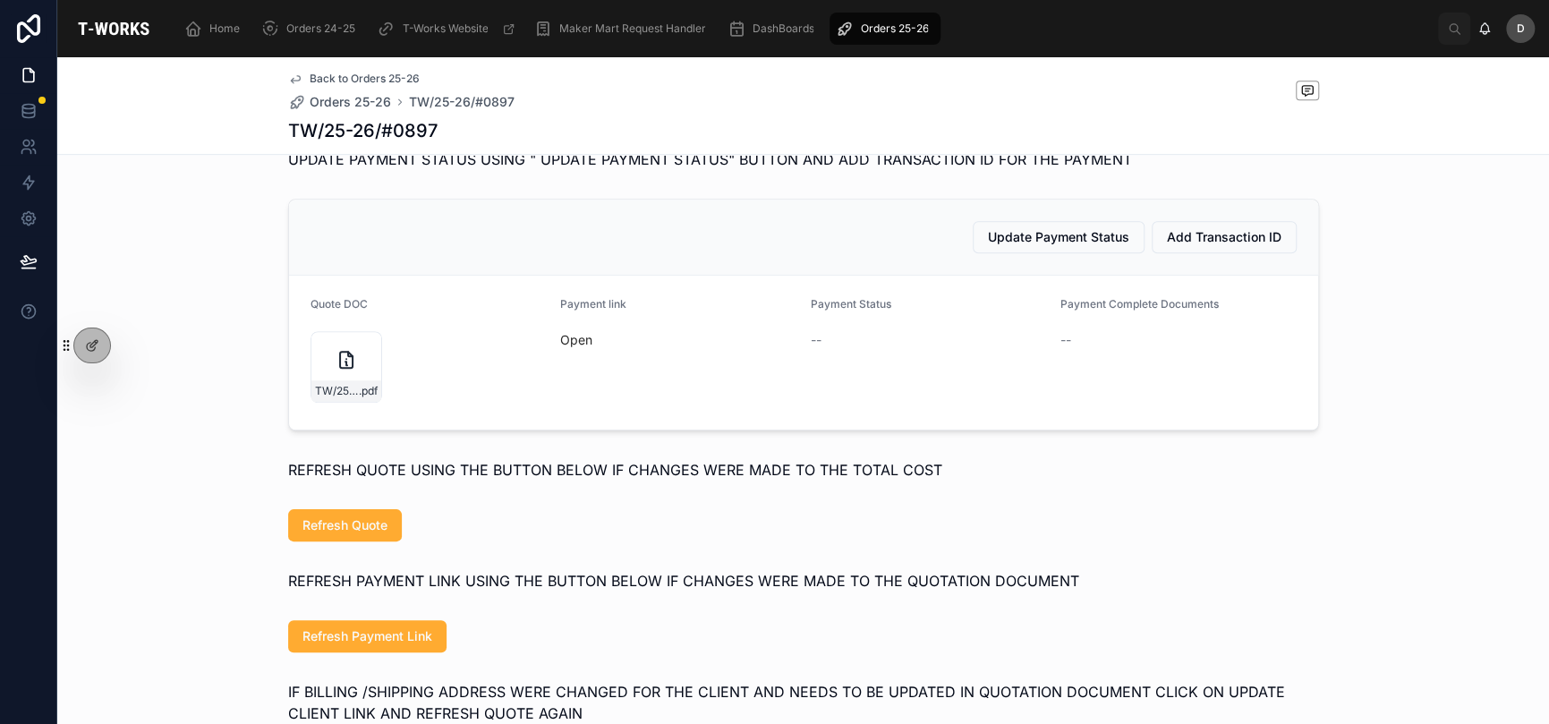
scroll to position [835, 0]
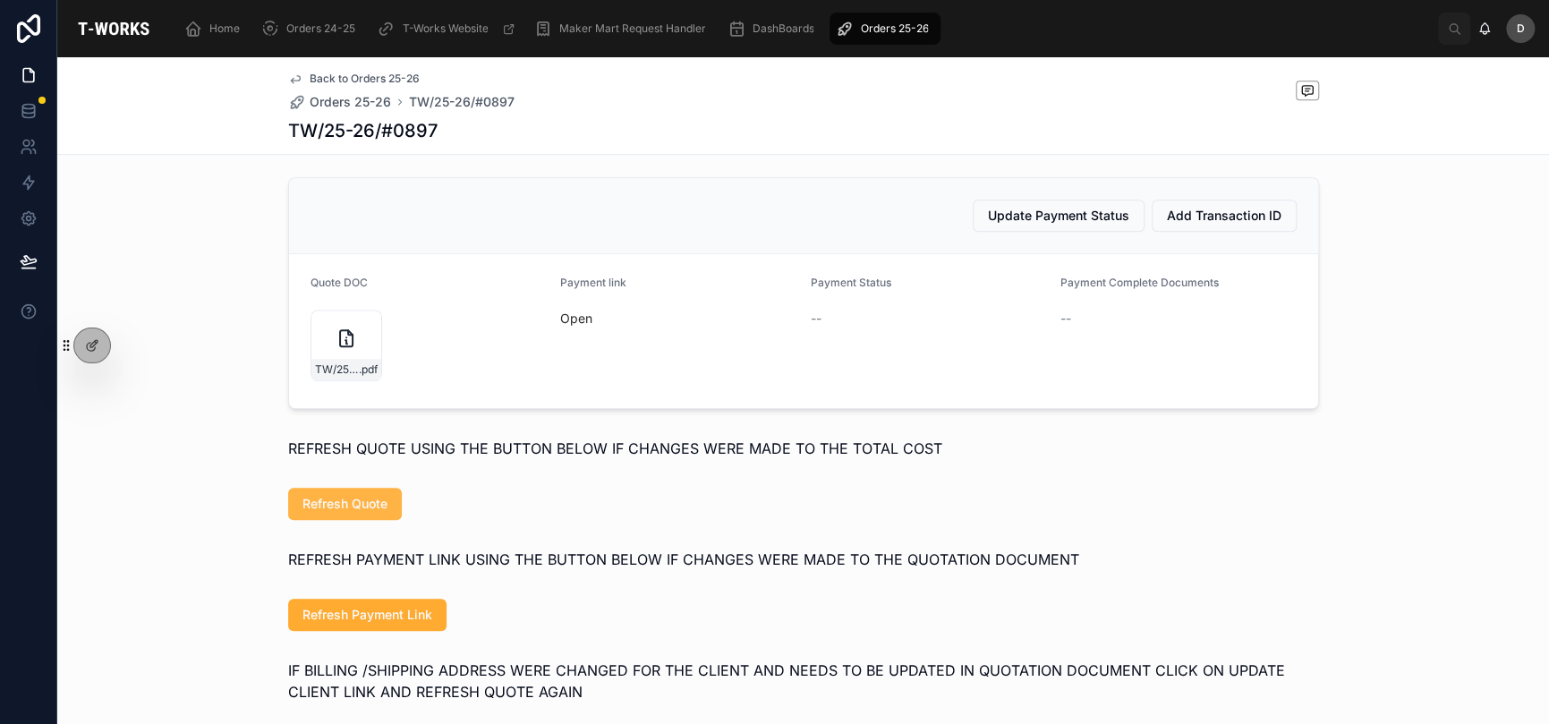
click at [350, 513] on span "Refresh Quote" at bounding box center [345, 504] width 85 height 18
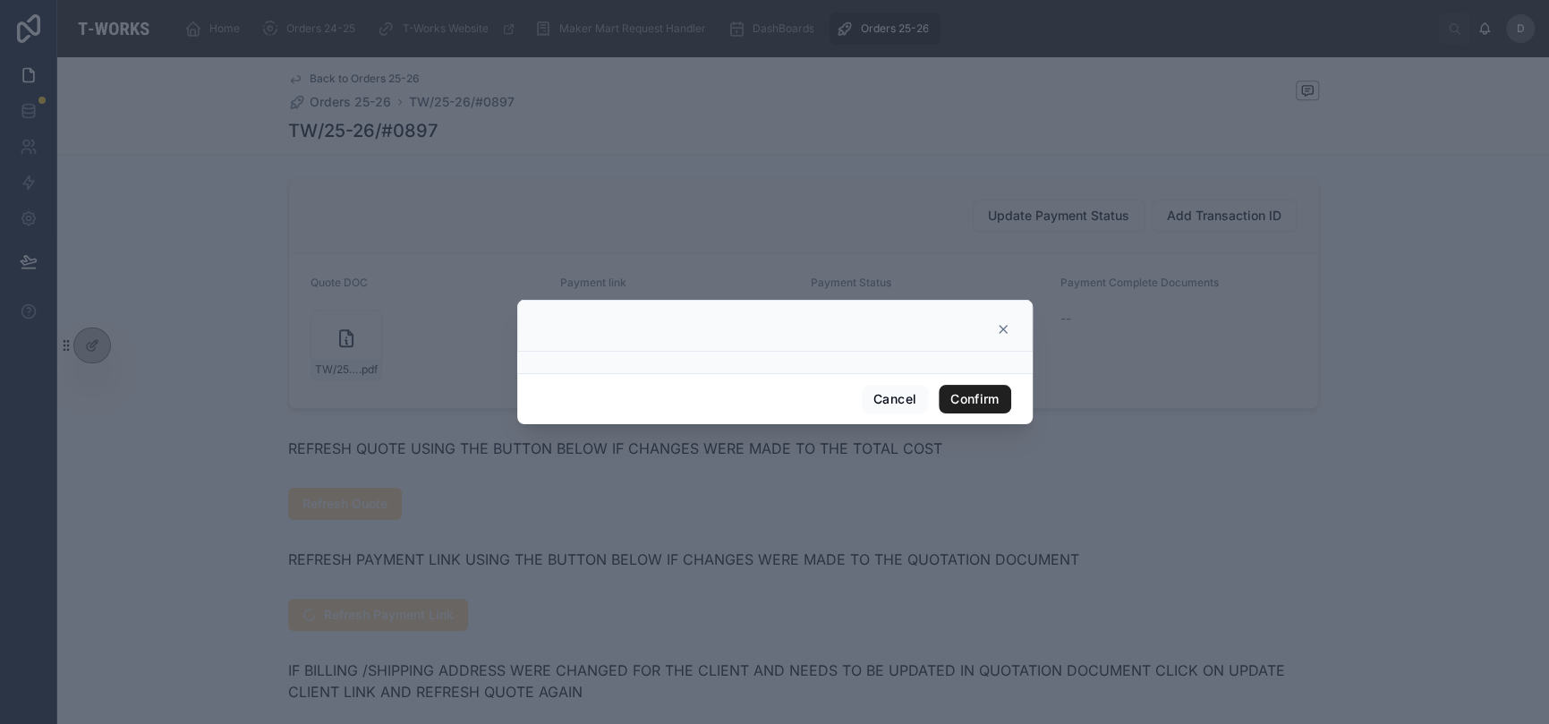
click at [961, 387] on button "Confirm" at bounding box center [975, 399] width 72 height 29
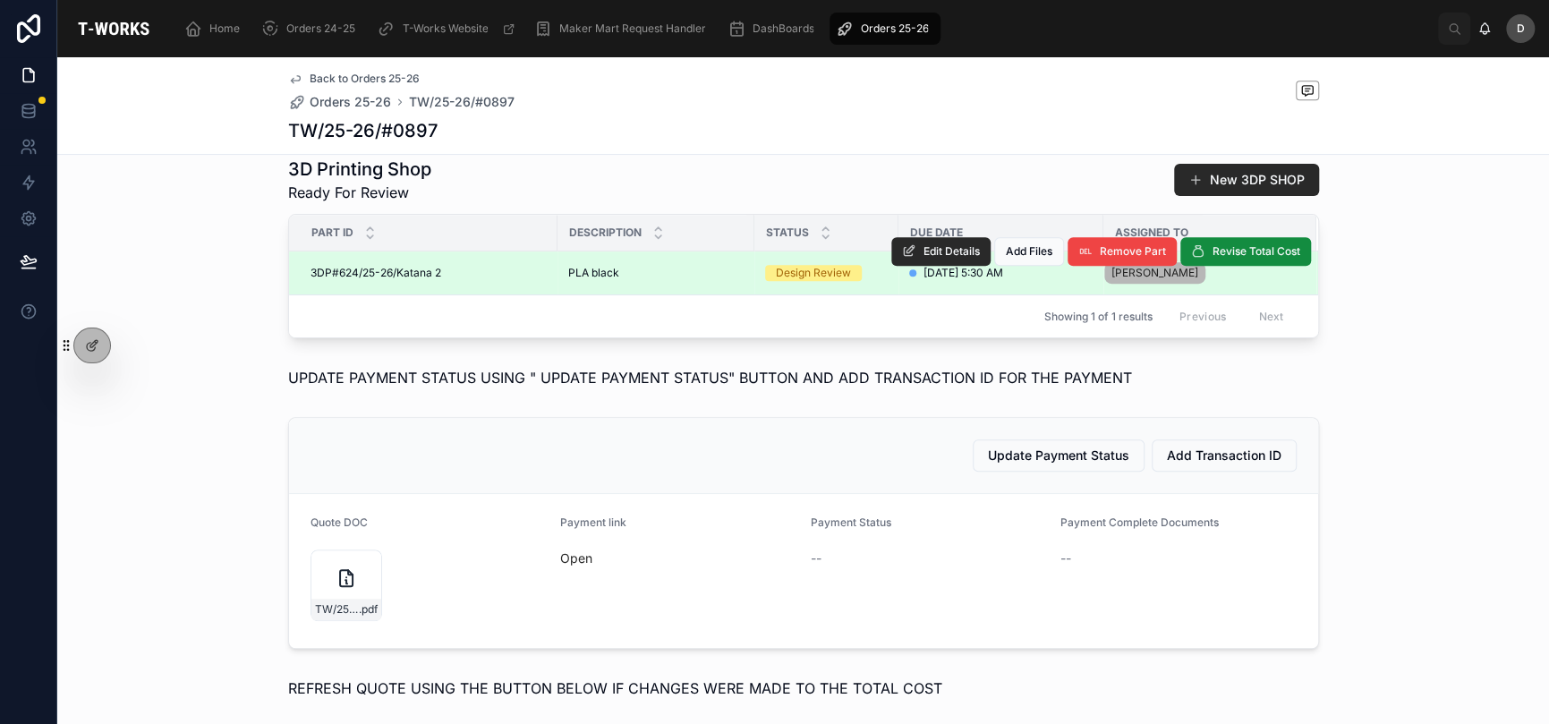
scroll to position [596, 0]
click at [924, 258] on span "Edit Details" at bounding box center [952, 250] width 56 height 14
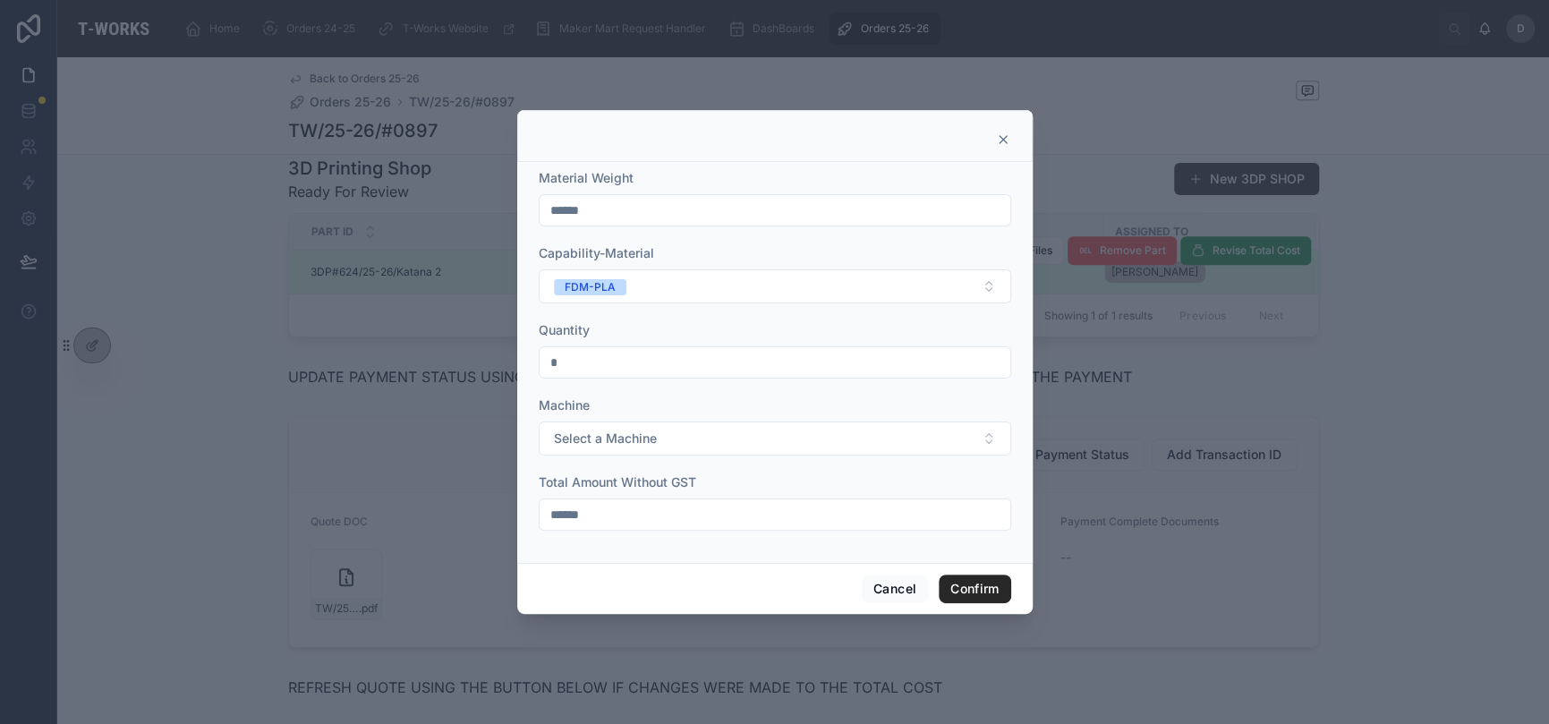
click at [1000, 138] on icon at bounding box center [1003, 139] width 14 height 14
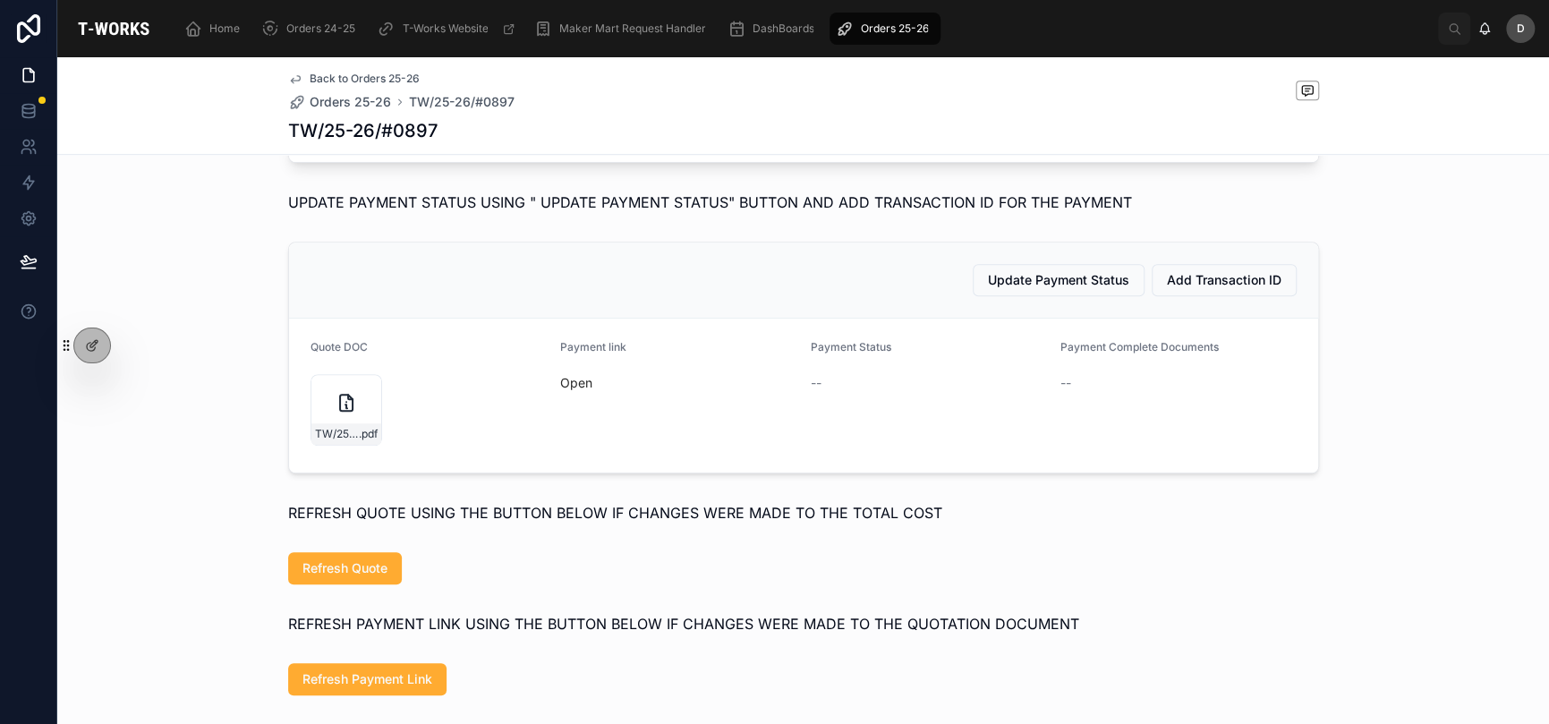
scroll to position [775, 0]
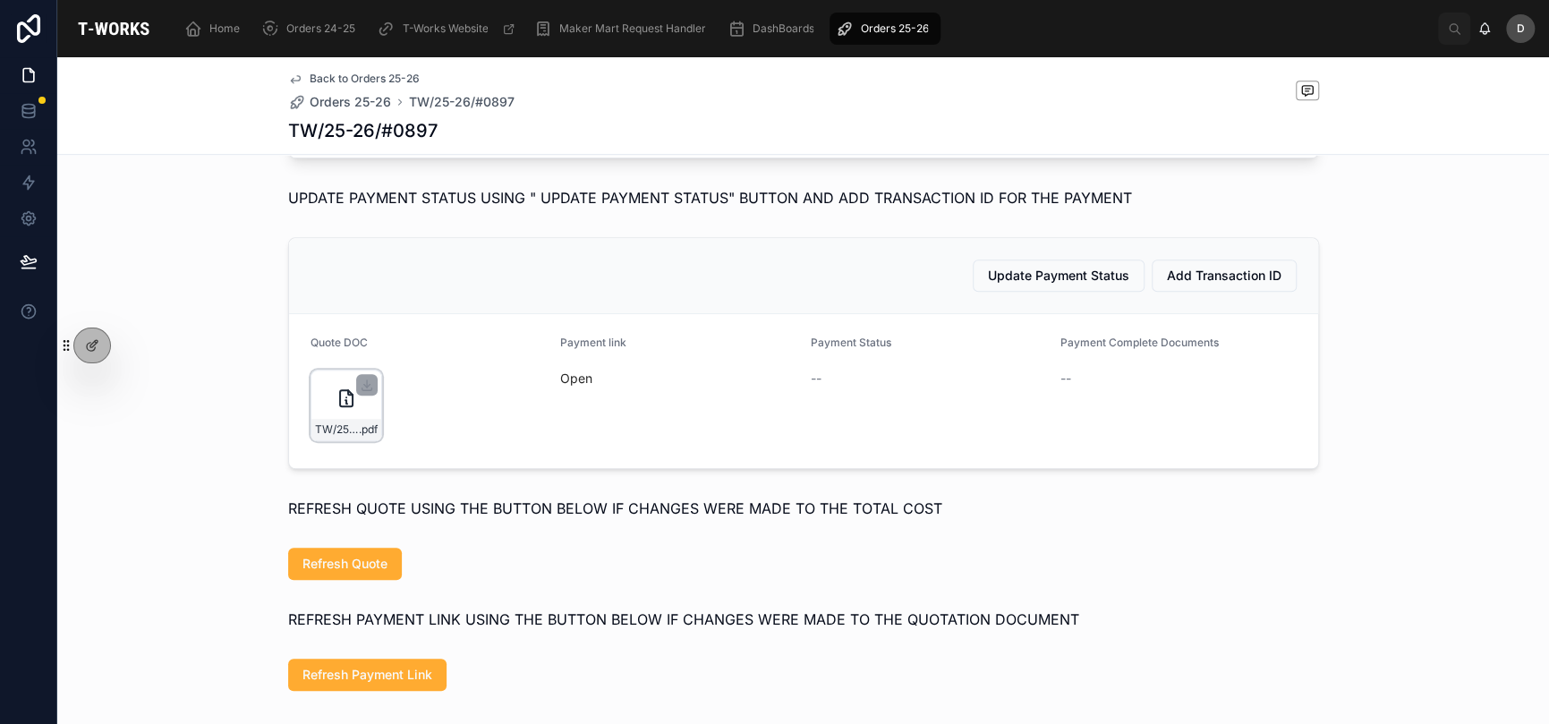
click at [317, 439] on div "TW/25-26/#0897 .pdf" at bounding box center [347, 406] width 72 height 72
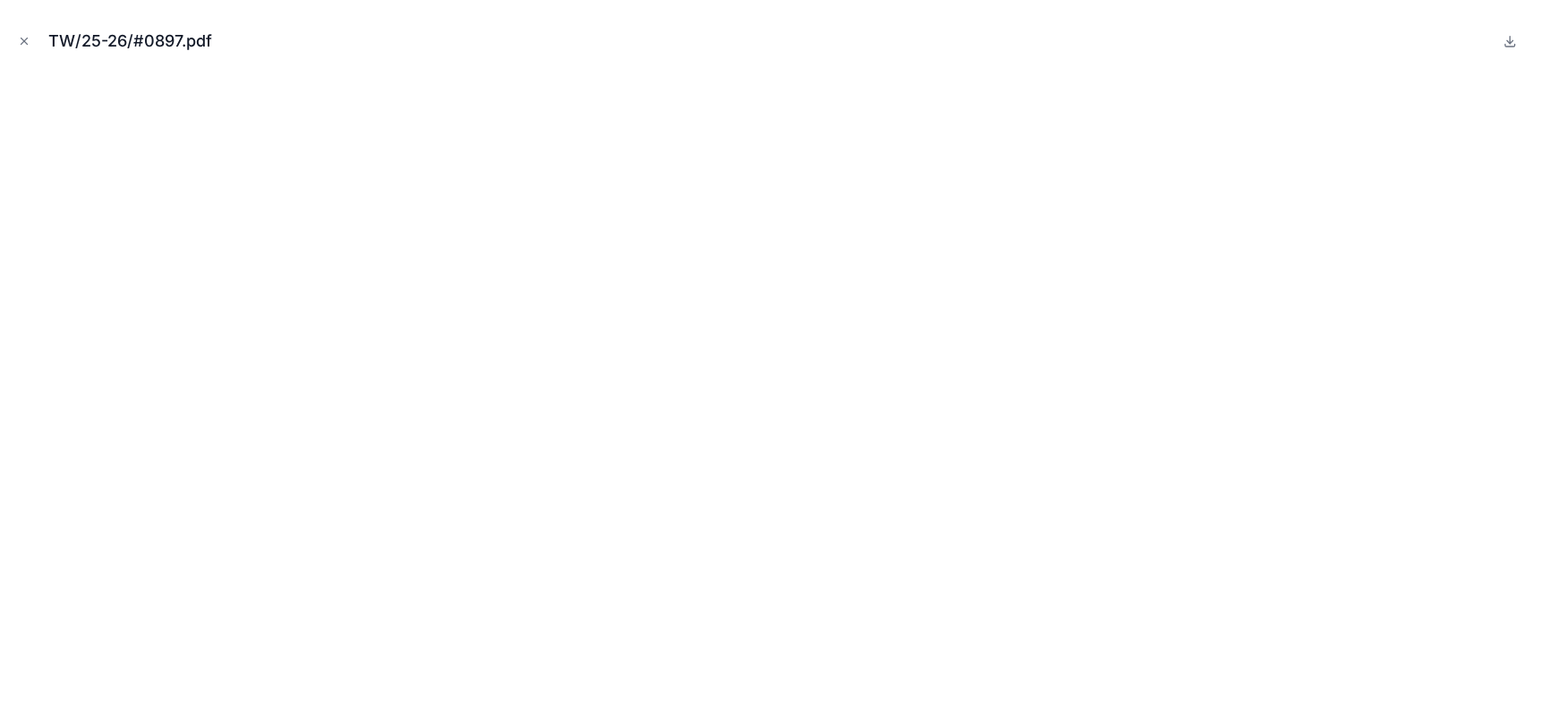
click at [29, 44] on icon "Close modal" at bounding box center [24, 41] width 13 height 13
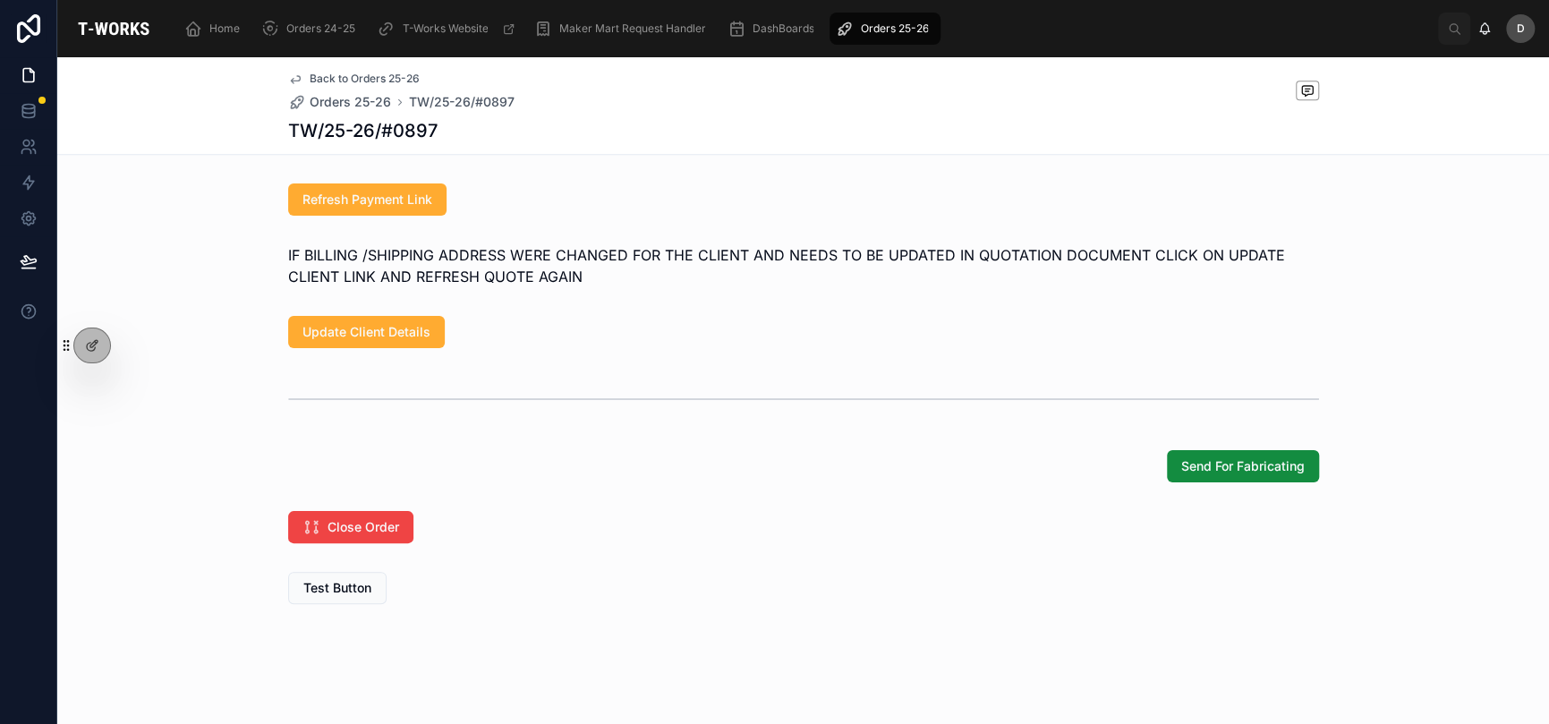
scroll to position [1277, 0]
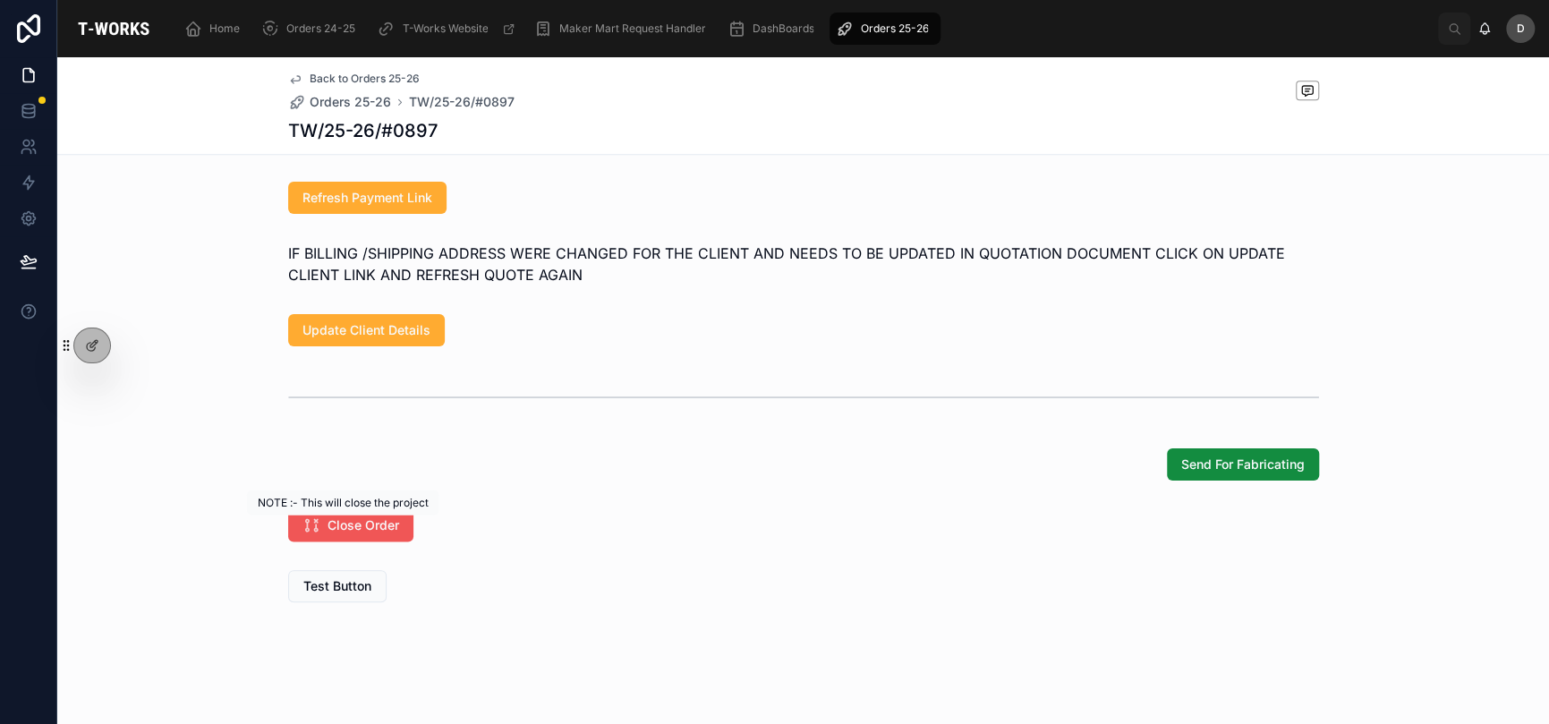
click at [353, 532] on span "Close Order" at bounding box center [364, 525] width 72 height 18
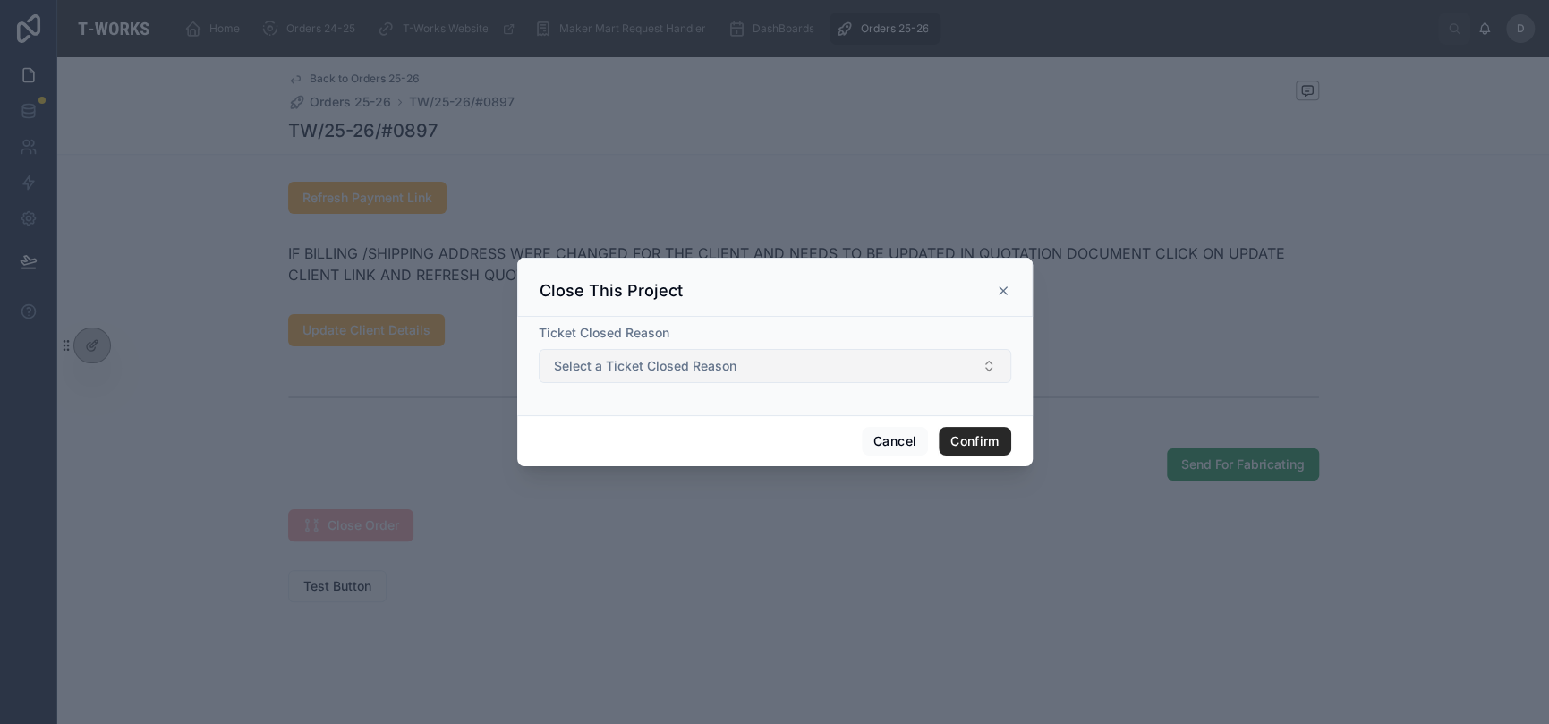
click at [662, 372] on span "Select a Ticket Closed Reason" at bounding box center [645, 366] width 183 height 18
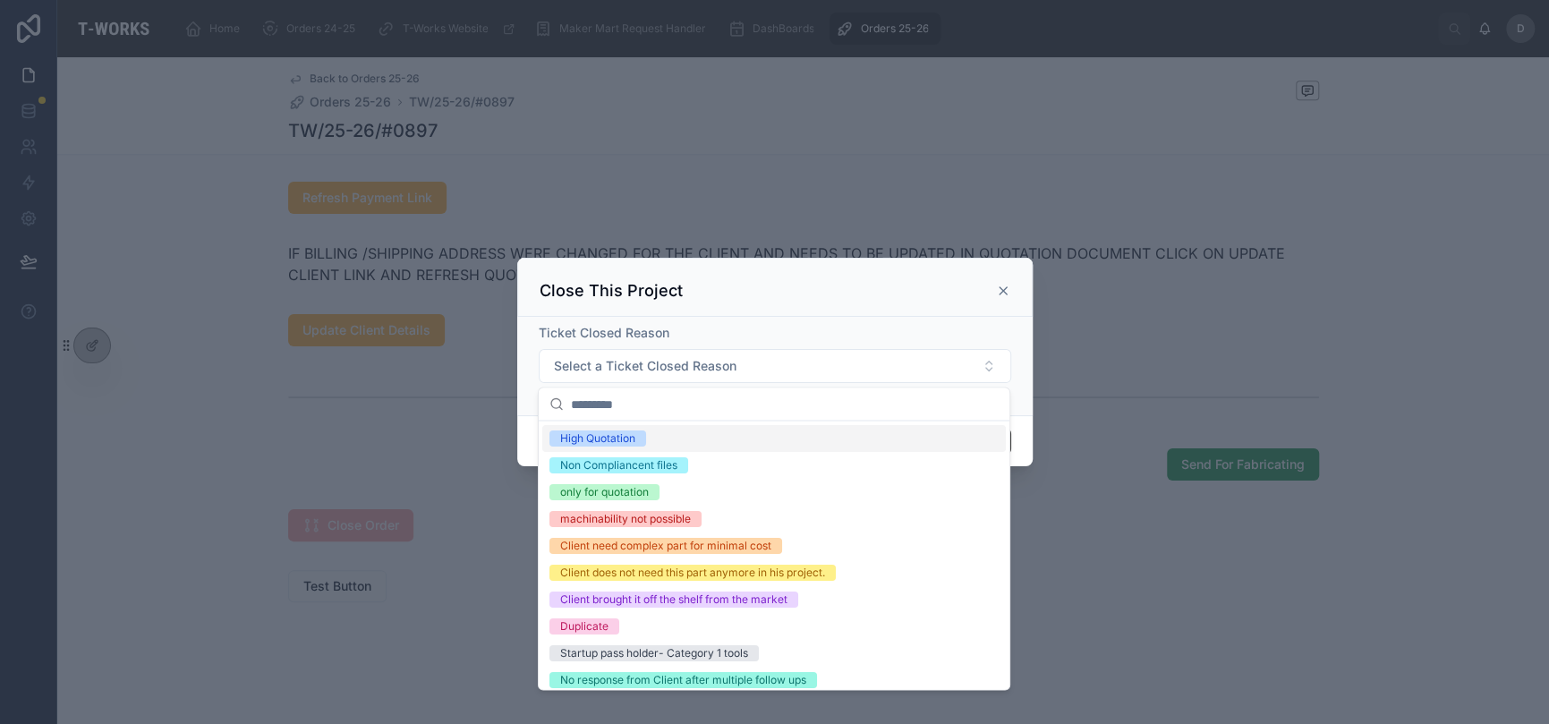
click at [756, 431] on div "High Quotation" at bounding box center [774, 437] width 464 height 27
click at [912, 328] on div "Ticket Closed Reason" at bounding box center [775, 333] width 473 height 18
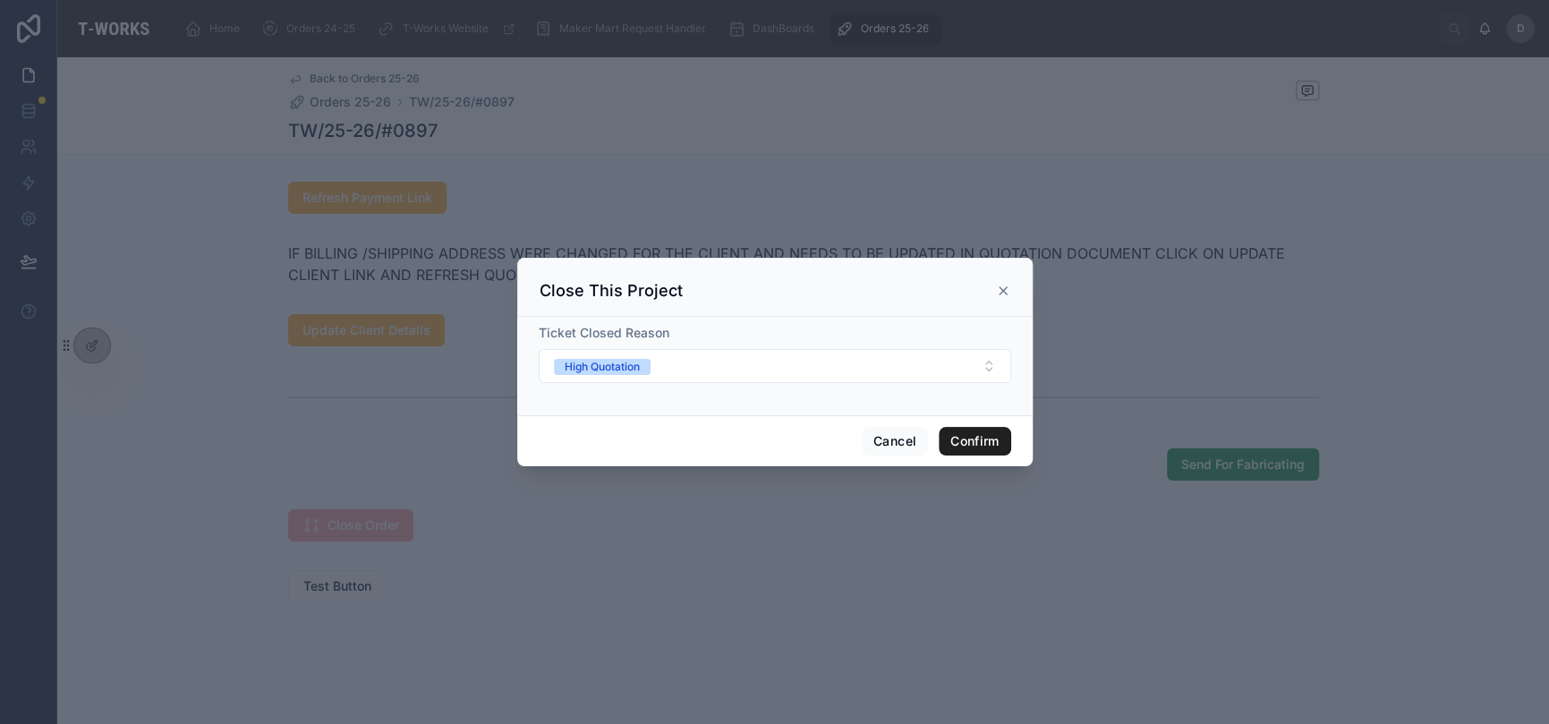
click at [984, 429] on button "Confirm" at bounding box center [975, 441] width 72 height 29
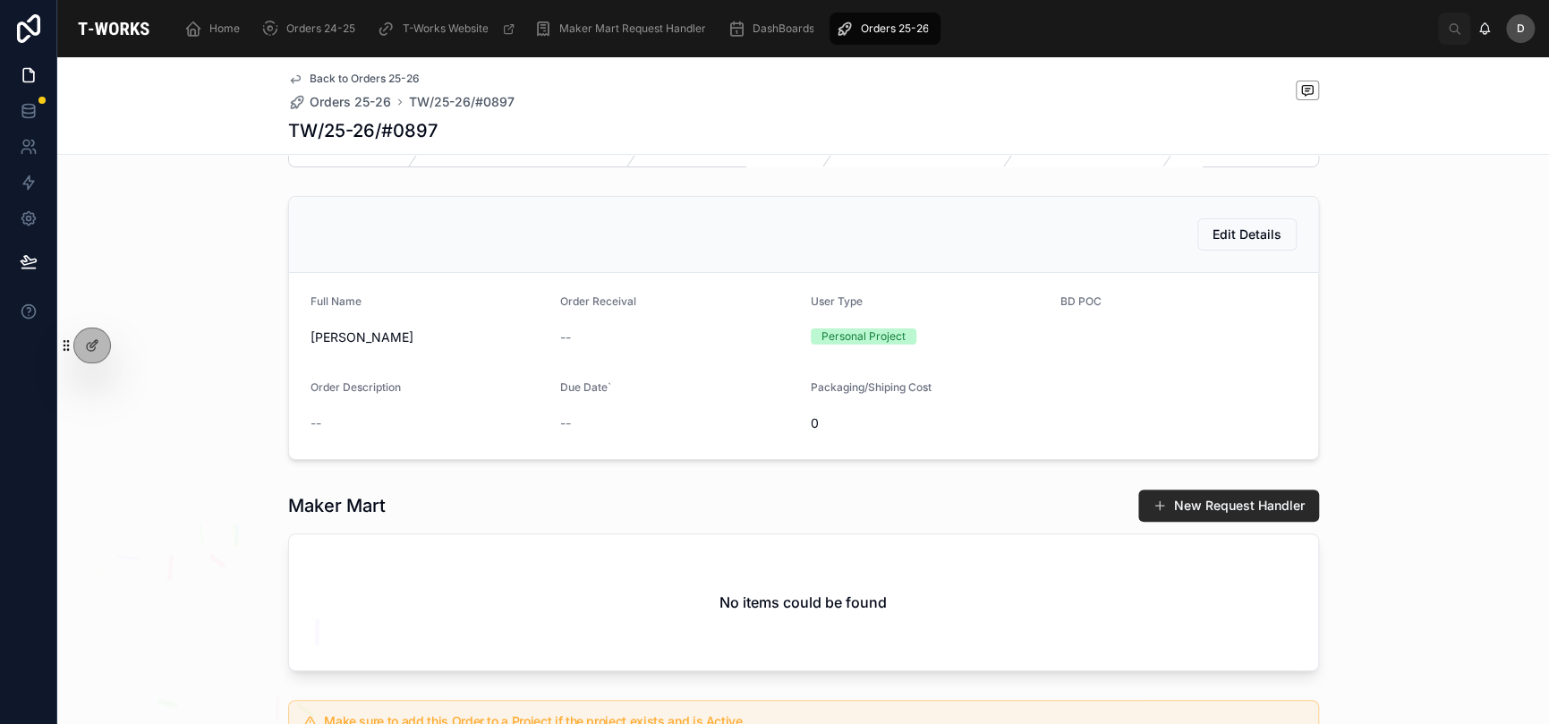
scroll to position [0, 0]
